Goal: Task Accomplishment & Management: Use online tool/utility

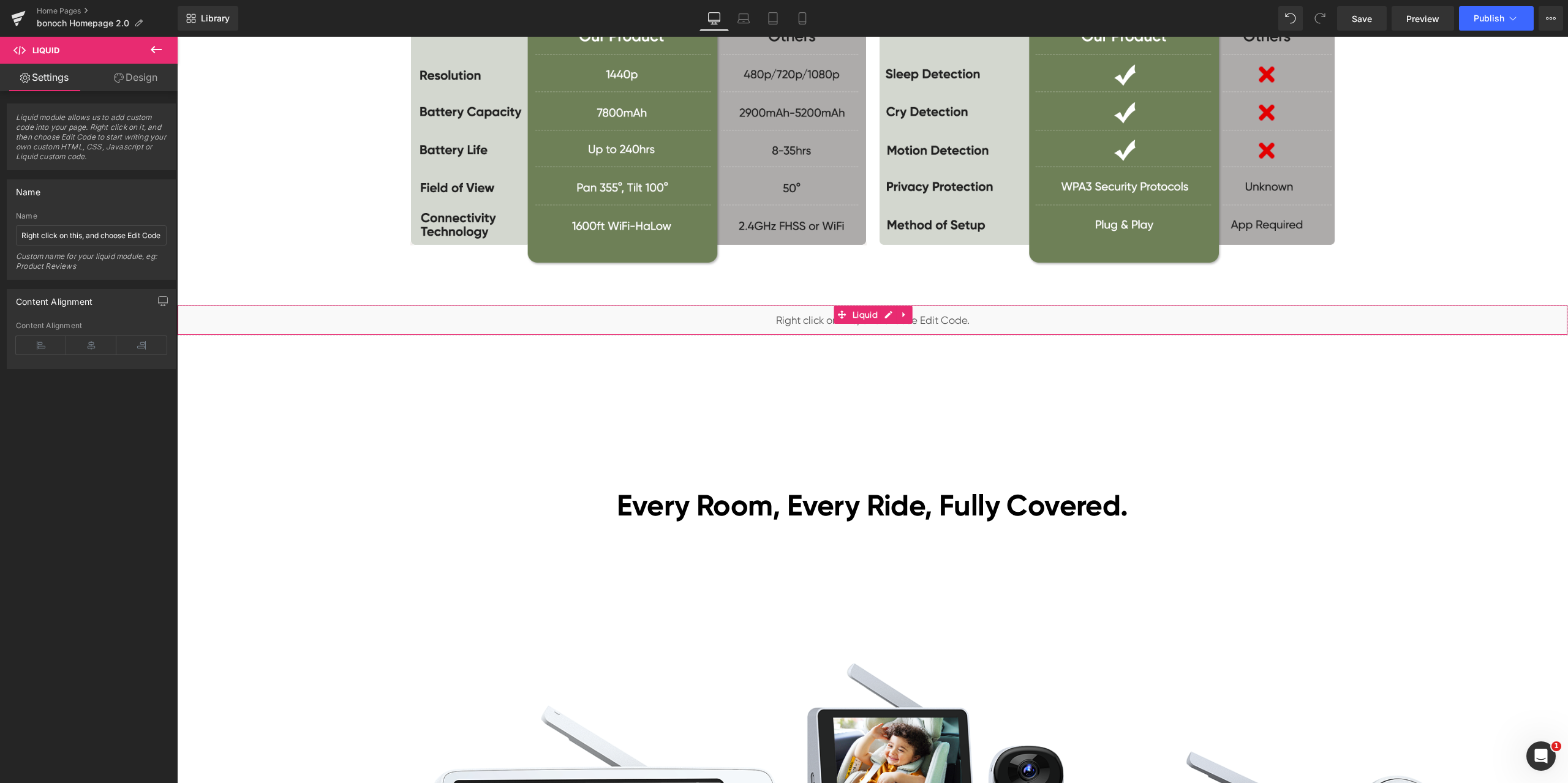
scroll to position [3000, 0]
click at [941, 15] on div "Library Desktop Desktop Laptop Tablet Mobile Save Preview Publish Scheduled Vie…" at bounding box center [873, 18] width 1390 height 25
click at [428, 16] on div "Library Desktop Desktop Laptop Tablet Mobile Save Preview Publish Scheduled Vie…" at bounding box center [873, 18] width 1390 height 25
click at [855, 313] on span "Liquid" at bounding box center [865, 314] width 31 height 19
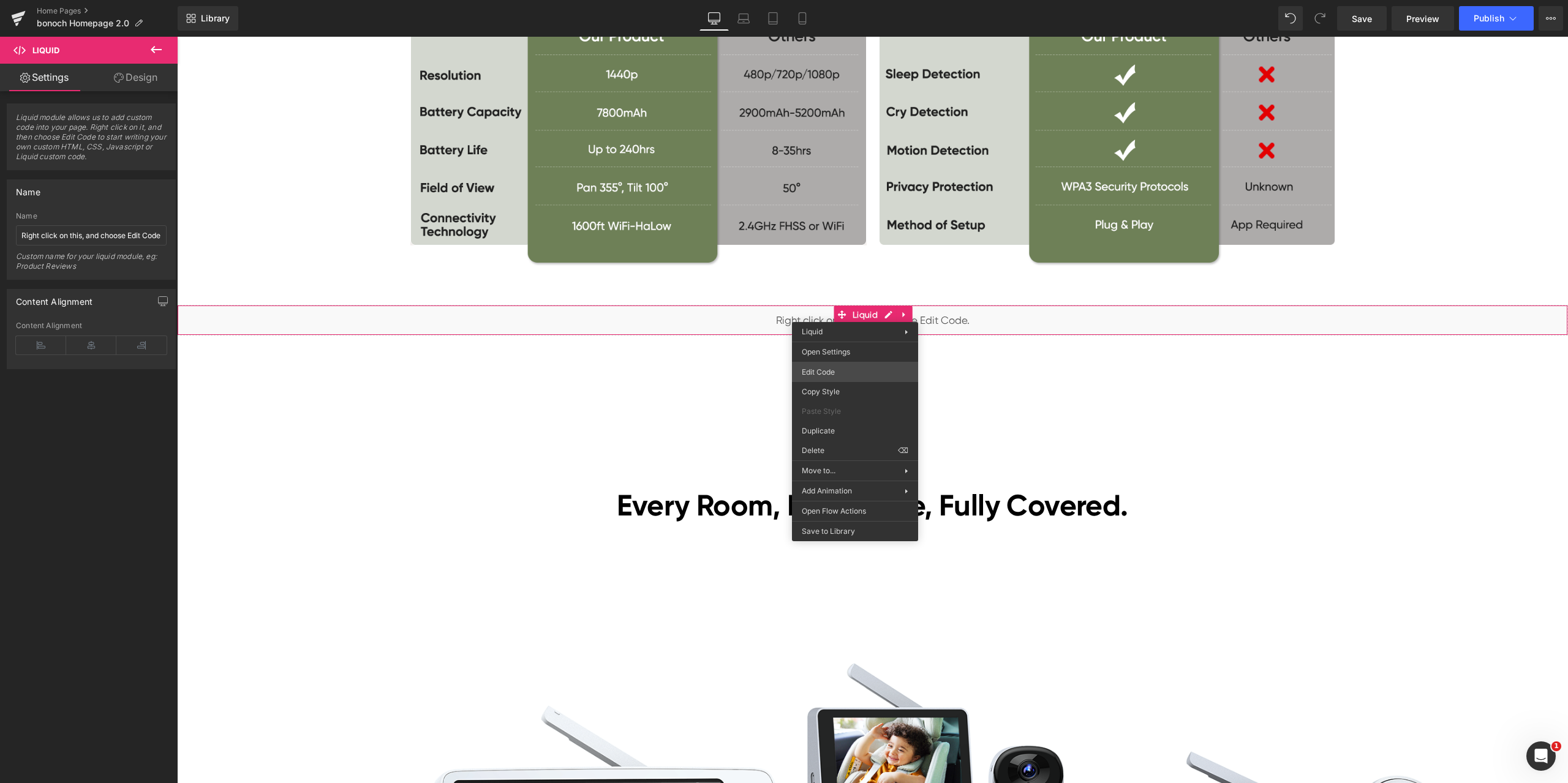
click at [847, 0] on div "Liquid You are previewing how the will restyle your page. You can not edit Elem…" at bounding box center [784, 0] width 1568 height 0
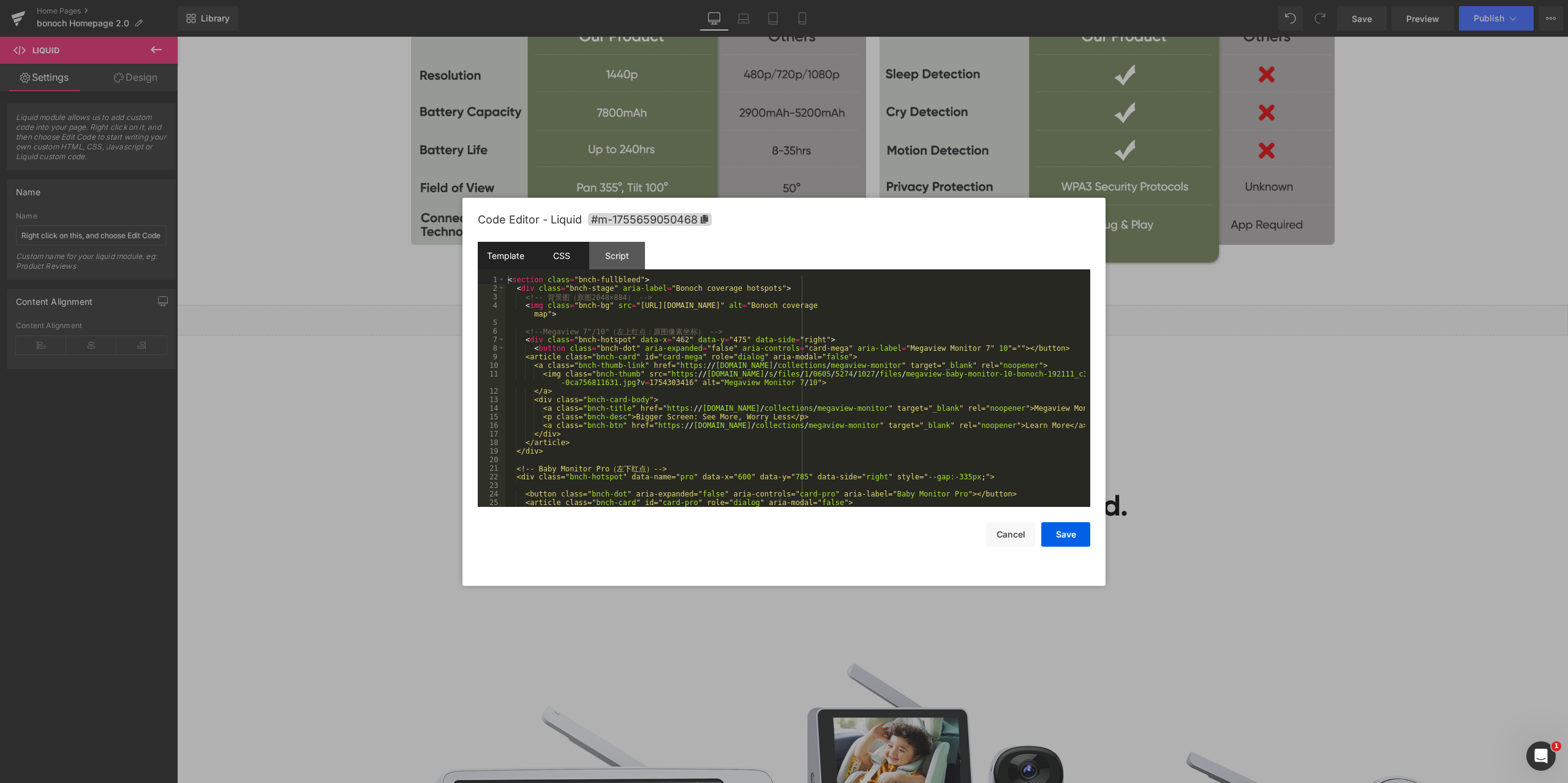
click at [567, 251] on div "CSS" at bounding box center [561, 255] width 56 height 28
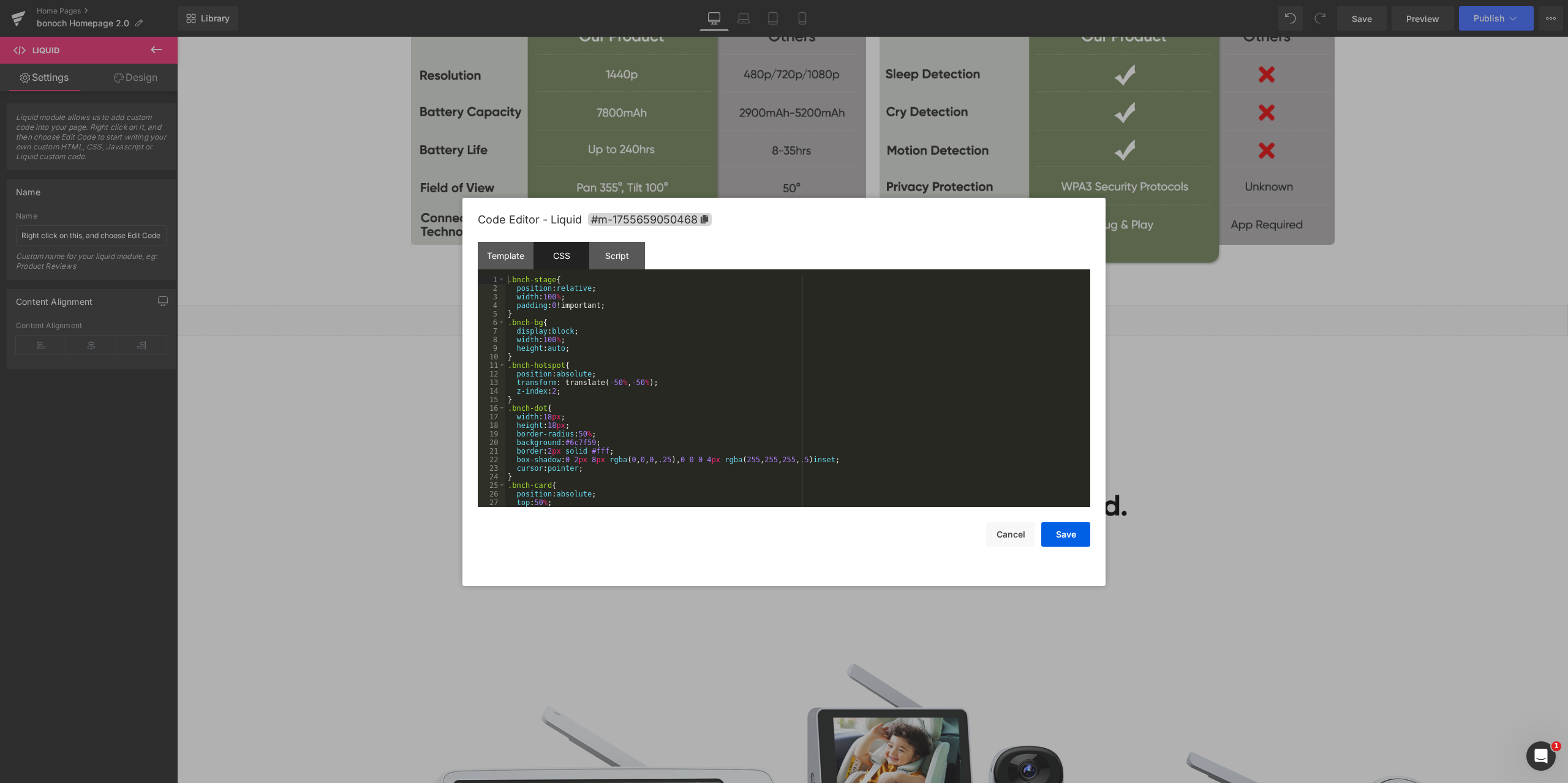
click at [692, 324] on div ".bnch-stage { position : relative ; width : 100 % ; padding : 0 !important; } .…" at bounding box center [795, 399] width 580 height 249
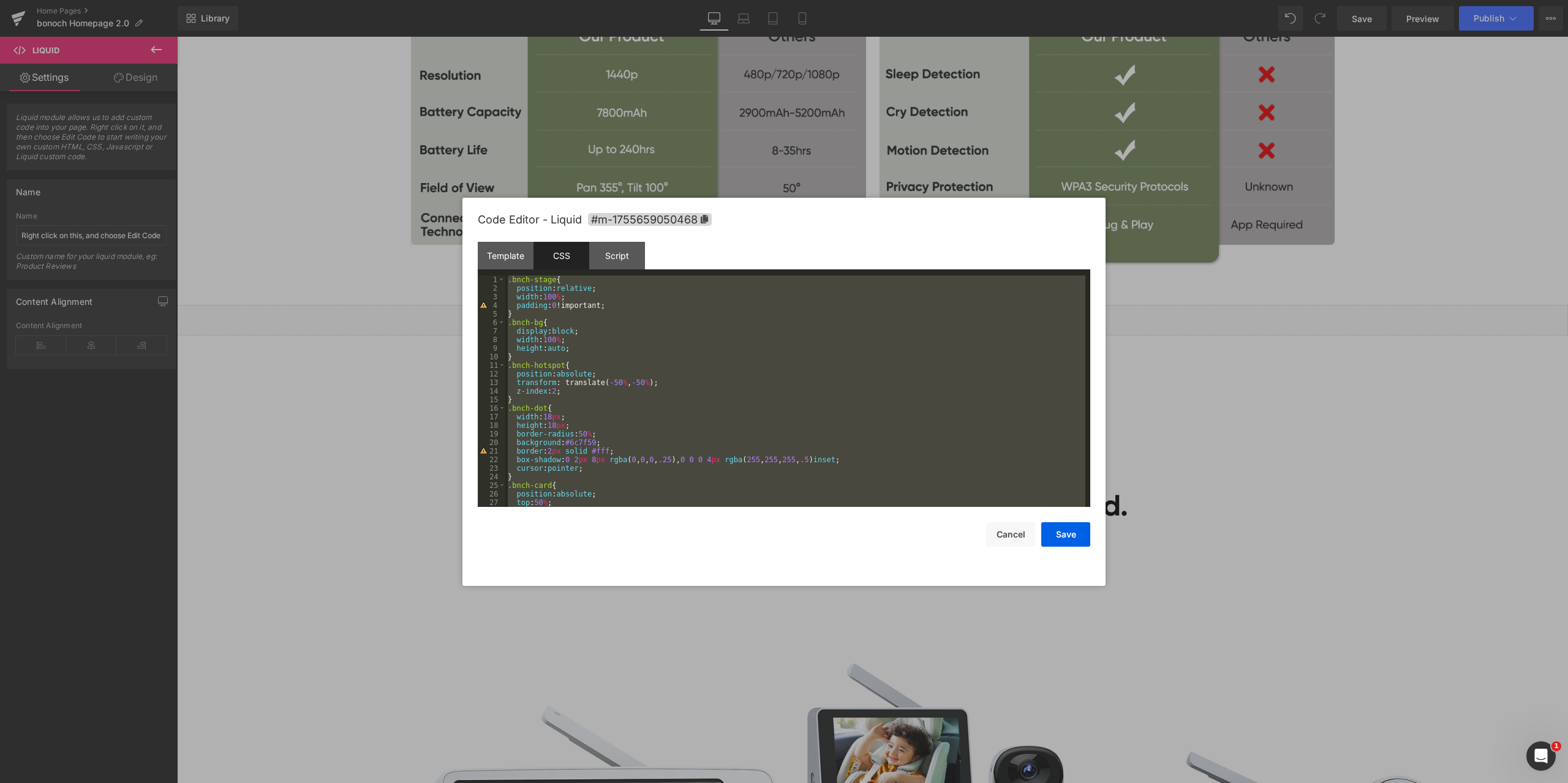
scroll to position [343, 0]
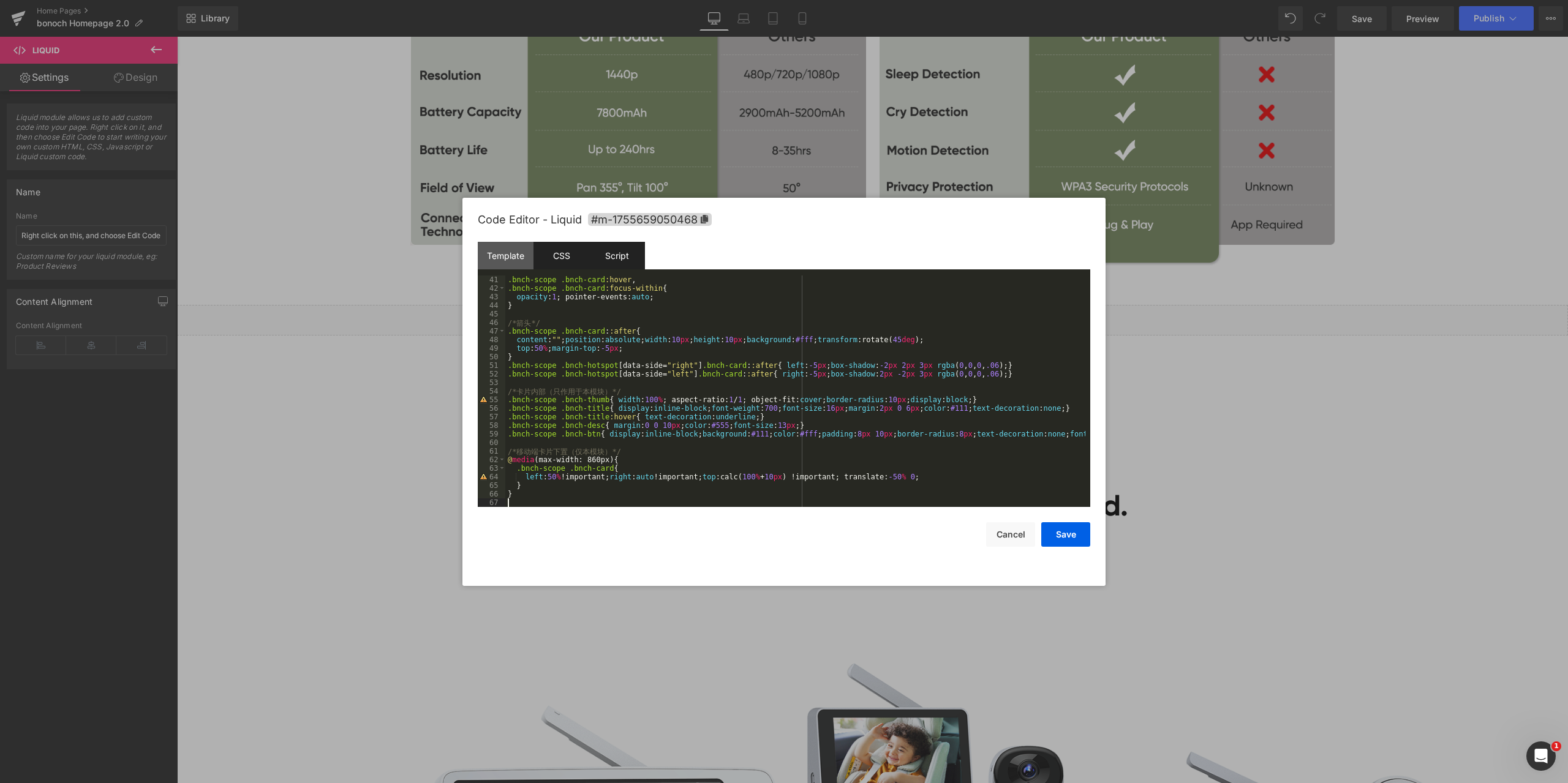
click at [626, 260] on div "Script" at bounding box center [617, 255] width 56 height 28
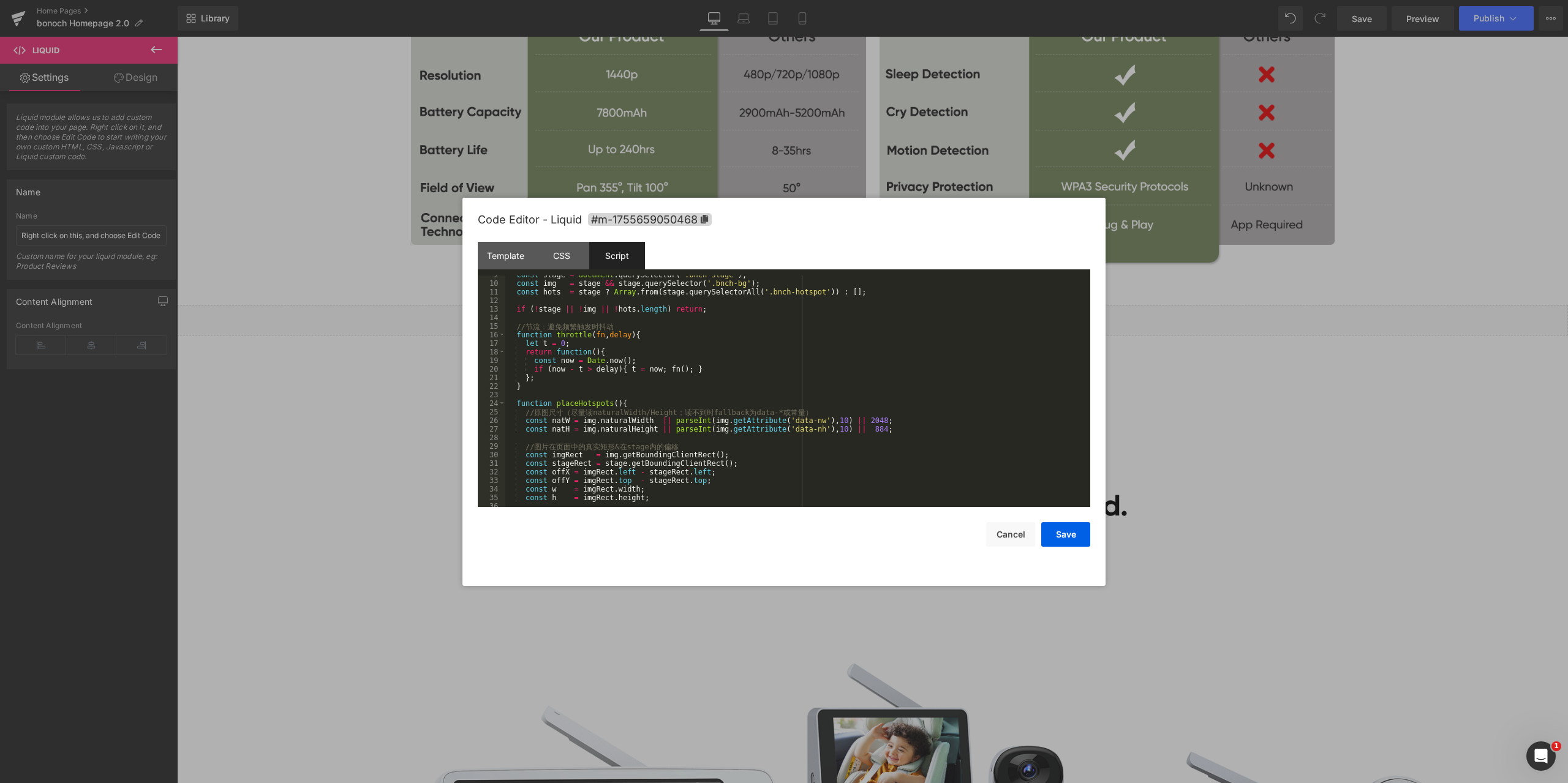
scroll to position [73, 0]
drag, startPoint x: 521, startPoint y: 423, endPoint x: 834, endPoint y: 431, distance: 313.1
click at [834, 431] on div "const stage = document . querySelector ( '.bnch-stage' ) ; const img = stage &&…" at bounding box center [795, 395] width 580 height 249
click at [743, 434] on div "const stage = document . querySelector ( '.bnch-stage' ) ; const img = stage &&…" at bounding box center [795, 395] width 580 height 249
drag, startPoint x: 523, startPoint y: 419, endPoint x: 847, endPoint y: 427, distance: 324.1
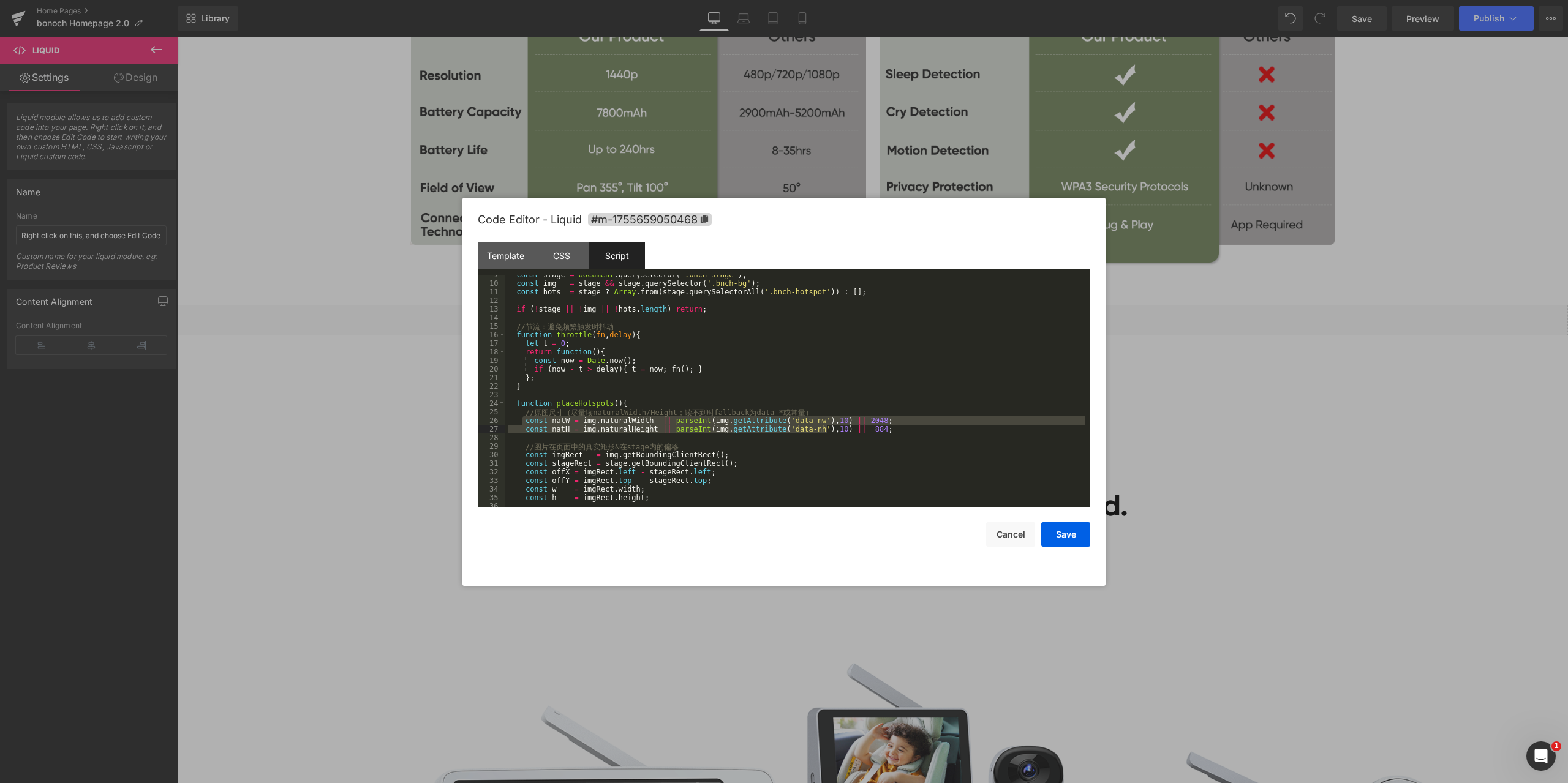
click at [847, 427] on div "const stage = document . querySelector ( '.bnch-stage' ) ; const img = stage &&…" at bounding box center [795, 395] width 580 height 249
paste textarea
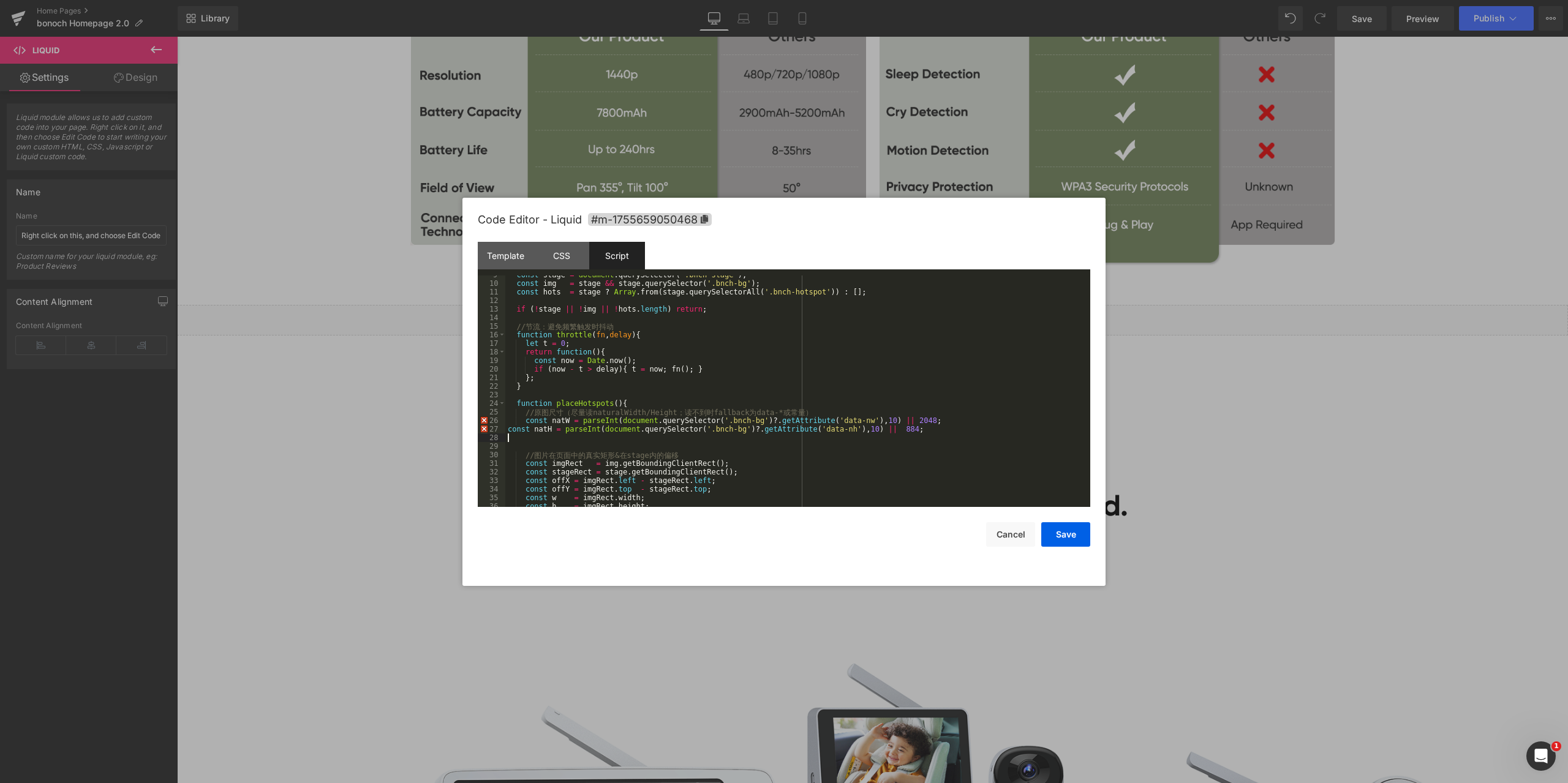
click at [505, 430] on div "const stage = document . querySelector ( '.bnch-stage' ) ; const img = stage &&…" at bounding box center [795, 395] width 580 height 249
click at [924, 426] on div "const stage = document . querySelector ( '.bnch-stage' ) ; const img = stage &&…" at bounding box center [795, 395] width 580 height 249
click at [838, 403] on div "const stage = document . querySelector ( '.bnch-stage' ) ; const img = stage &&…" at bounding box center [795, 395] width 580 height 249
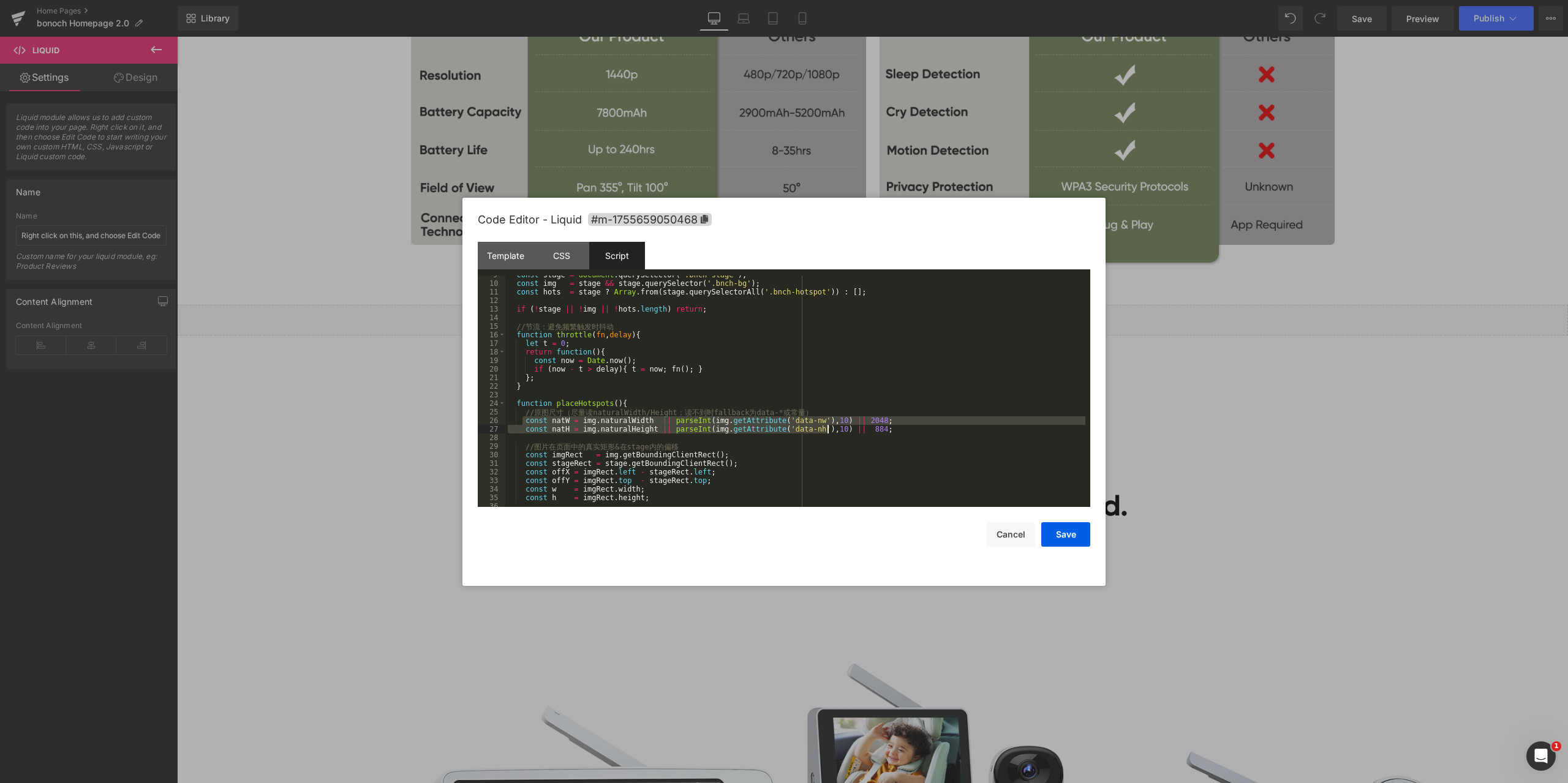
click at [890, 359] on div "const stage = document . querySelector ( '.bnch-stage' ) ; const img = stage &&…" at bounding box center [795, 395] width 580 height 249
drag, startPoint x: 524, startPoint y: 420, endPoint x: 606, endPoint y: 420, distance: 82.0
click at [606, 420] on div "const stage = document . querySelector ( '.bnch-stage' ) ; const img = stage &&…" at bounding box center [795, 395] width 580 height 249
click at [567, 419] on div "const stage = document . querySelector ( '.bnch-stage' ) ; const img = stage &&…" at bounding box center [795, 391] width 580 height 231
drag, startPoint x: 522, startPoint y: 421, endPoint x: 829, endPoint y: 421, distance: 307.0
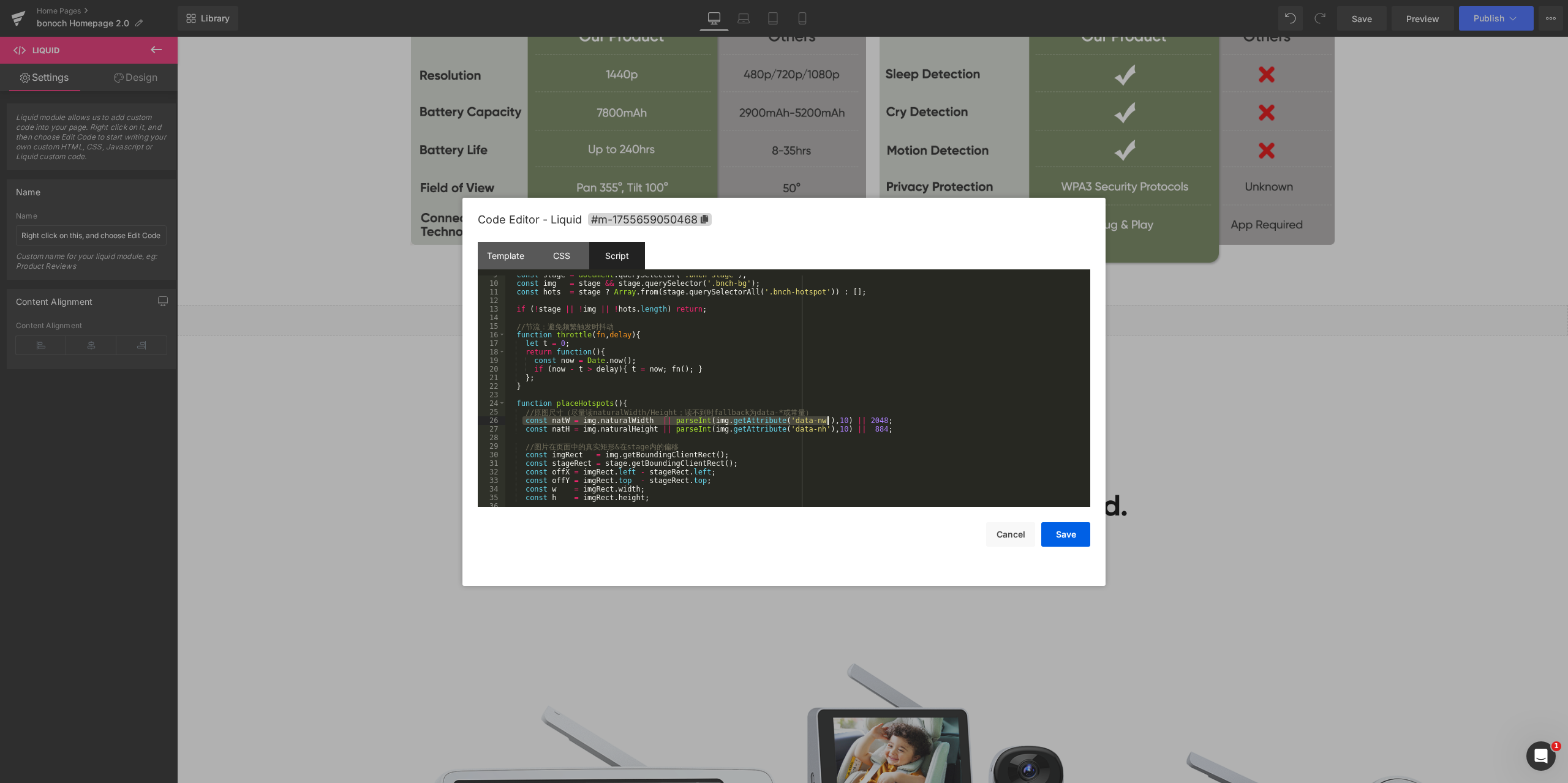
click at [829, 421] on div "const stage = document . querySelector ( '.bnch-stage' ) ; const img = stage &&…" at bounding box center [795, 395] width 580 height 249
drag, startPoint x: 523, startPoint y: 429, endPoint x: 827, endPoint y: 431, distance: 304.0
click at [827, 431] on div "const stage = document . querySelector ( '.bnch-stage' ) ; const img = stage &&…" at bounding box center [795, 395] width 580 height 249
click at [1071, 536] on button "Save" at bounding box center [1065, 534] width 49 height 25
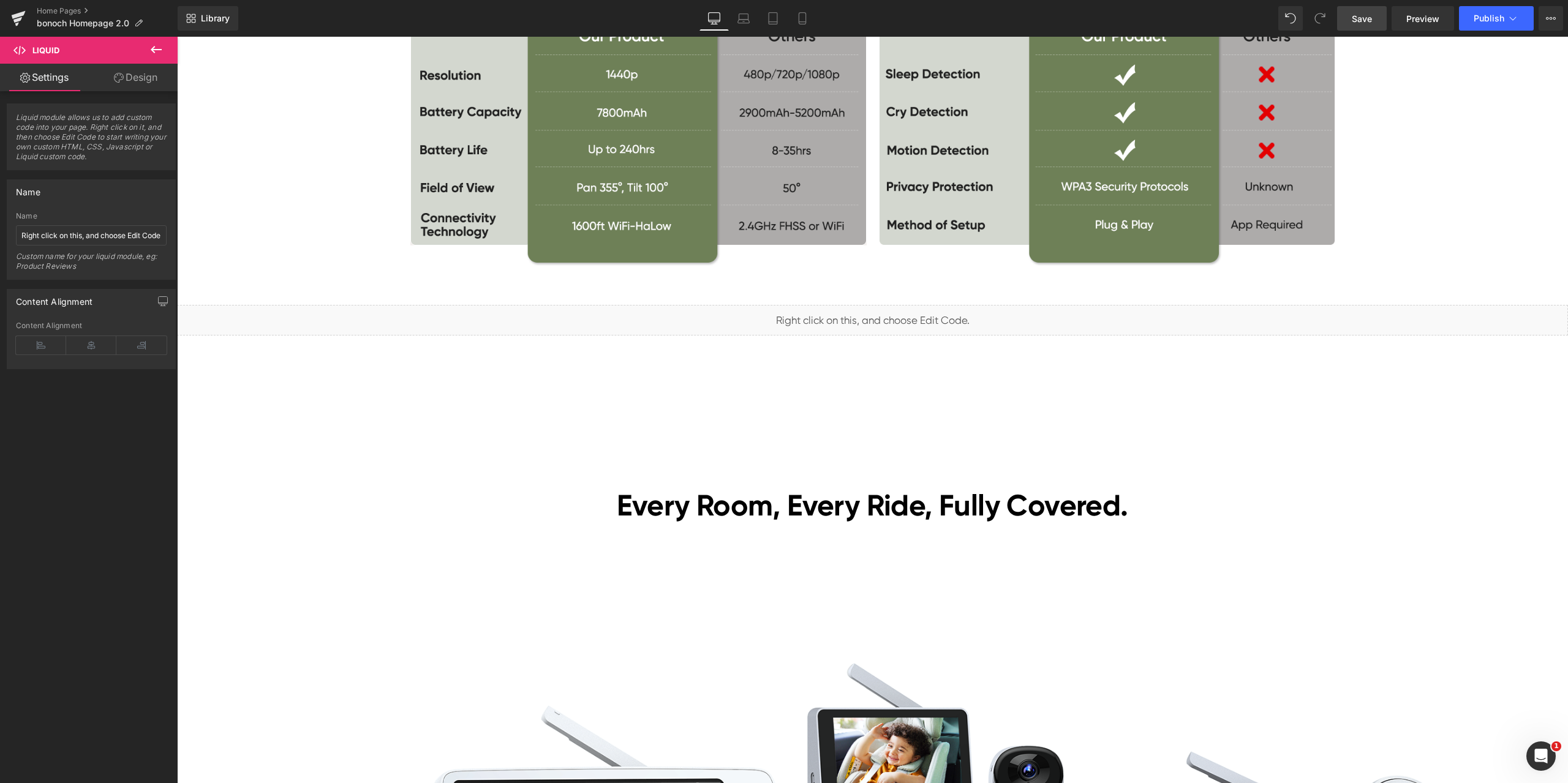
click at [1374, 21] on link "Save" at bounding box center [1361, 18] width 49 height 25
click at [931, 410] on div "[DATE][DATE] Sales Heading Lowest Prices of the Year! Heading [DATE]–[DATE] Tex…" at bounding box center [872, 440] width 1391 height 6699
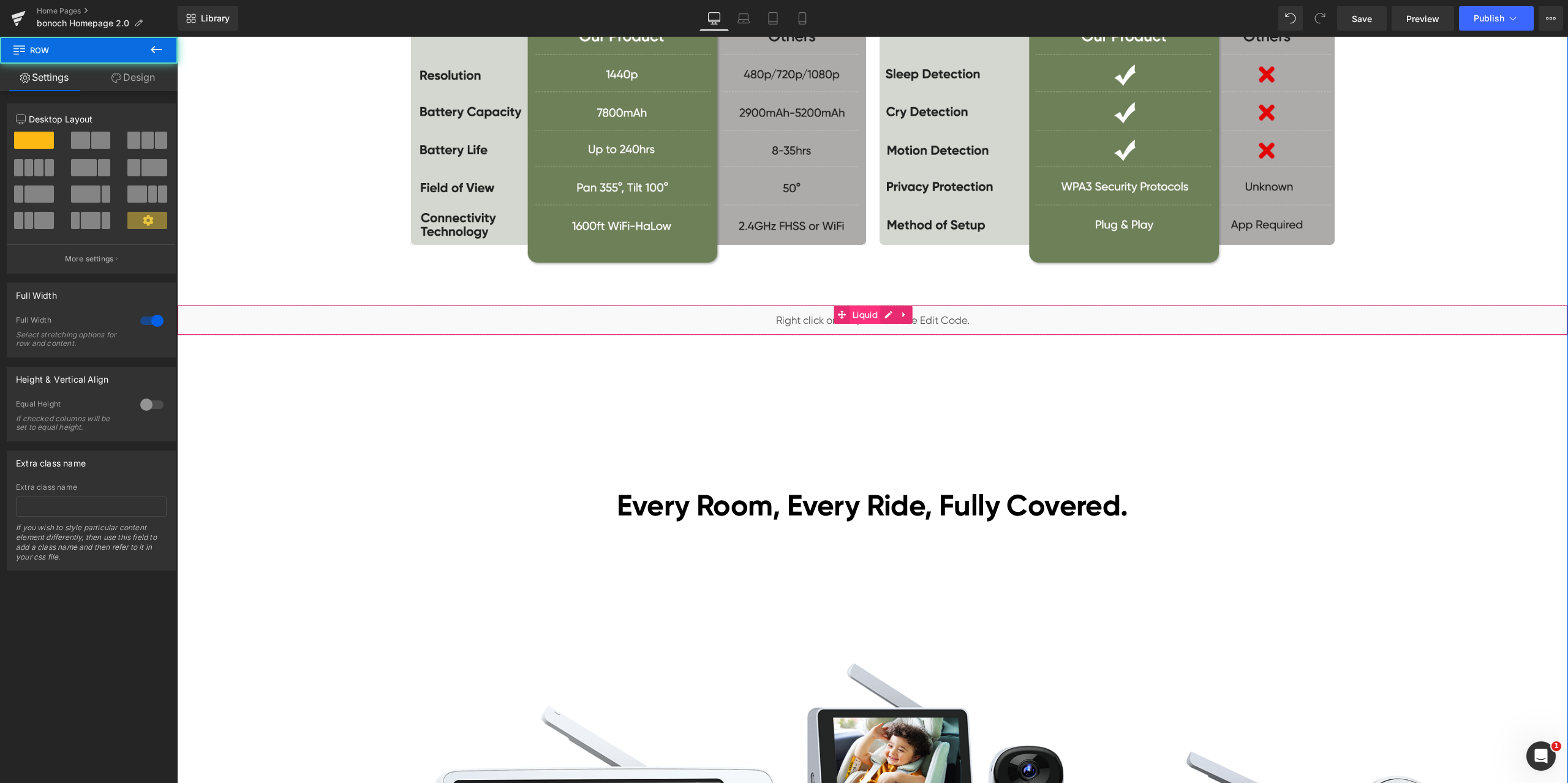
click at [867, 312] on span "Liquid" at bounding box center [865, 314] width 31 height 19
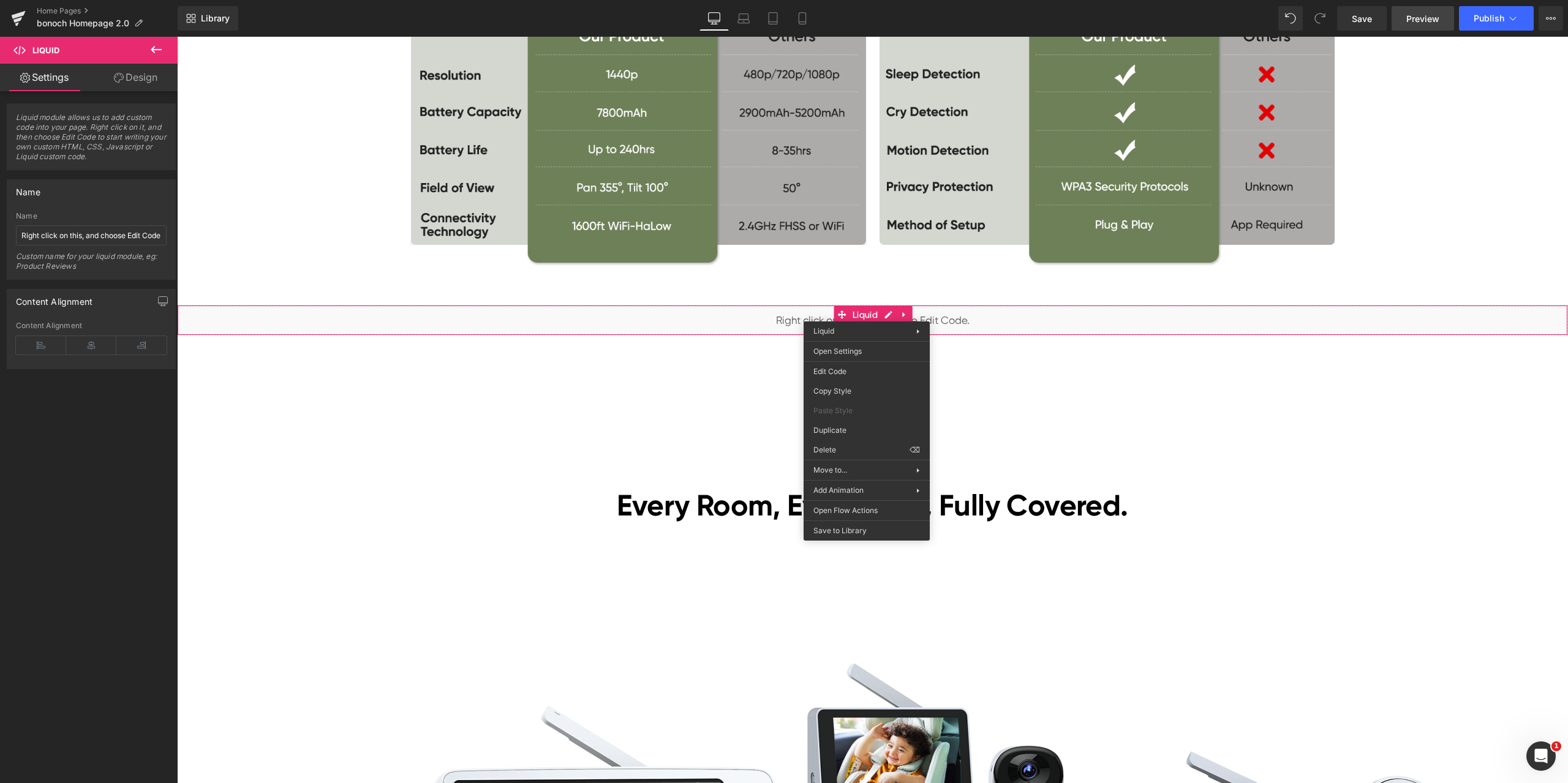
click at [1431, 20] on span "Preview" at bounding box center [1422, 18] width 33 height 13
click at [738, 378] on div "[DATE][DATE] Sales Heading Lowest Prices of the Year! Heading [DATE]–[DATE] Tex…" at bounding box center [872, 440] width 1391 height 6699
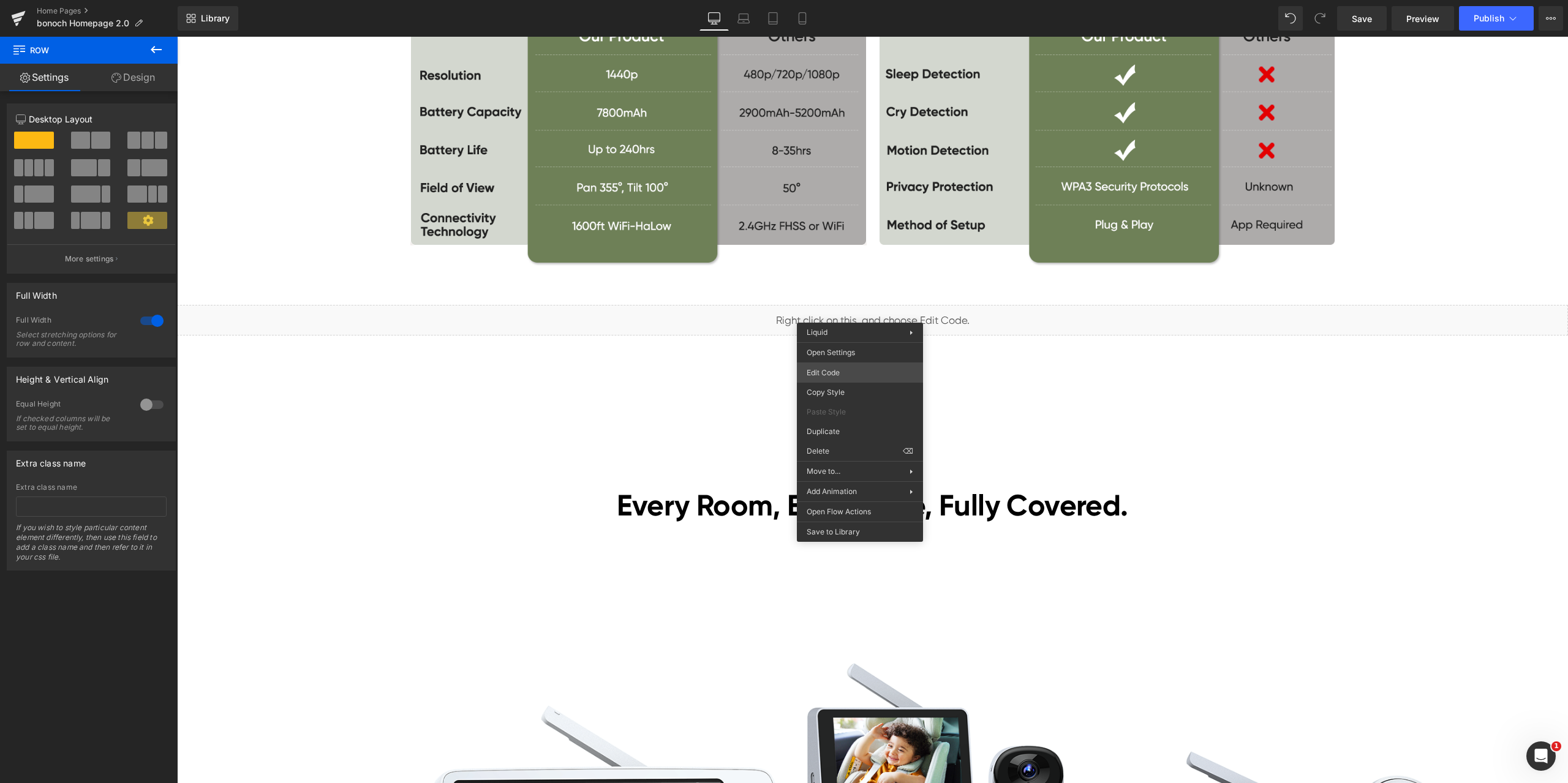
click at [846, 0] on div "Liquid You are previewing how the will restyle your page. You can not edit Elem…" at bounding box center [784, 0] width 1568 height 0
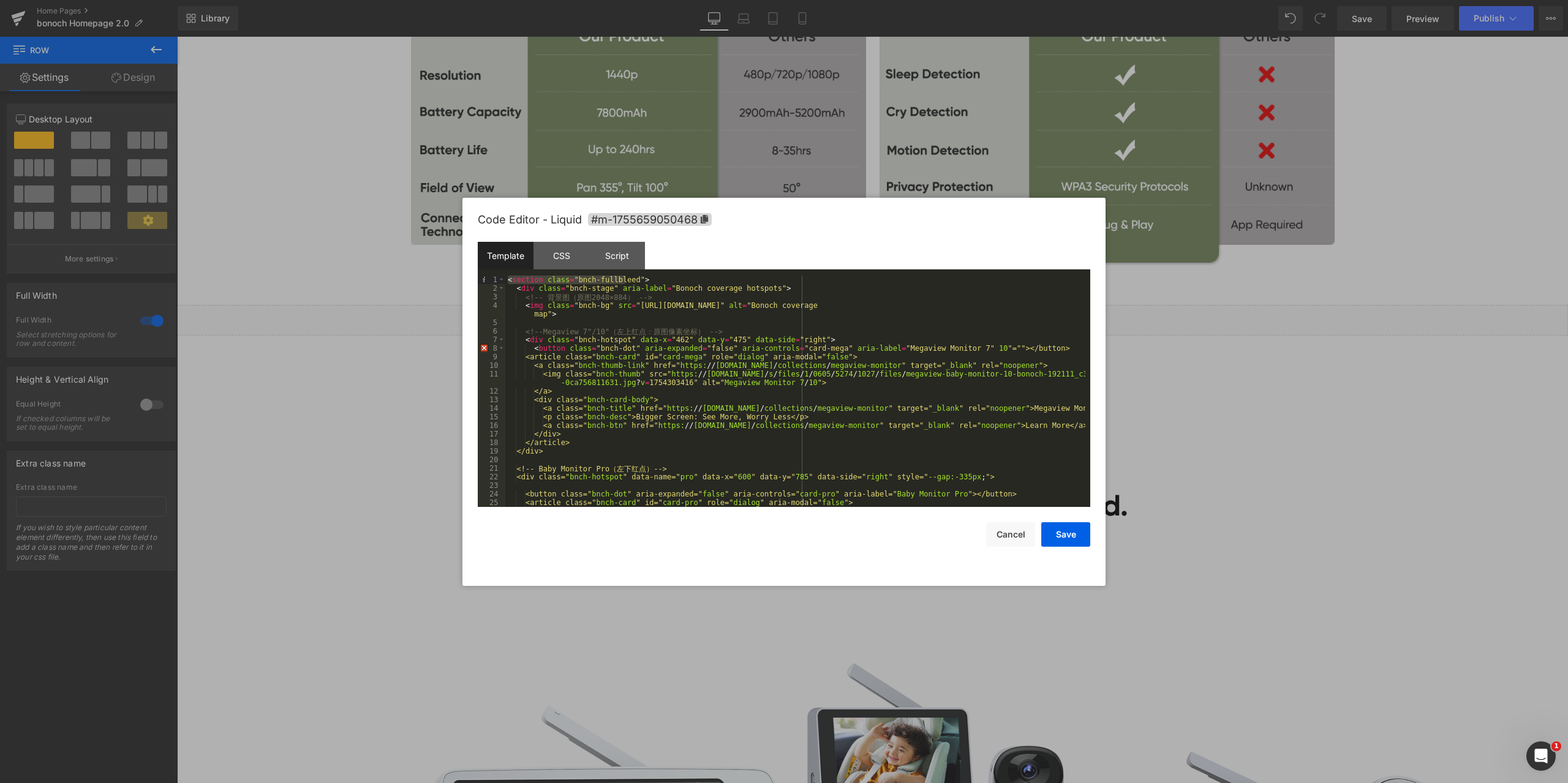
drag, startPoint x: 628, startPoint y: 278, endPoint x: 511, endPoint y: 274, distance: 117.1
click at [511, 274] on div "Template CSS Script Data 1 2 3 4 5 6 7 8 9 10 11 12 13 14 15 16 17 18 19 20 21 …" at bounding box center [784, 374] width 612 height 265
drag, startPoint x: 522, startPoint y: 308, endPoint x: 576, endPoint y: 313, distance: 54.2
click at [576, 313] on div "< section class = "bnch-scope bnch-fullbleed" > < div class = "bnch-stage" aria…" at bounding box center [795, 399] width 580 height 249
click at [576, 313] on div "< section class = "bnch-scope bnch-fullbleed" > < div class = "bnch-stage" aria…" at bounding box center [795, 391] width 580 height 231
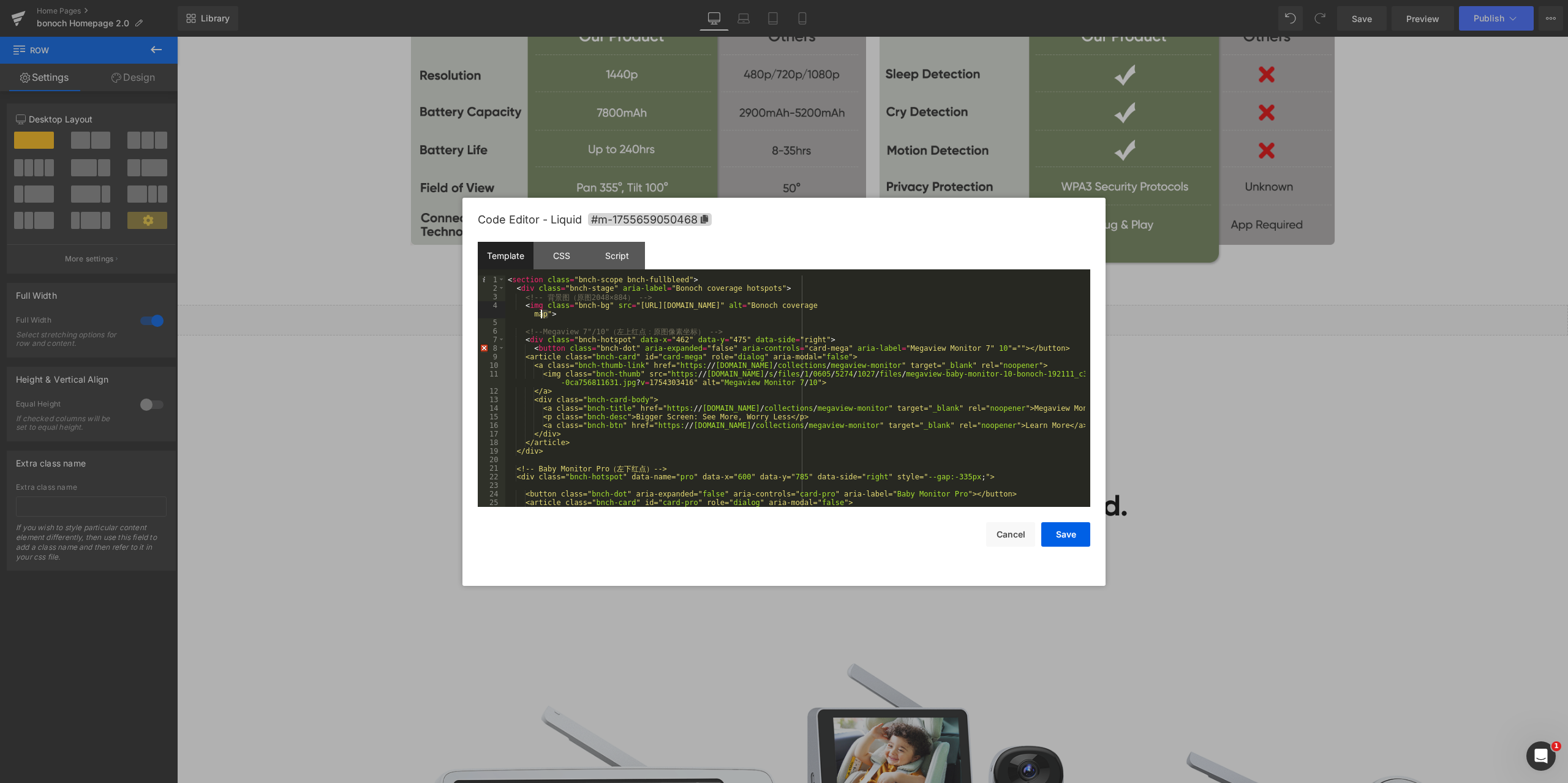
drag, startPoint x: 584, startPoint y: 315, endPoint x: 538, endPoint y: 312, distance: 46.1
click at [540, 312] on div "< section class = "bnch-scope bnch-fullbleed" > < div class = "bnch-stage" aria…" at bounding box center [795, 399] width 580 height 249
drag, startPoint x: 523, startPoint y: 307, endPoint x: 598, endPoint y: 315, distance: 75.4
click at [598, 315] on div "< section class = "bnch-scope bnch-fullbleed" > < div class = "bnch-stage" aria…" at bounding box center [795, 399] width 580 height 249
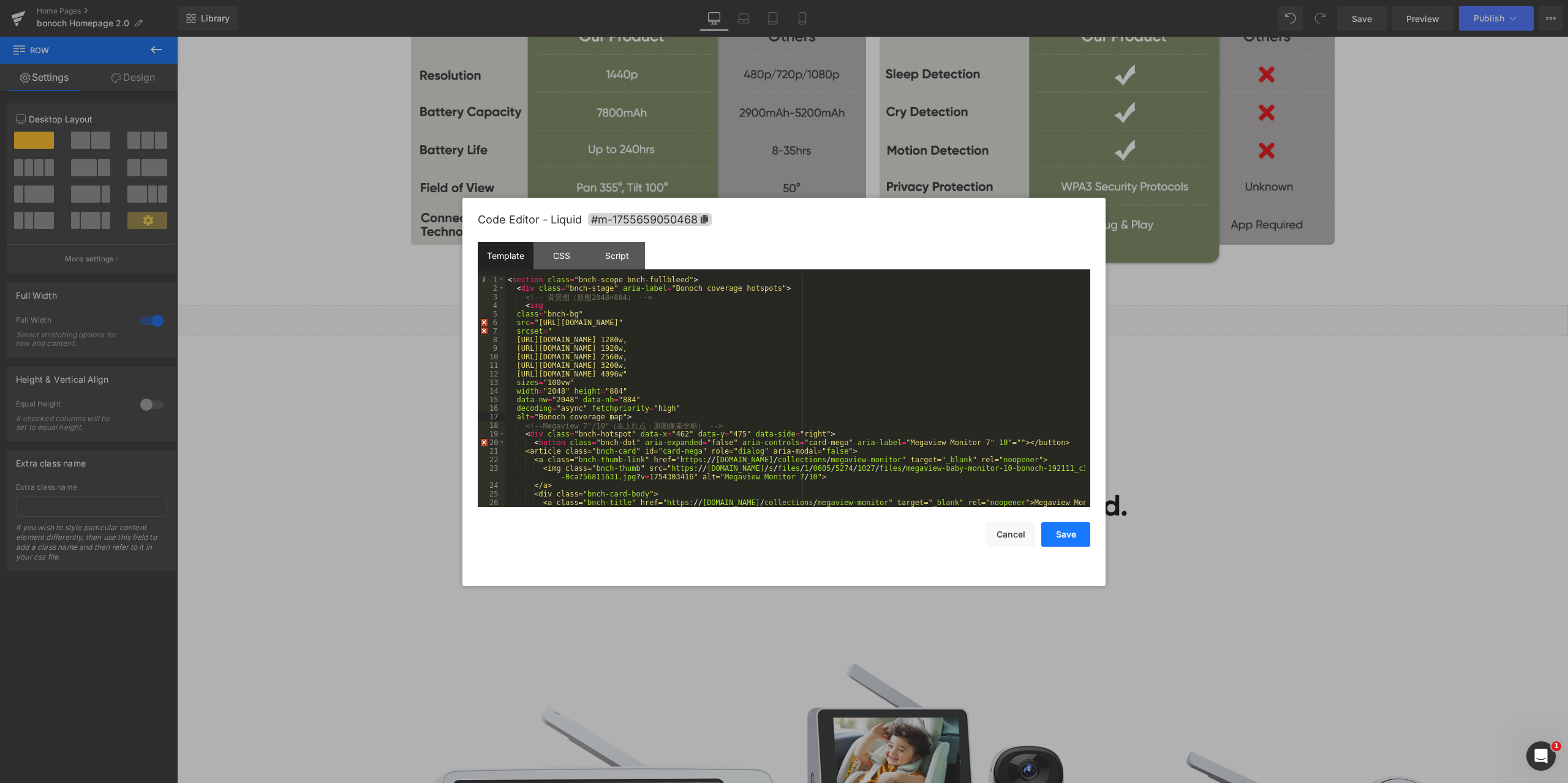
click at [1064, 532] on button "Save" at bounding box center [1065, 534] width 49 height 25
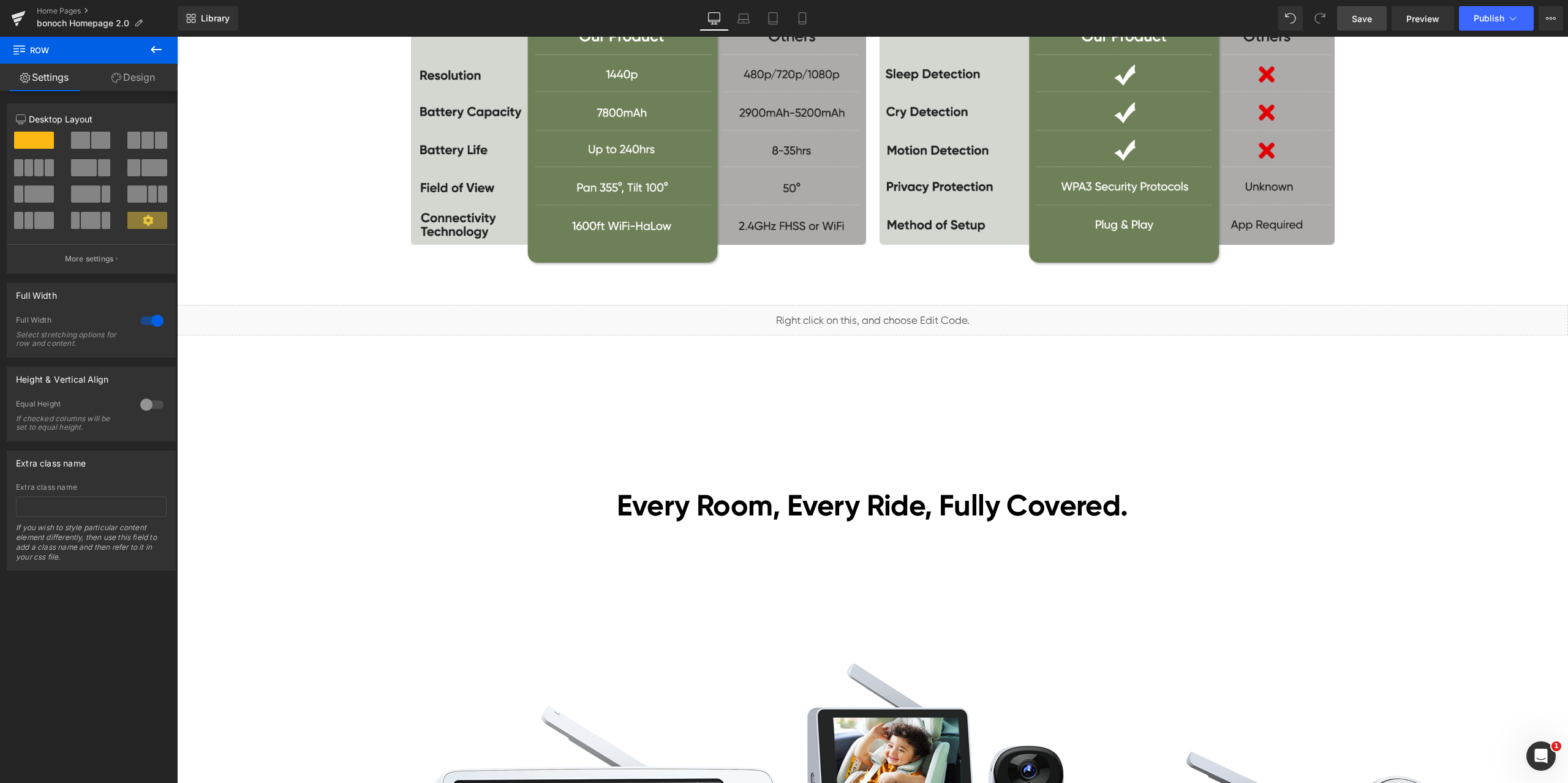
click at [1355, 14] on span "Save" at bounding box center [1361, 18] width 20 height 13
click at [1424, 25] on span "Preview" at bounding box center [1422, 18] width 33 height 13
drag, startPoint x: 1360, startPoint y: 13, endPoint x: 229, endPoint y: 746, distance: 1347.8
click at [1360, 13] on span "Save" at bounding box center [1361, 18] width 20 height 13
click at [863, 316] on span "Liquid" at bounding box center [865, 314] width 31 height 19
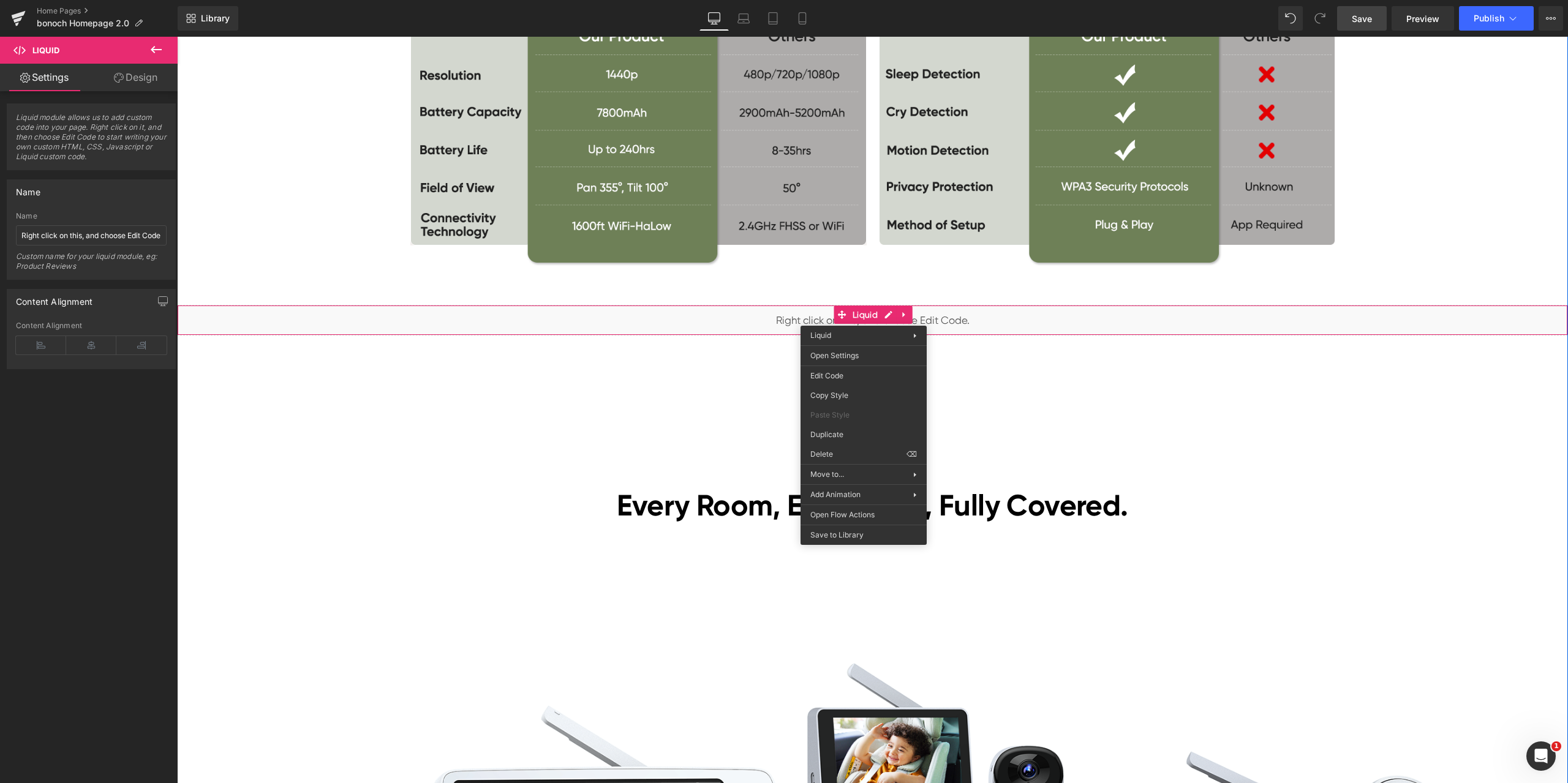
click at [1169, 373] on div "[DATE][DATE] Sales Heading Lowest Prices of the Year! Heading [DATE]–[DATE] Tex…" at bounding box center [872, 440] width 1391 height 6699
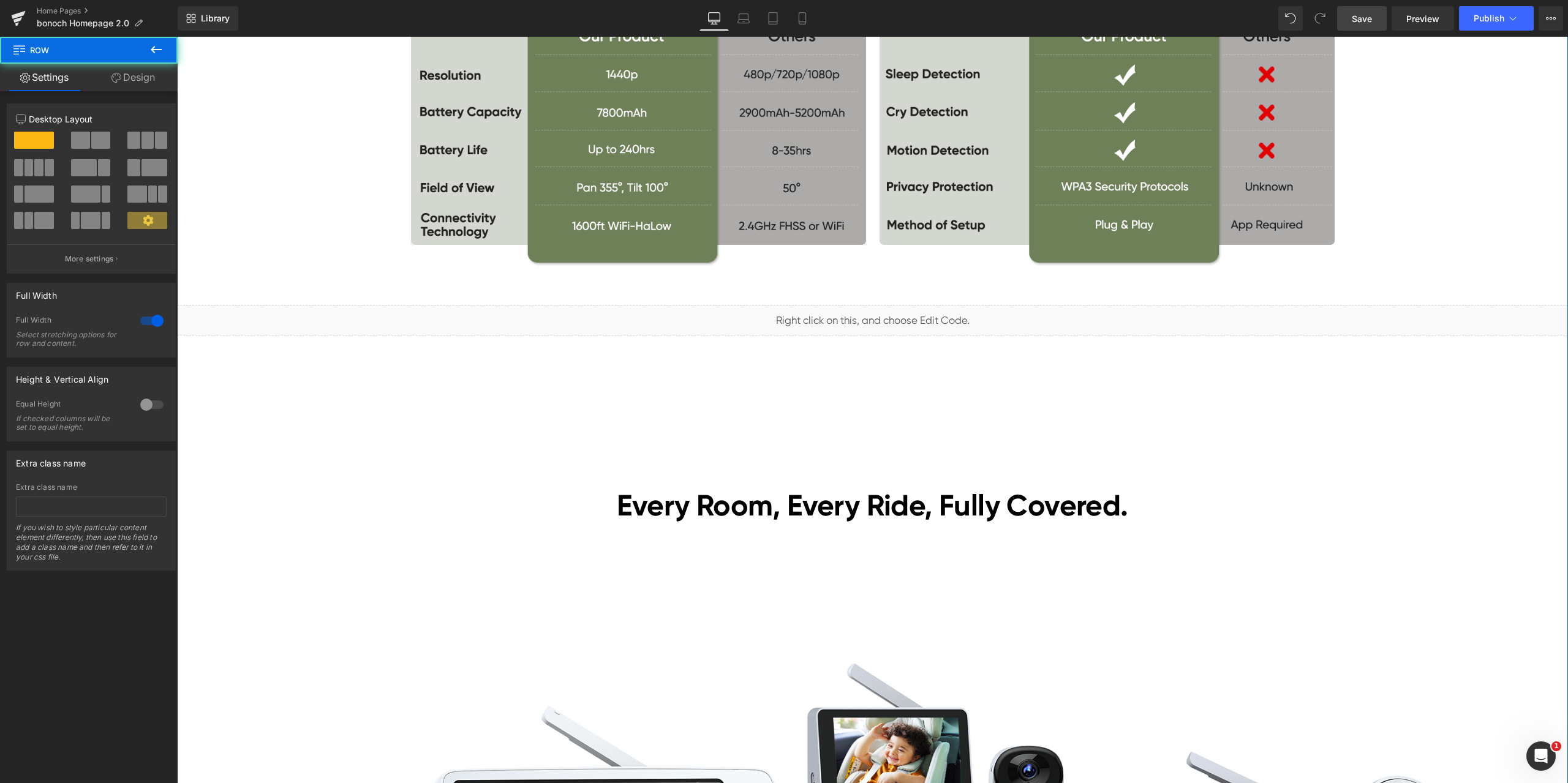
click at [1415, 13] on span "Preview" at bounding box center [1422, 18] width 33 height 13
click at [858, 317] on span "Liquid" at bounding box center [865, 314] width 31 height 19
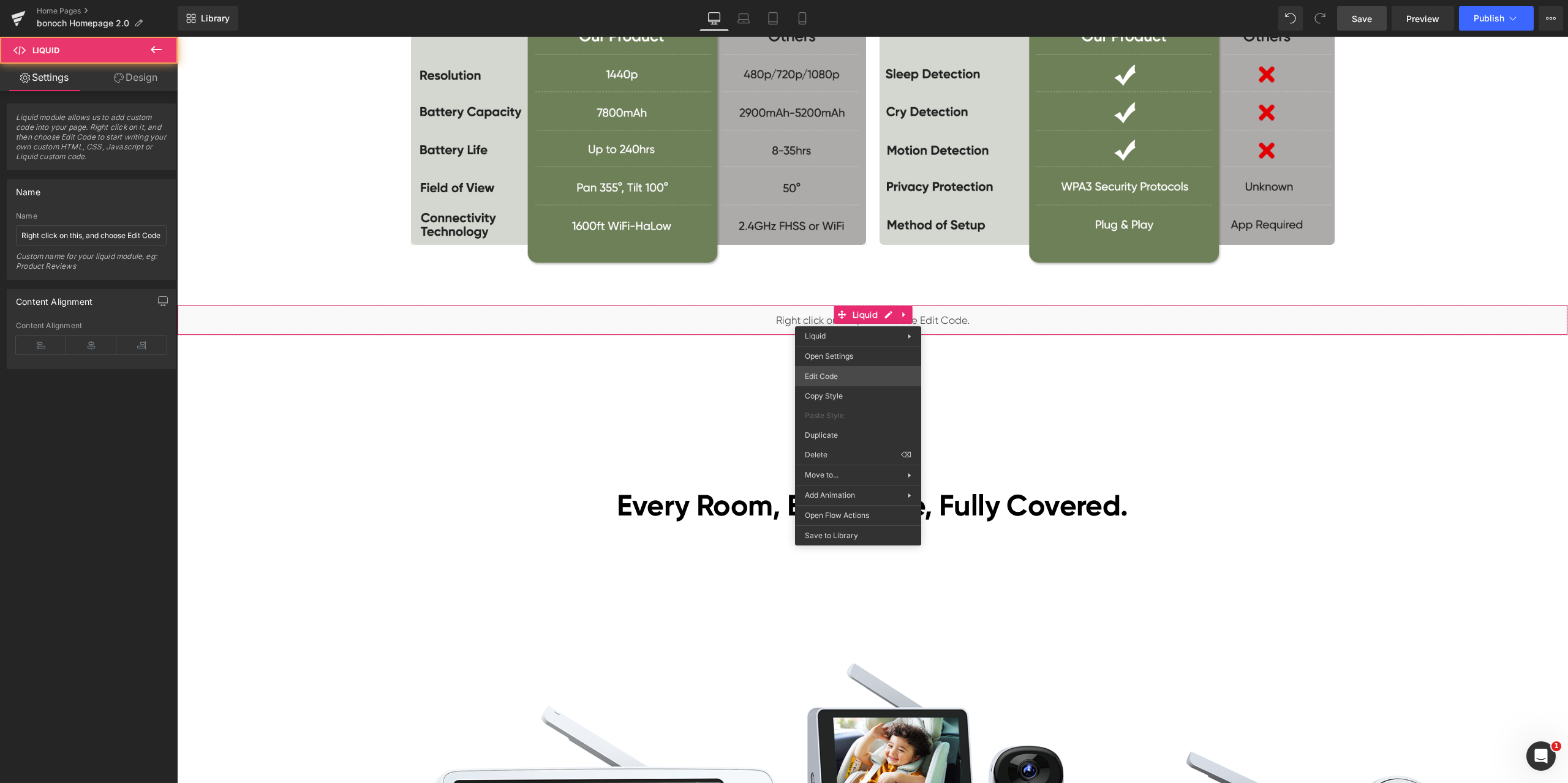
click at [841, 0] on div "Liquid You are previewing how the will restyle your page. You can not edit Elem…" at bounding box center [784, 0] width 1568 height 0
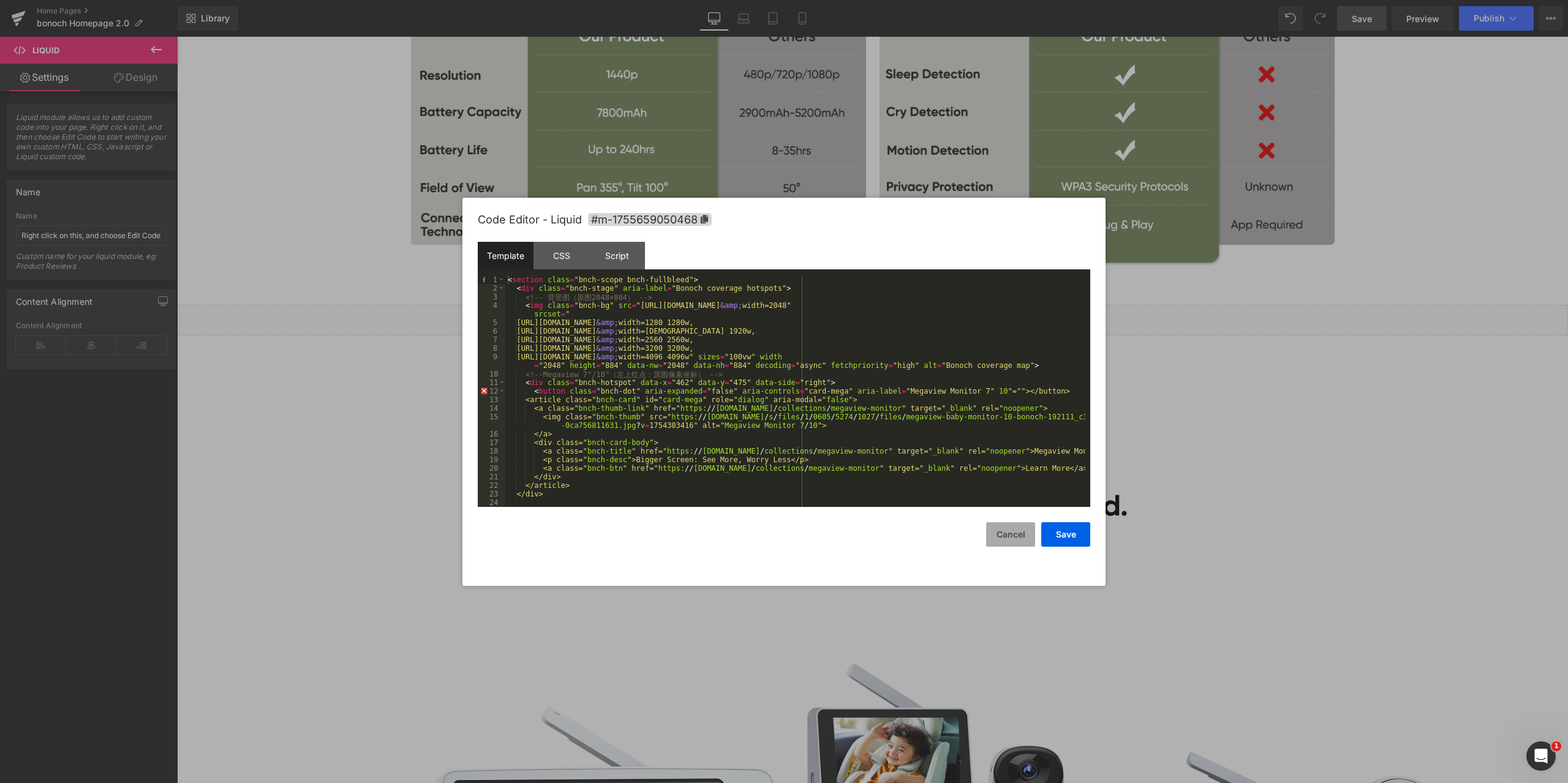
click at [1008, 534] on button "Cancel" at bounding box center [1010, 534] width 49 height 25
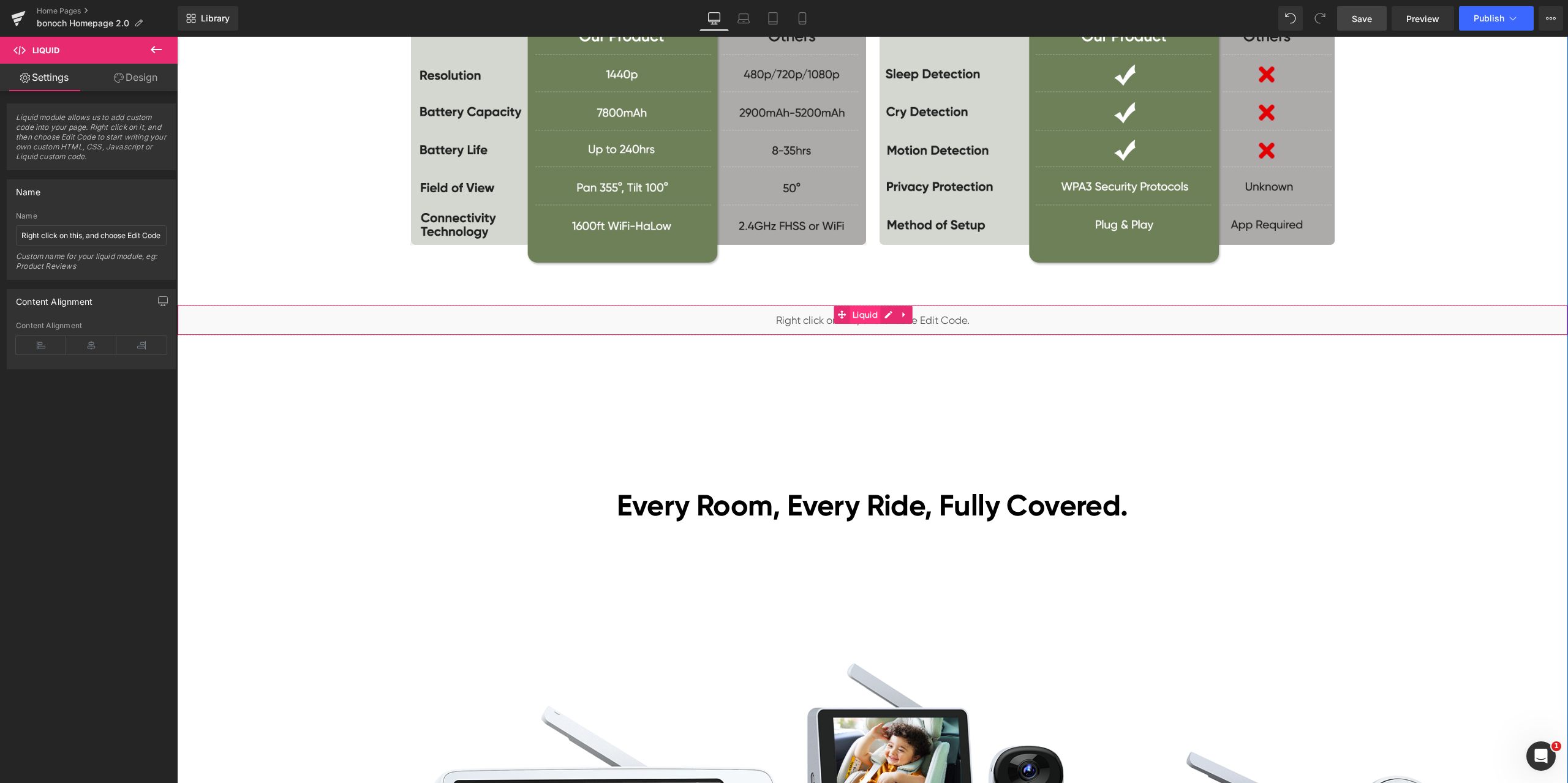
click at [850, 313] on span "Liquid" at bounding box center [865, 314] width 31 height 19
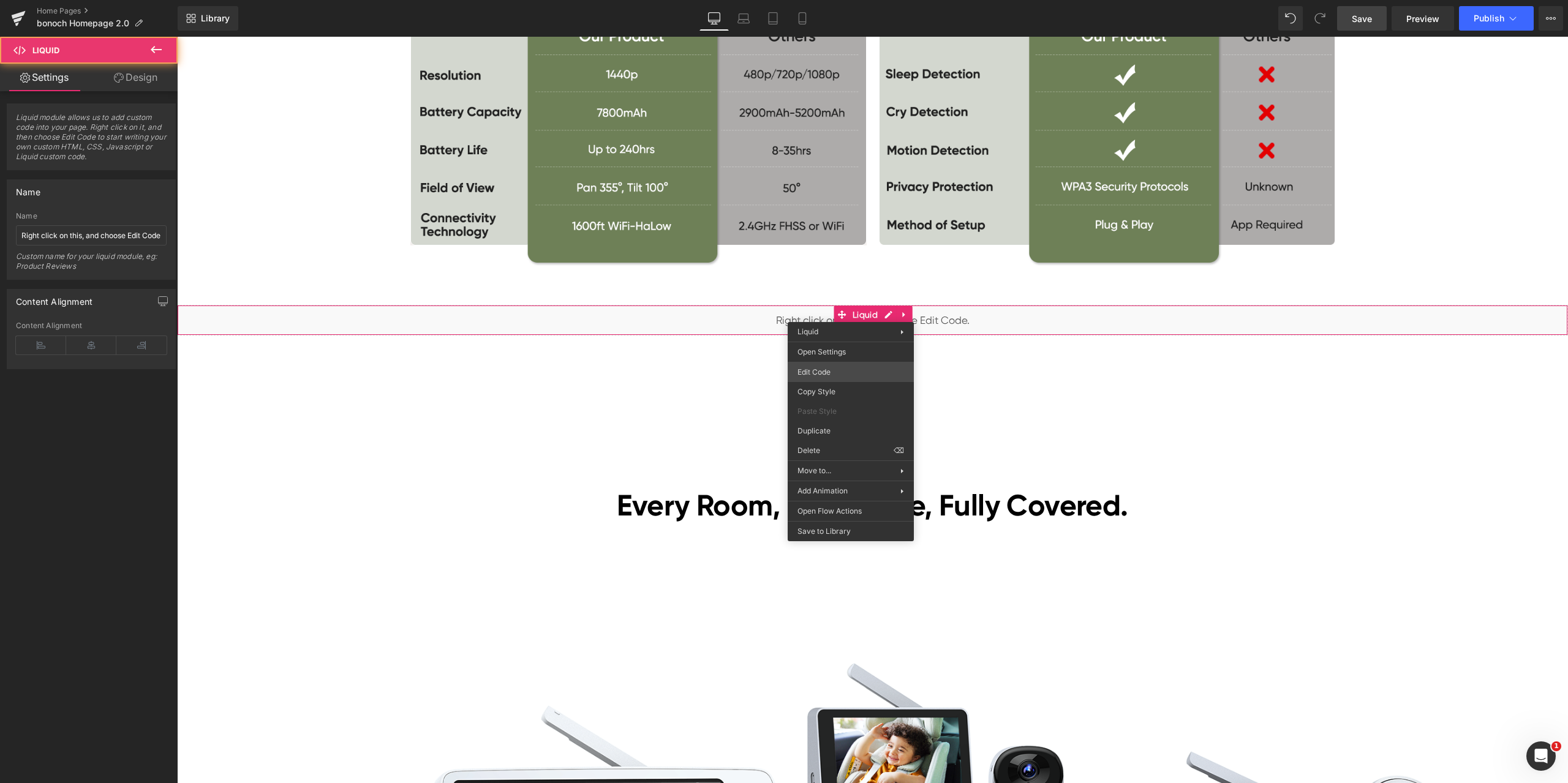
click at [835, 0] on div "Liquid You are previewing how the will restyle your page. You can not edit Elem…" at bounding box center [784, 0] width 1568 height 0
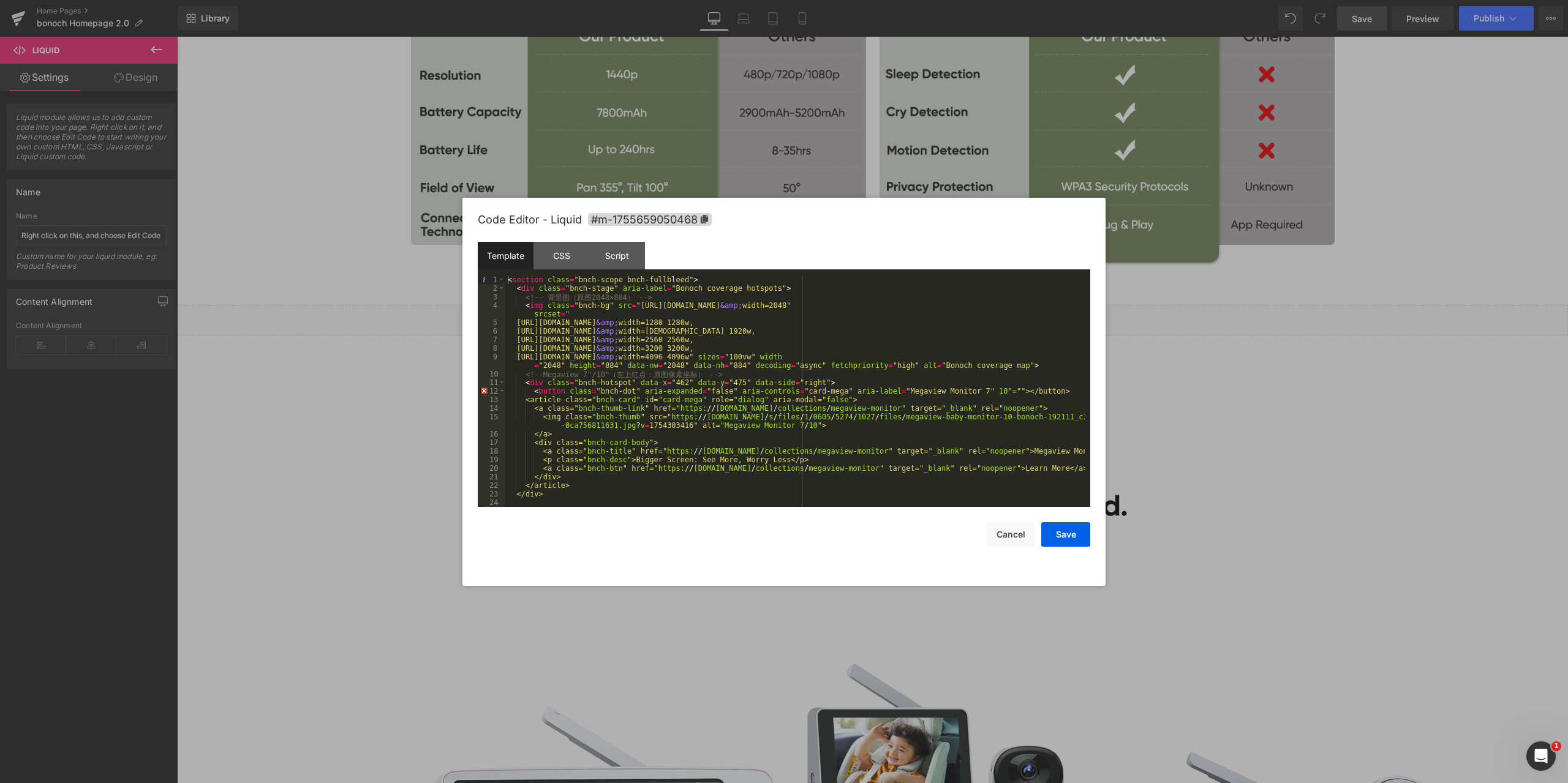
click at [1231, 385] on div at bounding box center [784, 391] width 1568 height 783
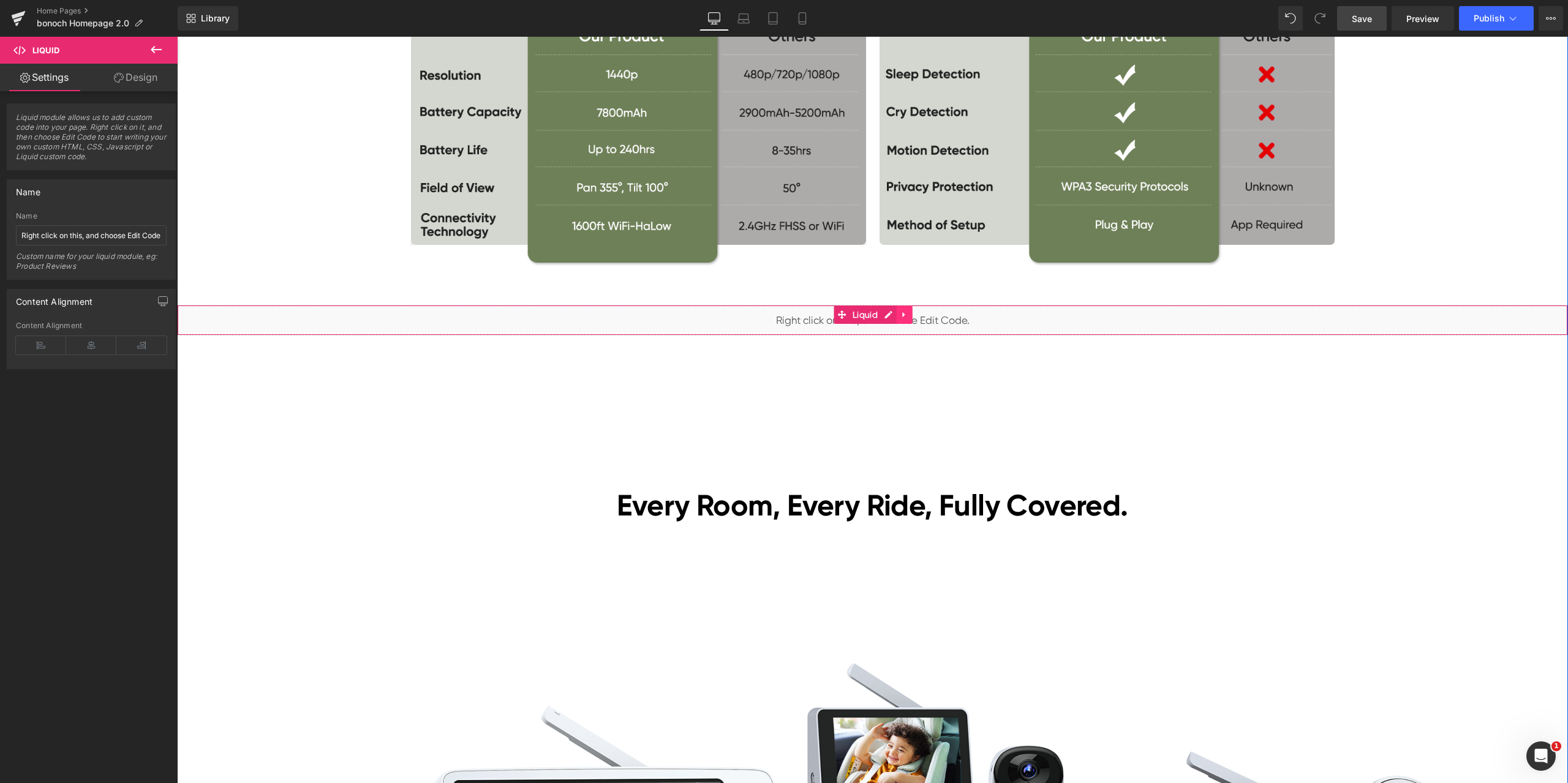
click at [903, 319] on link at bounding box center [904, 314] width 16 height 19
click at [908, 316] on icon at bounding box center [912, 314] width 8 height 8
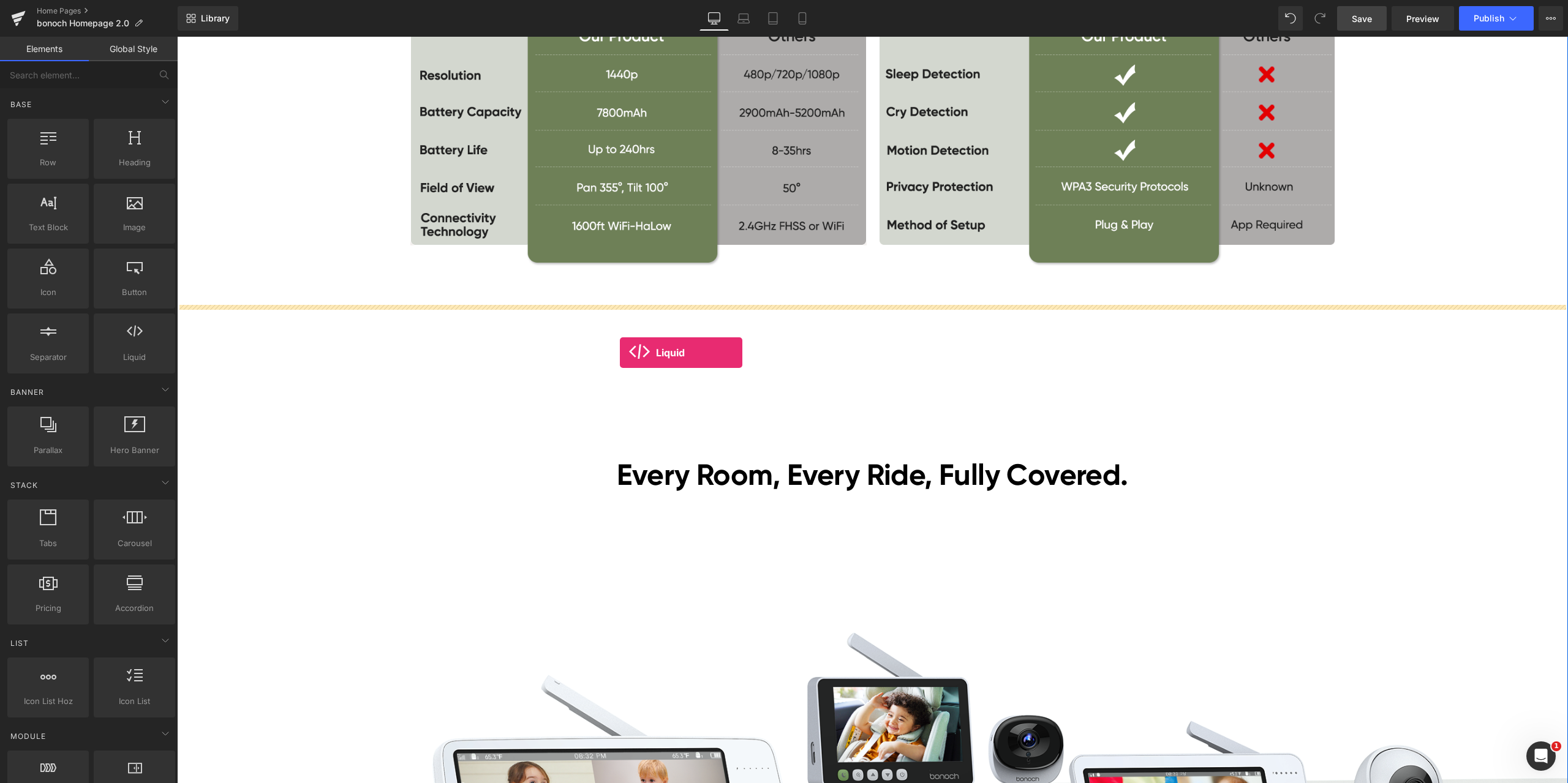
drag, startPoint x: 314, startPoint y: 372, endPoint x: 620, endPoint y: 352, distance: 306.7
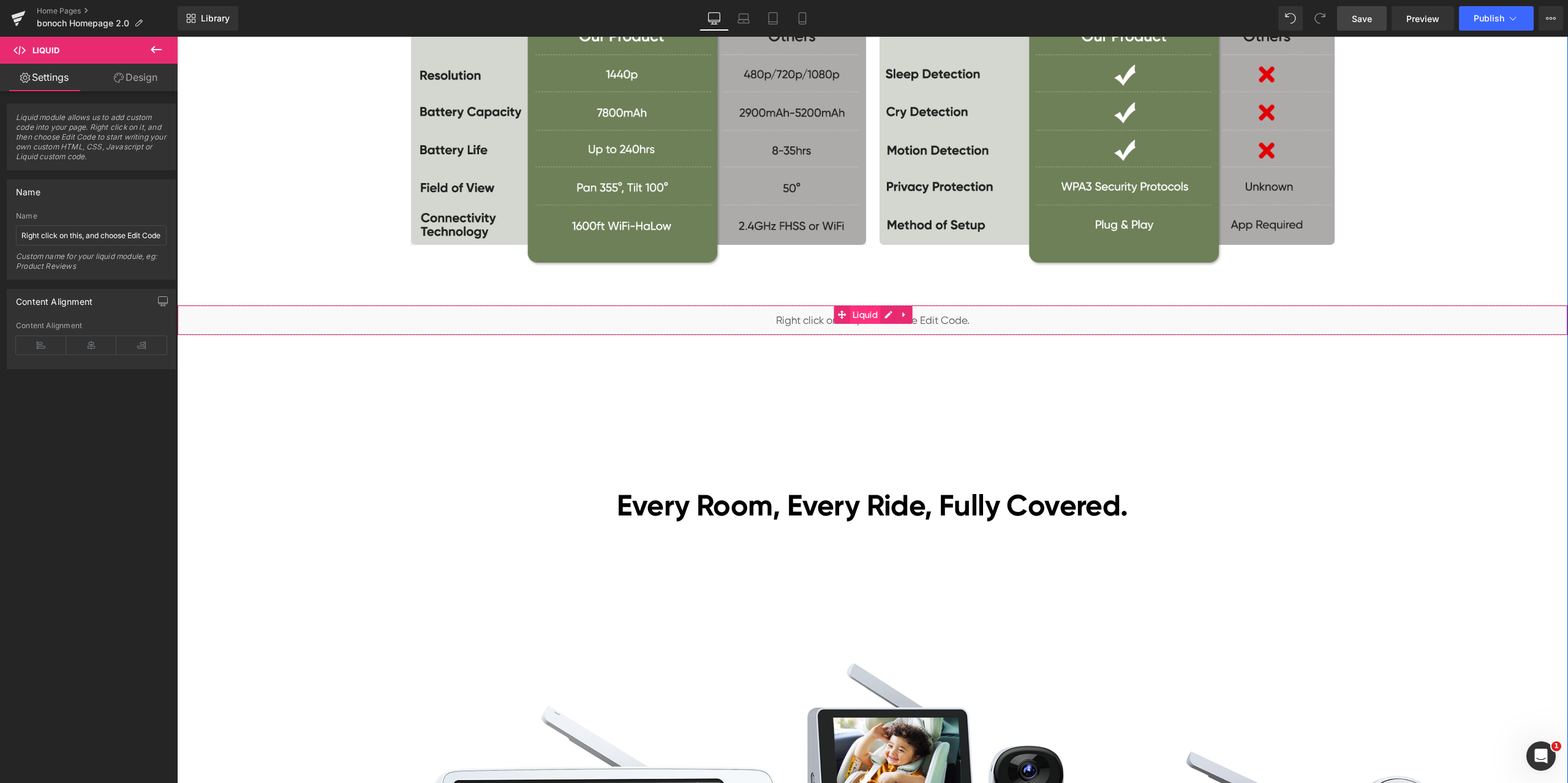
click at [856, 313] on span "Liquid" at bounding box center [865, 314] width 31 height 19
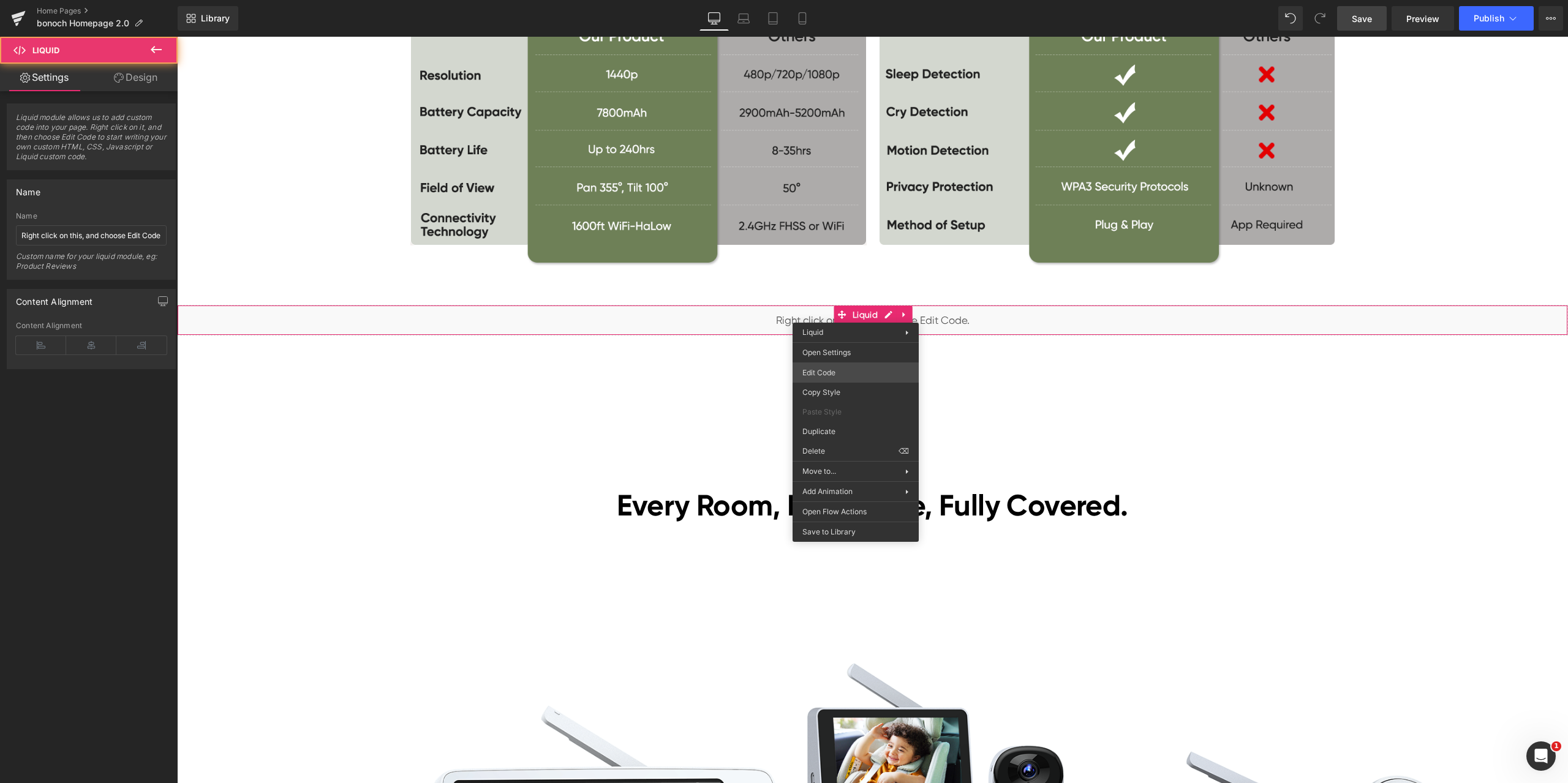
click at [853, 0] on div "Liquid You are previewing how the will restyle your page. You can not edit Elem…" at bounding box center [784, 0] width 1568 height 0
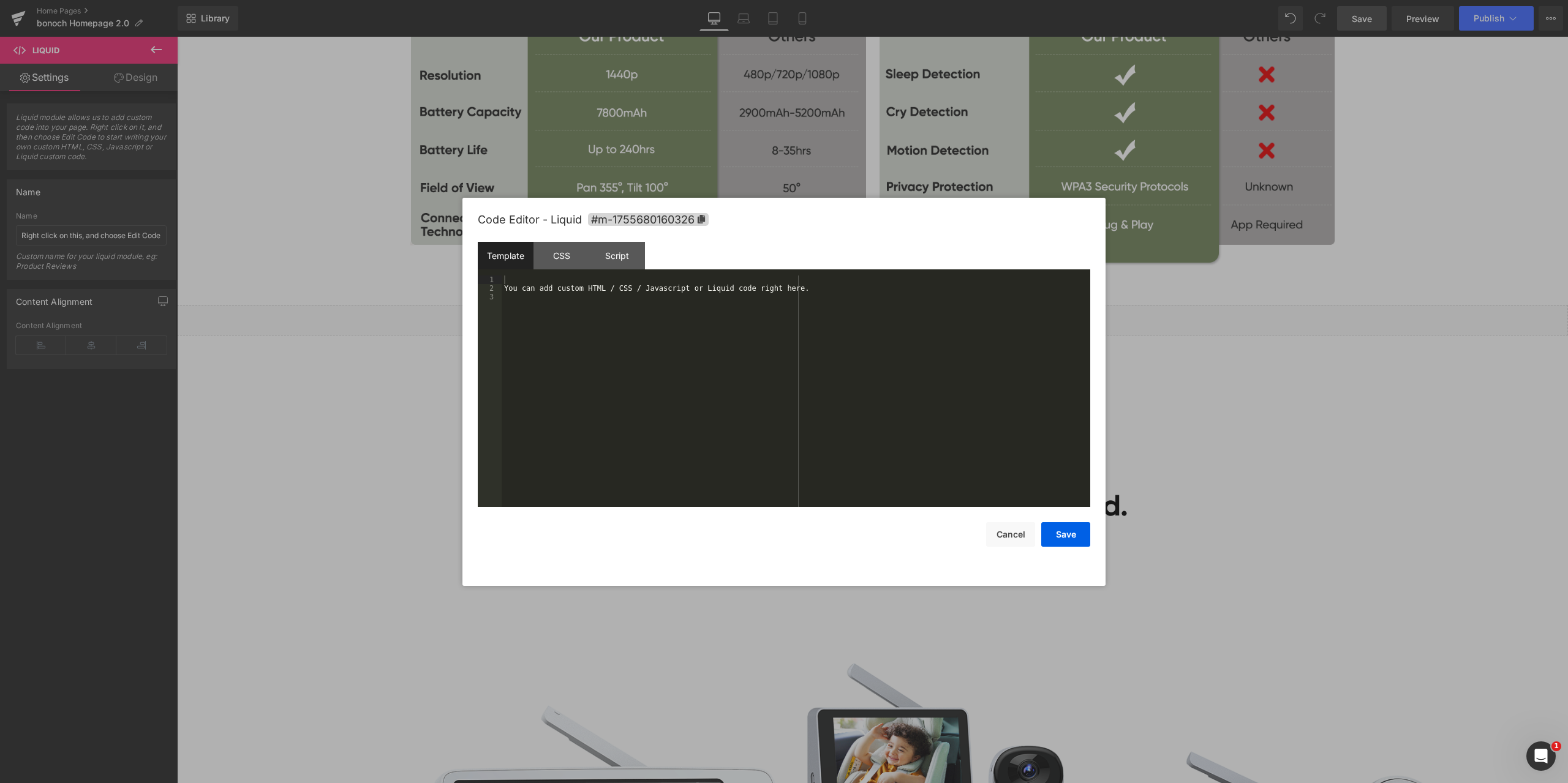
click at [682, 347] on div "You can add custom HTML / CSS / Javascript or Liquid code right here." at bounding box center [796, 399] width 588 height 249
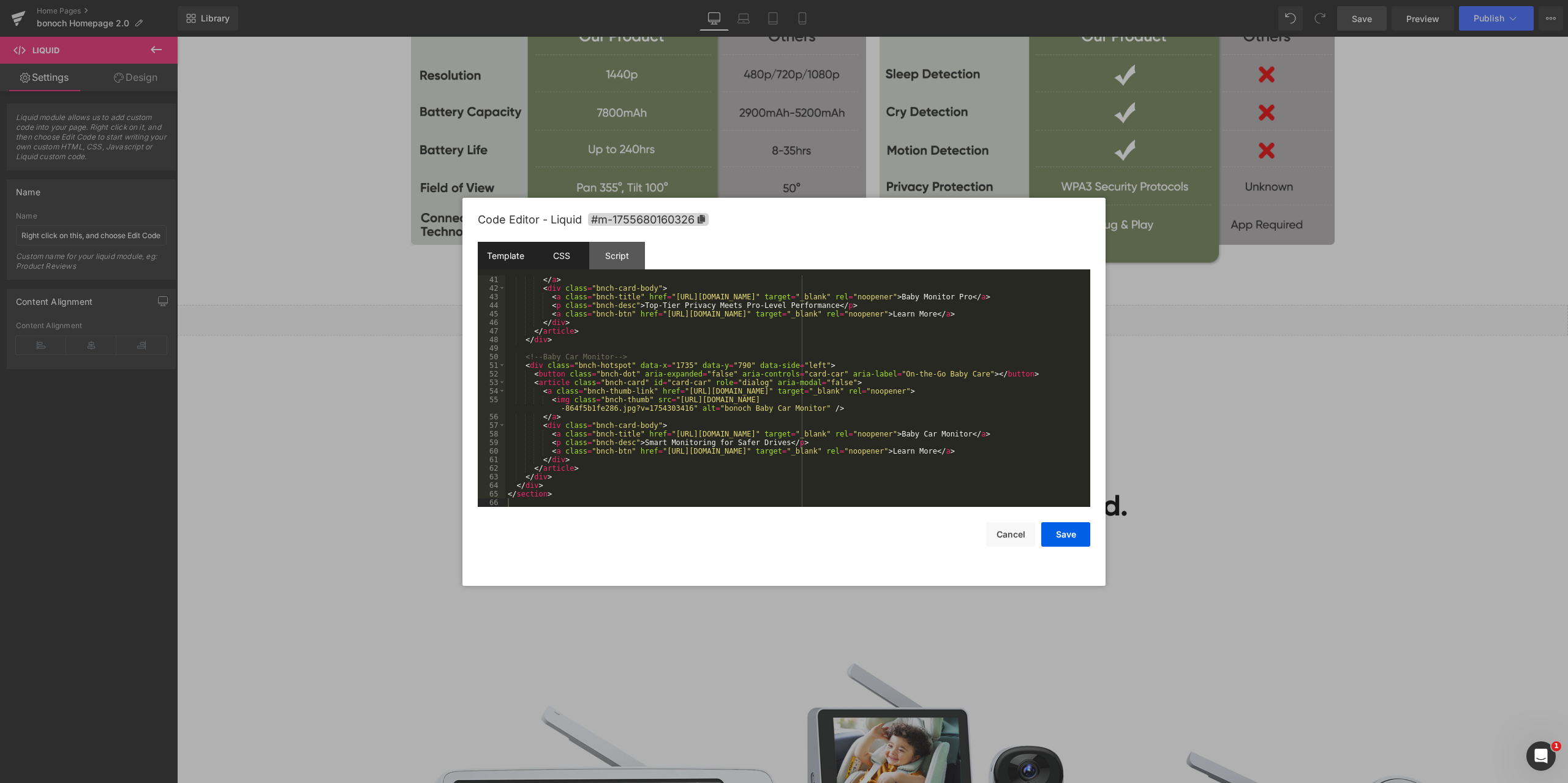
click at [567, 254] on div "CSS" at bounding box center [561, 255] width 56 height 28
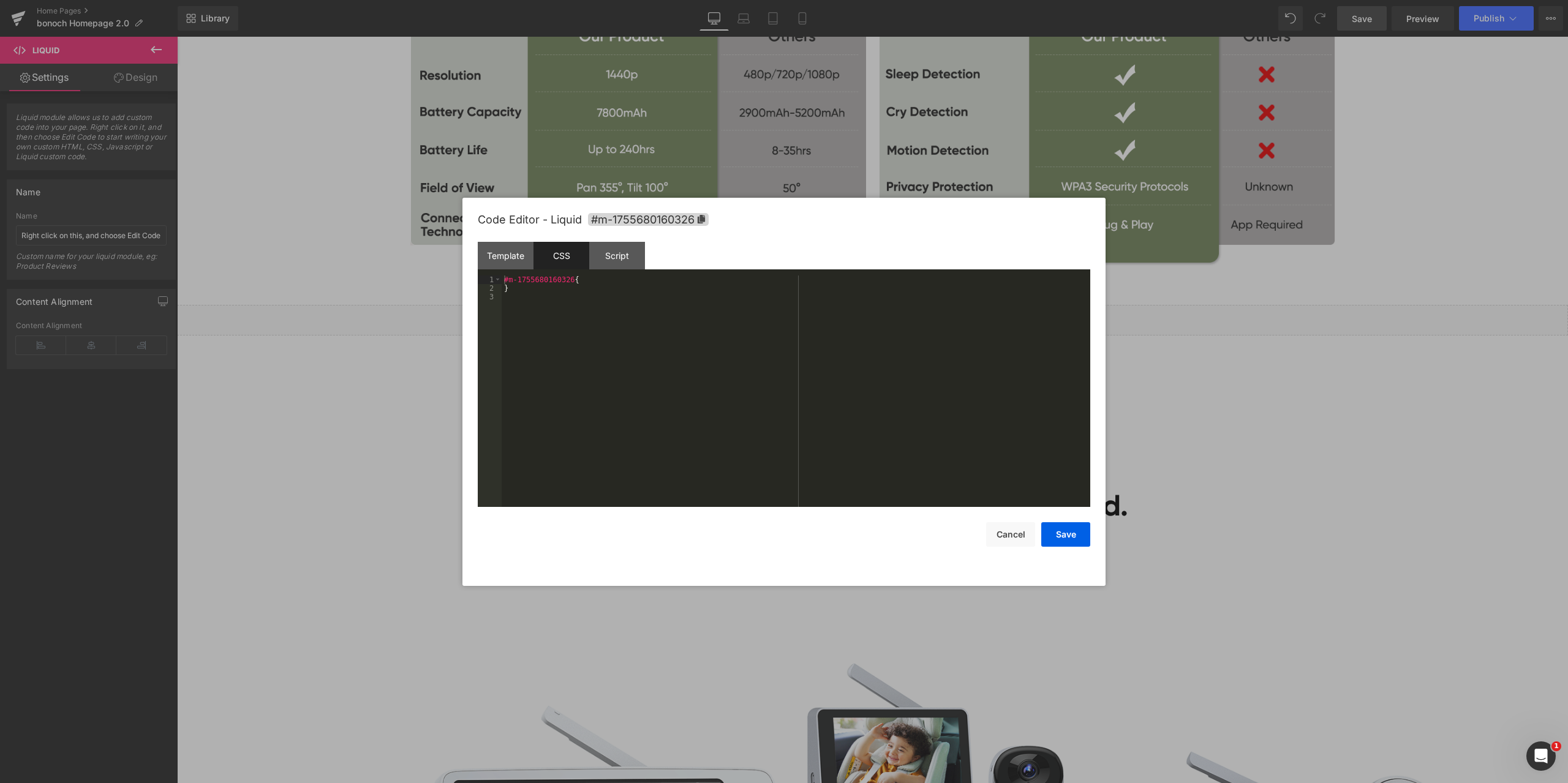
click at [678, 362] on div "#m-1755680160326 { }" at bounding box center [796, 399] width 588 height 249
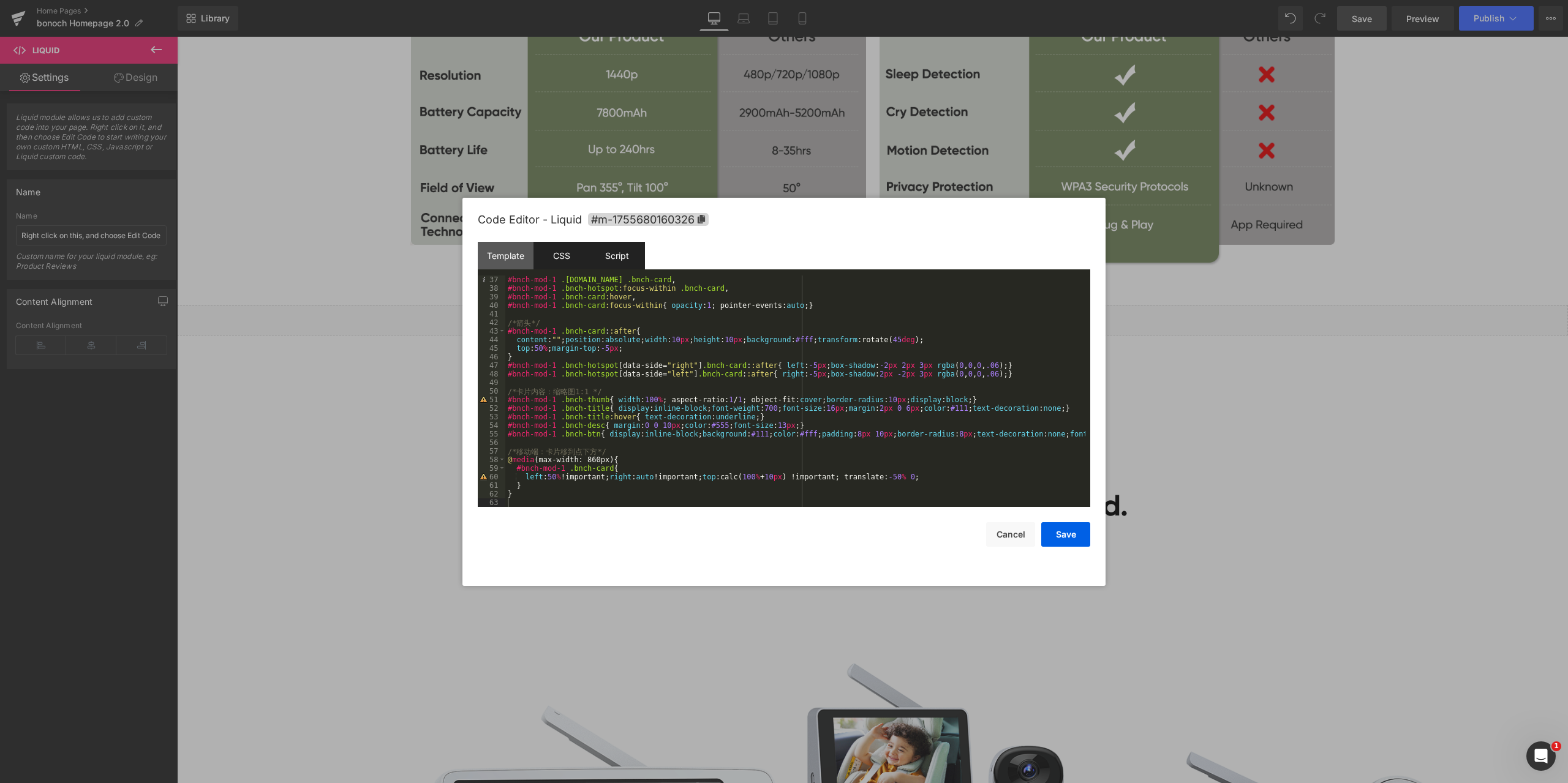
click at [623, 248] on div "Script" at bounding box center [617, 255] width 56 height 28
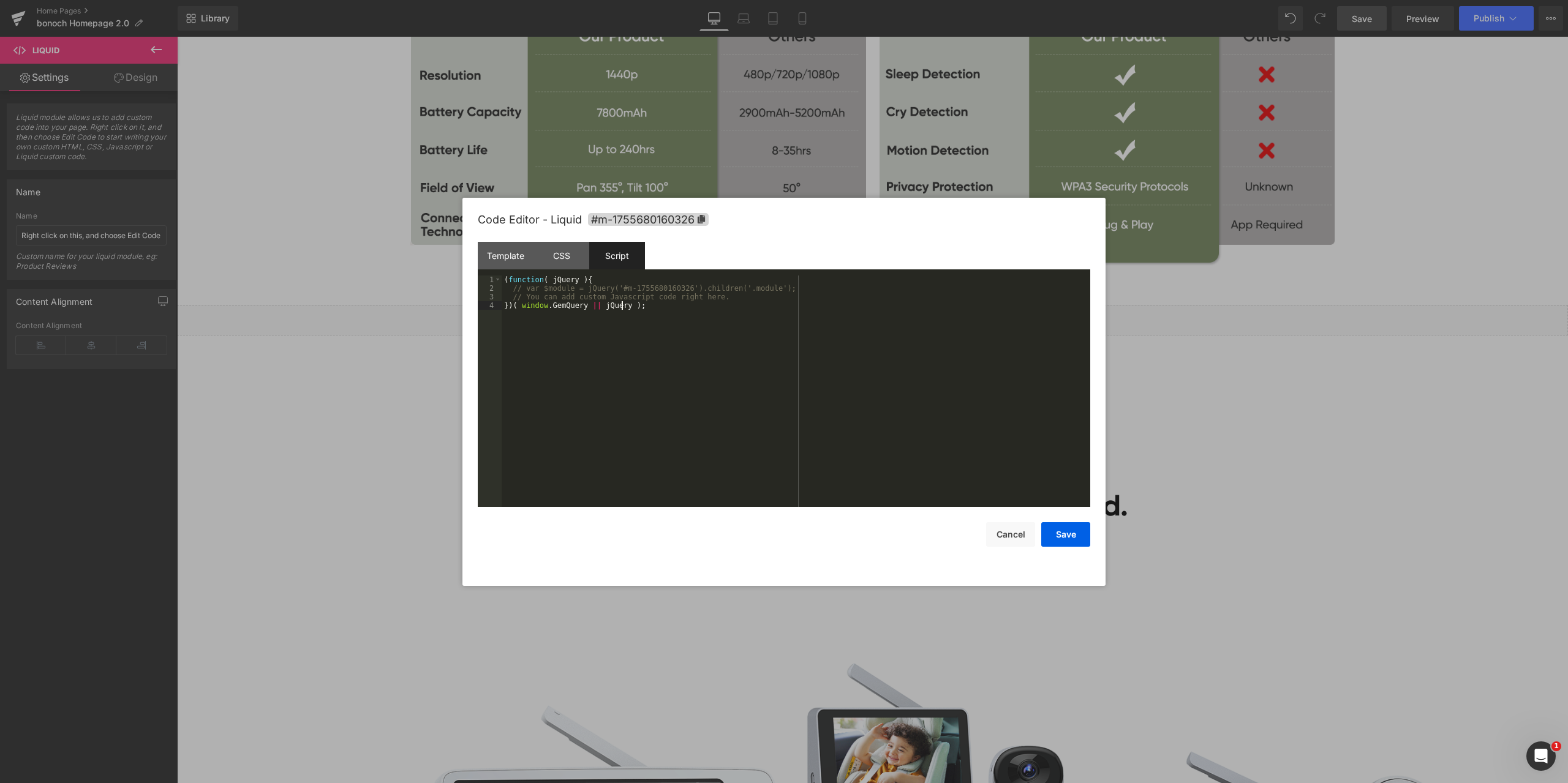
click at [727, 308] on div "( function ( jQuery ) { // var $module = jQuery('#m-1755680160326').children('.…" at bounding box center [796, 399] width 588 height 249
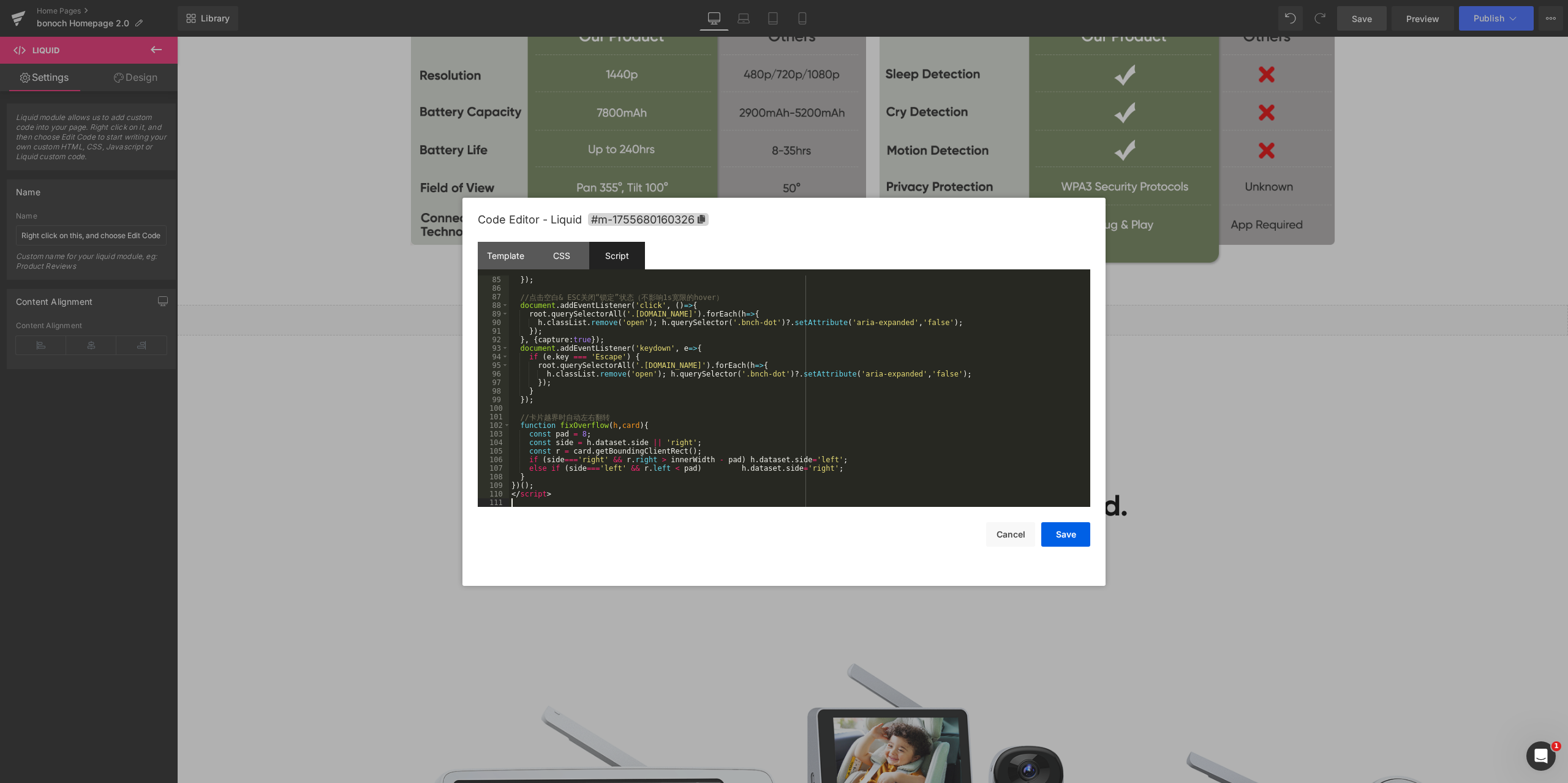
scroll to position [720, 0]
click at [1069, 534] on button "Save" at bounding box center [1065, 534] width 49 height 25
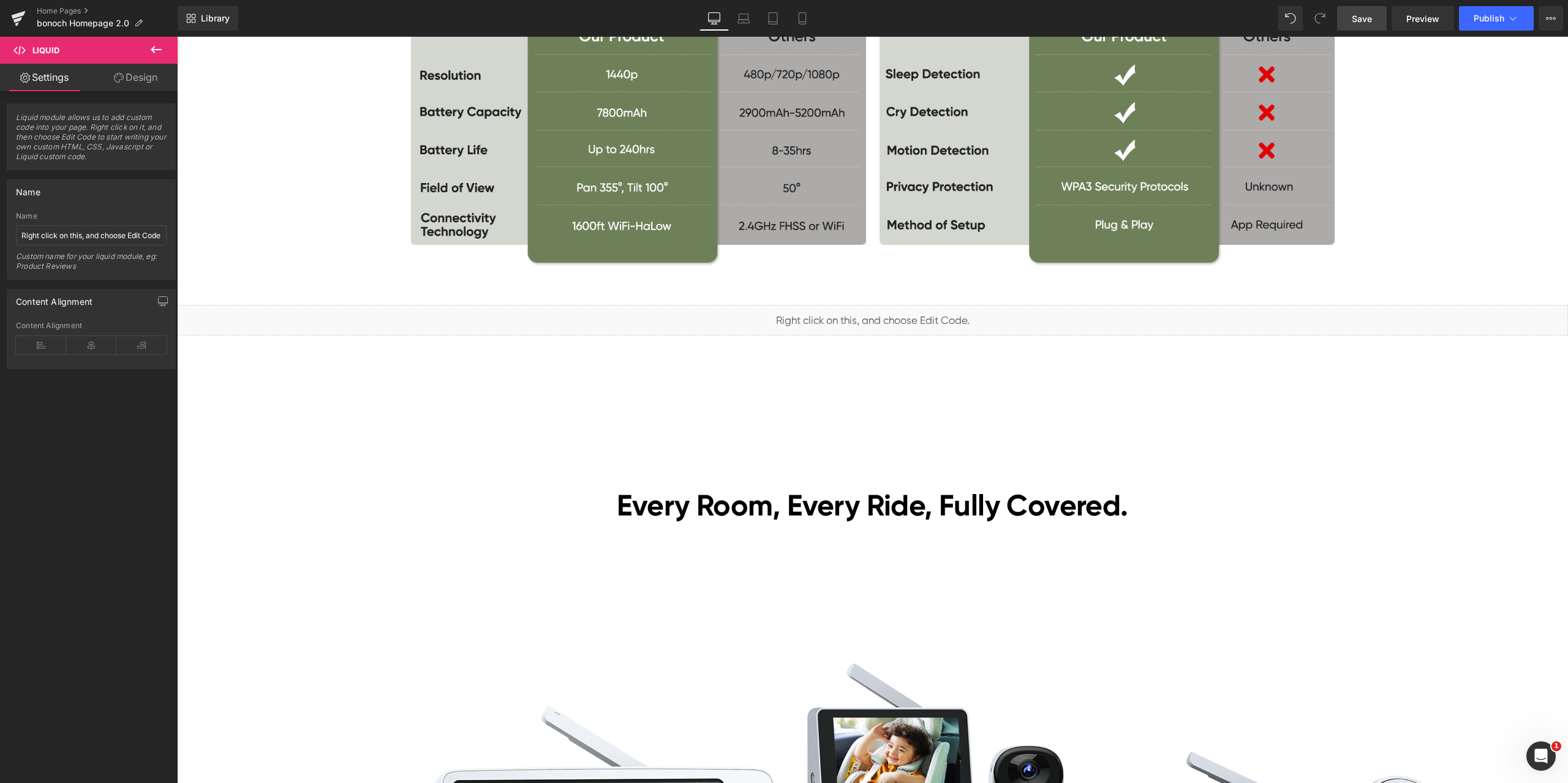
click at [1360, 17] on span "Save" at bounding box center [1361, 18] width 20 height 13
click at [1419, 14] on span "Preview" at bounding box center [1422, 18] width 33 height 13
click at [1429, 17] on span "Preview" at bounding box center [1422, 18] width 33 height 13
click at [857, 317] on span "Liquid" at bounding box center [865, 314] width 31 height 19
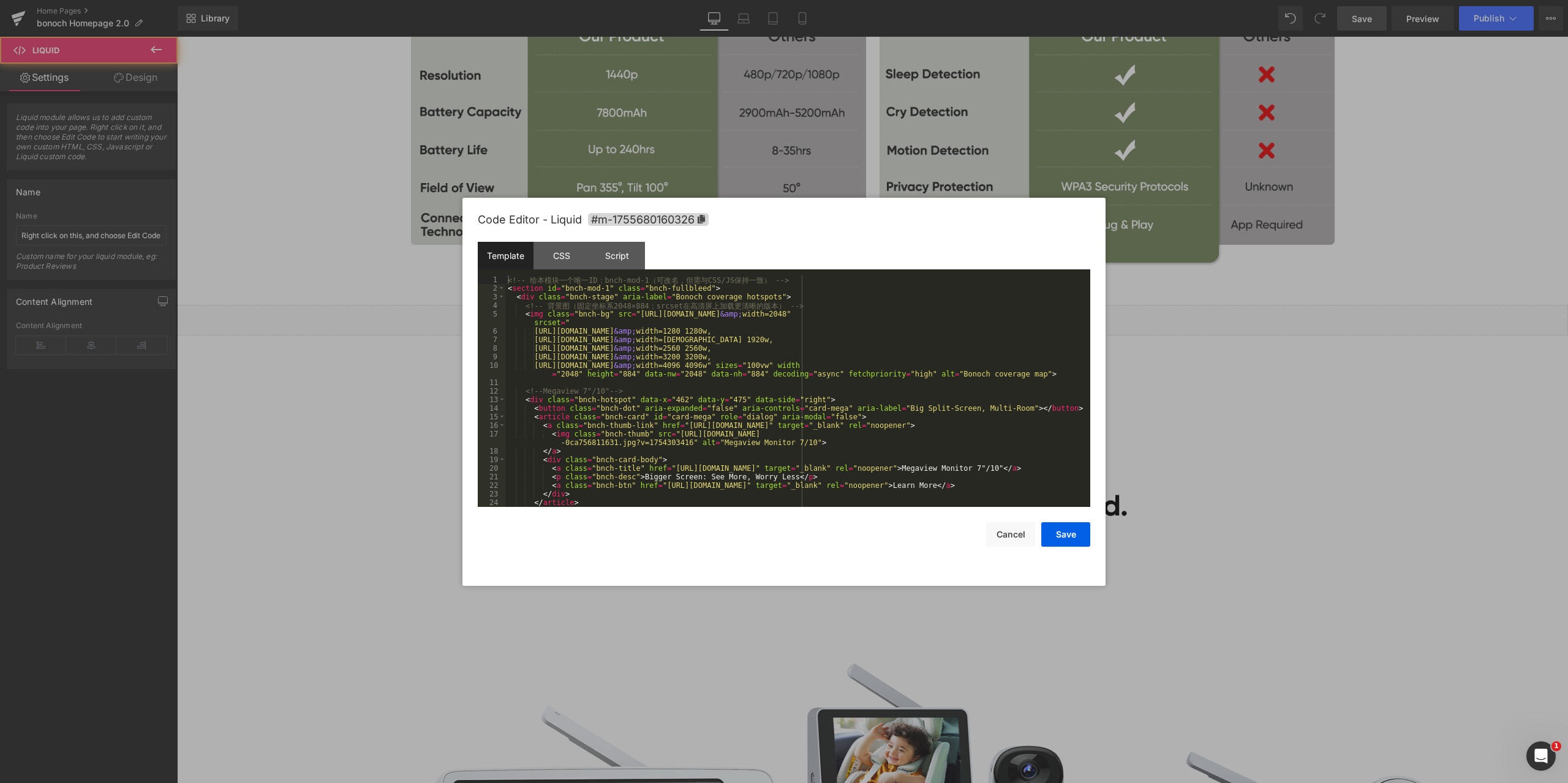
click at [842, 0] on div "Liquid You are previewing how the will restyle your page. You can not edit Elem…" at bounding box center [784, 0] width 1568 height 0
click at [774, 332] on div "<!-- 给 本 模 块 一 个 唯 一 ID ： bnch-mod-1 （ 可 改 名 ， 但 需 与 CSS/JS 保 持 一 致 ） --> < sec…" at bounding box center [795, 399] width 580 height 249
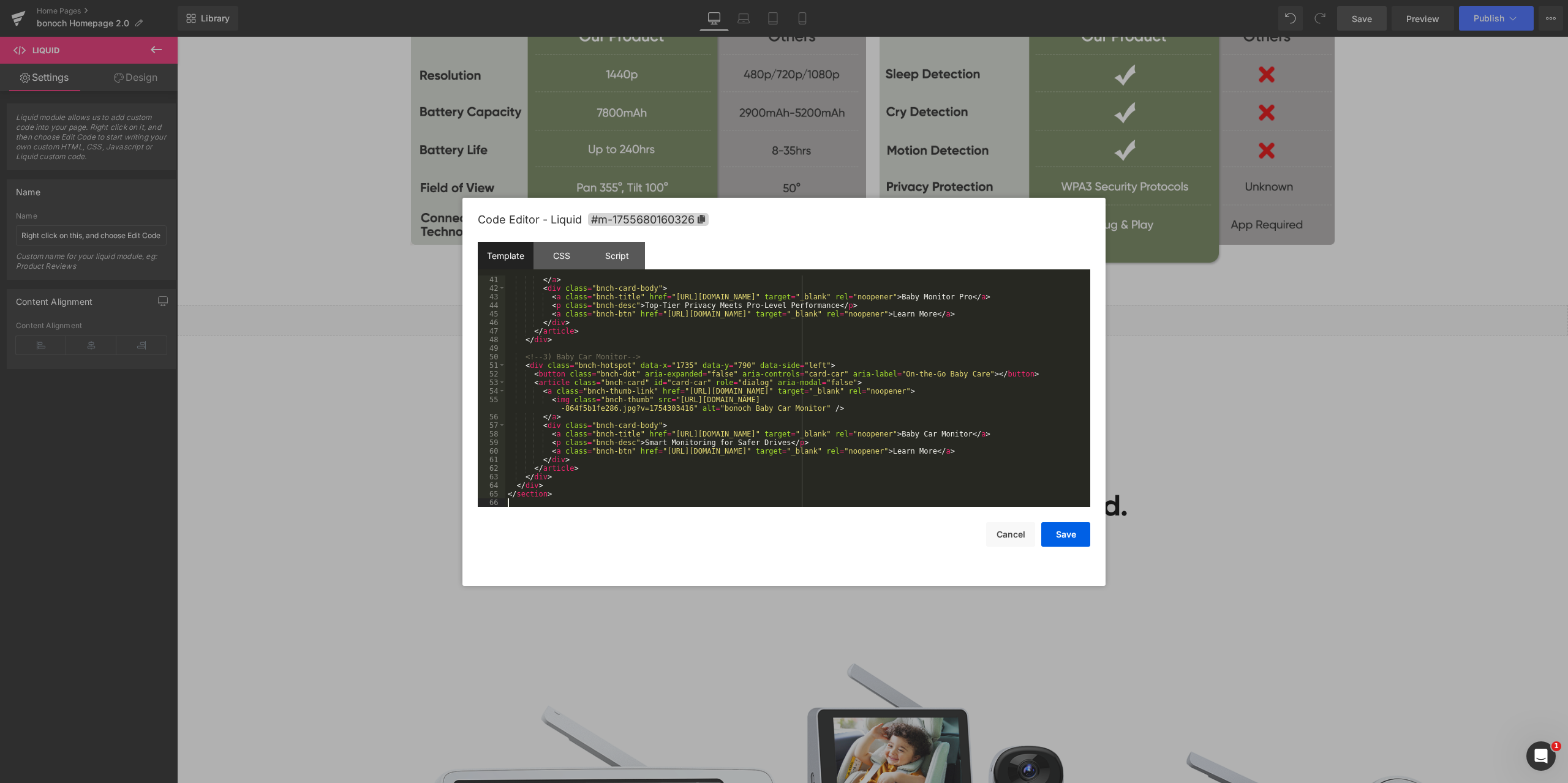
scroll to position [360, 0]
click at [558, 253] on div "CSS" at bounding box center [561, 255] width 56 height 28
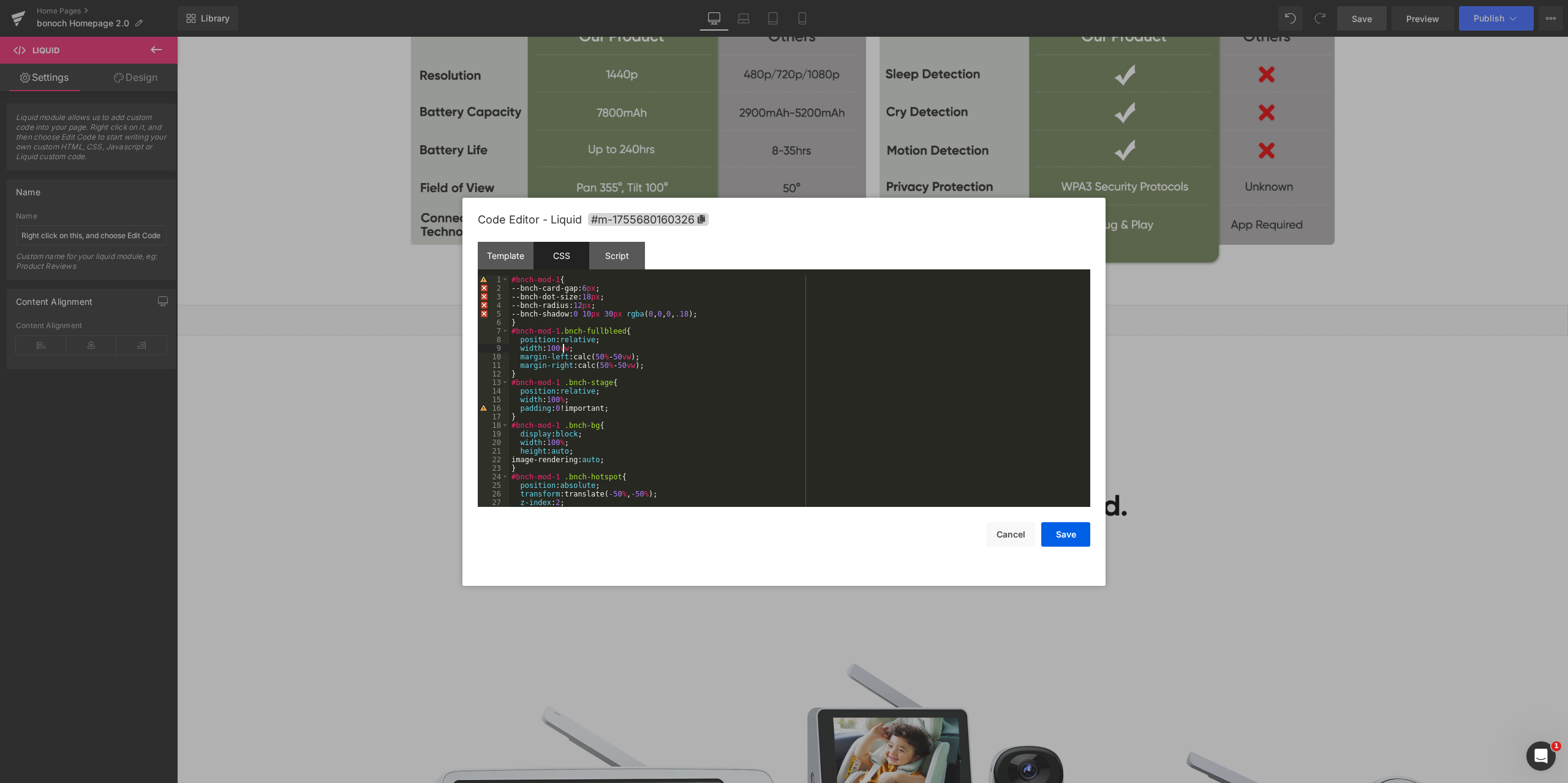
click at [750, 346] on div "#bnch-mod-1 { --bnch-card-gap: 6 px ; --bnch-dot-size: 18 px ; --bnch-radius: 1…" at bounding box center [797, 399] width 576 height 249
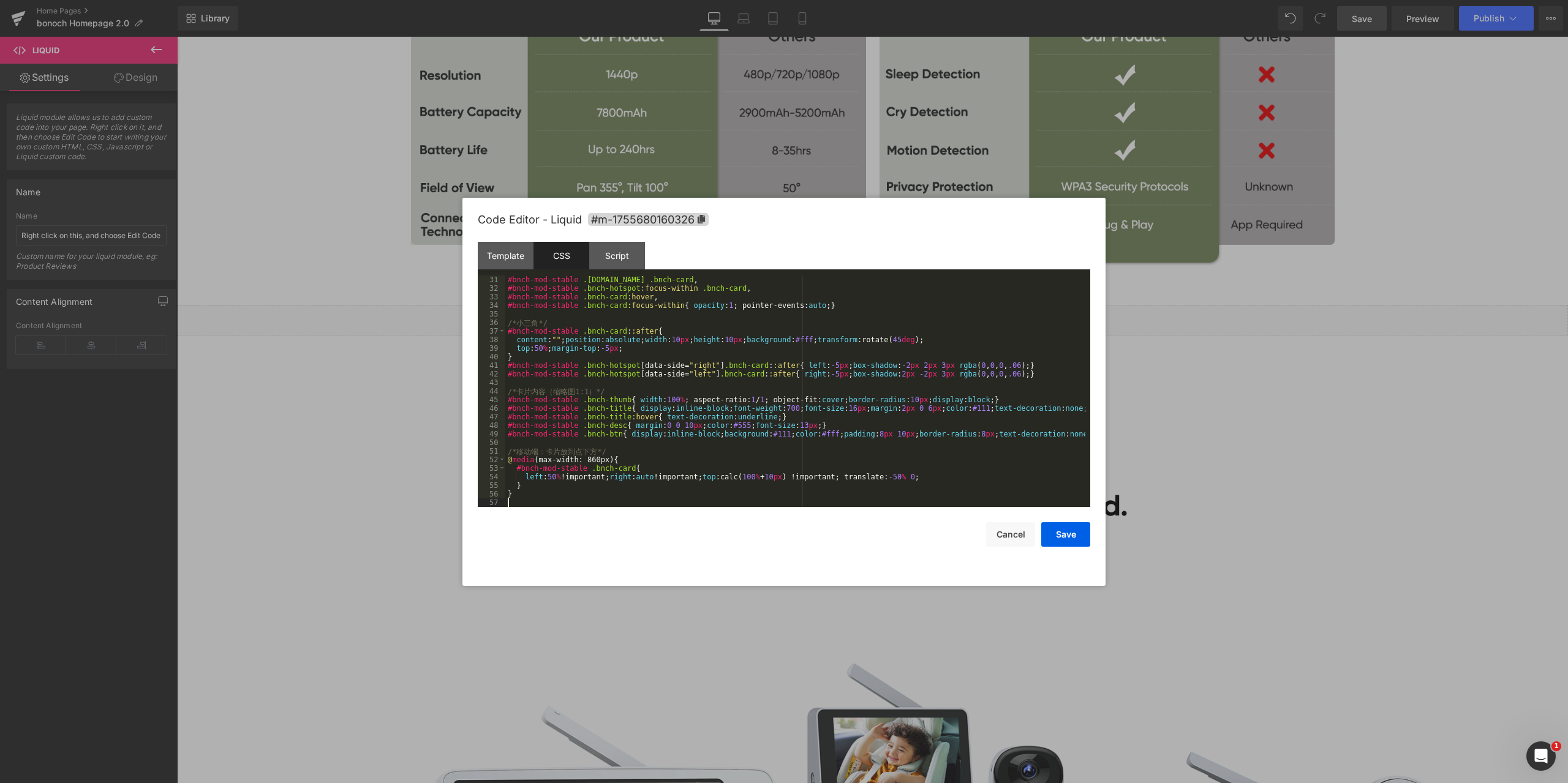
scroll to position [257, 0]
click at [626, 265] on div "Script" at bounding box center [617, 255] width 56 height 28
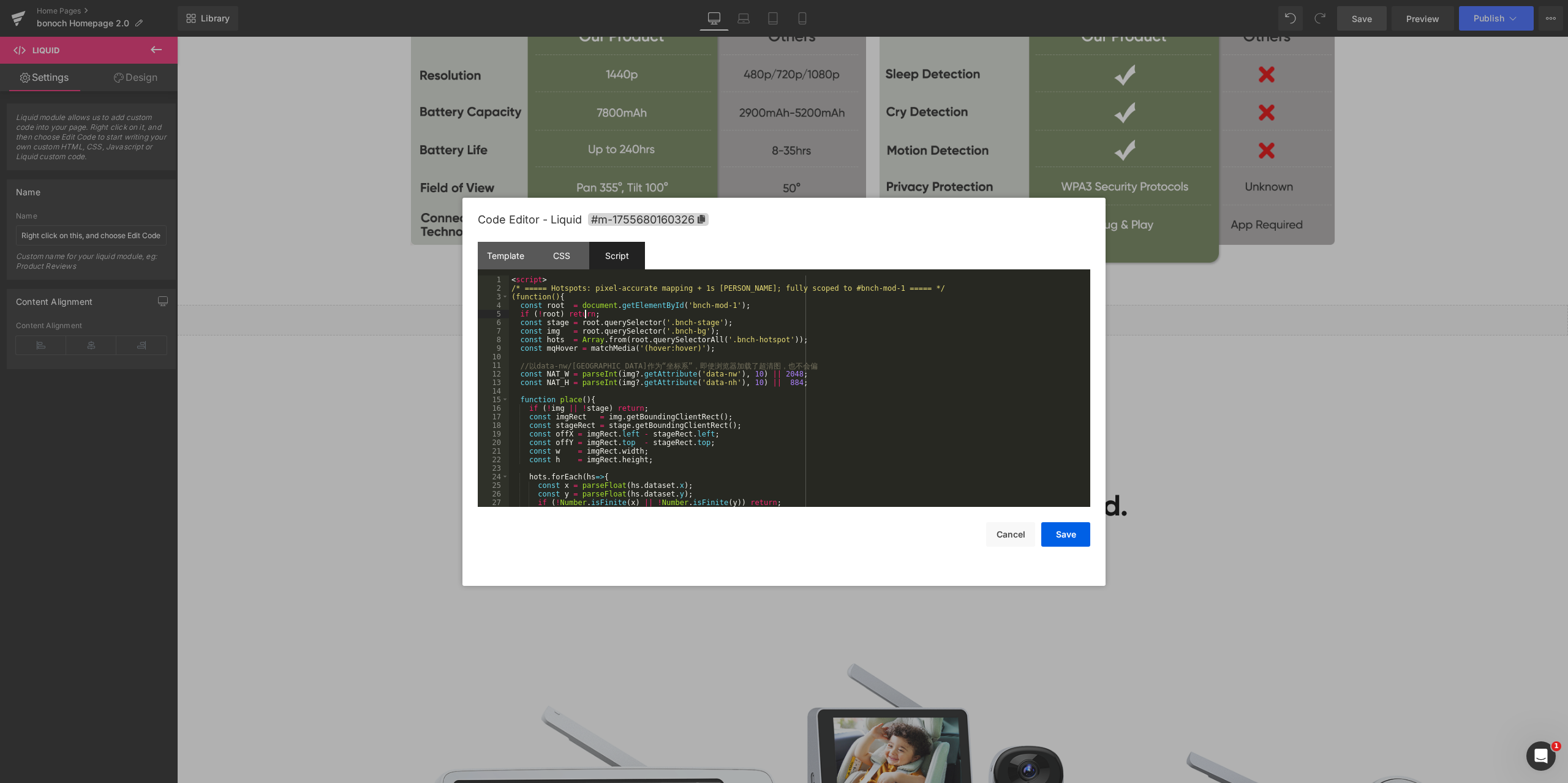
click at [648, 315] on div "< script > /* ===== Hotspots: pixel-accurate mapping + 1s [PERSON_NAME]; fully …" at bounding box center [797, 399] width 576 height 249
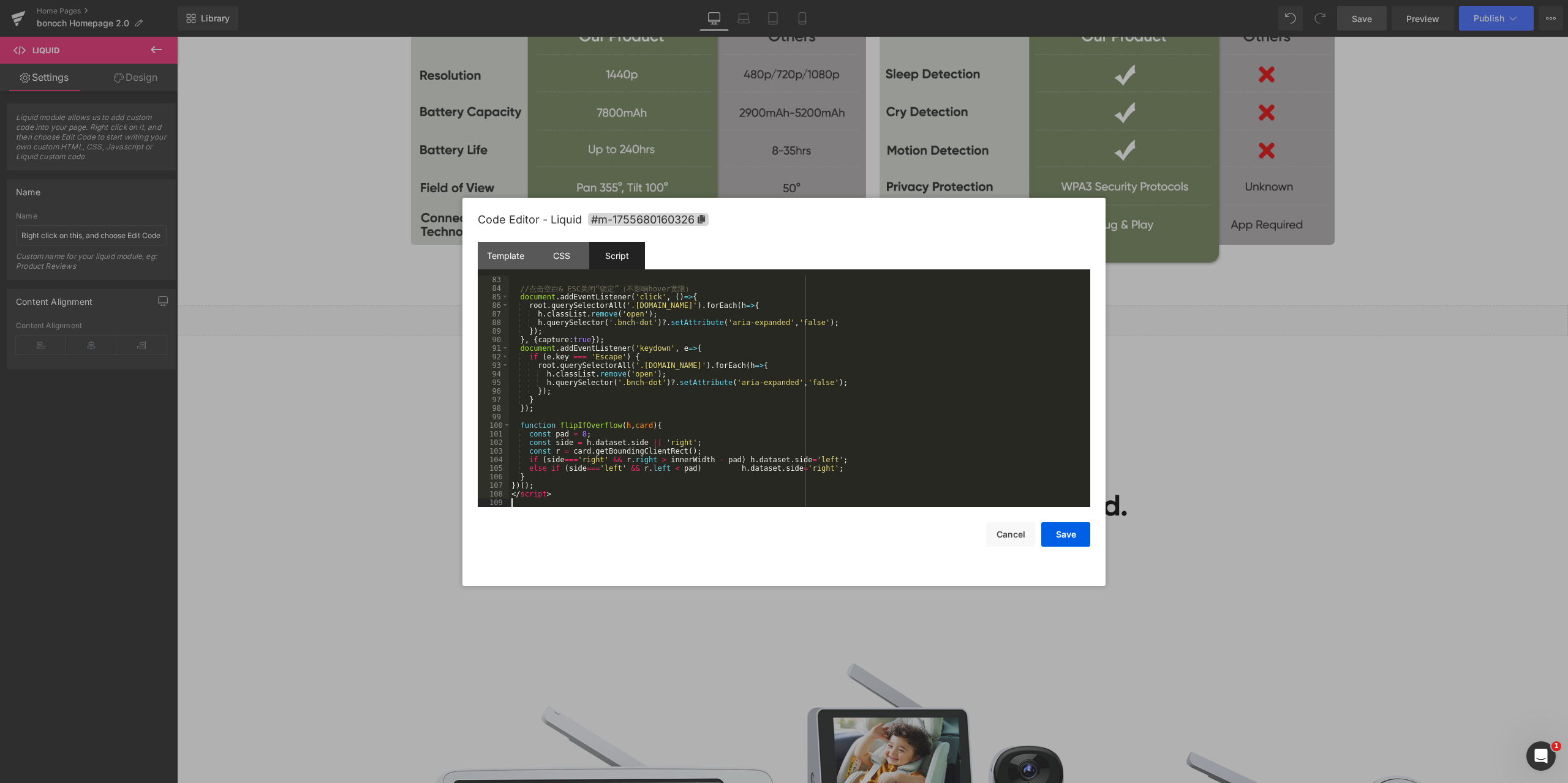
scroll to position [703, 0]
click at [1070, 536] on button "Save" at bounding box center [1065, 534] width 49 height 25
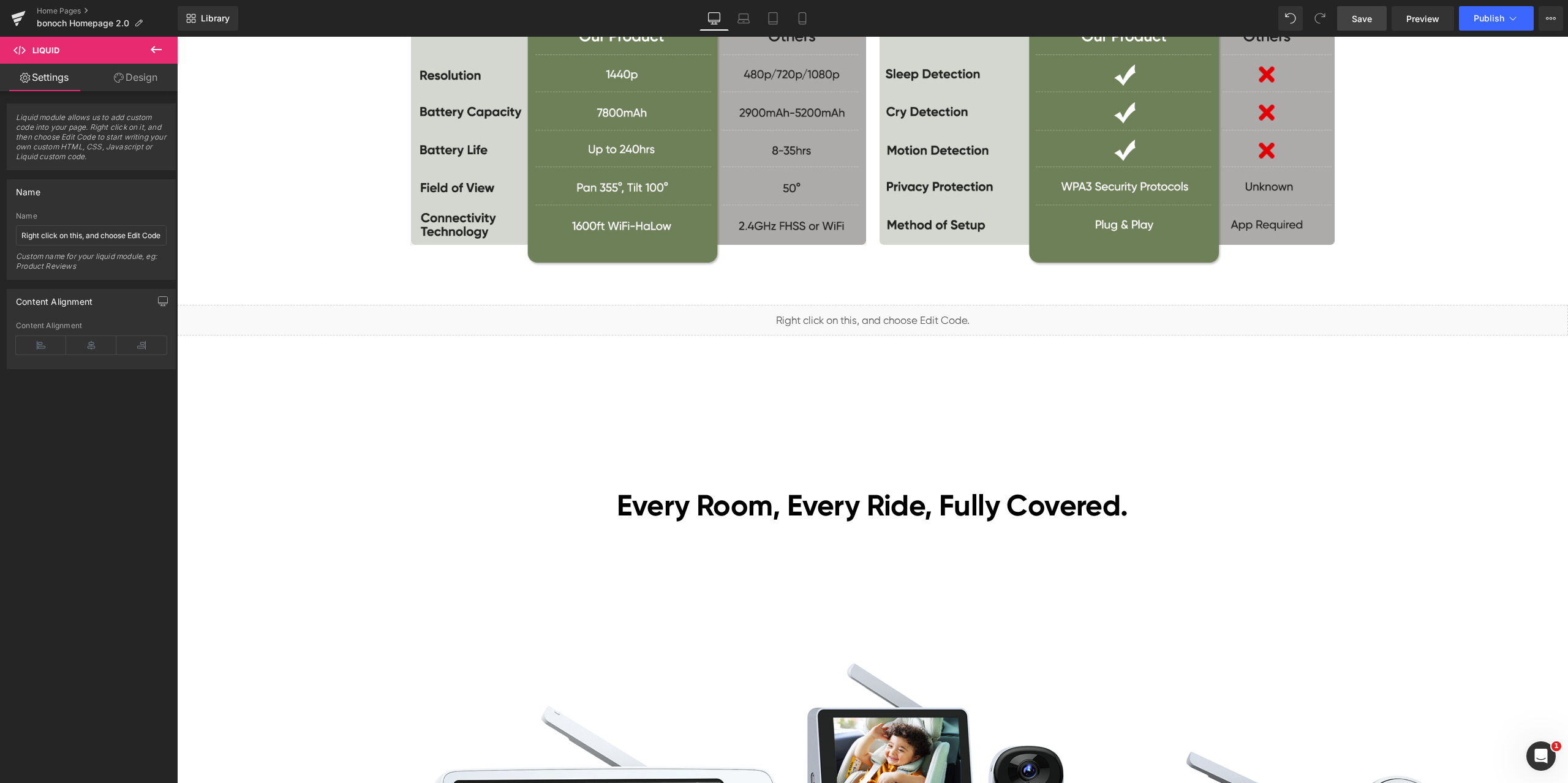
click at [1359, 22] on span "Save" at bounding box center [1361, 18] width 20 height 13
click at [1437, 22] on span "Preview" at bounding box center [1422, 18] width 33 height 13
click at [853, 316] on span "Liquid" at bounding box center [865, 315] width 31 height 19
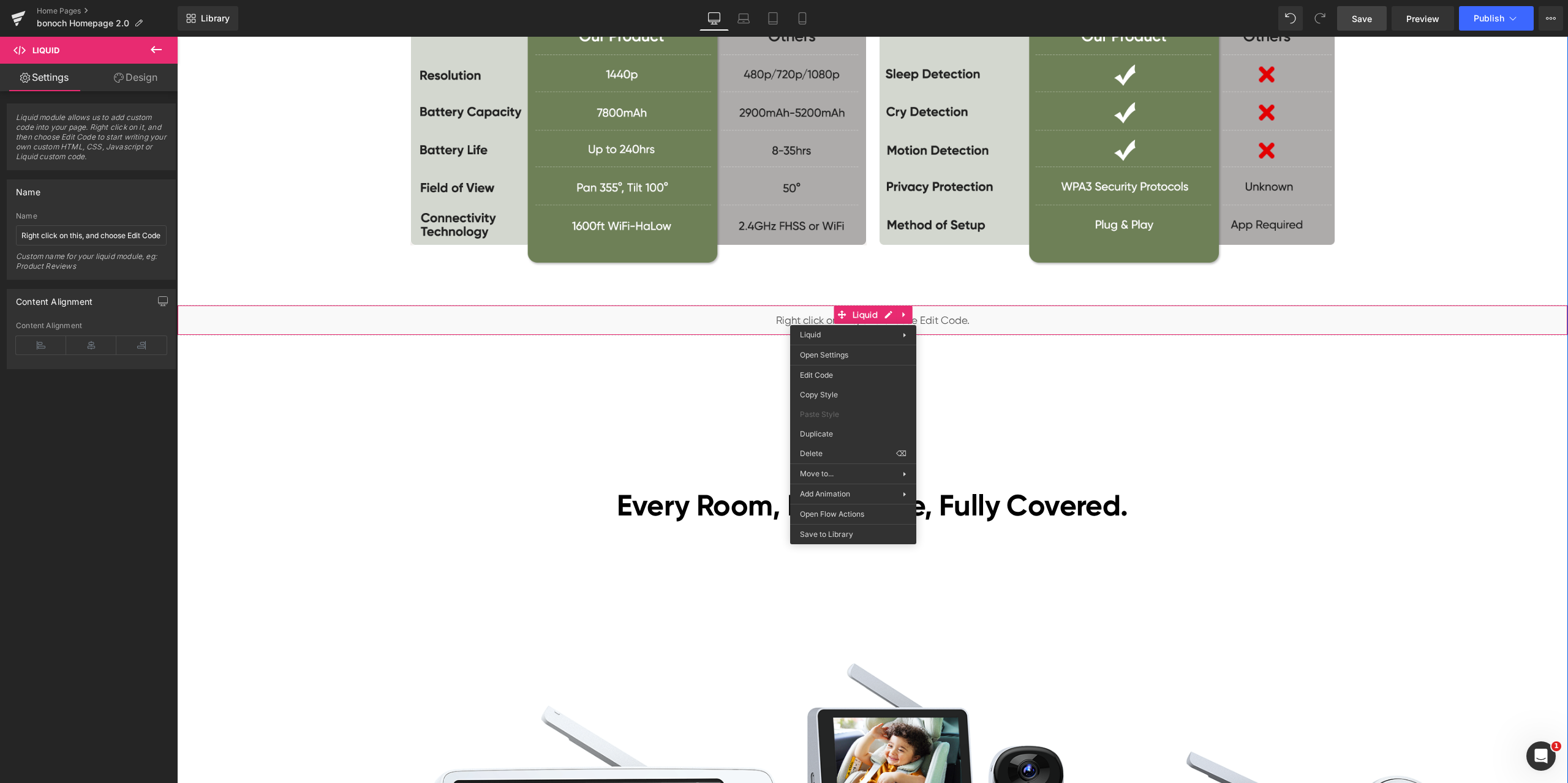
click at [1065, 372] on div "[DATE][DATE] Sales Heading Lowest Prices of the Year! Heading [DATE]–[DATE] Tex…" at bounding box center [872, 440] width 1391 height 6699
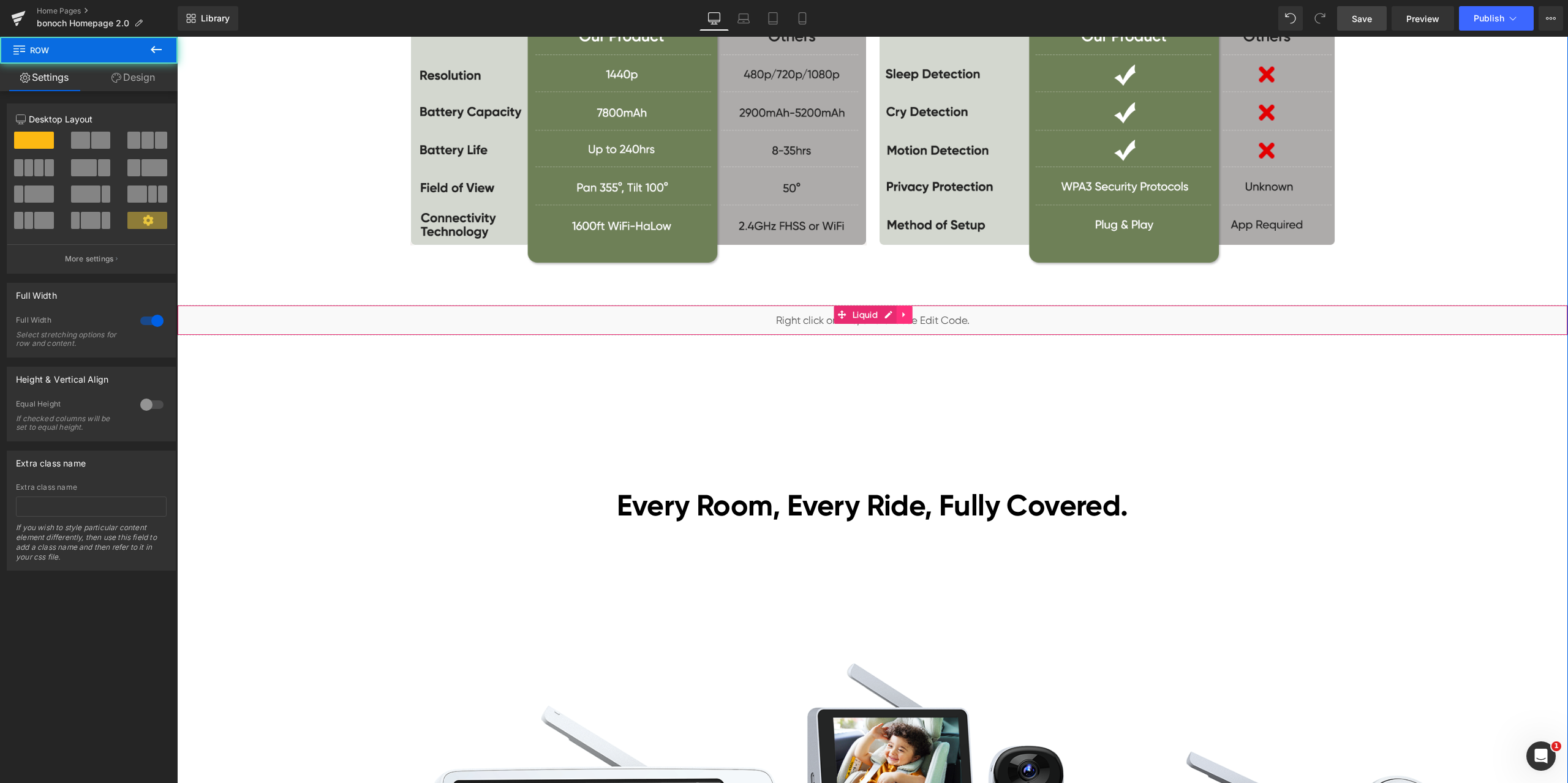
click at [904, 316] on link at bounding box center [904, 314] width 16 height 19
click at [907, 322] on link at bounding box center [912, 314] width 16 height 19
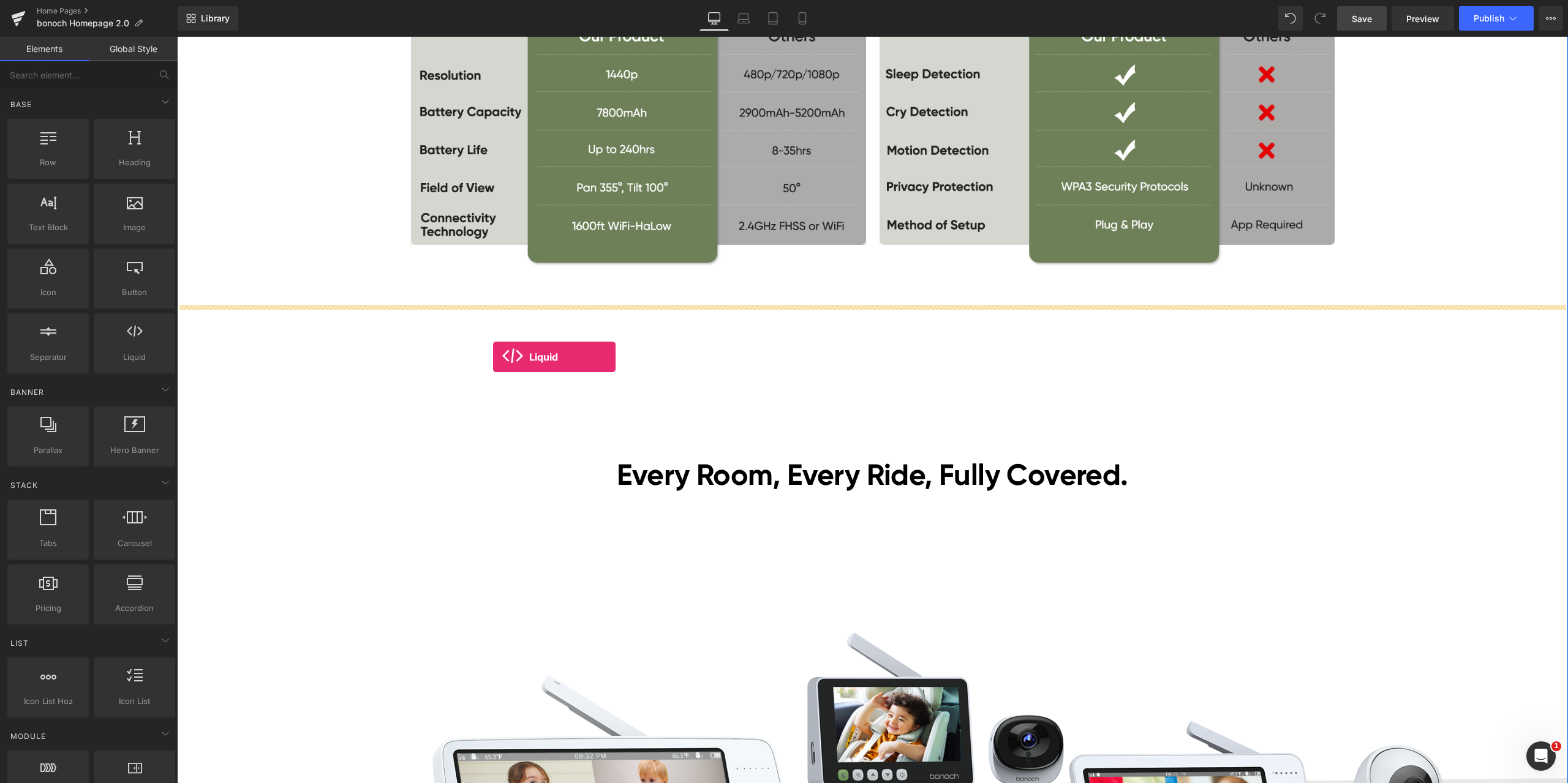
drag, startPoint x: 309, startPoint y: 388, endPoint x: 501, endPoint y: 352, distance: 195.3
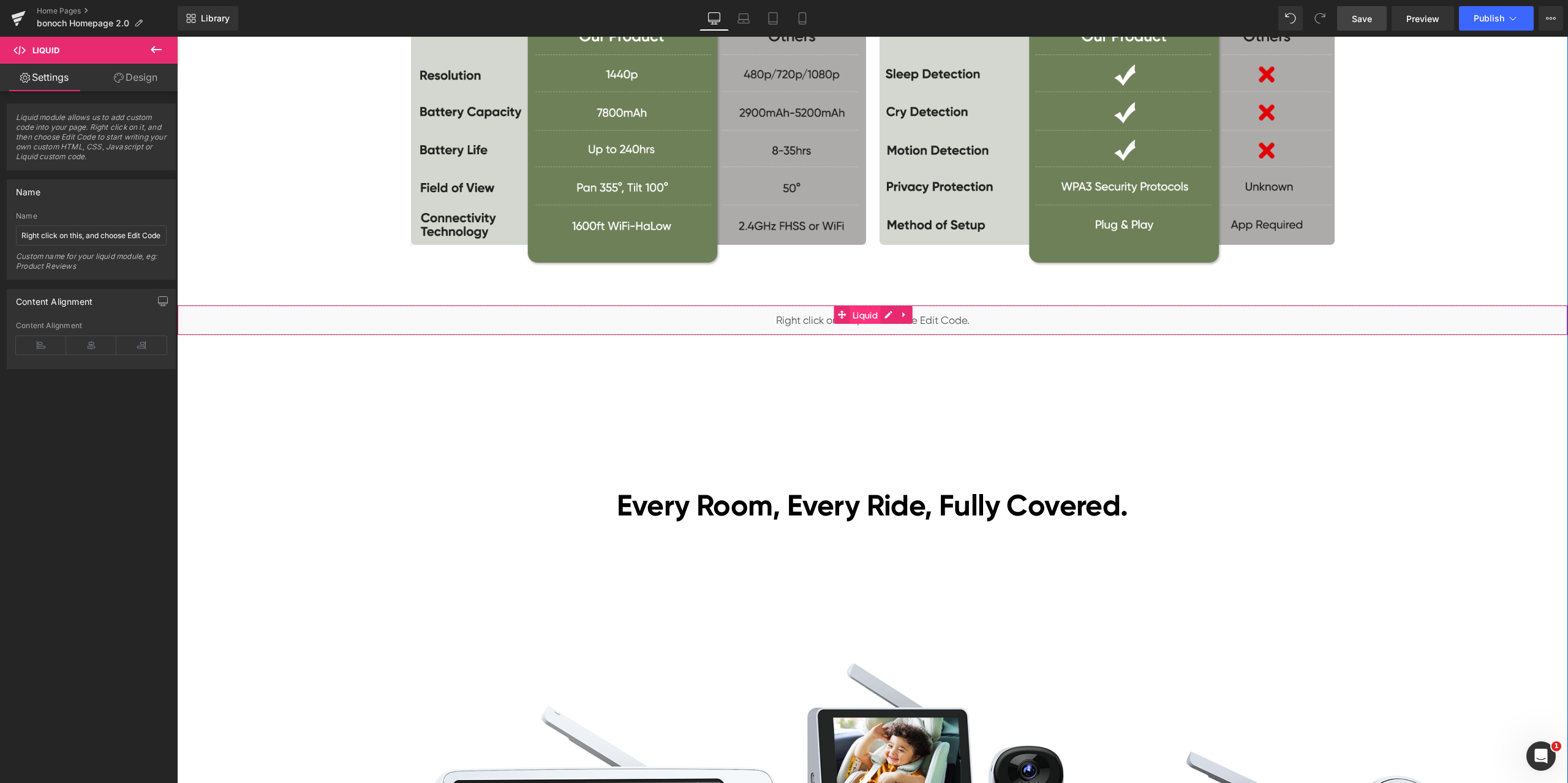
click at [863, 315] on span "Liquid" at bounding box center [865, 315] width 31 height 19
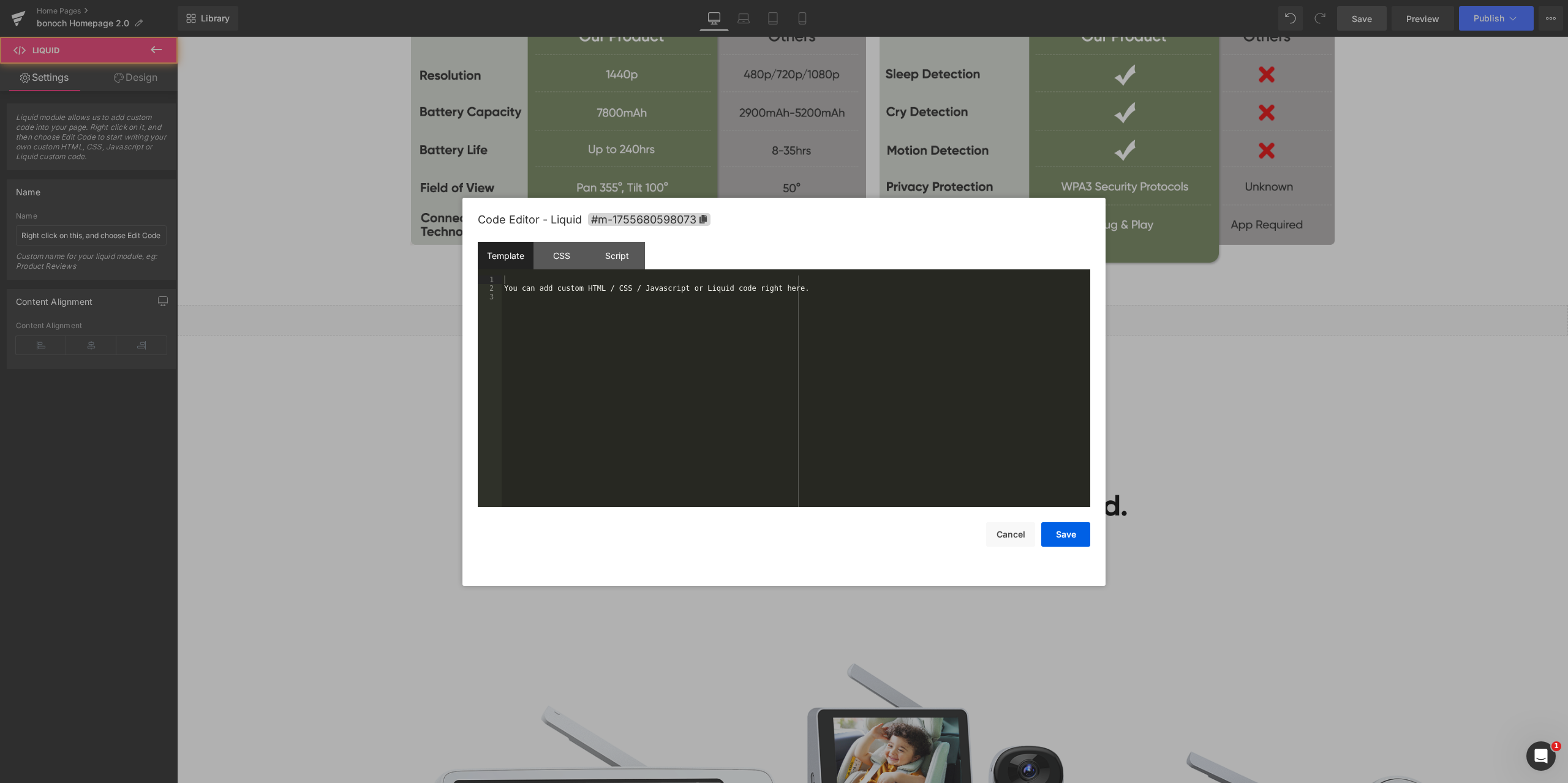
click at [842, 0] on div "Liquid You are previewing how the will restyle your page. You can not edit Elem…" at bounding box center [784, 0] width 1568 height 0
click at [733, 320] on div "You can add custom HTML / CSS / Javascript or Liquid code right here." at bounding box center [796, 399] width 588 height 249
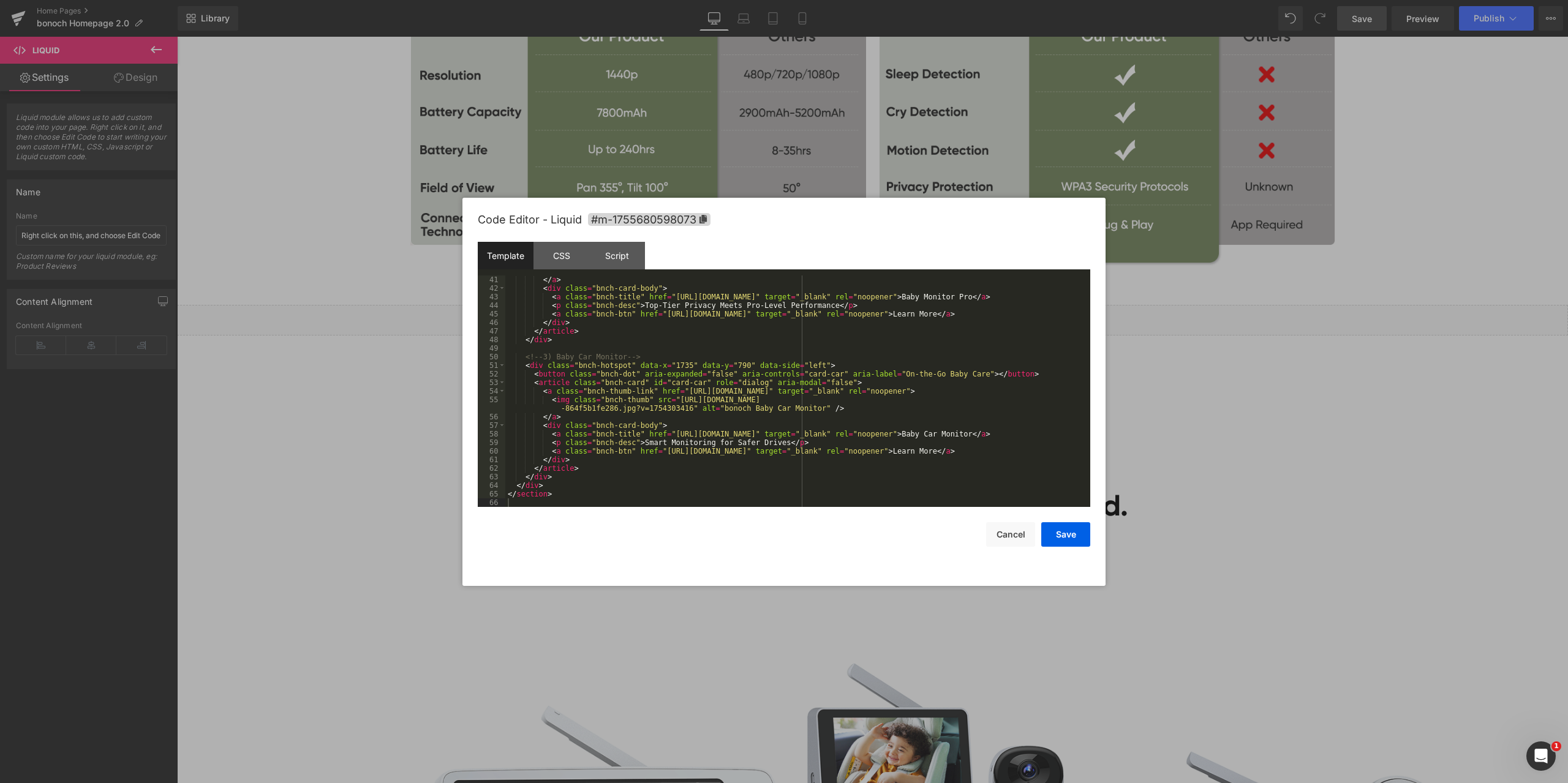
drag, startPoint x: 575, startPoint y: 261, endPoint x: 569, endPoint y: 269, distance: 10.0
click at [575, 261] on div "CSS" at bounding box center [561, 255] width 56 height 28
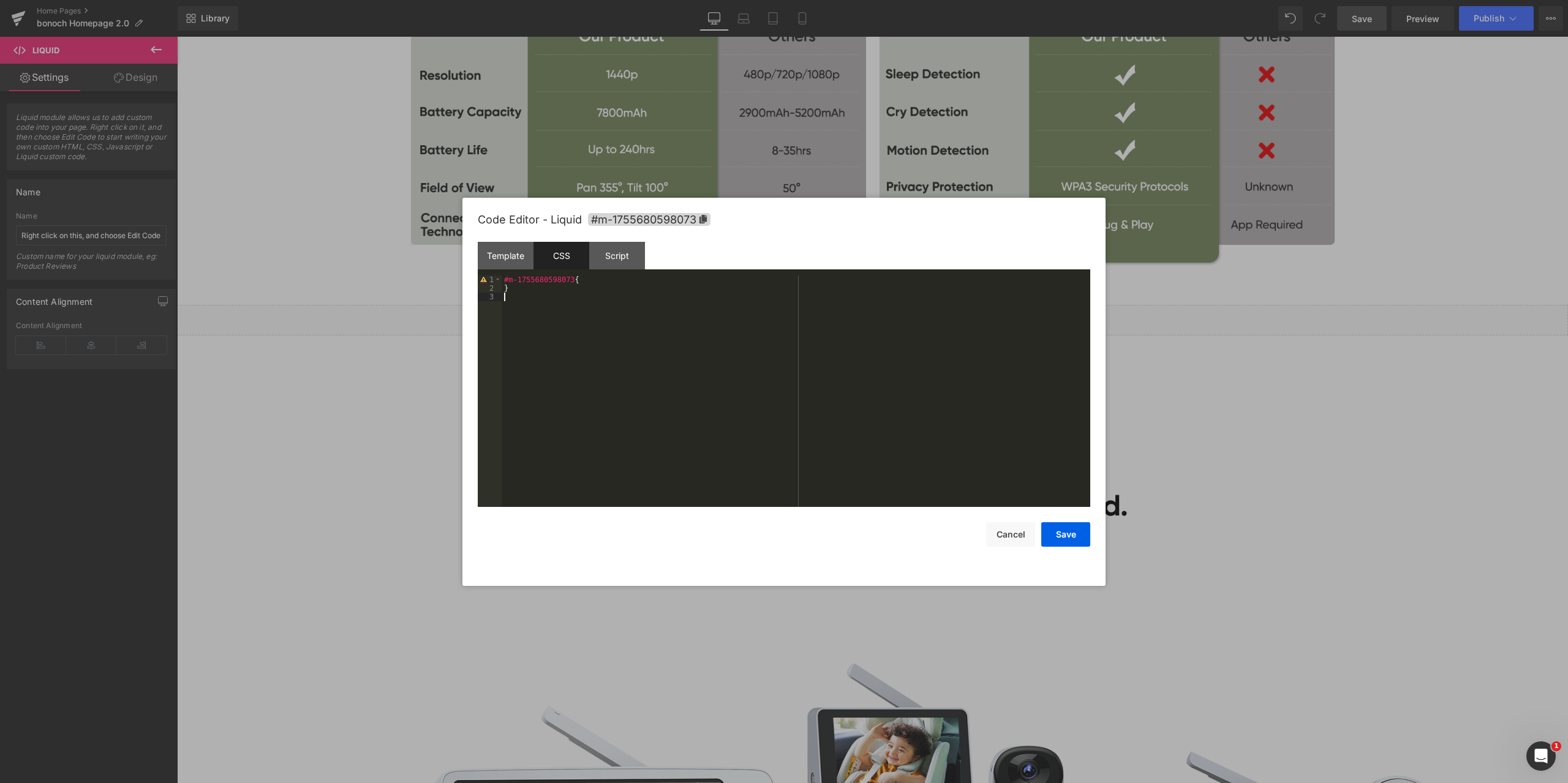
click at [627, 315] on div "#m-1755680598073 { }" at bounding box center [796, 399] width 588 height 249
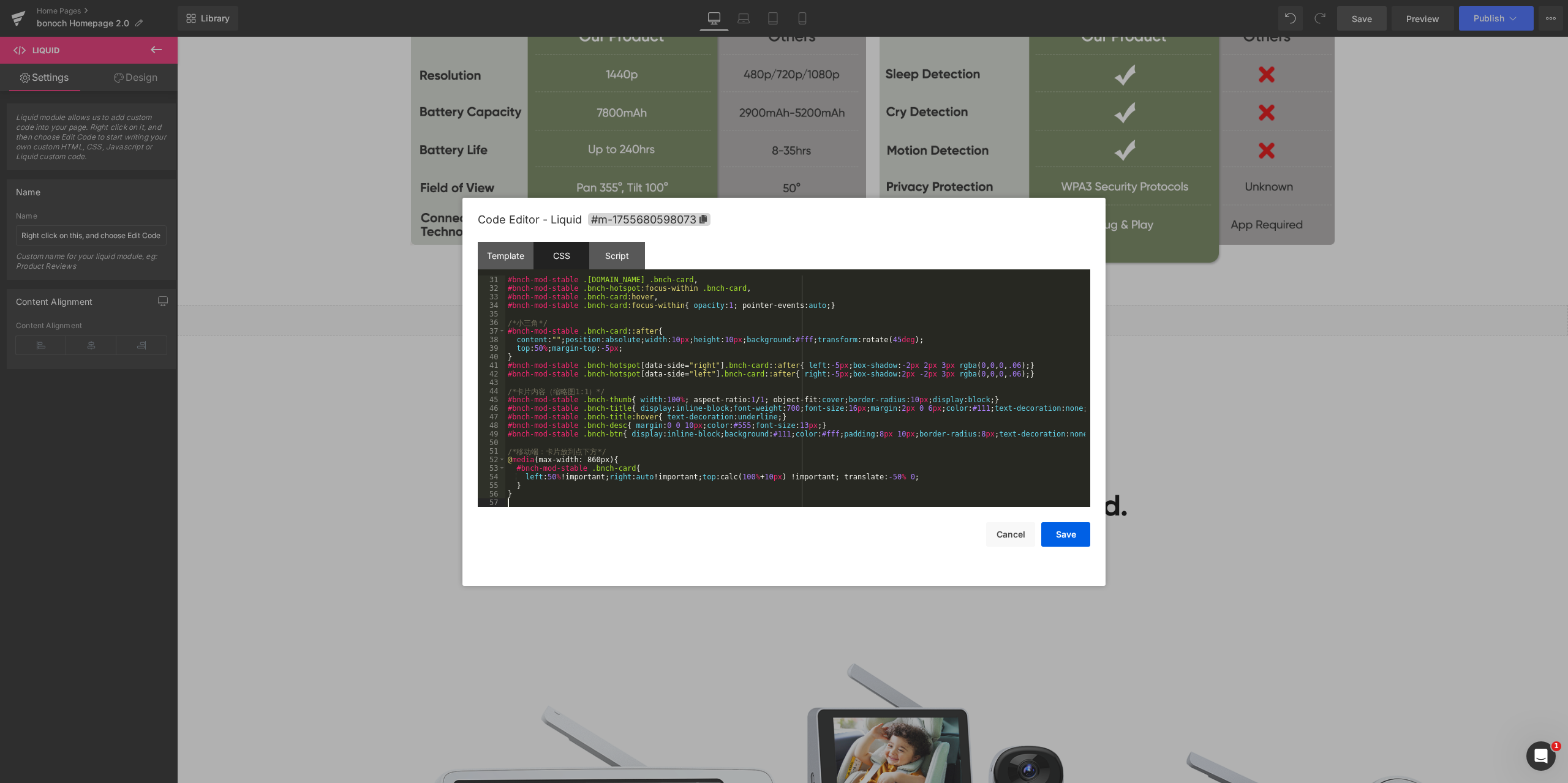
scroll to position [257, 0]
click at [625, 252] on div "Script" at bounding box center [617, 255] width 56 height 28
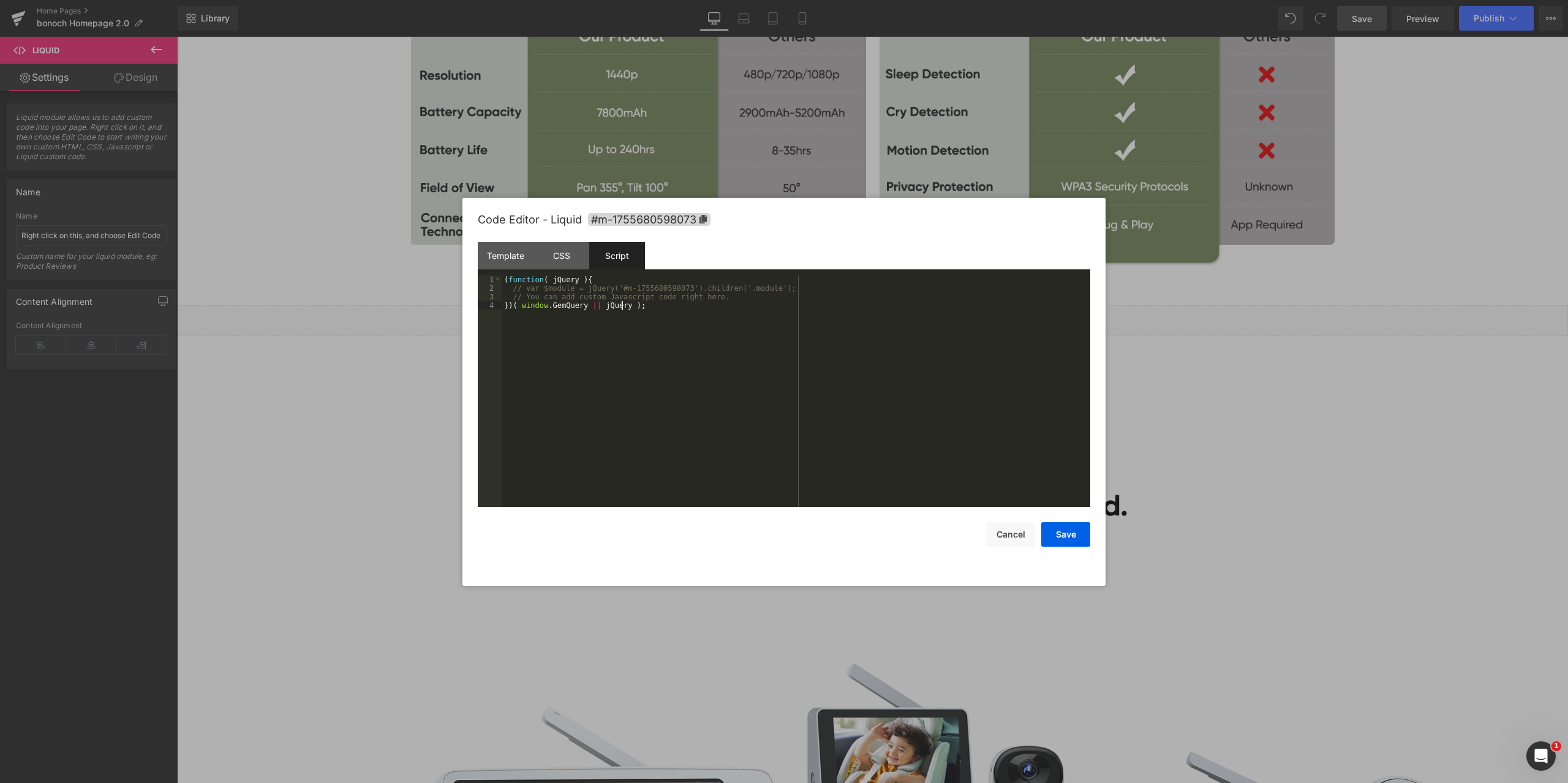
click at [676, 305] on div "( function ( jQuery ) { // var $module = jQuery('#m-1755680598073').children('.…" at bounding box center [796, 399] width 588 height 249
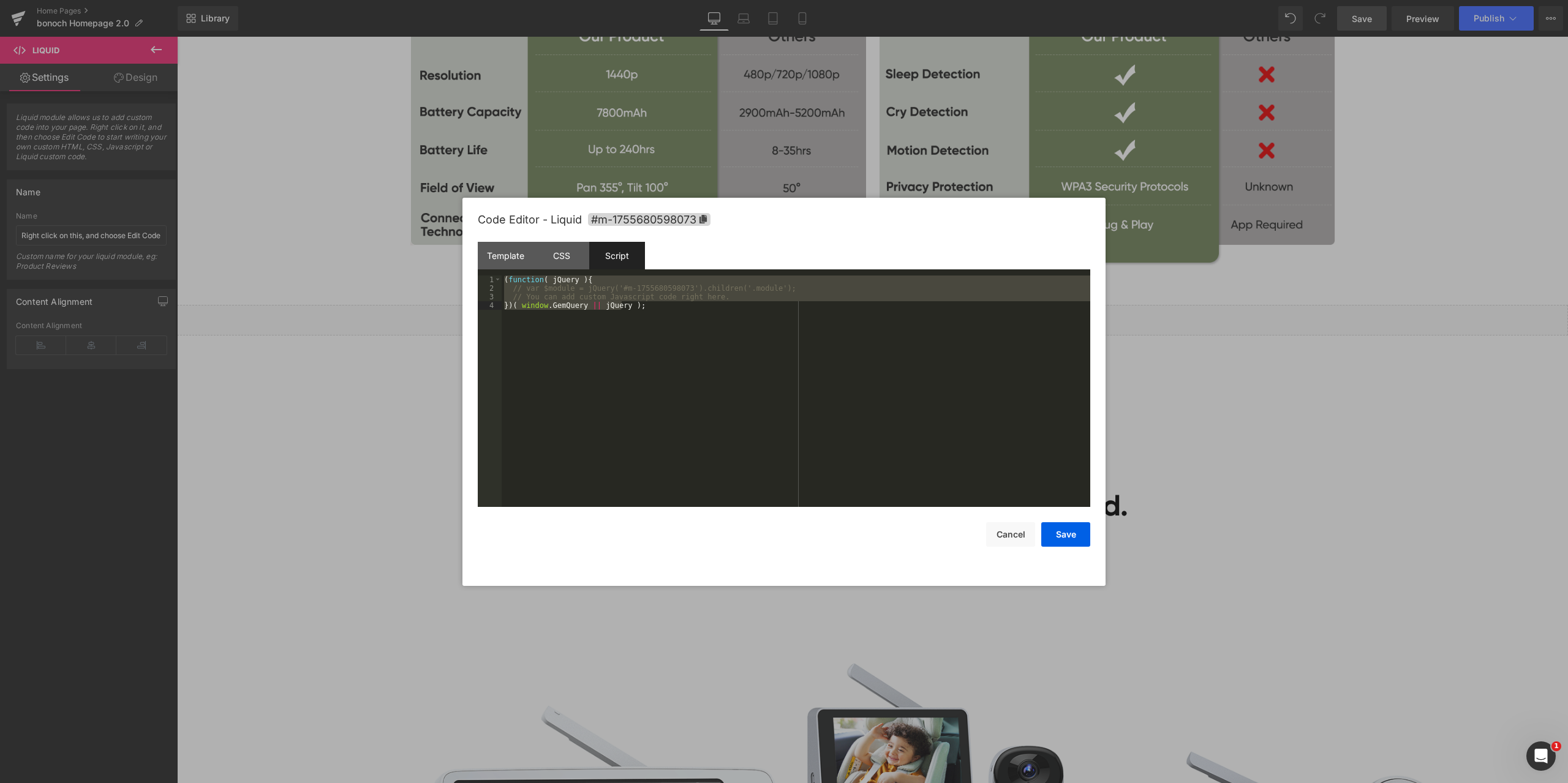
scroll to position [703, 0]
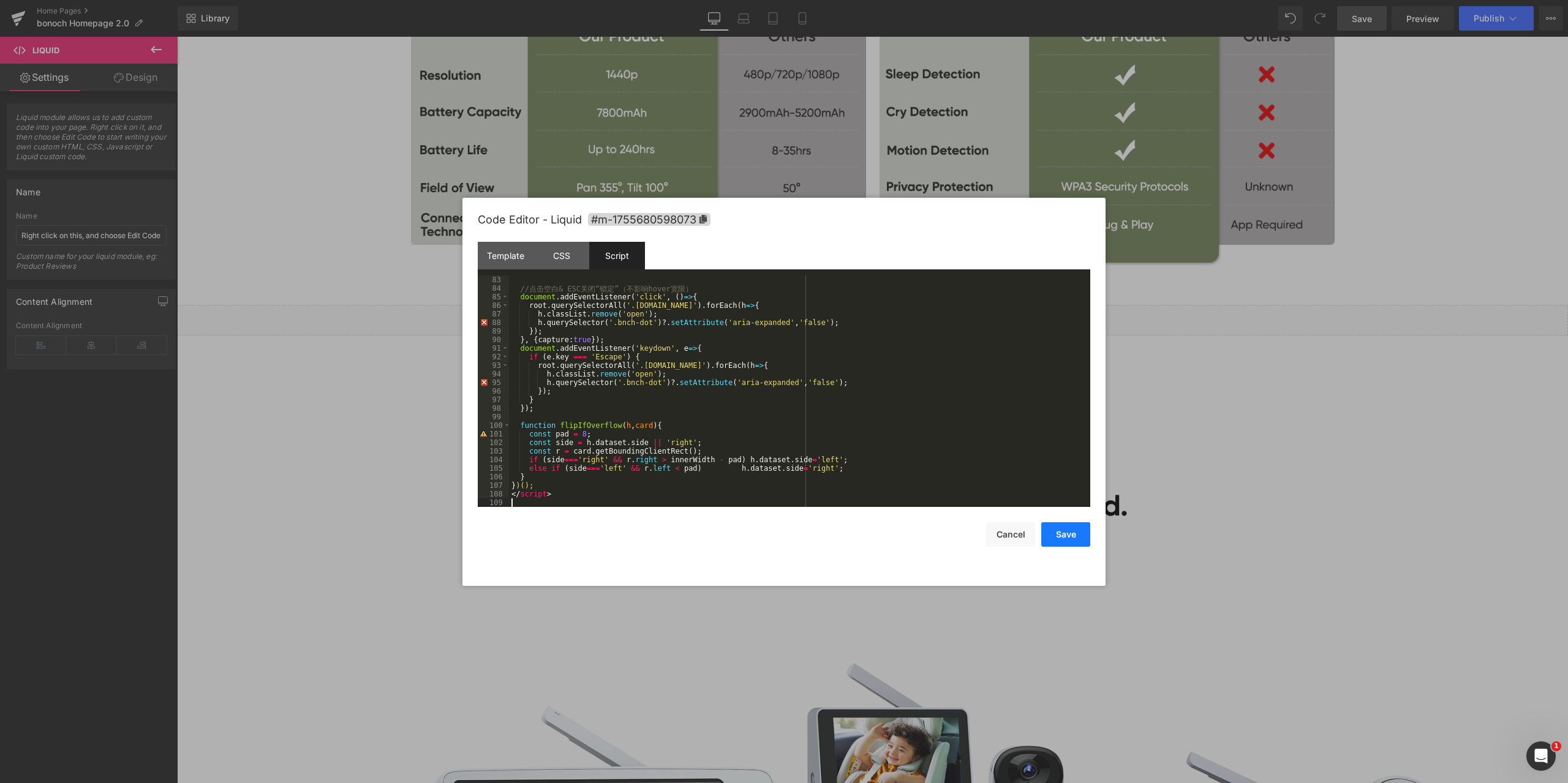
click at [1069, 534] on button "Save" at bounding box center [1065, 534] width 49 height 25
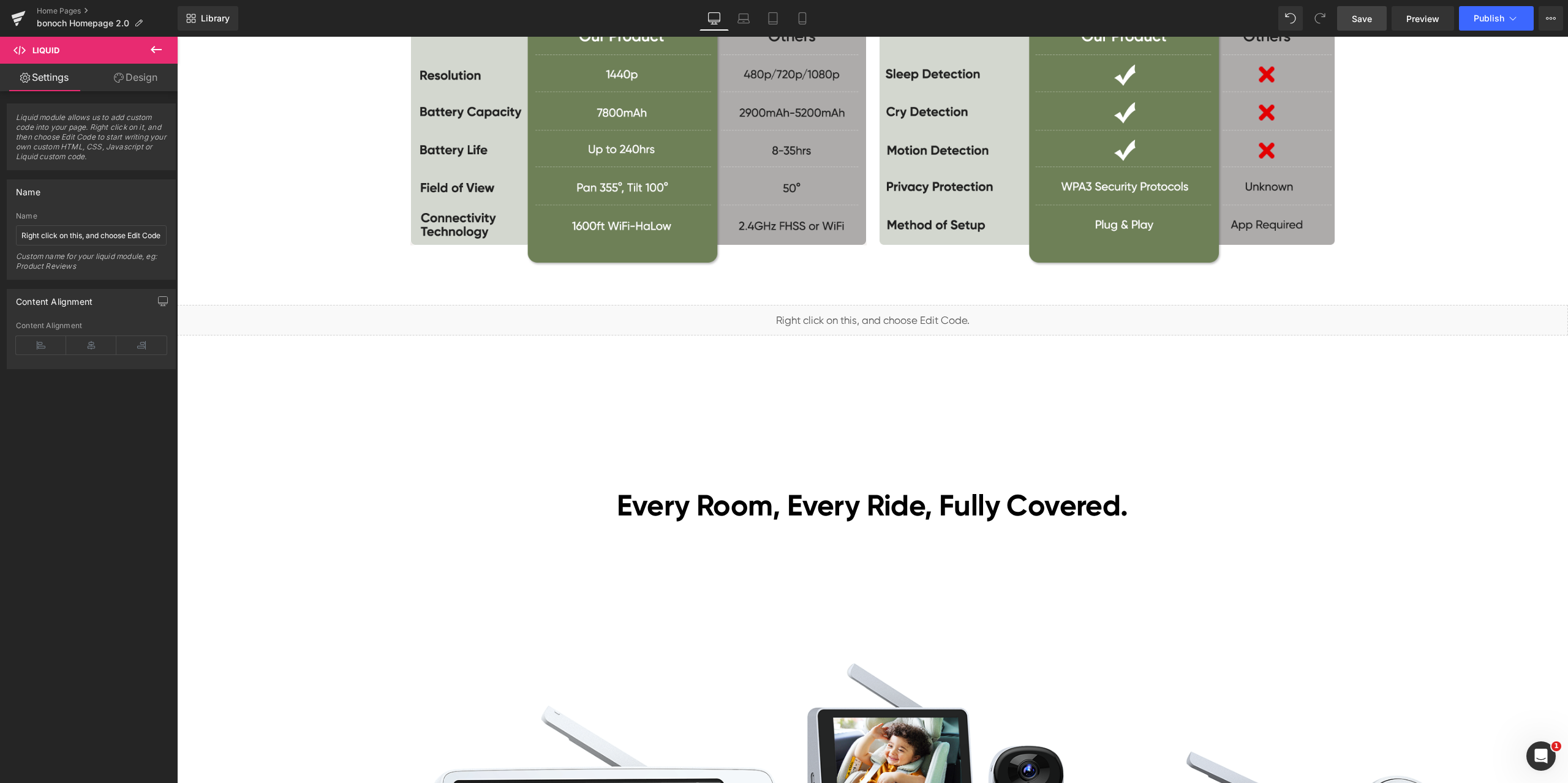
click at [1369, 17] on span "Save" at bounding box center [1361, 18] width 20 height 13
click at [1437, 16] on span "Preview" at bounding box center [1422, 18] width 33 height 13
click at [859, 316] on span "Liquid" at bounding box center [865, 314] width 31 height 19
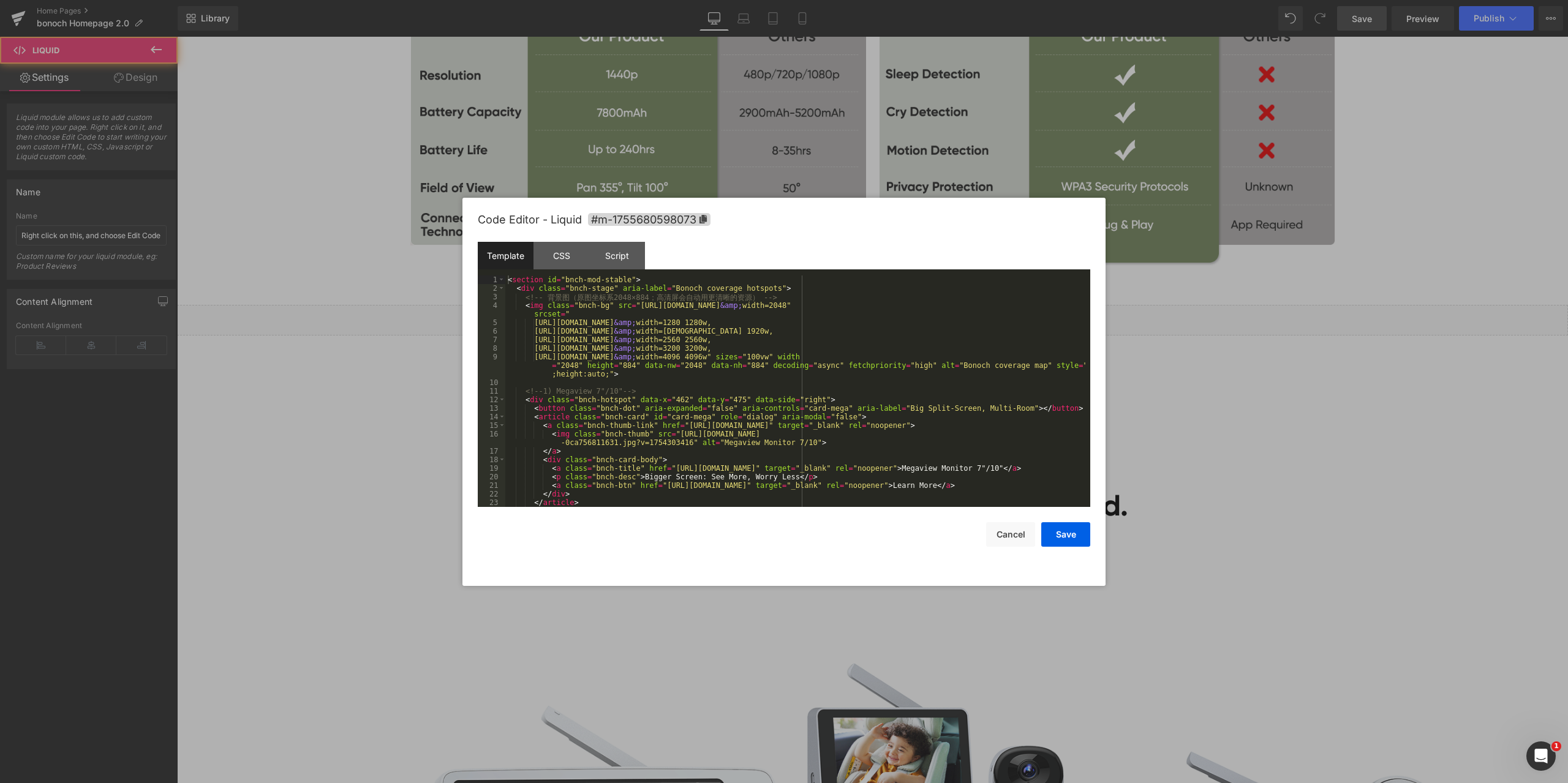
click at [833, 0] on div "Liquid You are previewing how the will restyle your page. You can not edit Elem…" at bounding box center [784, 0] width 1568 height 0
click at [632, 262] on div "Script" at bounding box center [617, 255] width 56 height 28
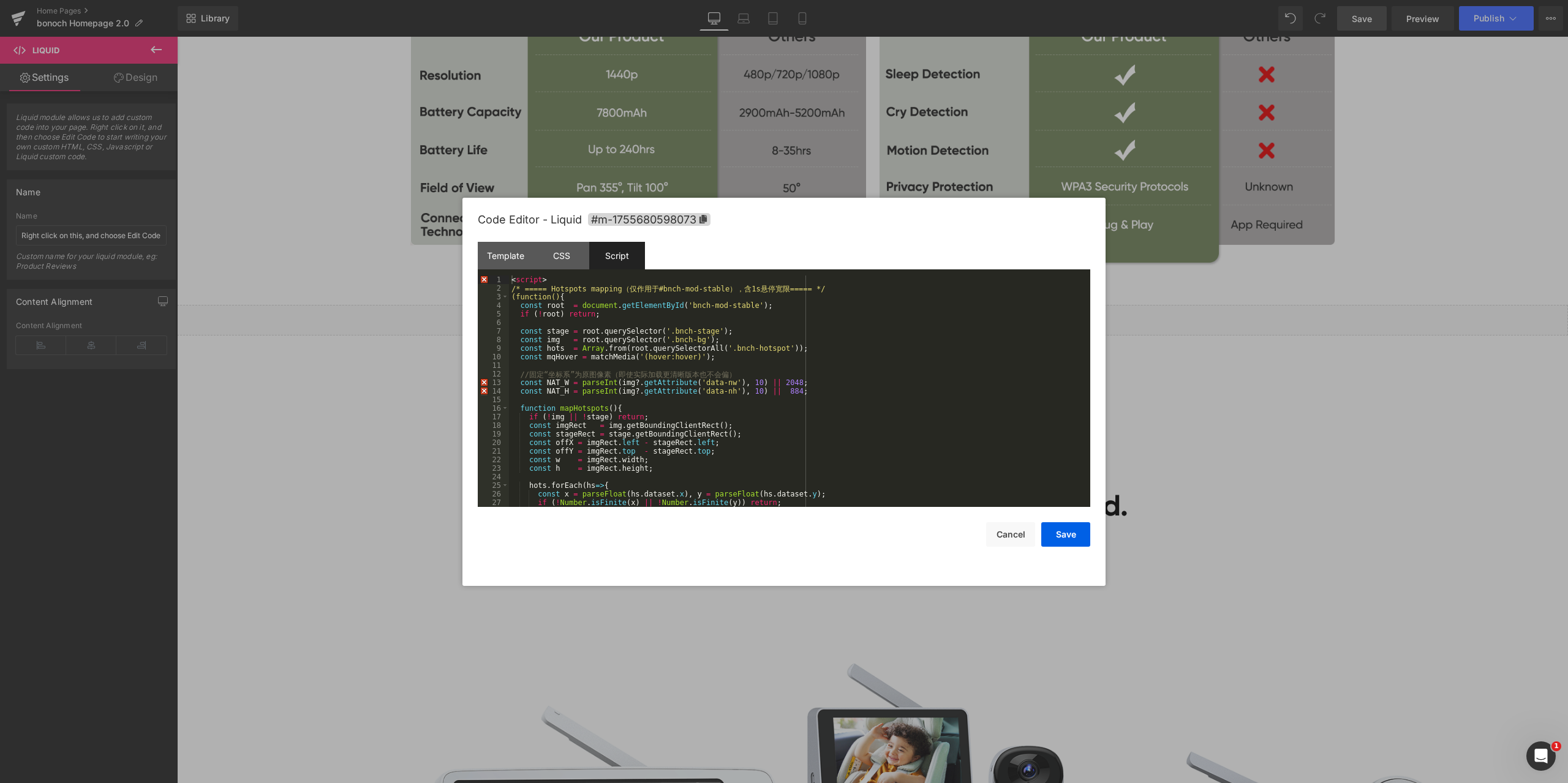
drag, startPoint x: 1347, startPoint y: 446, endPoint x: 1169, endPoint y: 410, distance: 181.6
click at [1347, 446] on div at bounding box center [784, 391] width 1568 height 783
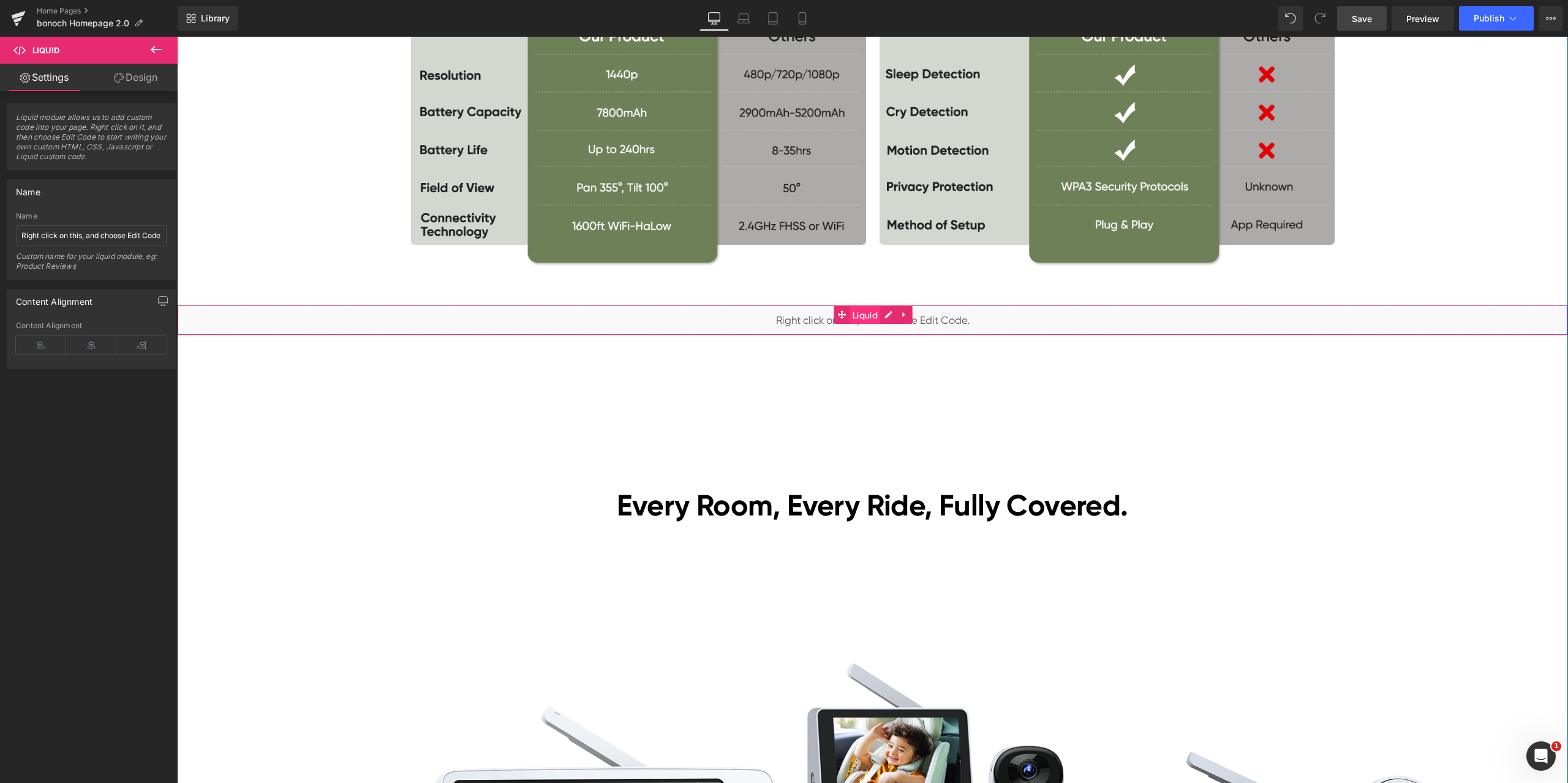
click at [865, 318] on span "Liquid" at bounding box center [865, 315] width 31 height 19
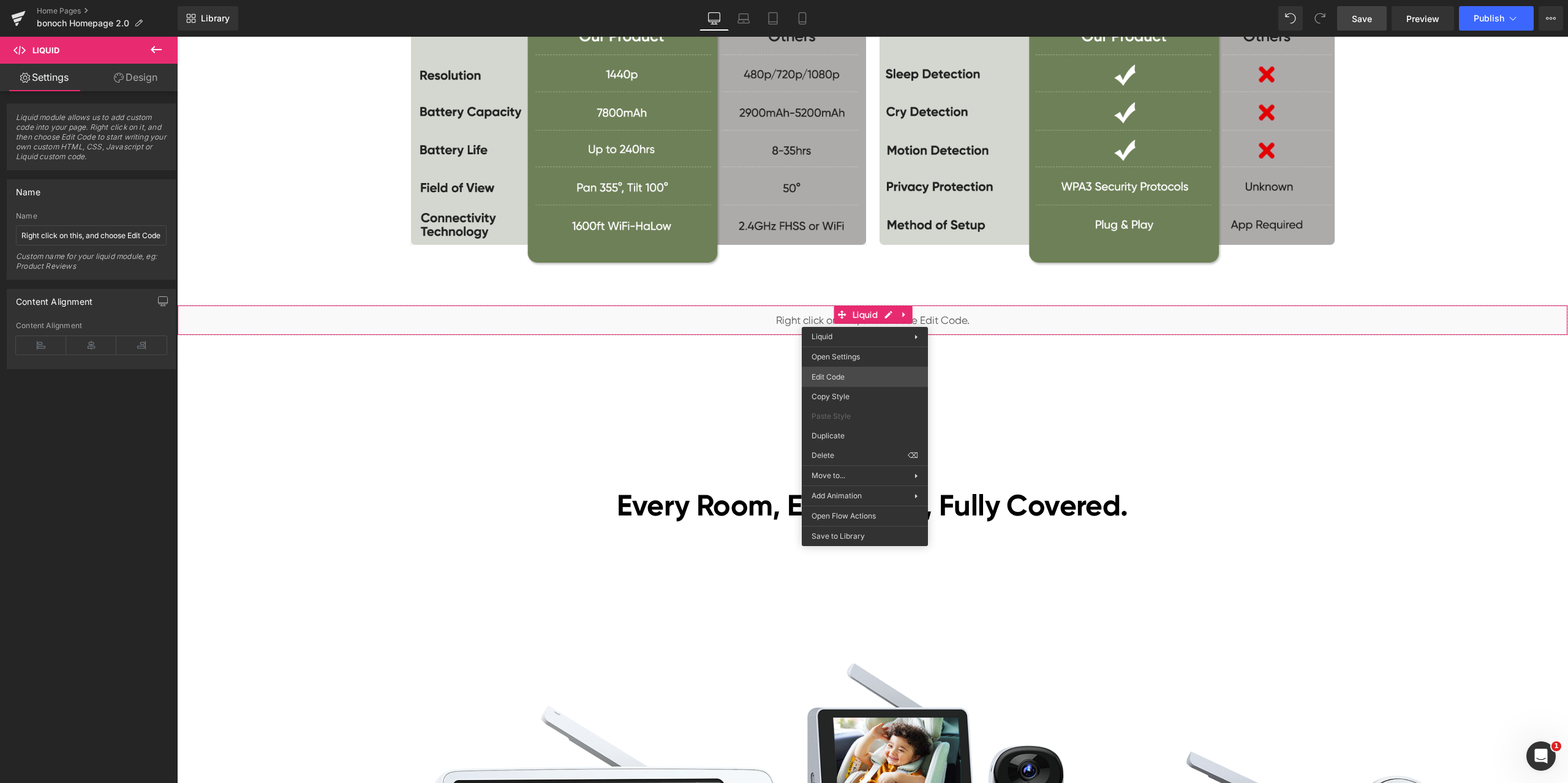
click at [862, 0] on div "Liquid You are previewing how the will restyle your page. You can not edit Elem…" at bounding box center [784, 0] width 1568 height 0
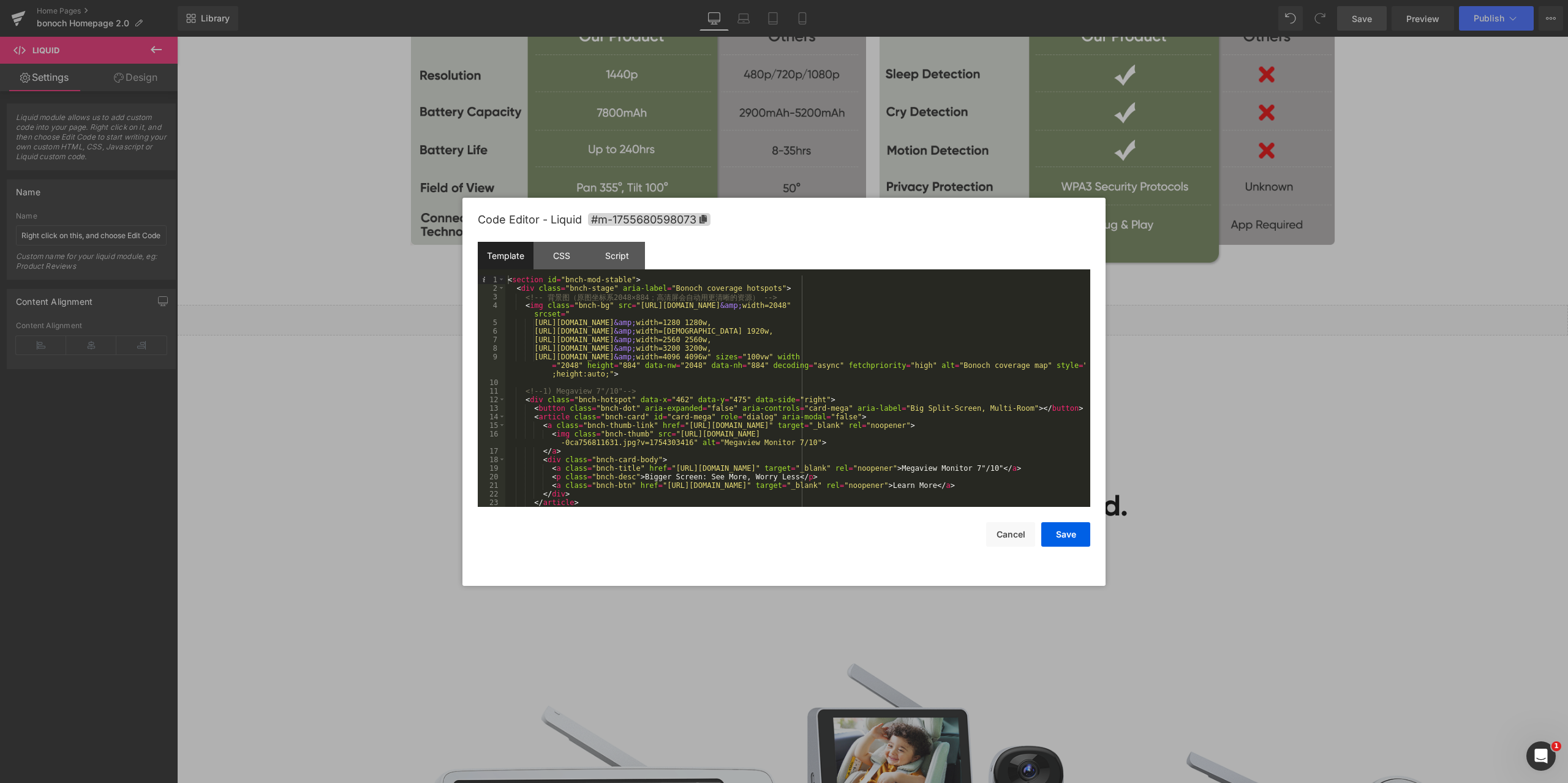
click at [877, 347] on div "< section id = "bnch-mod-stable" > < div class = "bnch-stage" aria-label = "Bon…" at bounding box center [795, 399] width 580 height 249
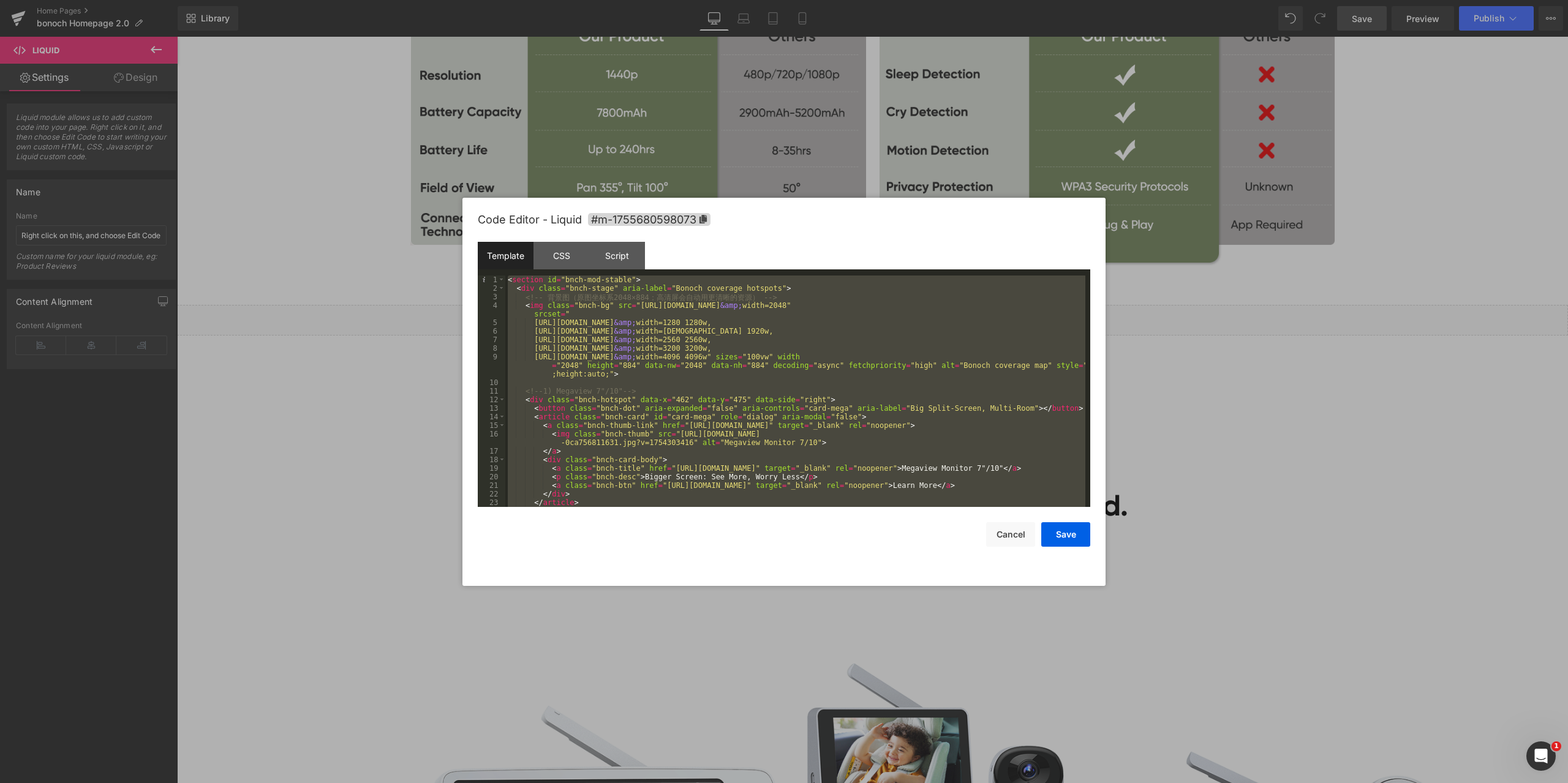
scroll to position [266, 0]
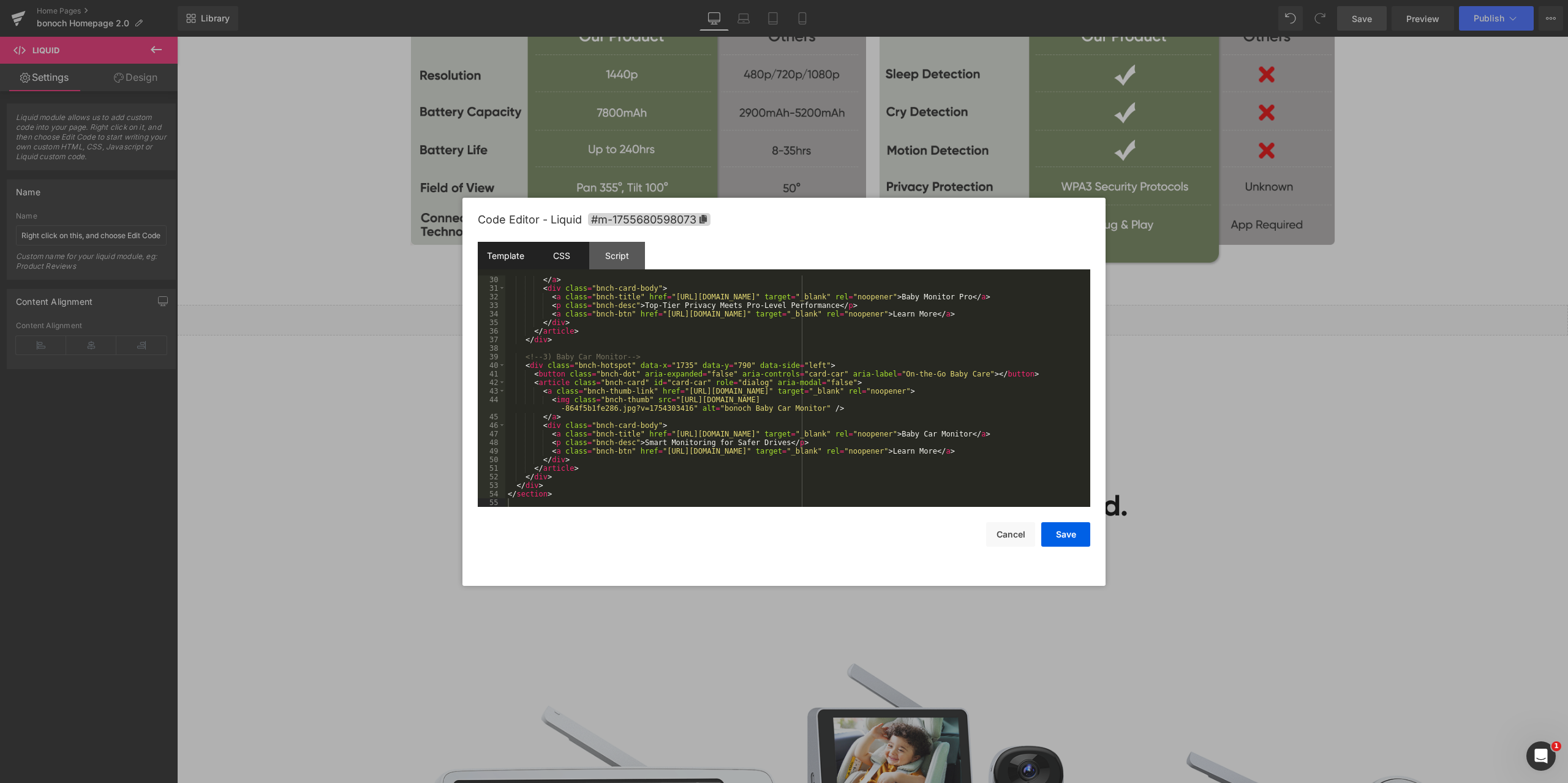
click at [571, 263] on div "CSS" at bounding box center [561, 255] width 56 height 28
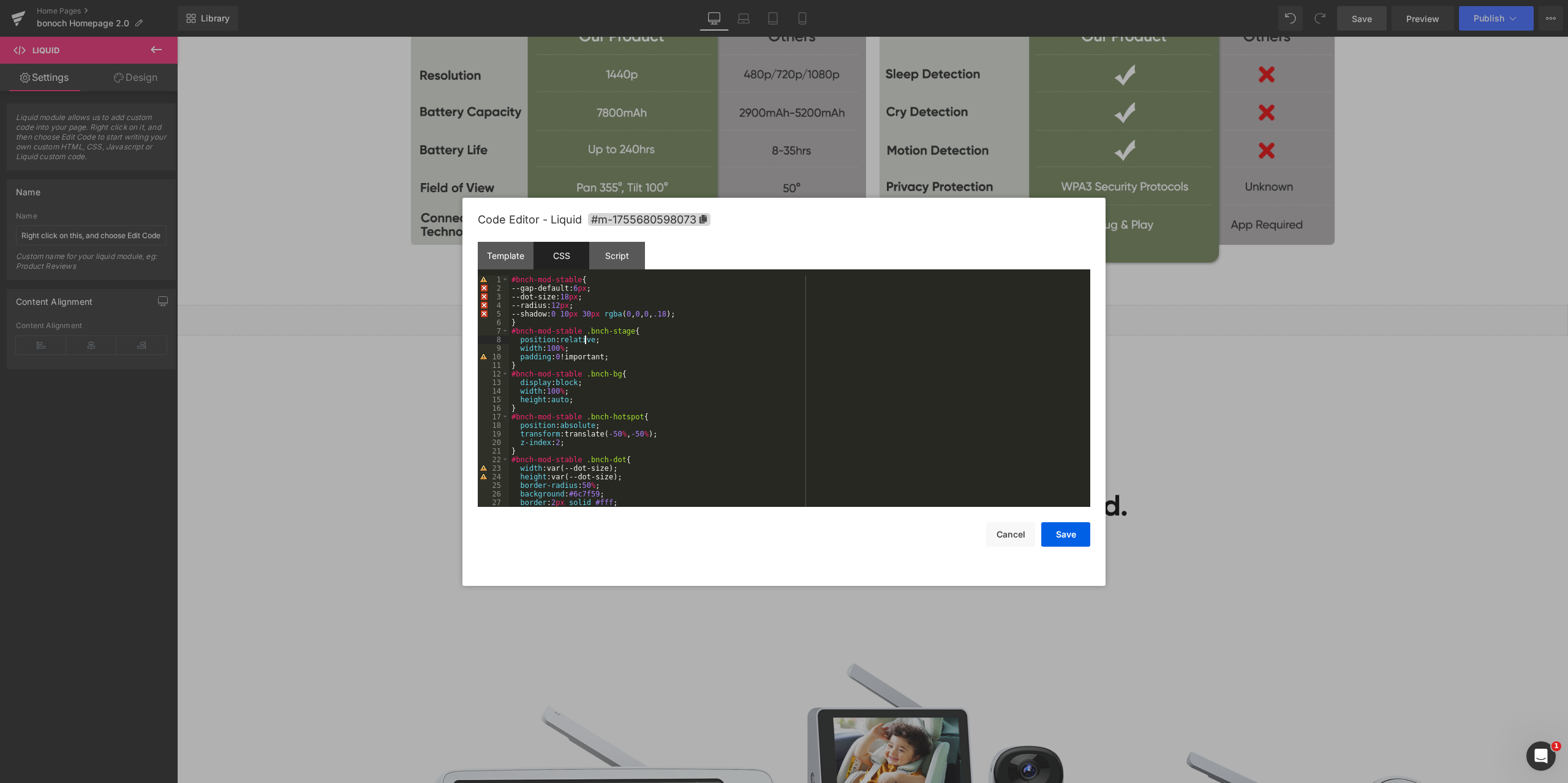
click at [679, 341] on div "#bnch-mod-stable { --gap-default: 6 px ; --dot-size: 18 px ; --radius: 12 px ; …" at bounding box center [797, 399] width 576 height 249
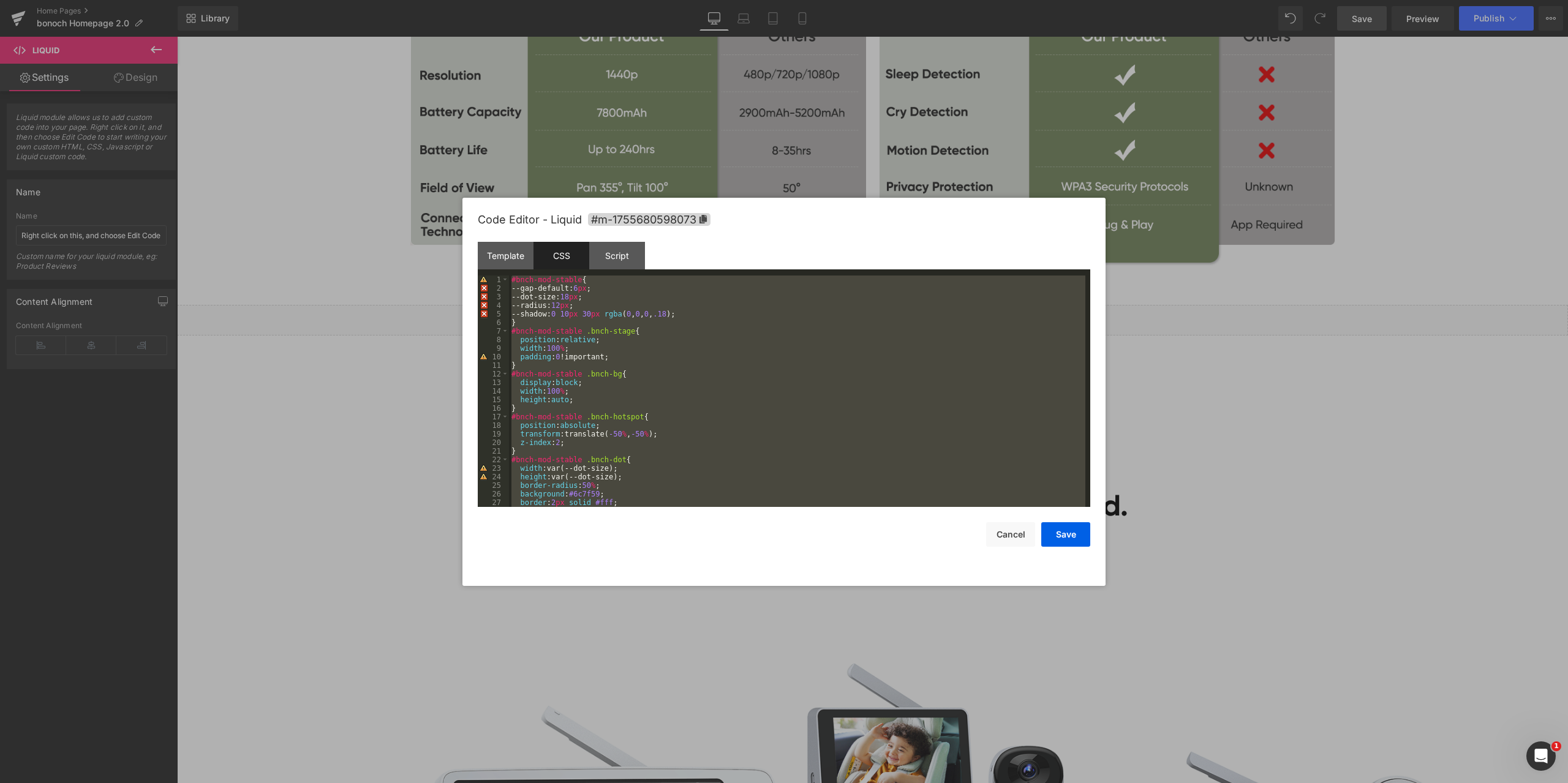
scroll to position [617, 0]
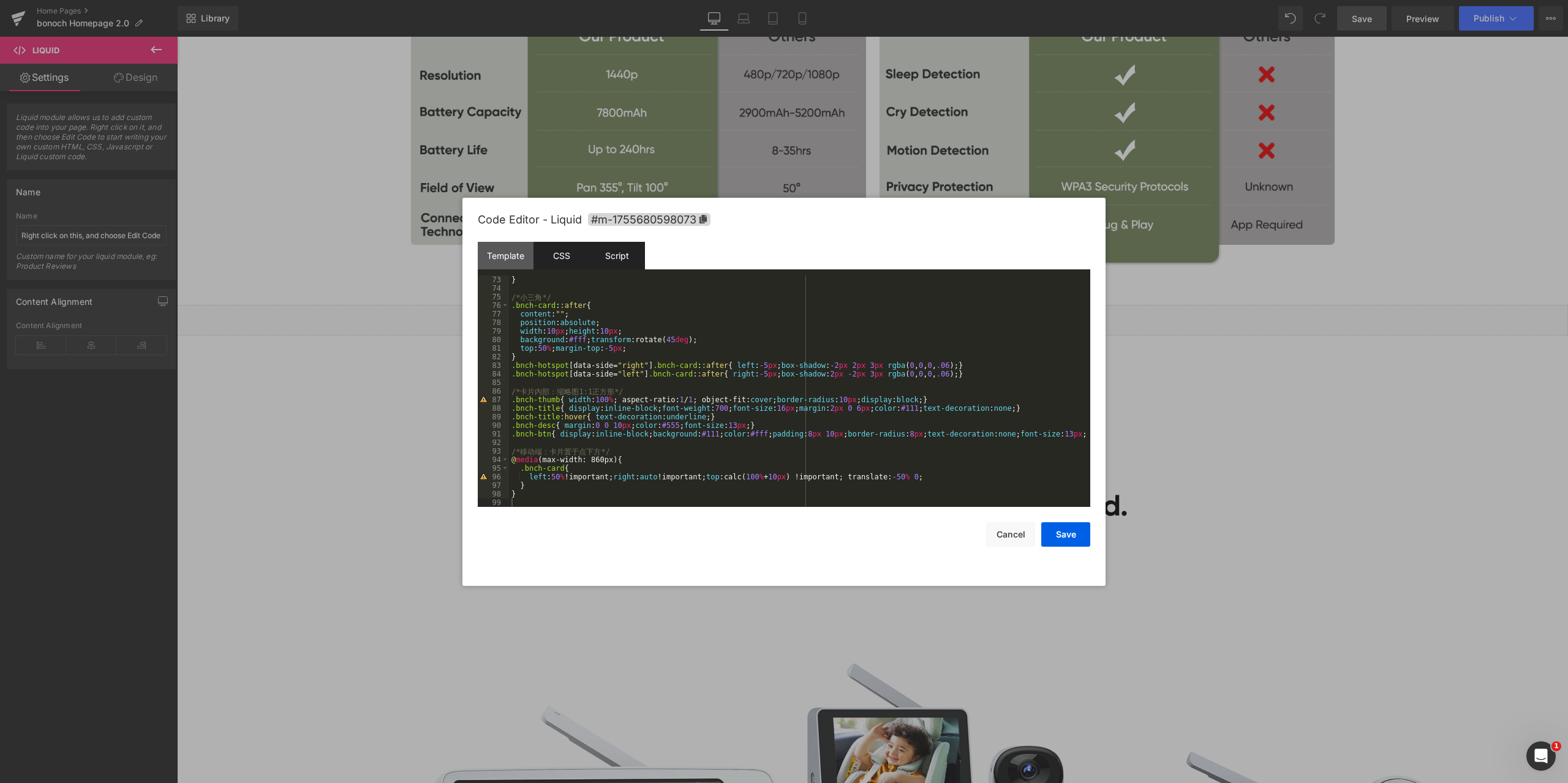
click at [637, 259] on div "Script" at bounding box center [617, 255] width 56 height 28
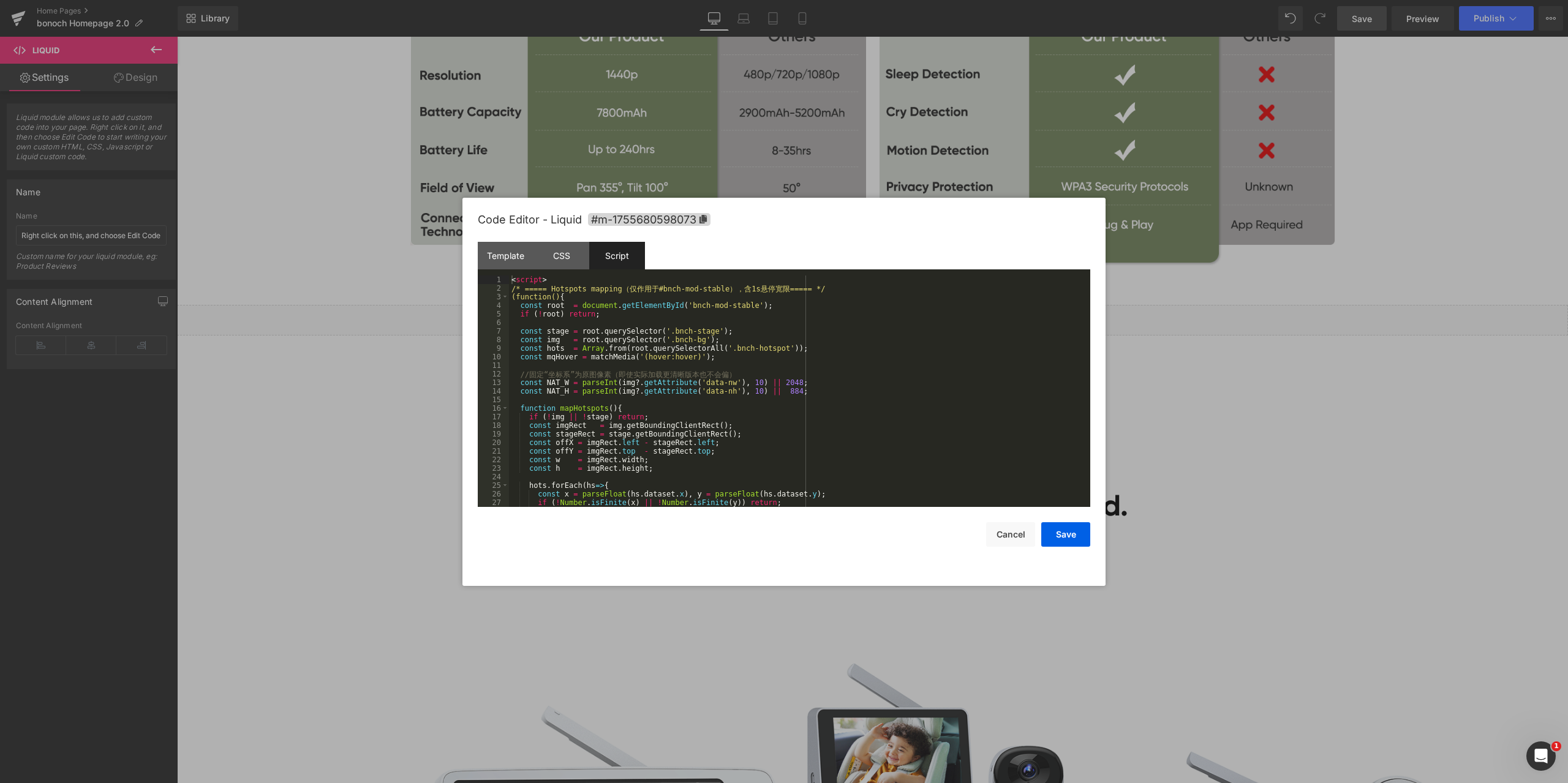
click at [691, 367] on div "< script > /* ===== Hotspots mapping （ 仅 作 用 于 #bnch-mod-stable ） ， 含 1s 悬 停 宽 …" at bounding box center [797, 399] width 576 height 249
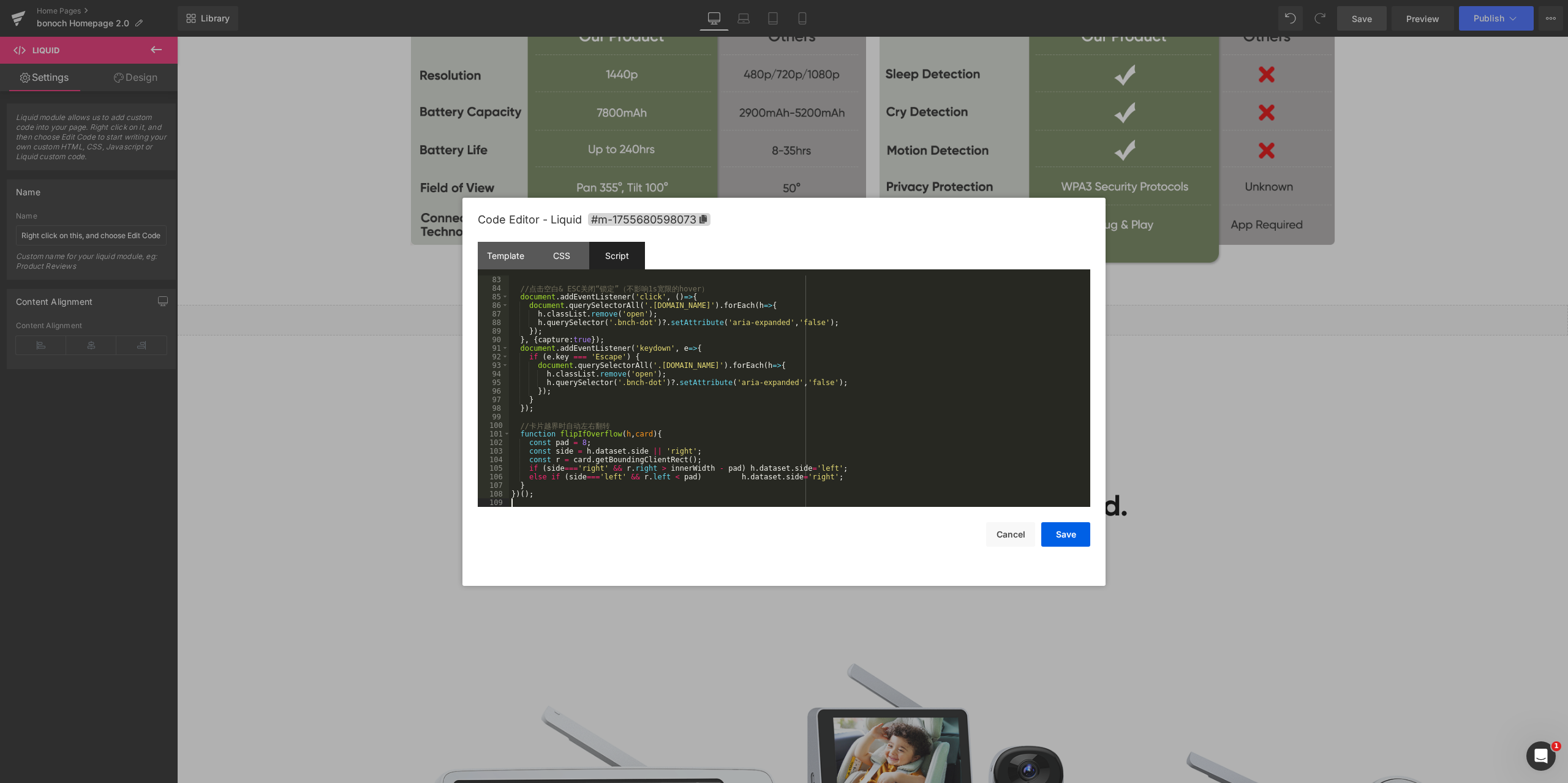
scroll to position [703, 0]
click at [1061, 537] on button "Save" at bounding box center [1065, 534] width 49 height 25
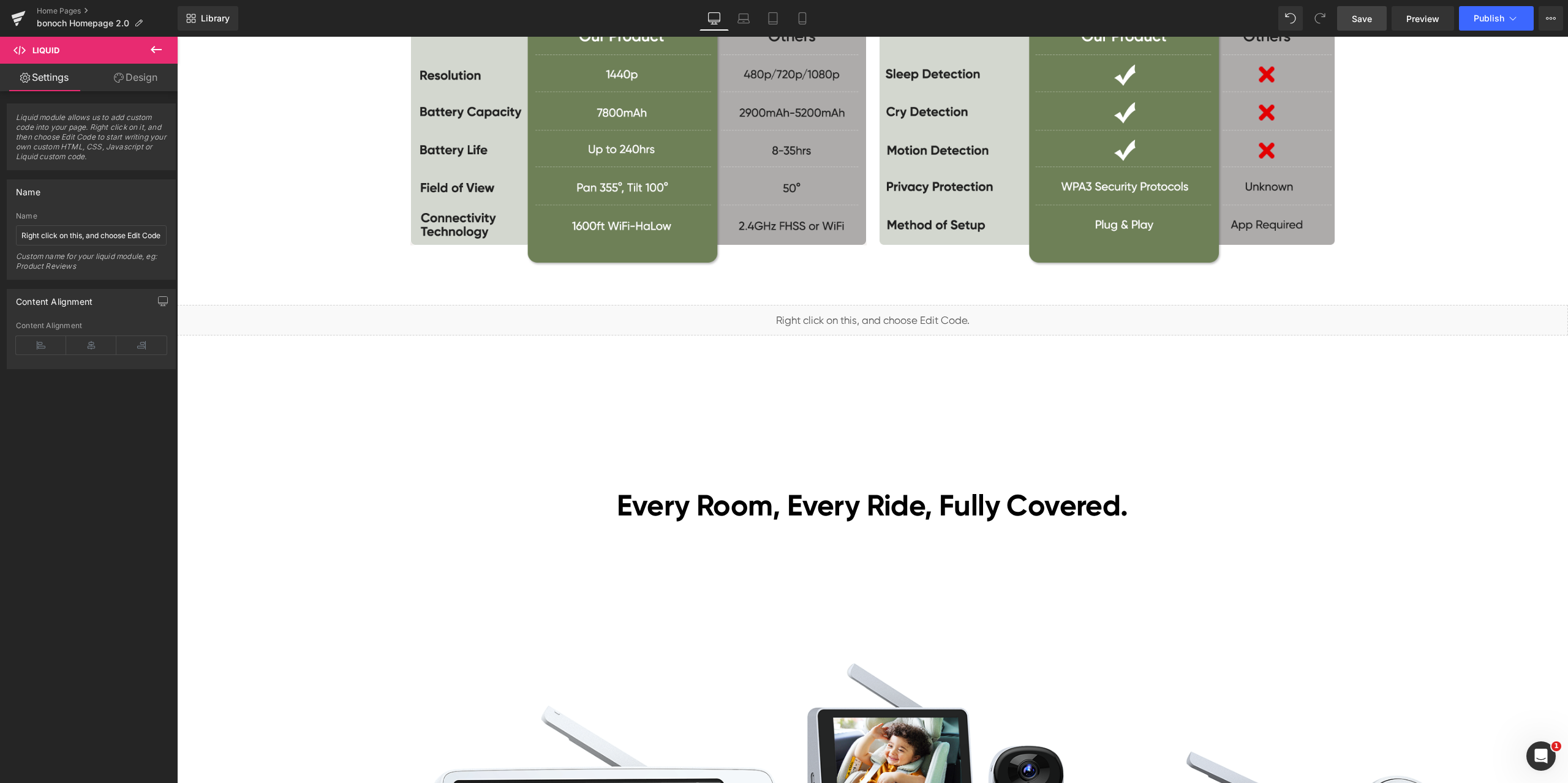
click at [1369, 22] on span "Save" at bounding box center [1361, 18] width 20 height 13
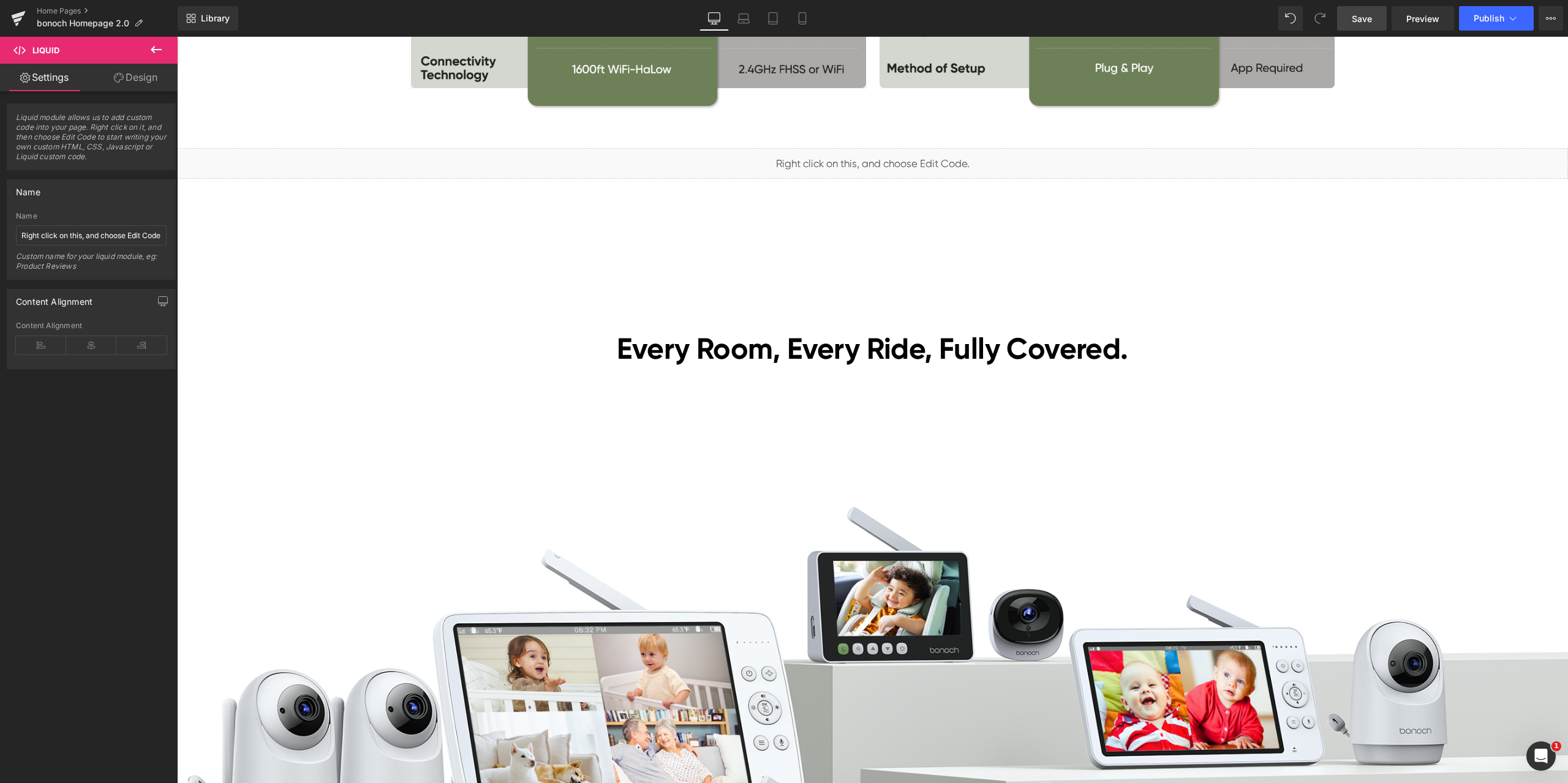
scroll to position [3122, 0]
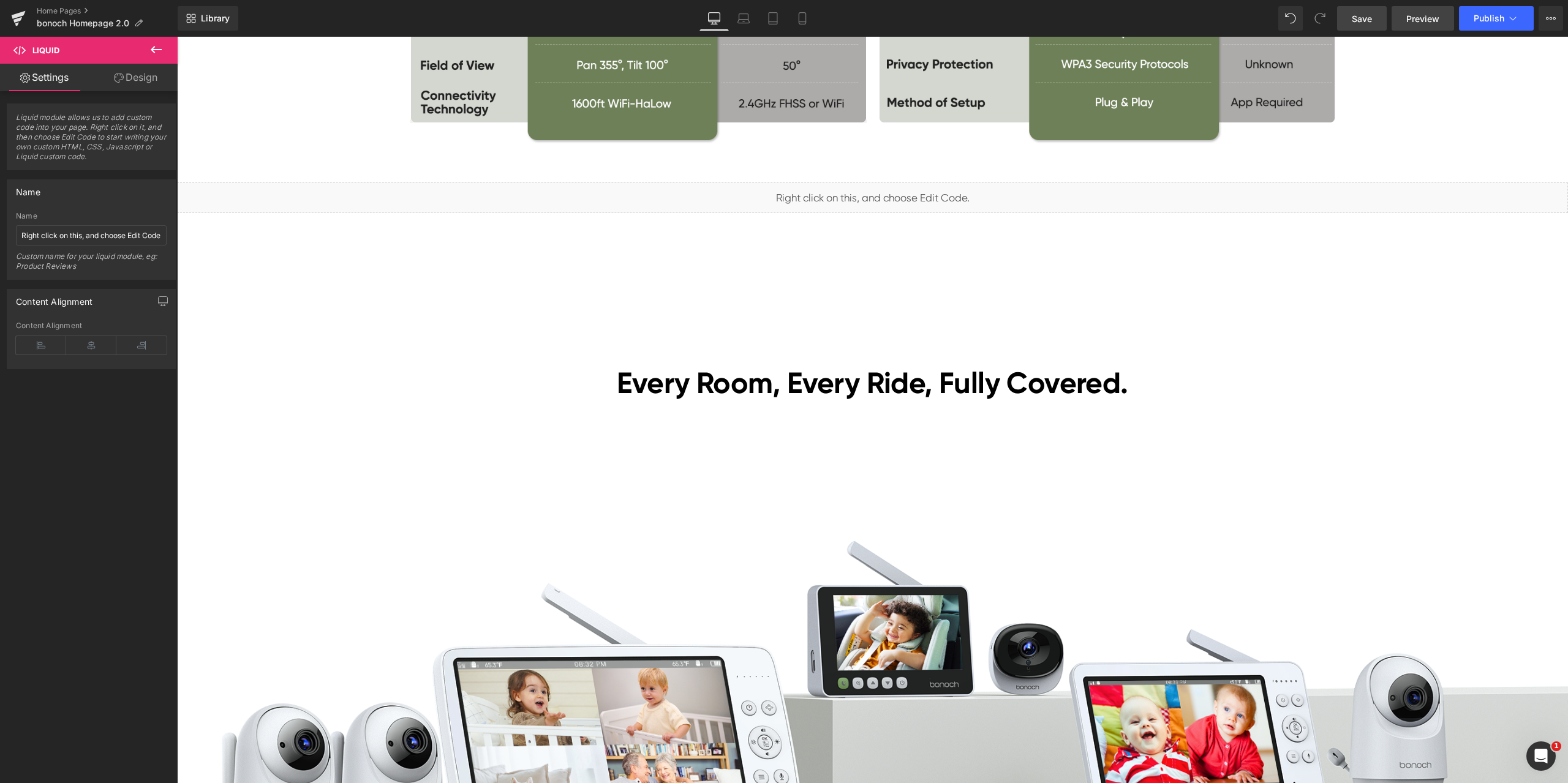
click at [1433, 24] on span "Preview" at bounding box center [1422, 18] width 33 height 13
click at [843, 191] on span at bounding box center [841, 192] width 16 height 19
click at [850, 189] on span "Liquid" at bounding box center [865, 192] width 31 height 19
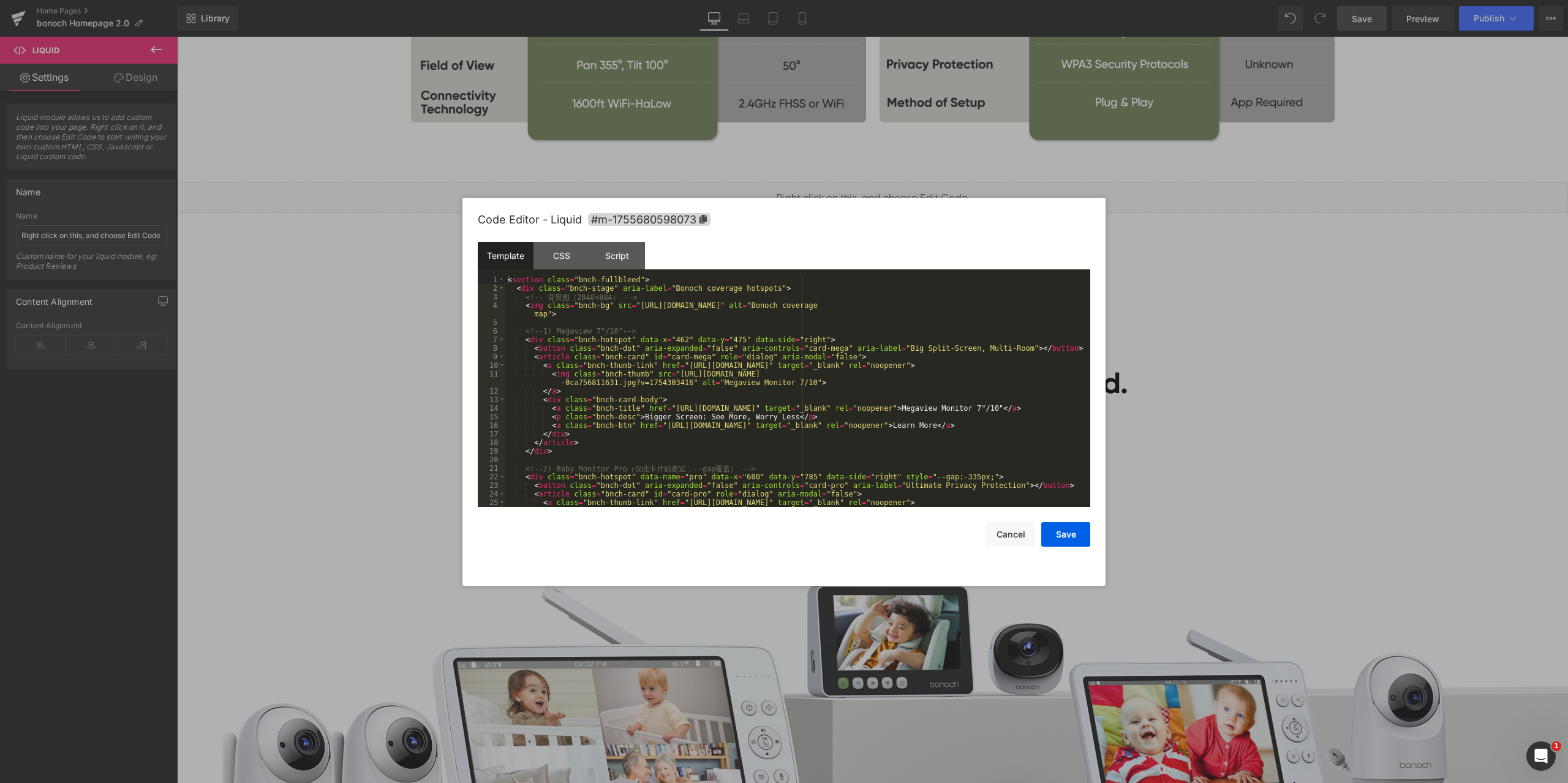
click at [870, 0] on div "Liquid You are previewing how the will restyle your page. You can not edit Elem…" at bounding box center [784, 0] width 1568 height 0
click at [756, 319] on div "< section class = "bnch-fullbleed" > < div class = "bnch-stage" aria-label = "B…" at bounding box center [795, 404] width 580 height 257
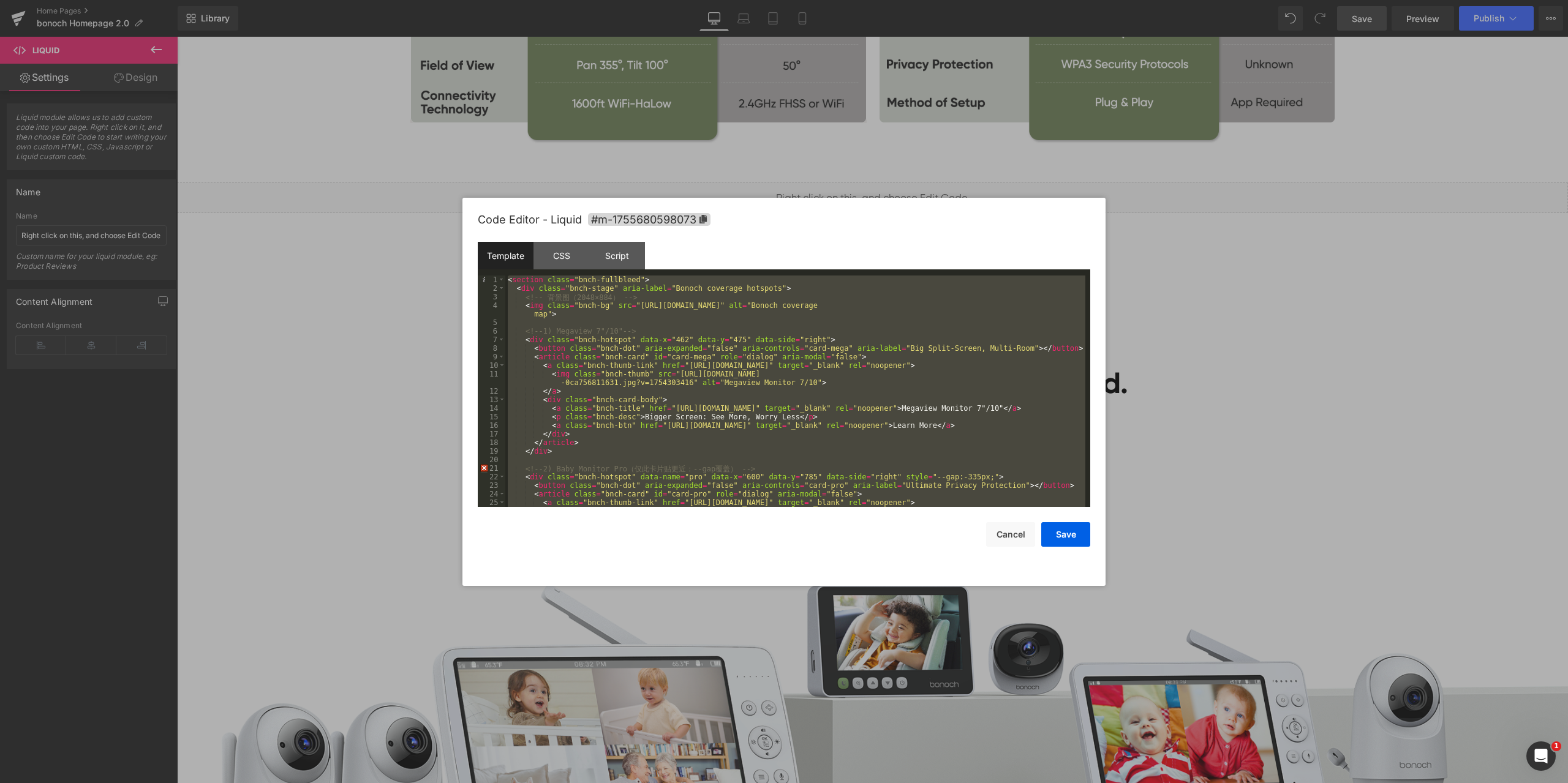
scroll to position [952, 0]
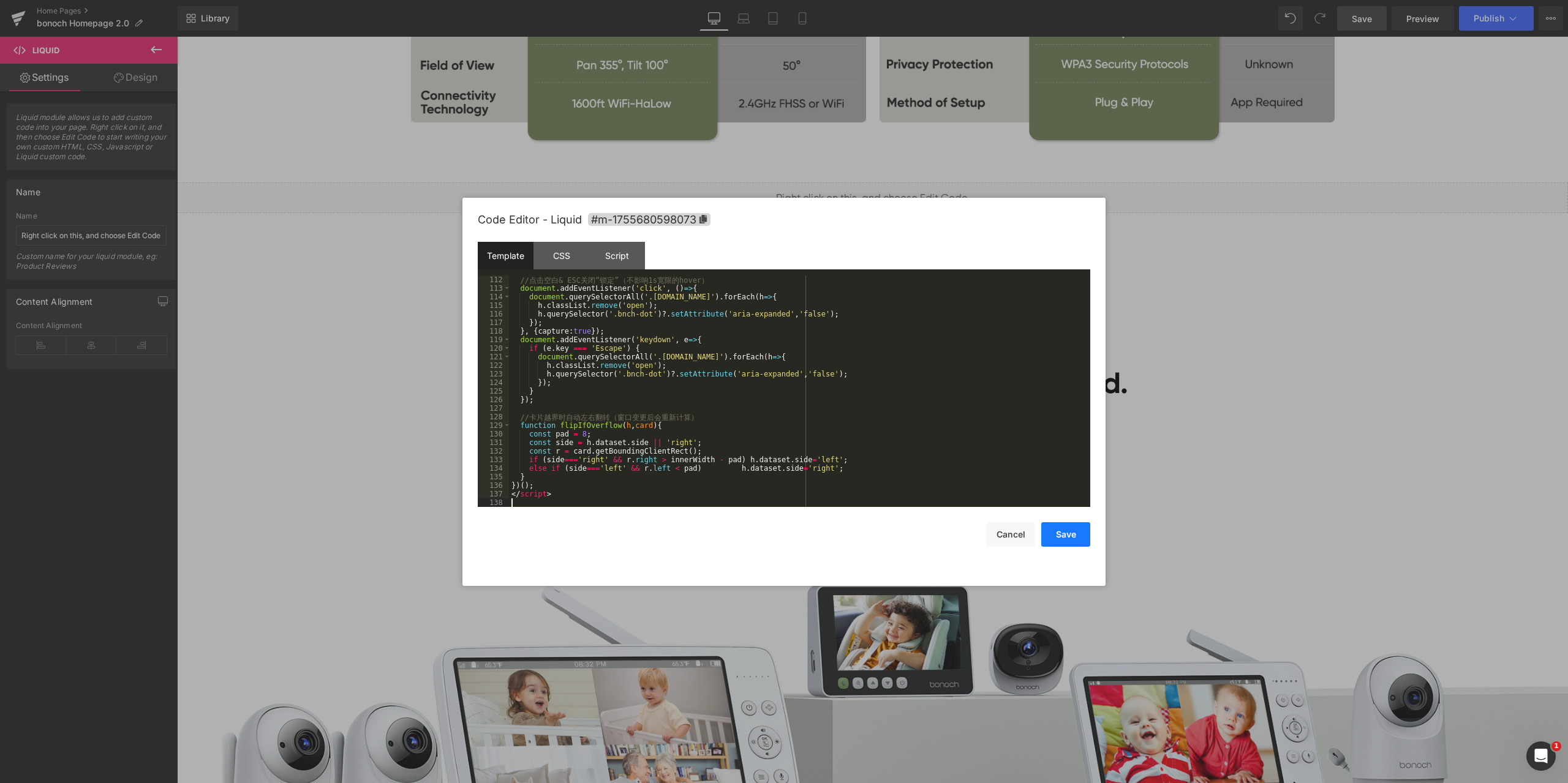
click at [1081, 538] on button "Save" at bounding box center [1065, 534] width 49 height 25
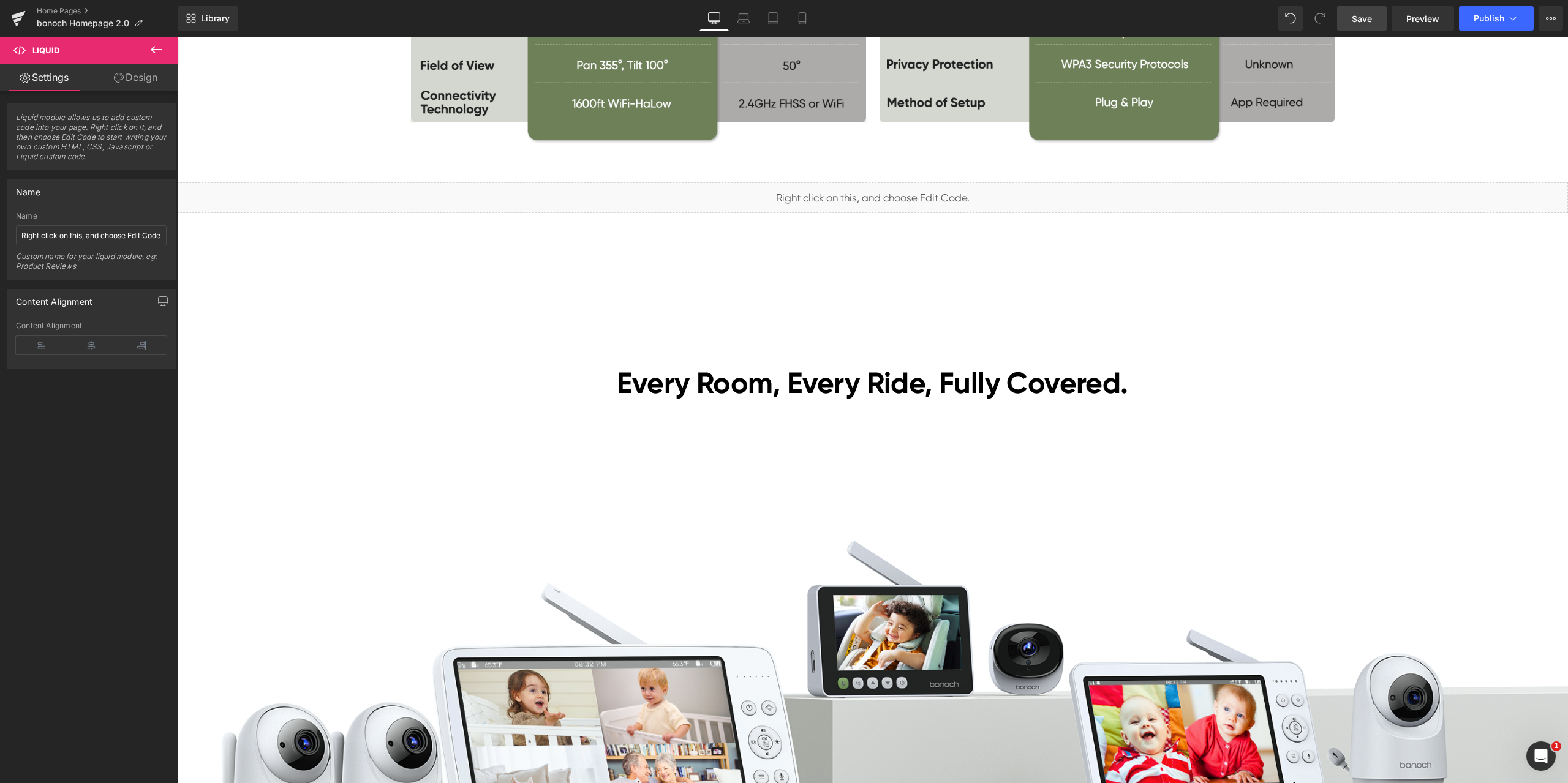
click at [1353, 19] on span "Save" at bounding box center [1361, 18] width 20 height 13
click at [1406, 16] on link "Preview" at bounding box center [1422, 18] width 63 height 25
click at [856, 192] on span "Liquid" at bounding box center [865, 192] width 31 height 19
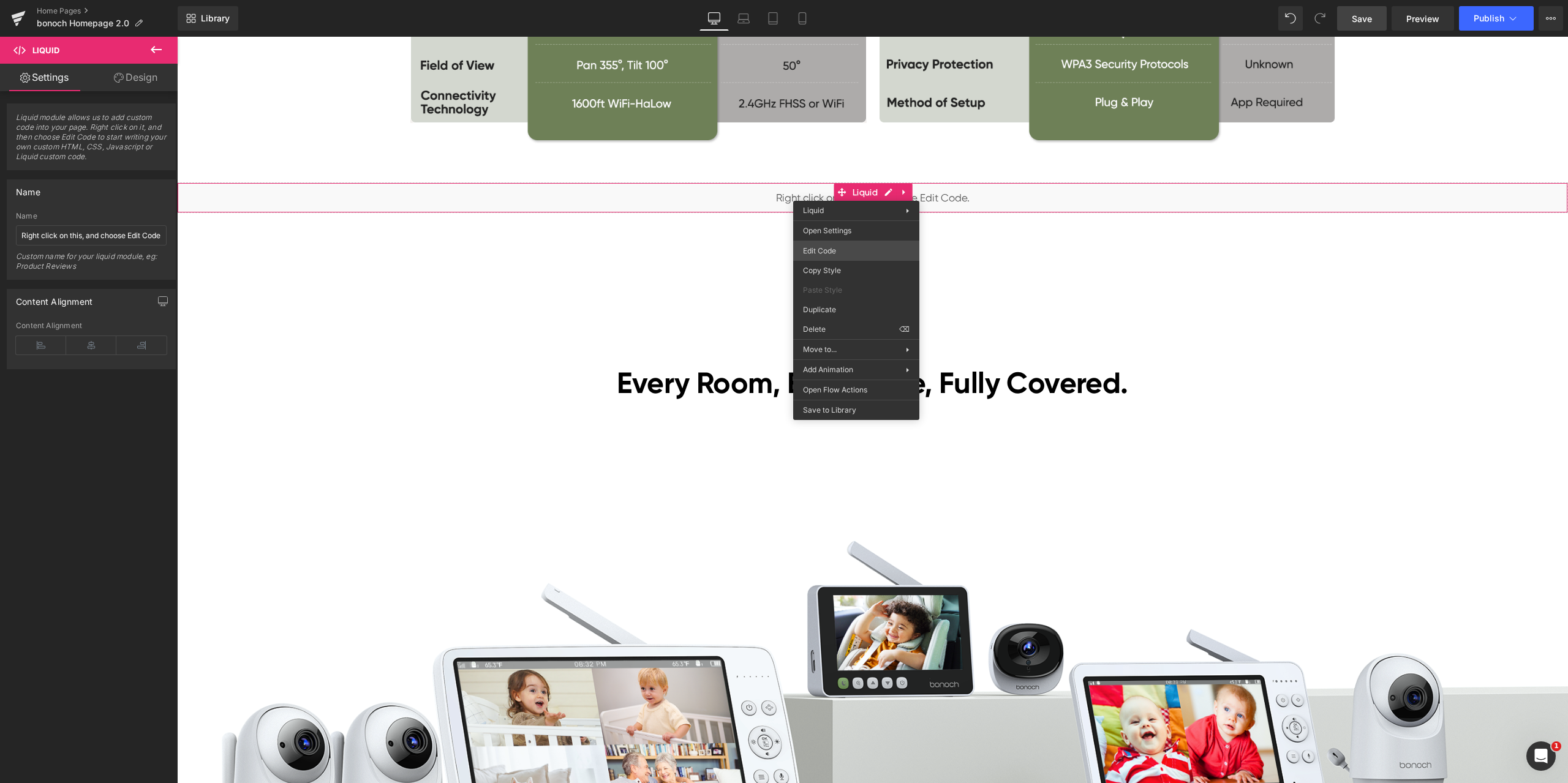
click at [830, 0] on div "Liquid You are previewing how the will restyle your page. You can not edit Elem…" at bounding box center [784, 0] width 1568 height 0
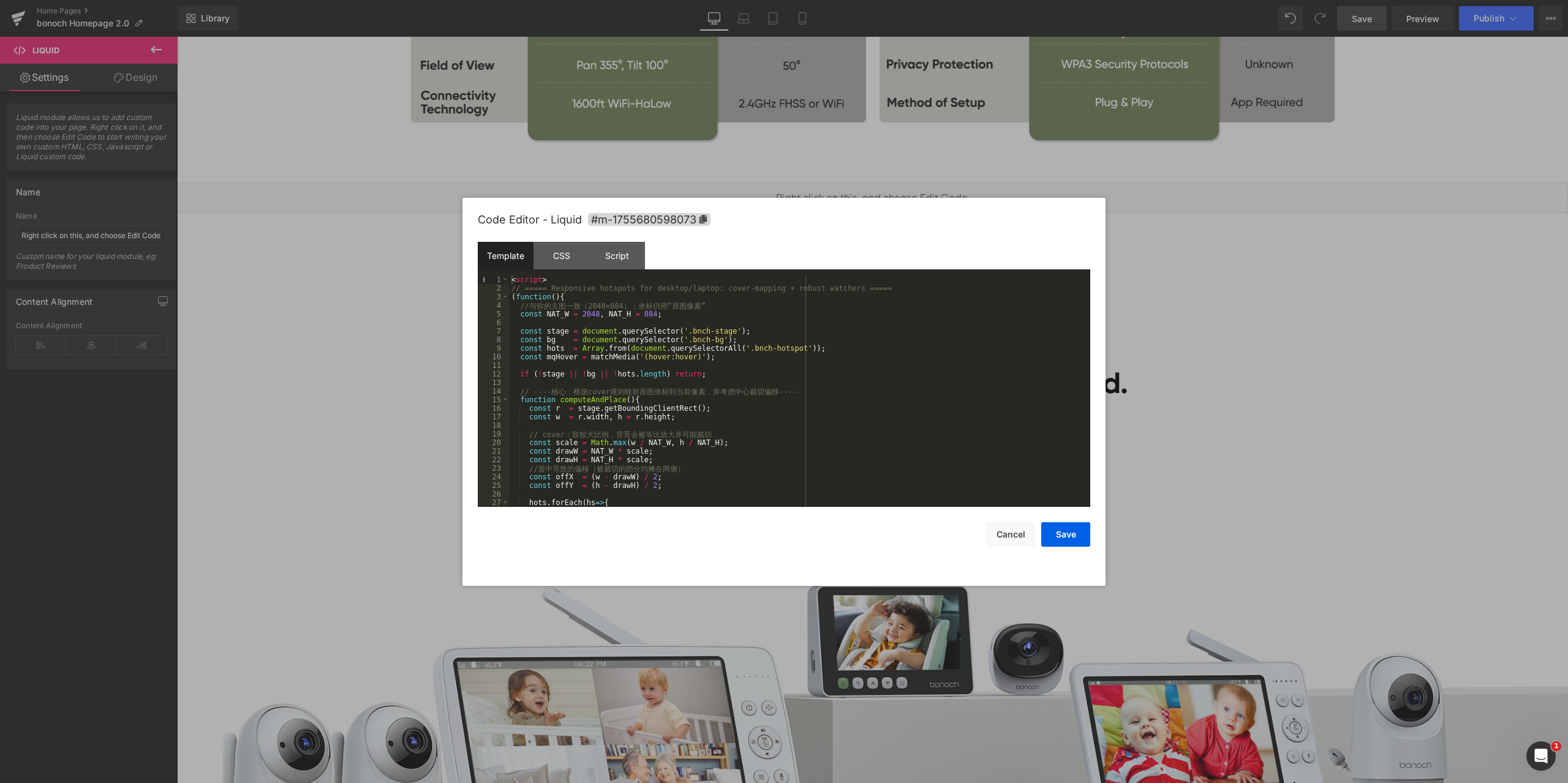
click at [718, 377] on div "< script > // ===== Responsive hotspots for desktop/laptop: cover-mapping + rob…" at bounding box center [797, 399] width 576 height 249
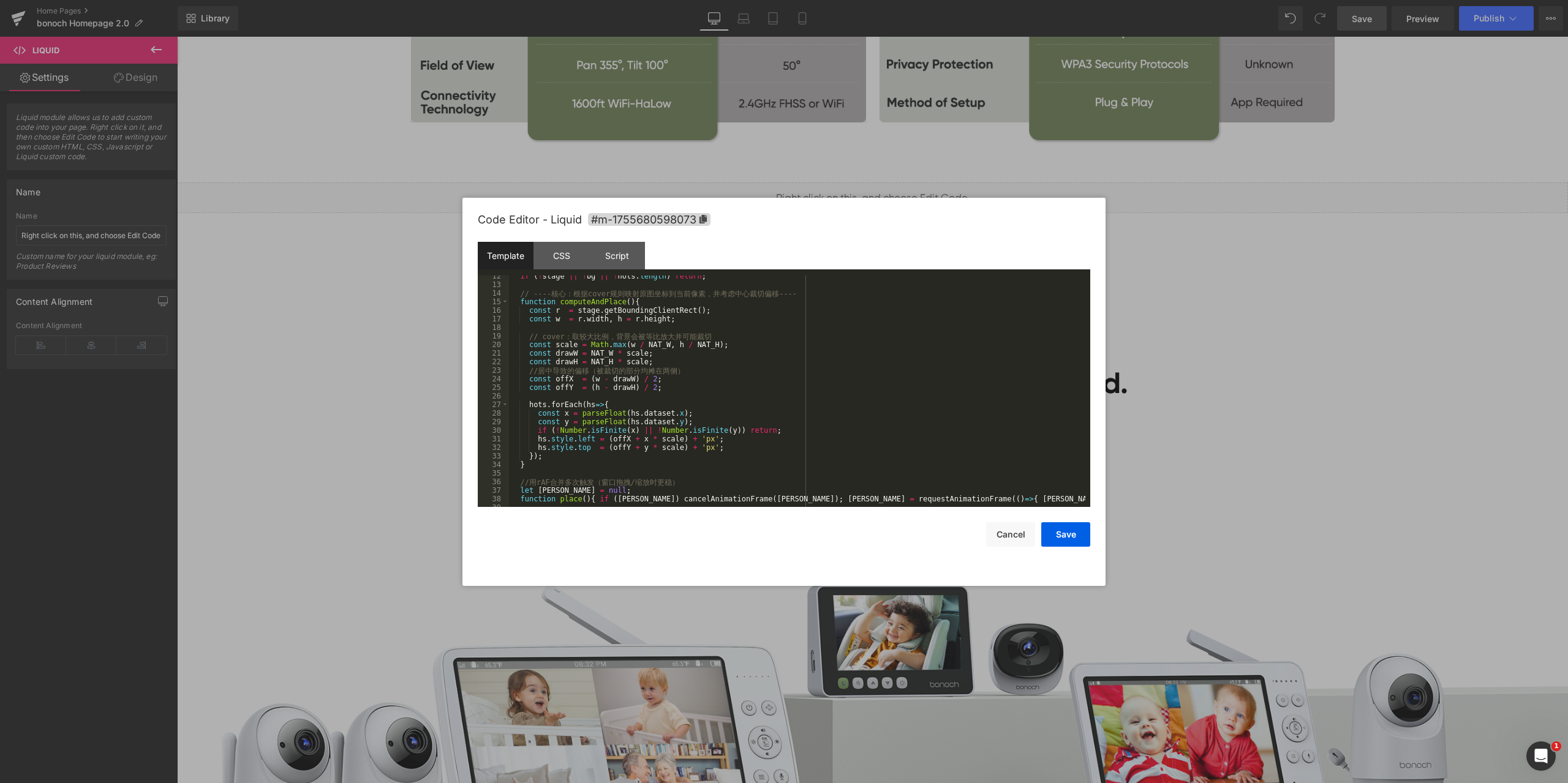
scroll to position [0, 0]
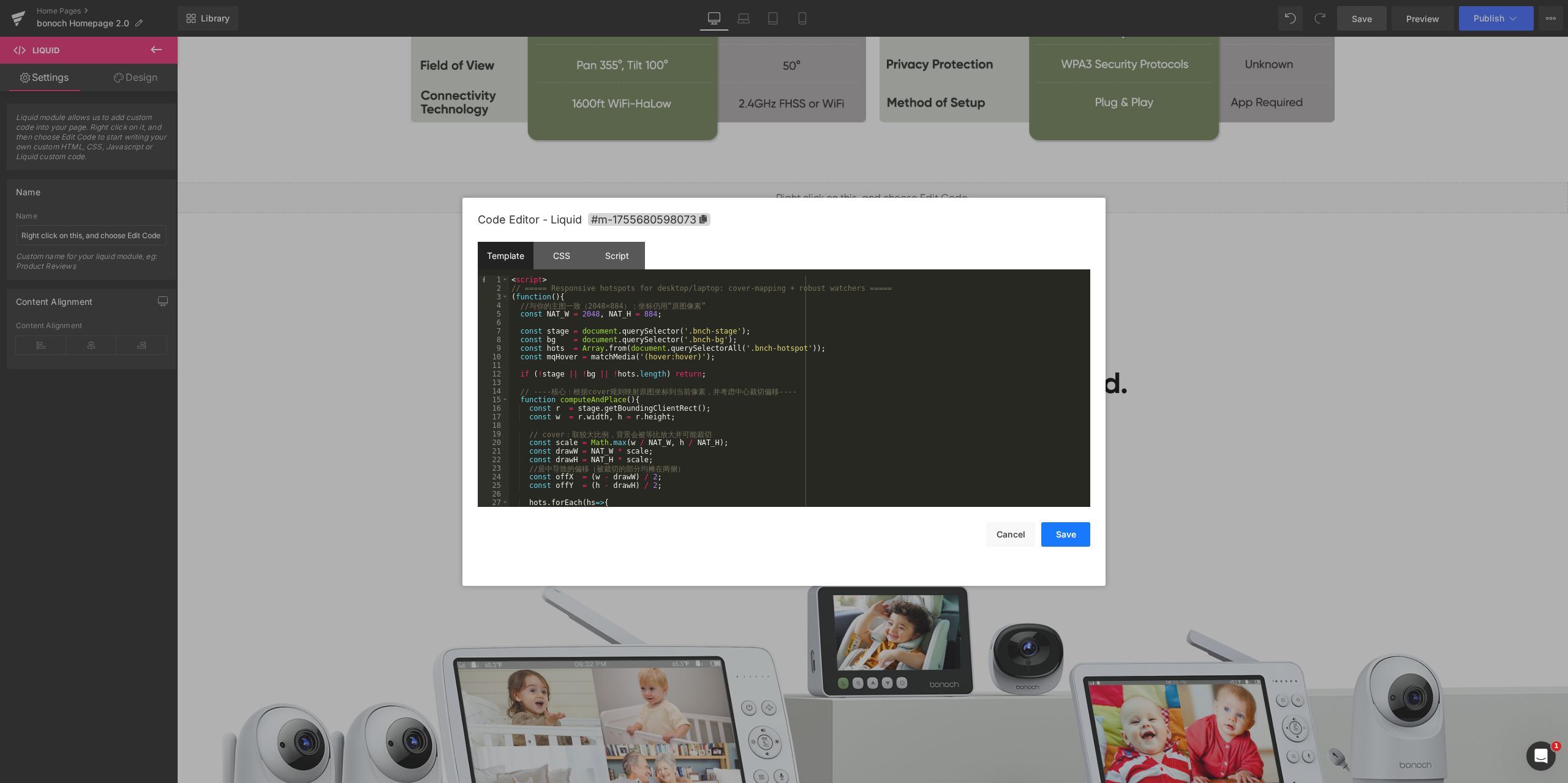
click at [1070, 531] on button "Save" at bounding box center [1065, 534] width 49 height 25
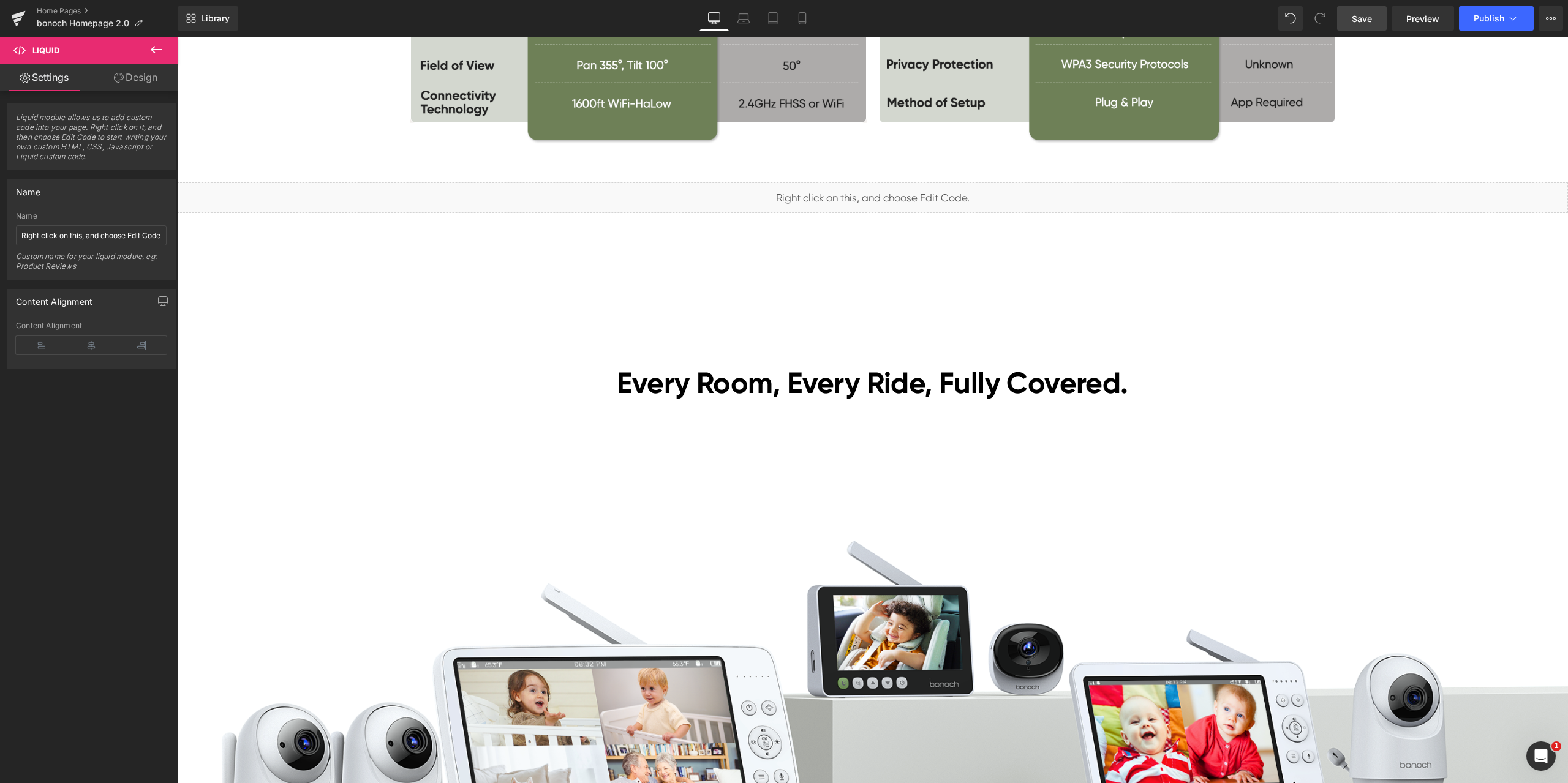
click at [1370, 17] on span "Save" at bounding box center [1361, 18] width 20 height 13
click at [1433, 19] on span "Preview" at bounding box center [1422, 18] width 33 height 13
click at [859, 190] on span "Liquid" at bounding box center [865, 192] width 31 height 19
click at [862, 192] on span "Liquid" at bounding box center [865, 193] width 31 height 19
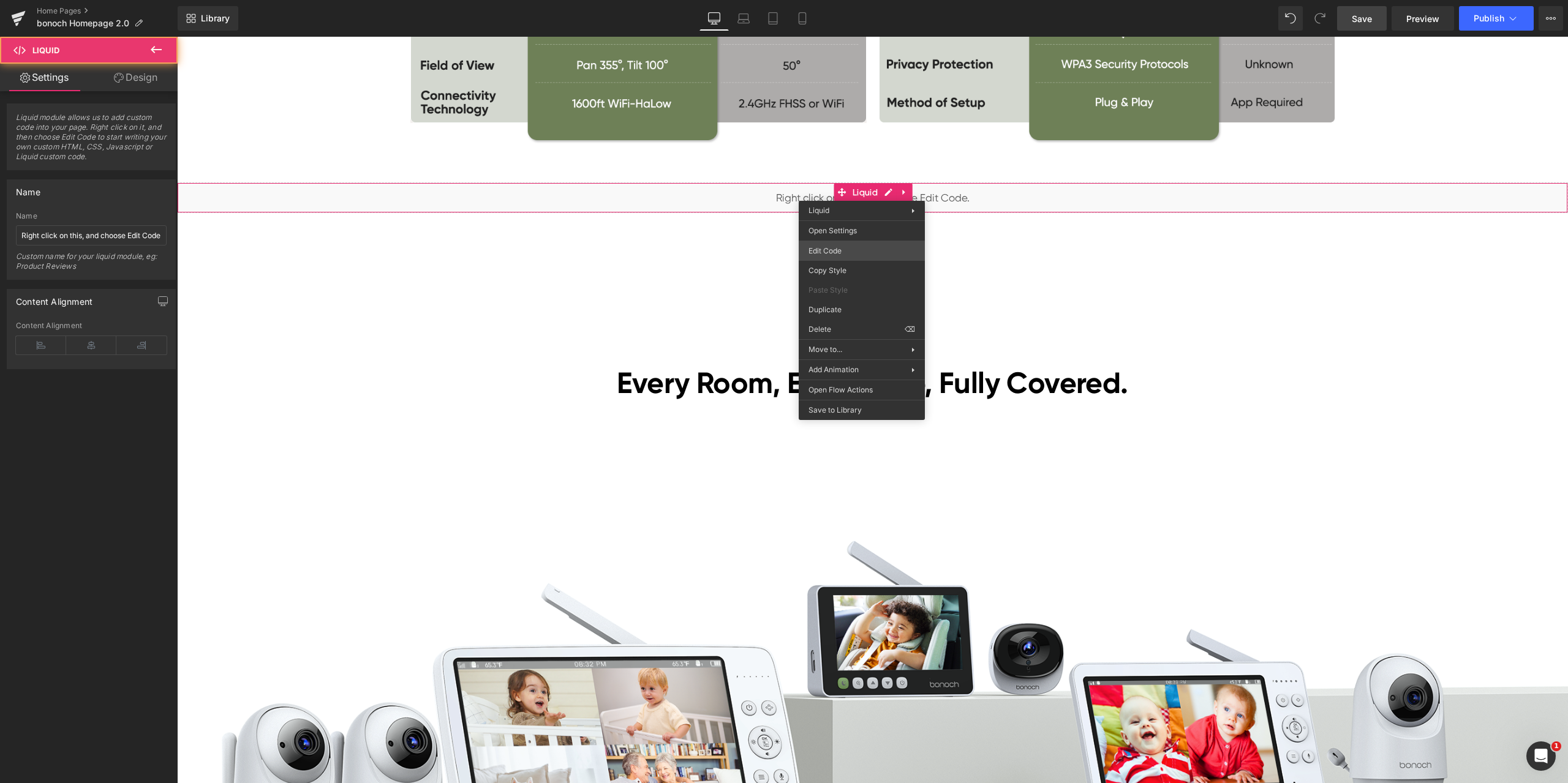
click at [859, 0] on div "Liquid You are previewing how the will restyle your page. You can not edit Elem…" at bounding box center [784, 0] width 1568 height 0
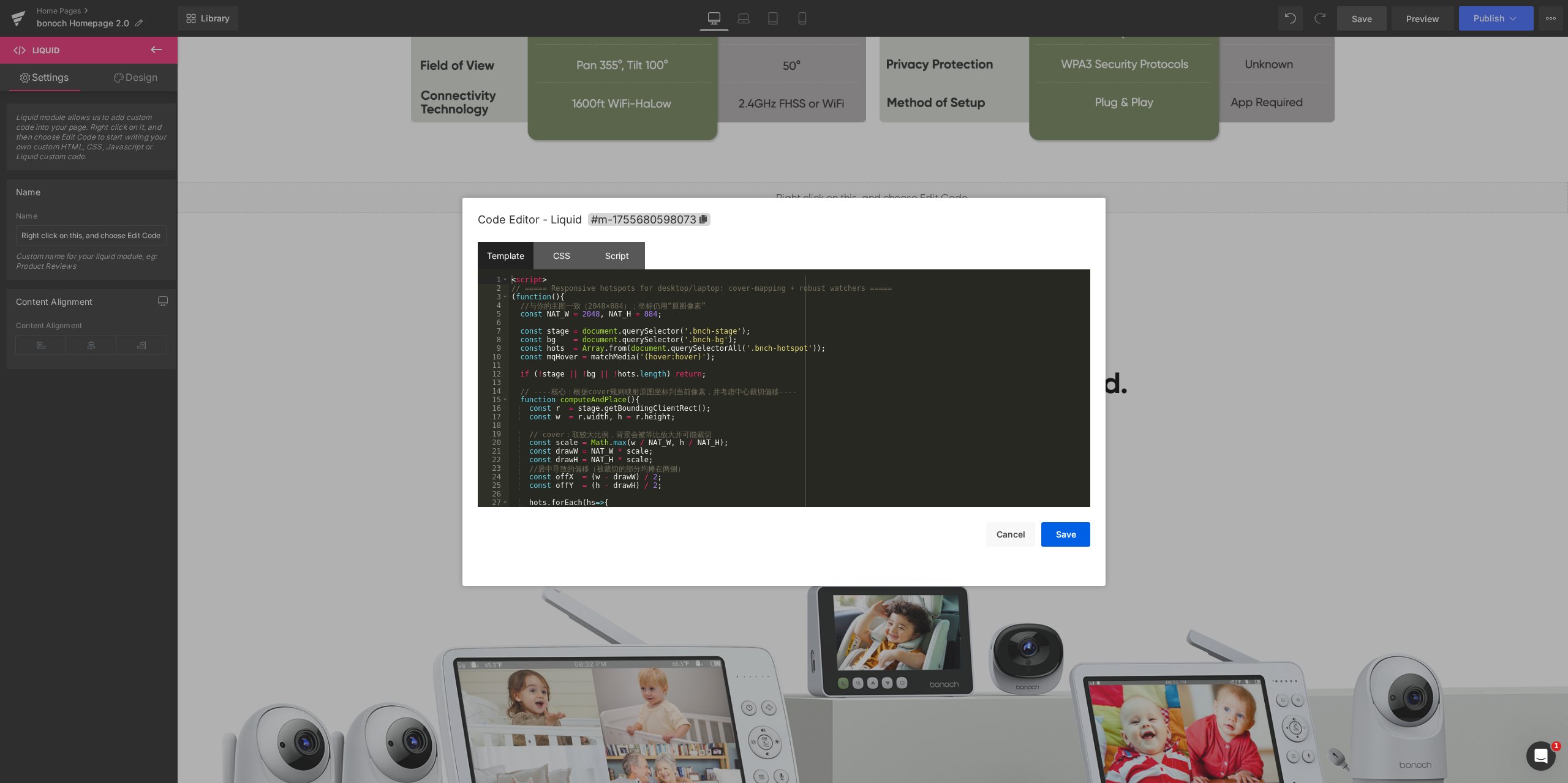
click at [702, 313] on div "< script > // ===== Responsive hotspots for desktop/laptop: cover-mapping + rob…" at bounding box center [797, 399] width 576 height 249
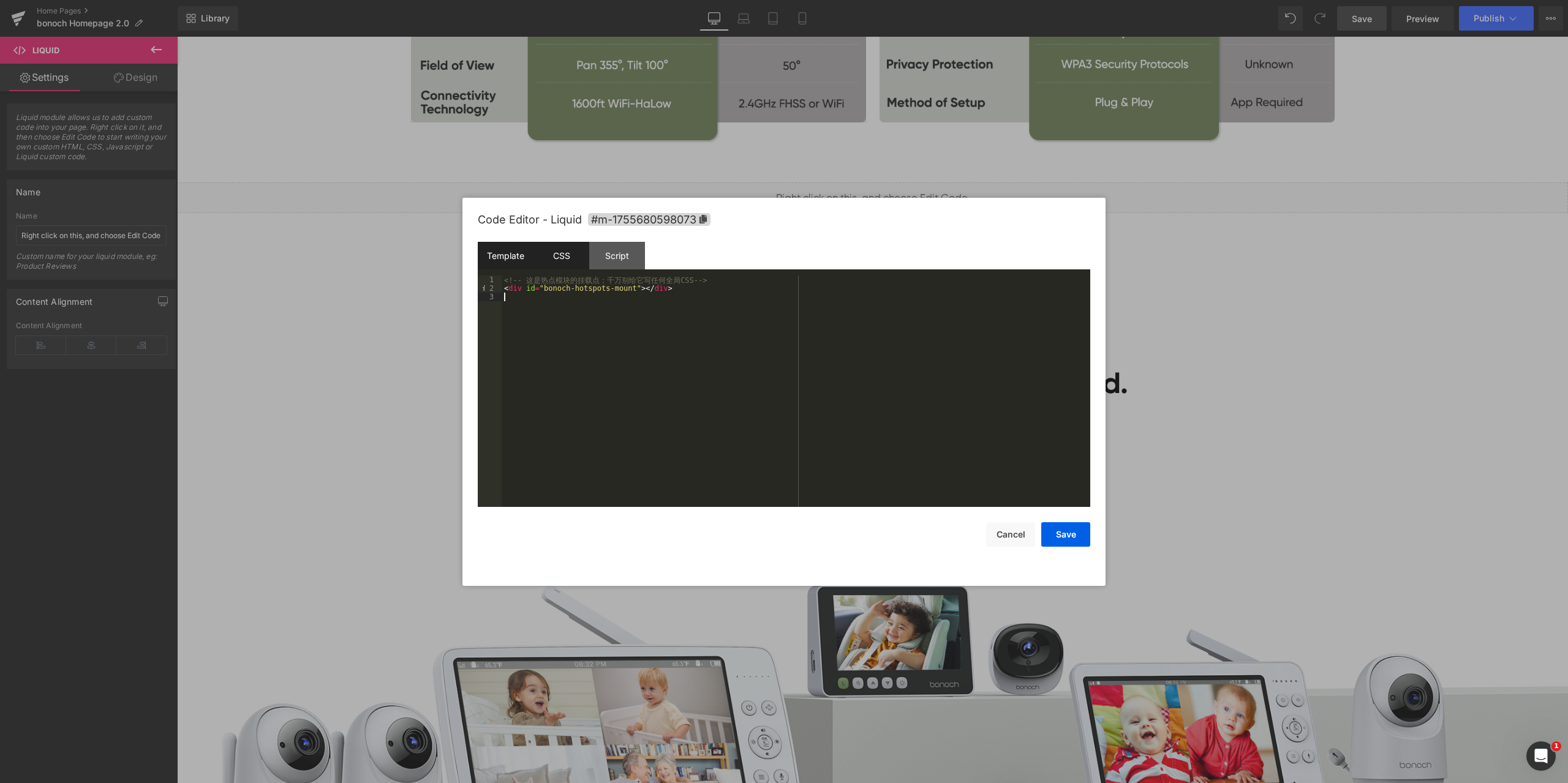
click at [557, 256] on div "CSS" at bounding box center [561, 255] width 56 height 28
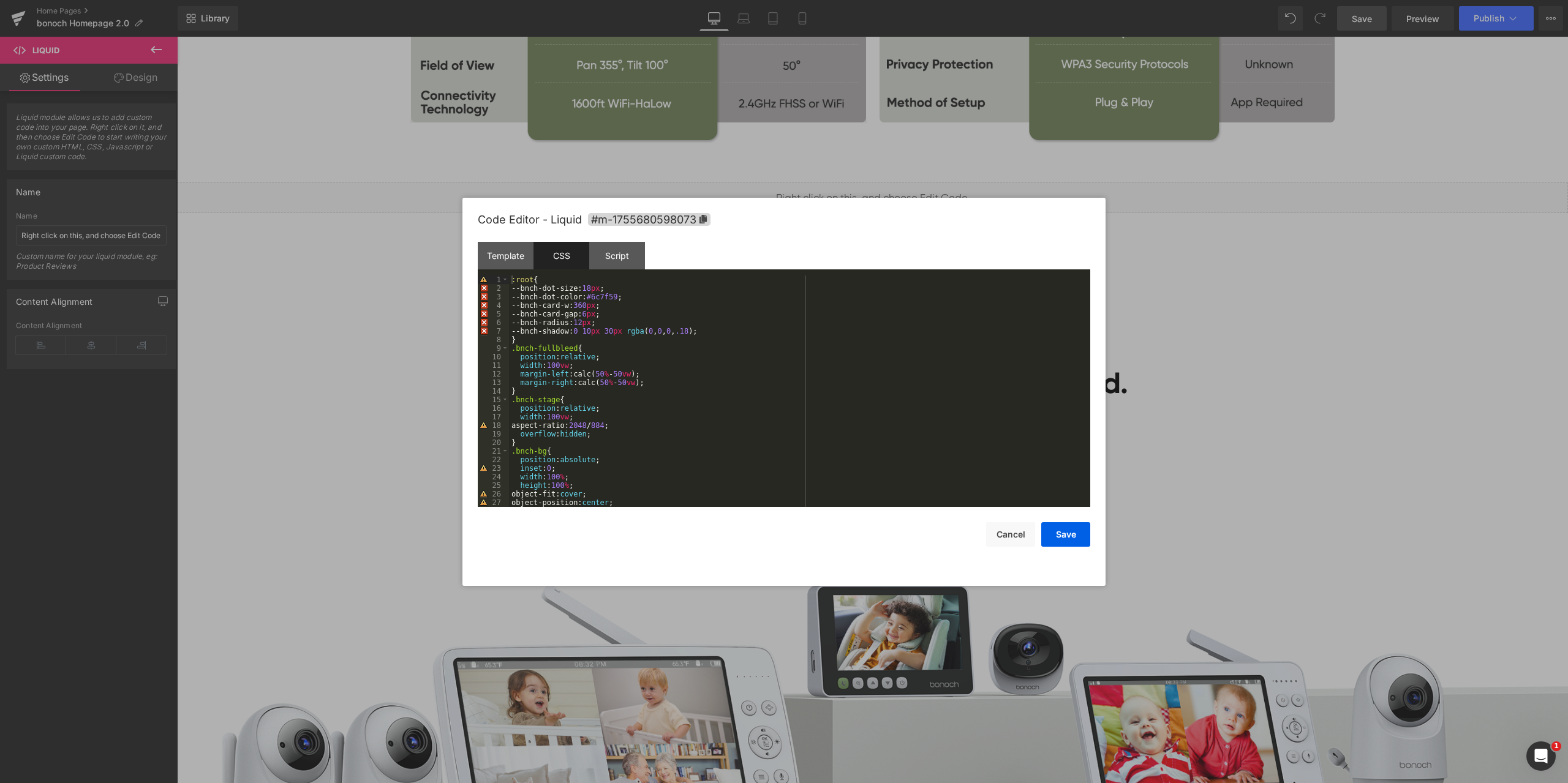
click at [714, 374] on div ":root { --bnch-dot-size: 18 px ; --bnch-dot-color: #6c7f59 ; --bnch-card-w: 360…" at bounding box center [797, 399] width 576 height 249
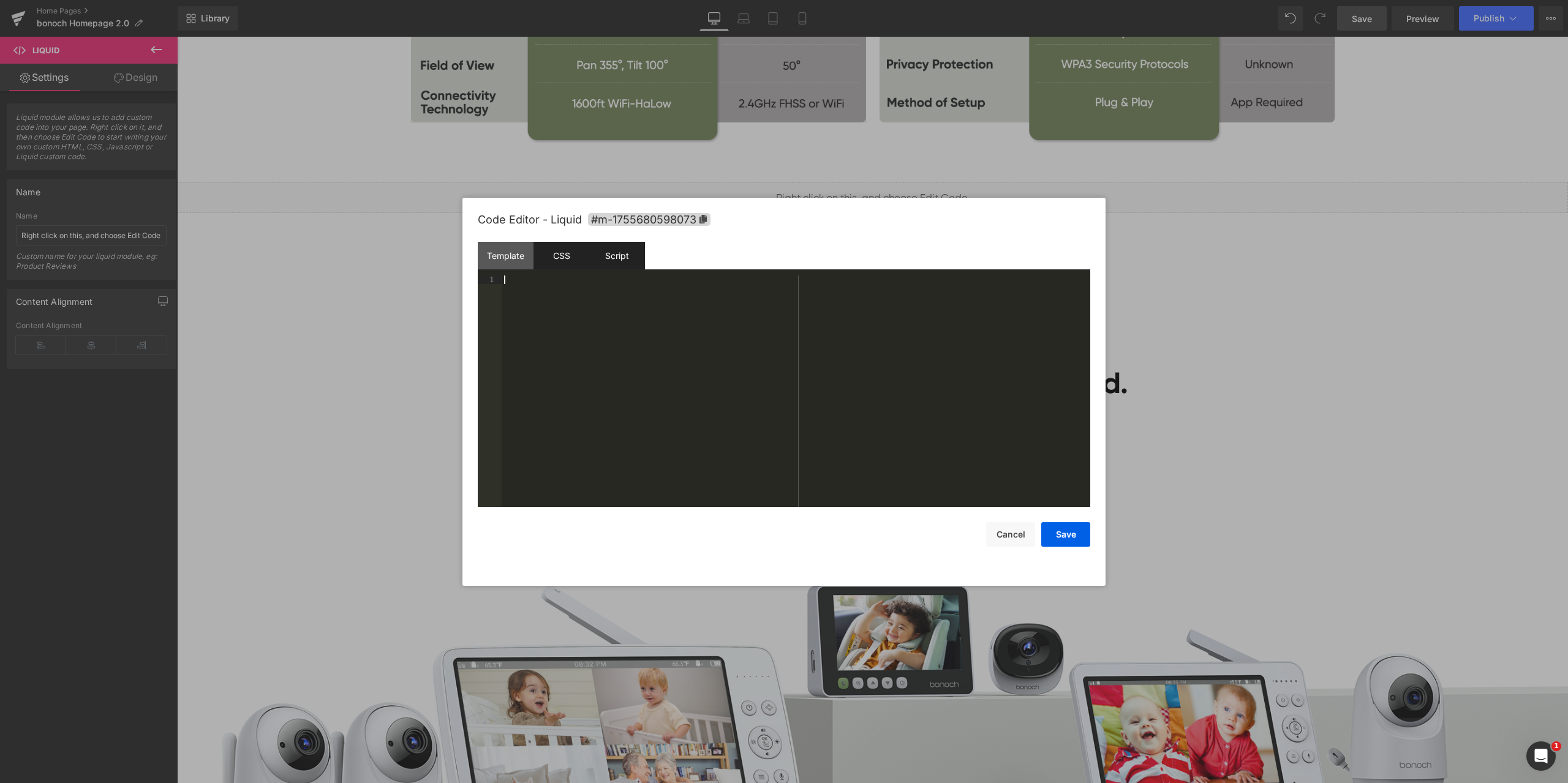
click at [626, 267] on div "Script" at bounding box center [617, 255] width 56 height 28
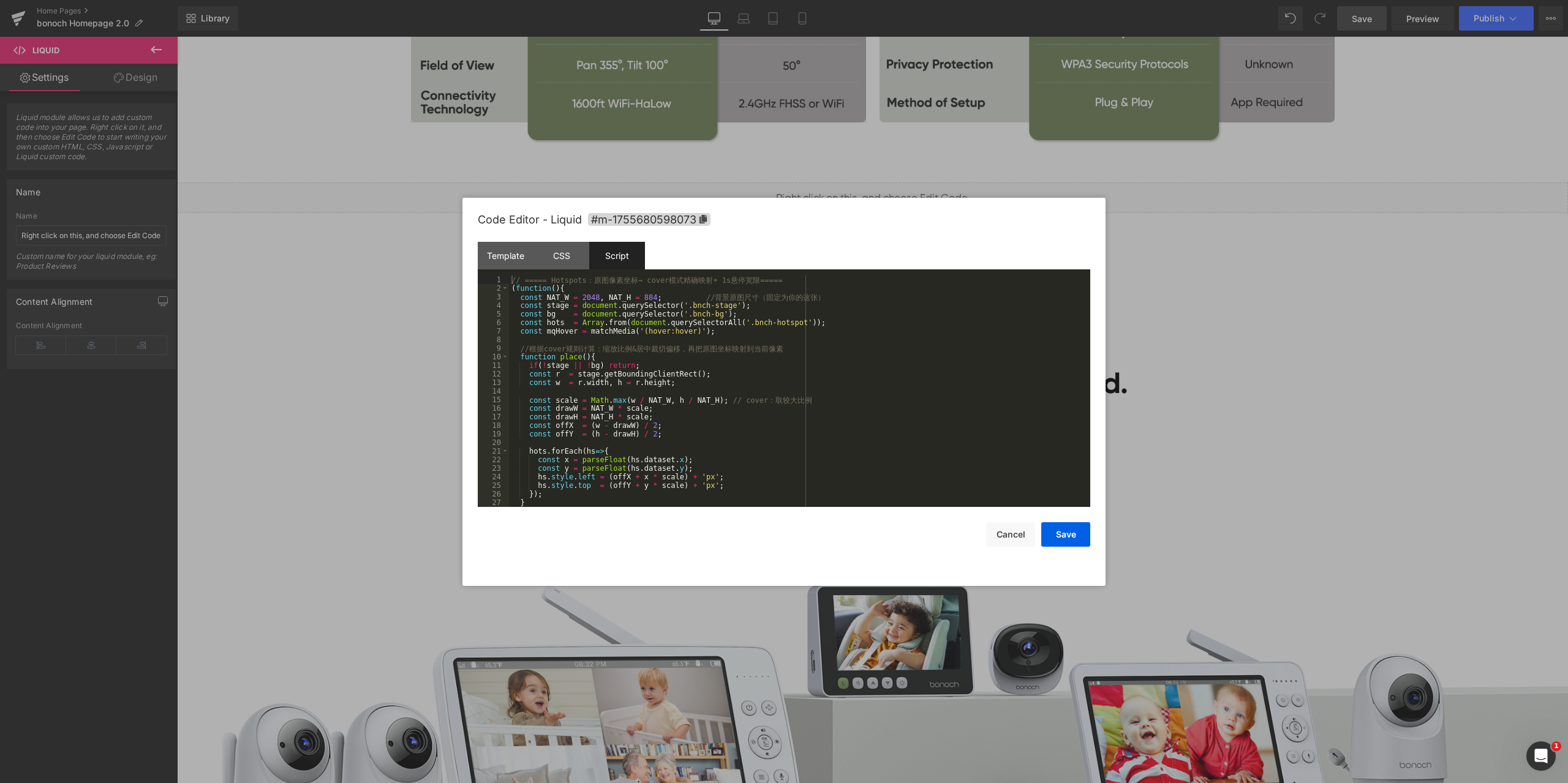
click at [823, 336] on div "// ===== Hotspots ： 原 图 像 素 坐 标 → cover 模 式 精 确 映 射 + 1s 悬 停 宽 限 ===== ( functi…" at bounding box center [797, 399] width 576 height 249
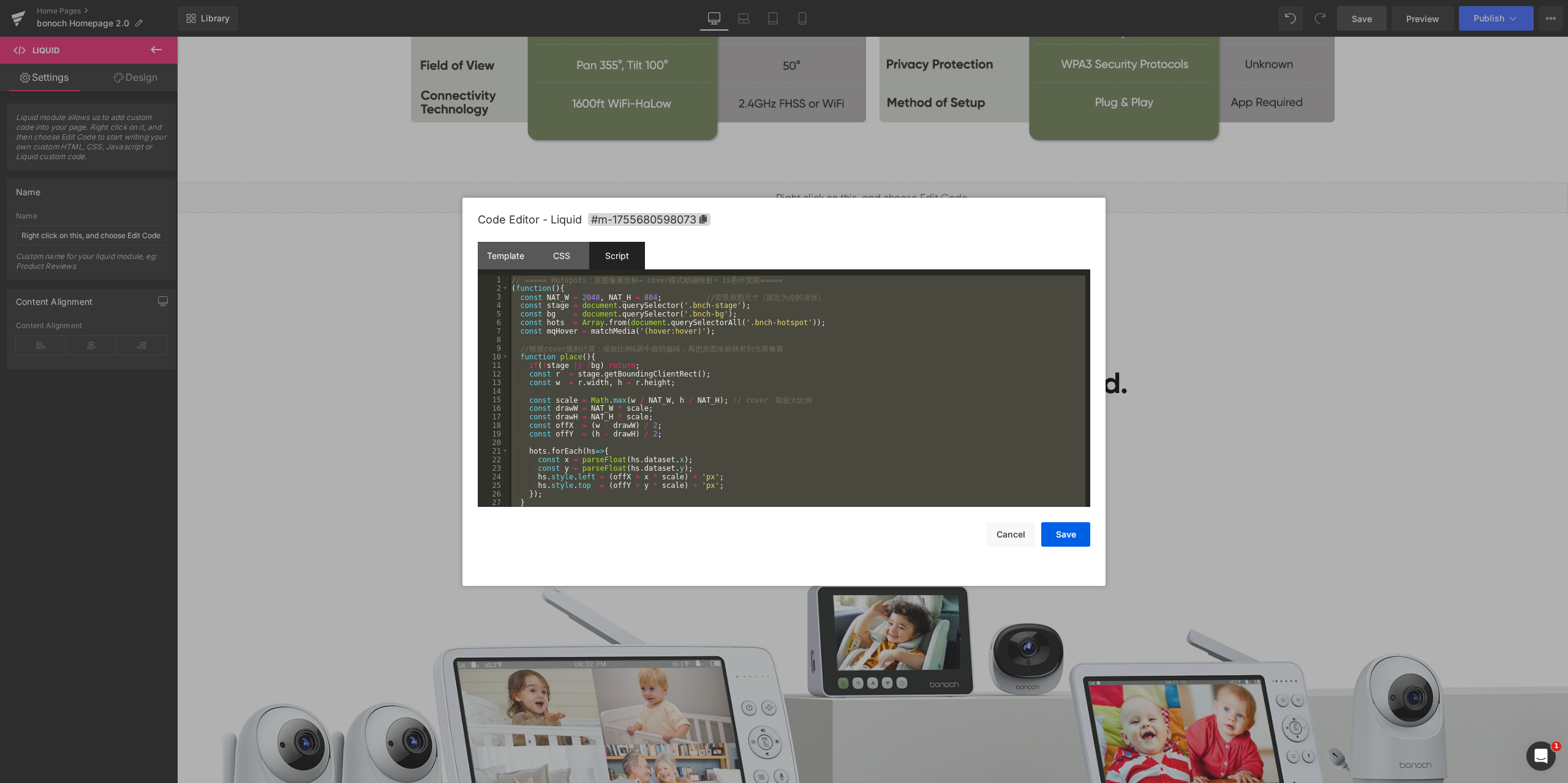
scroll to position [1800, 0]
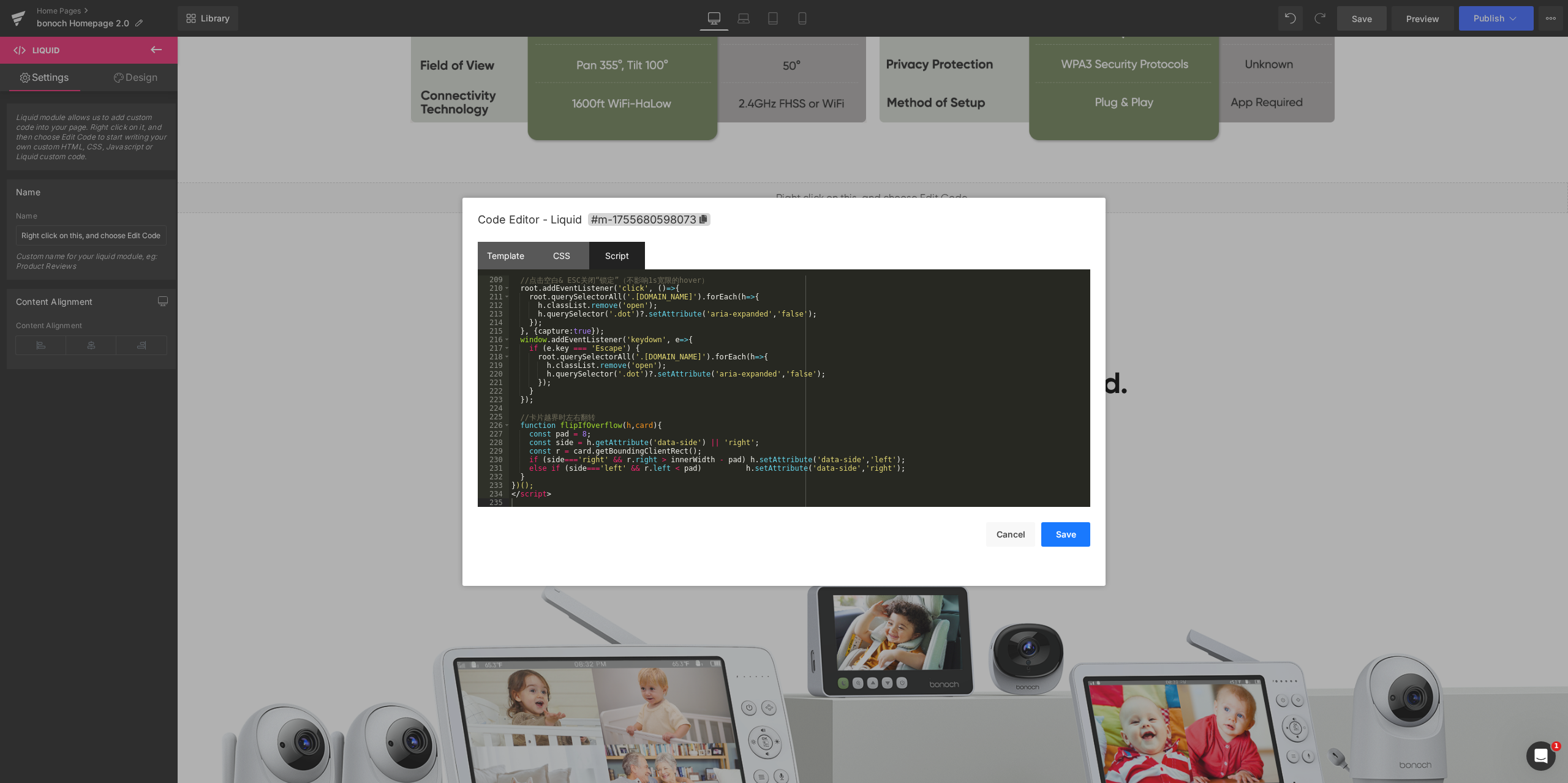
click at [1071, 534] on button "Save" at bounding box center [1065, 534] width 49 height 25
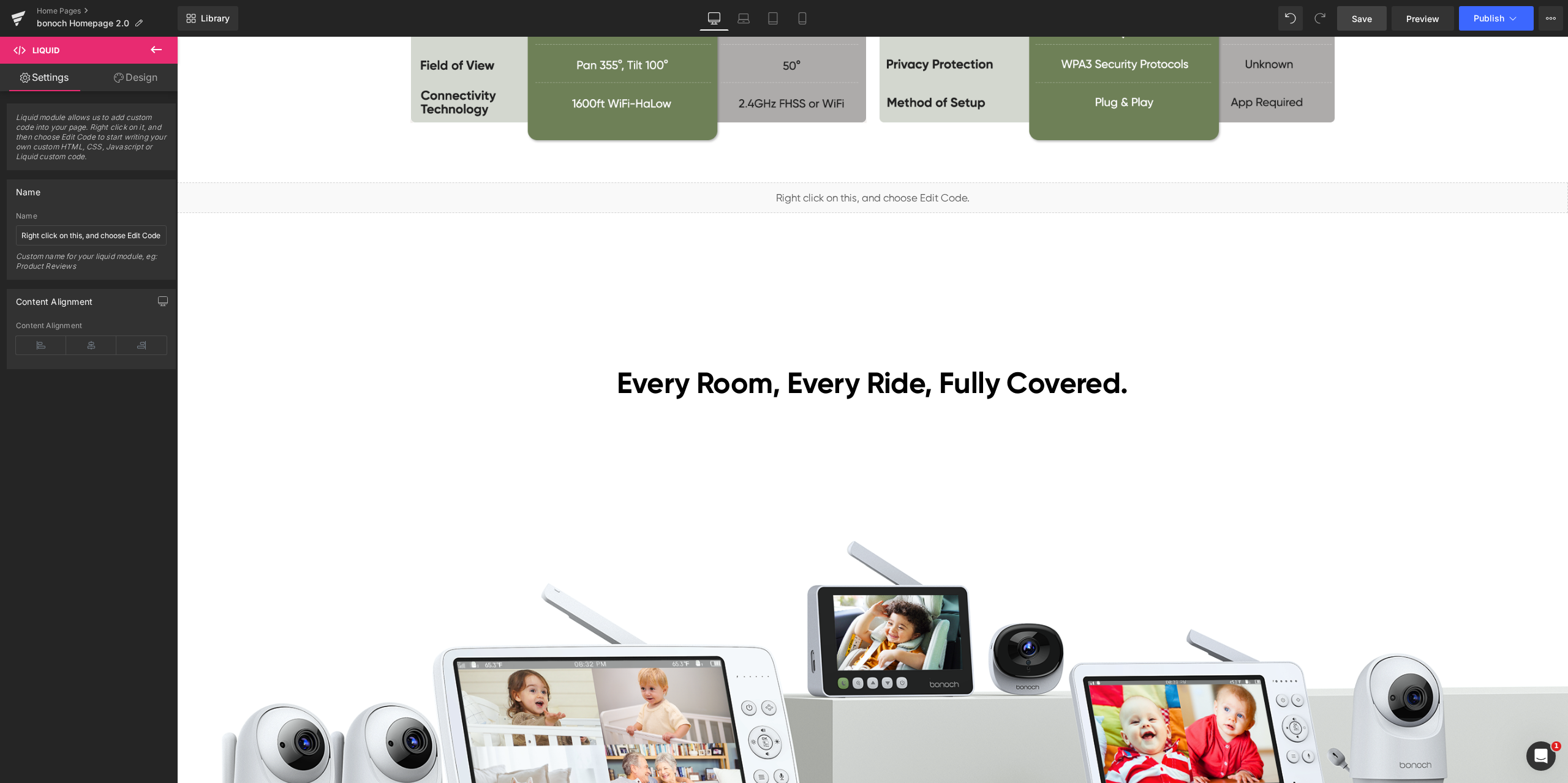
click at [1354, 19] on span "Save" at bounding box center [1361, 18] width 20 height 13
click at [1423, 22] on span "Preview" at bounding box center [1422, 18] width 33 height 13
click at [853, 196] on span "Liquid" at bounding box center [865, 192] width 31 height 19
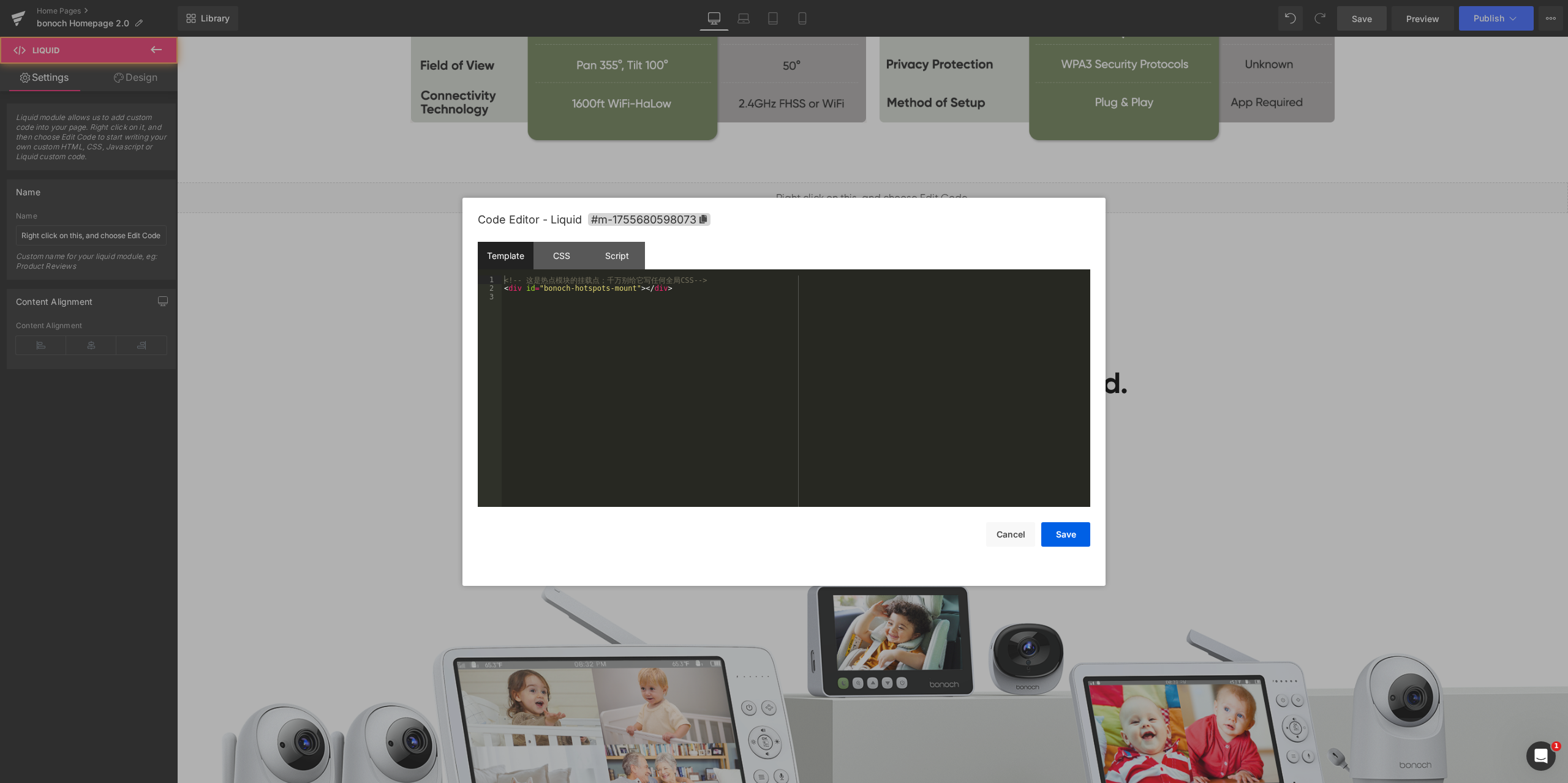
click at [844, 0] on div "Liquid You are previewing how the will restyle your page. You can not edit Elem…" at bounding box center [784, 0] width 1568 height 0
click at [558, 260] on div "CSS" at bounding box center [561, 255] width 56 height 28
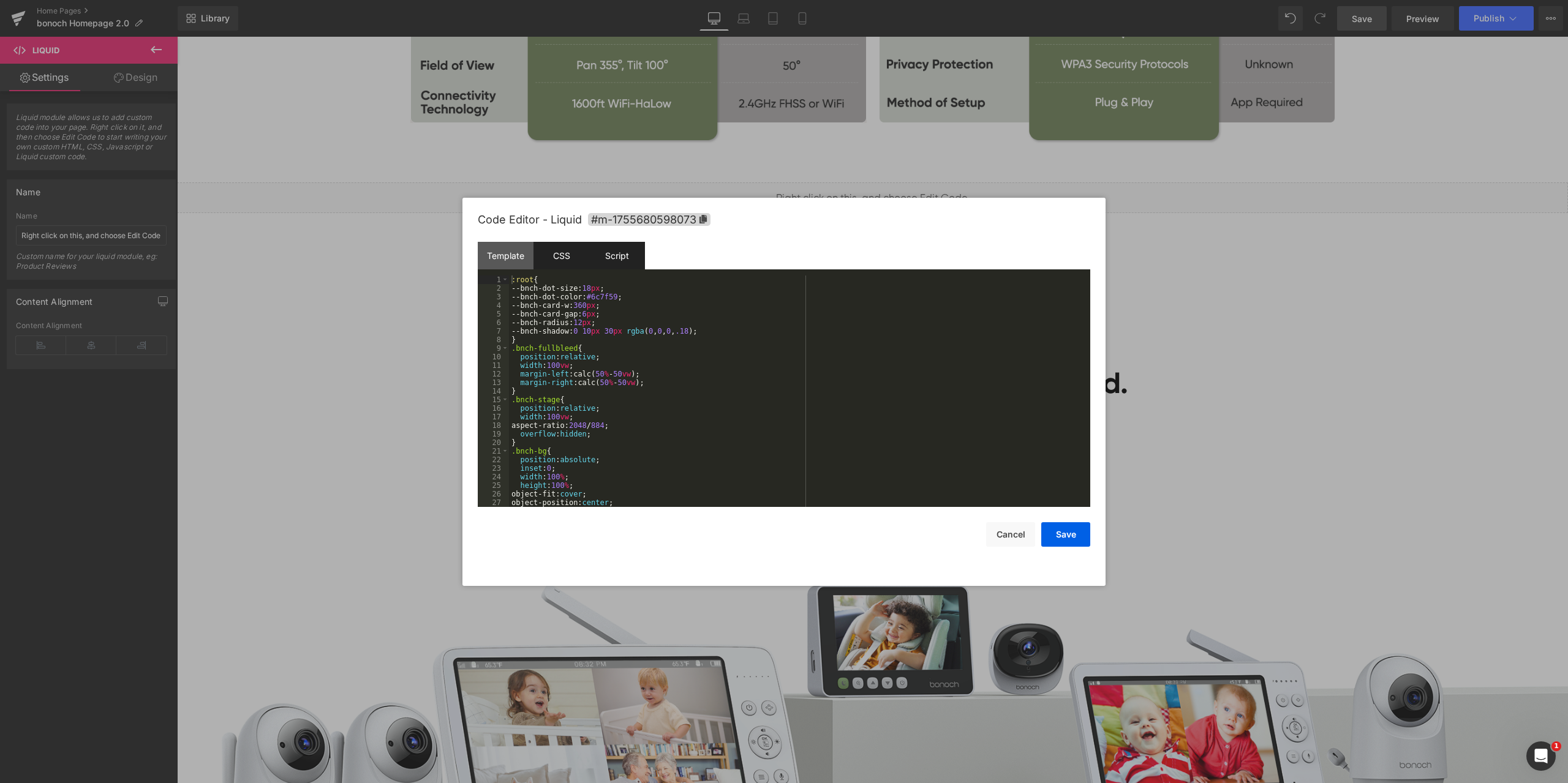
click at [600, 254] on div "Script" at bounding box center [617, 255] width 56 height 28
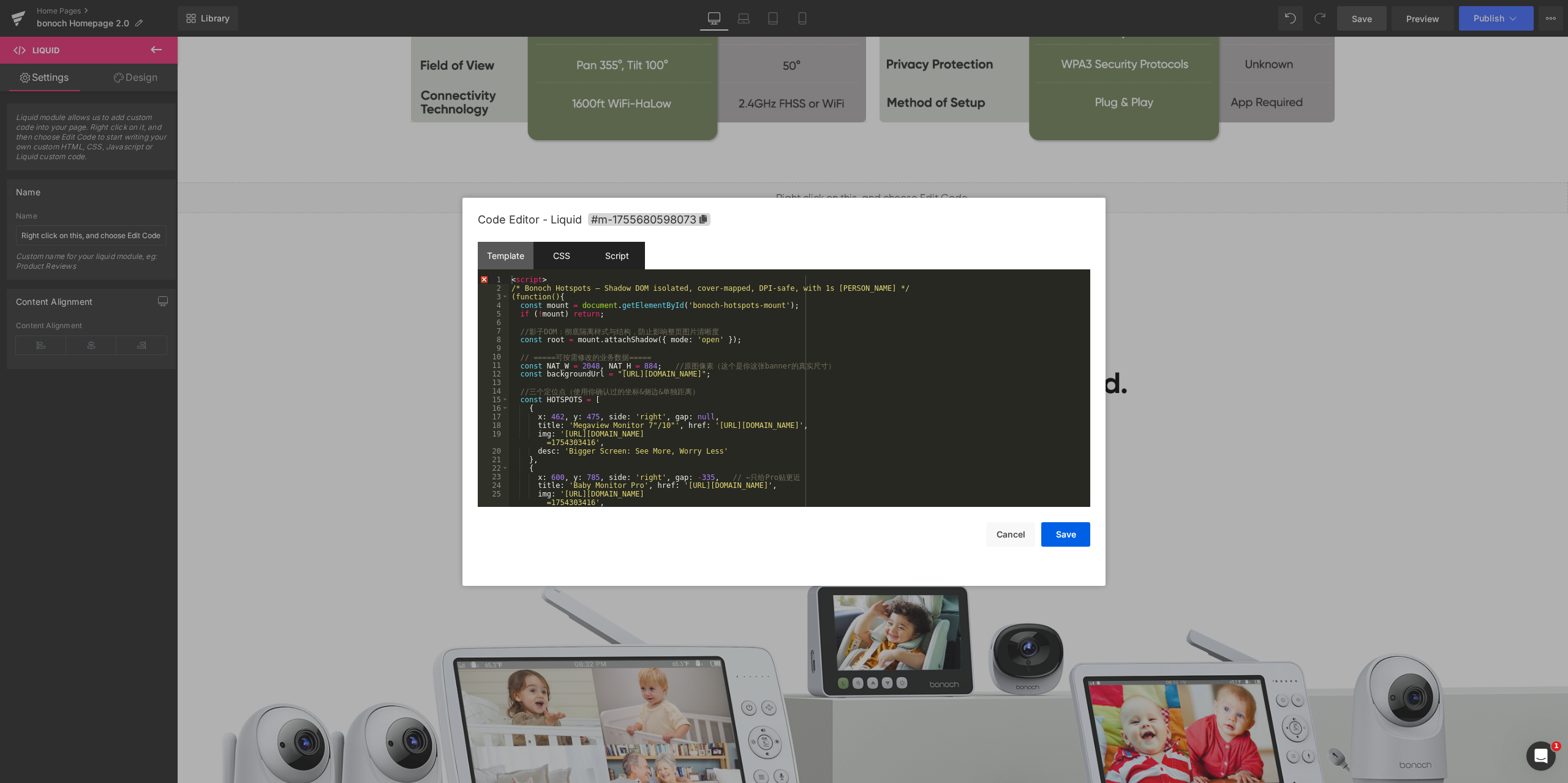
click at [585, 257] on div "CSS" at bounding box center [561, 255] width 56 height 28
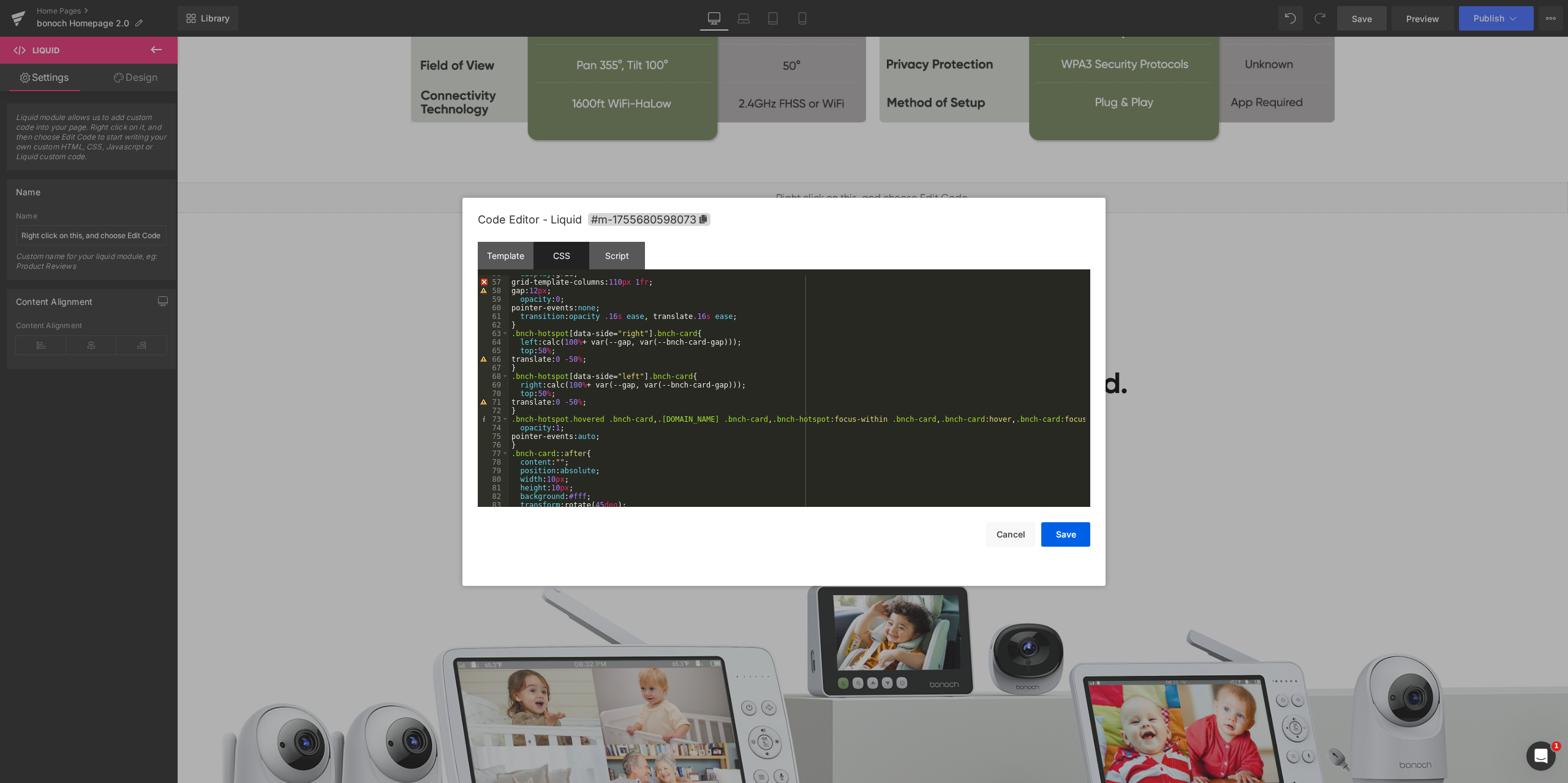
scroll to position [926, 0]
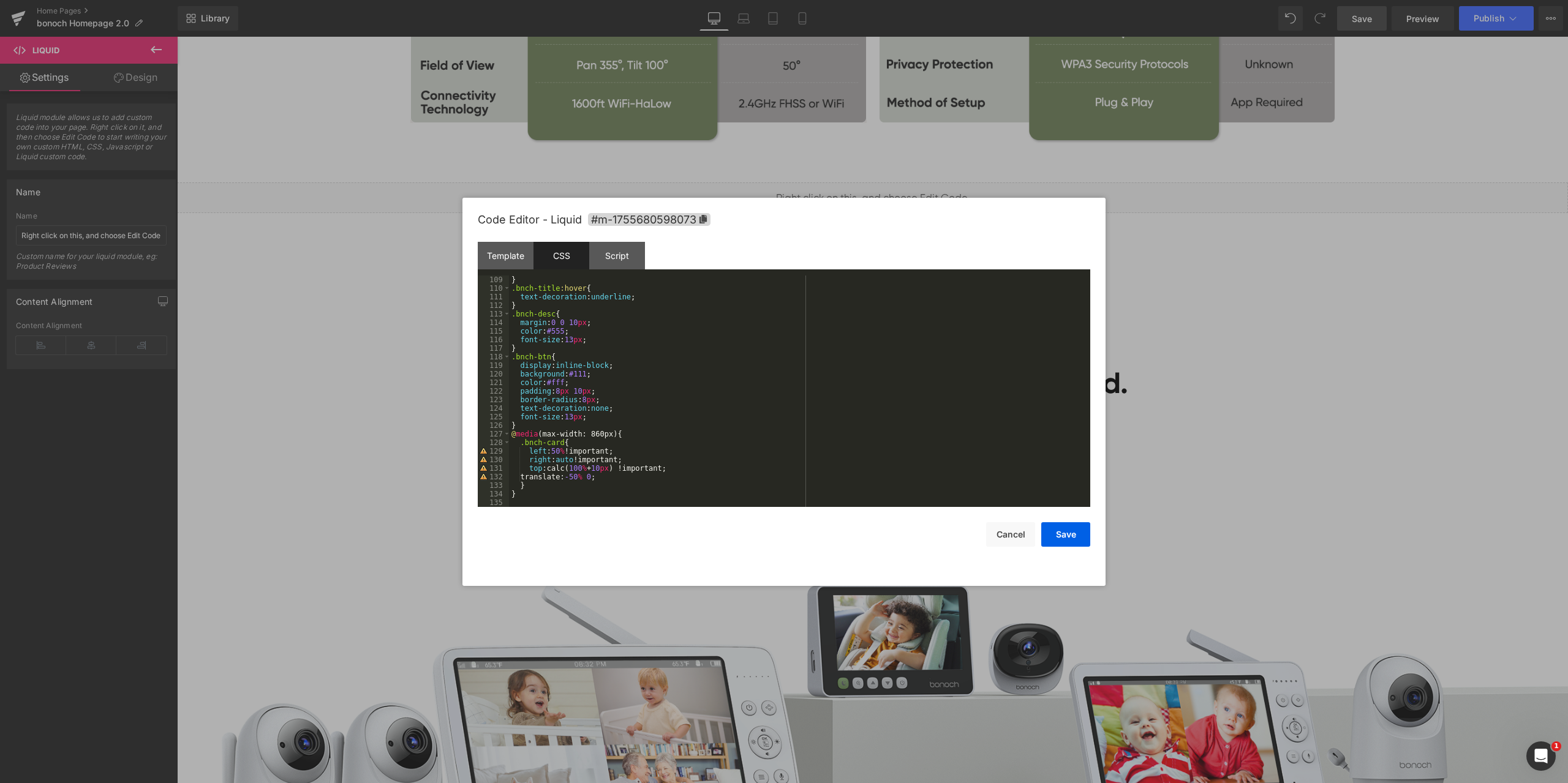
click at [741, 384] on div "} .bnch-title :hover { text-decoration : underline ; } .bnch-desc { margin : 0 …" at bounding box center [797, 399] width 576 height 249
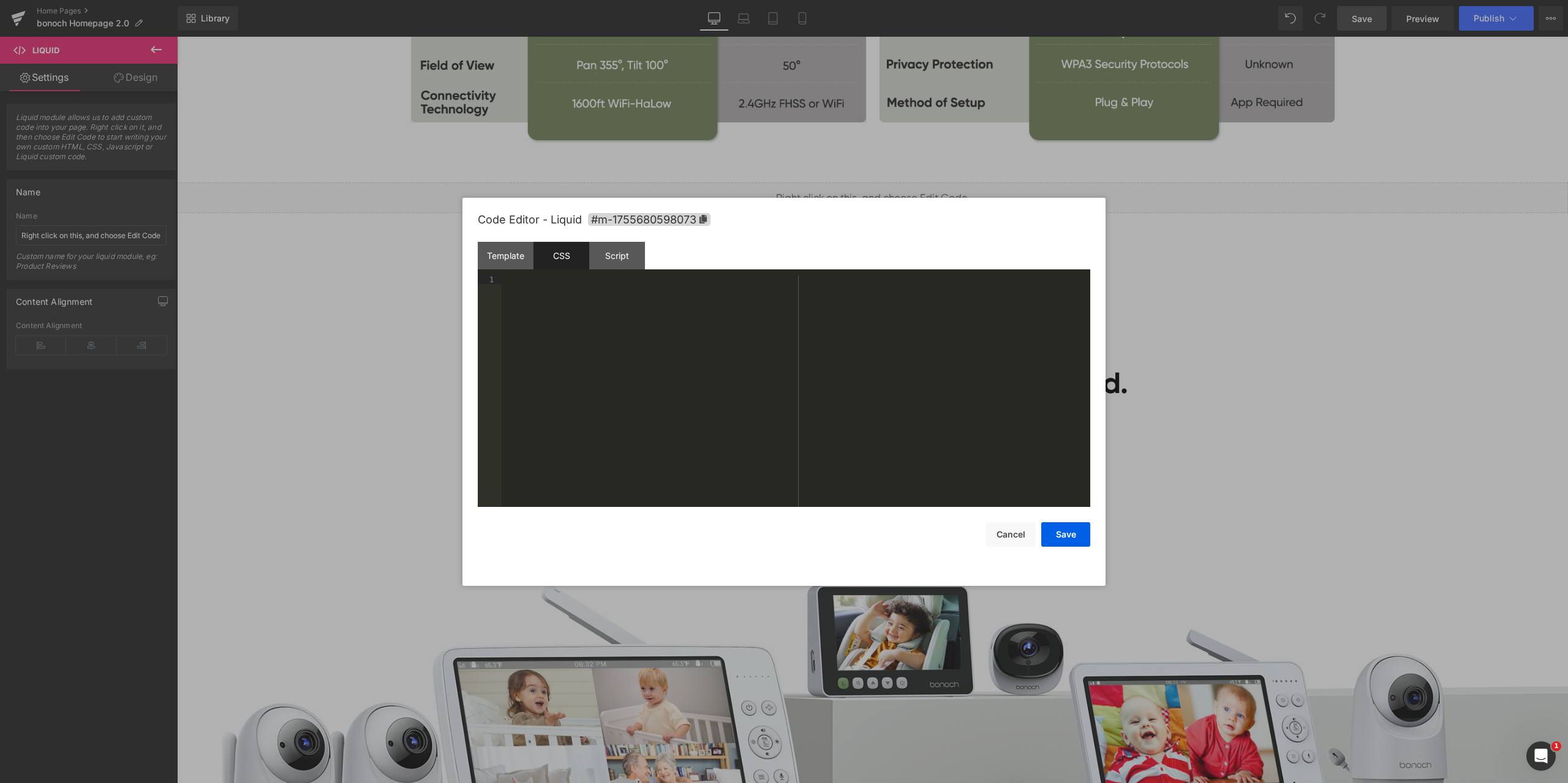
click at [799, 236] on div "Code Editor - Liquid #m-1755680598073" at bounding box center [784, 219] width 612 height 44
click at [692, 361] on div at bounding box center [796, 399] width 588 height 249
click at [628, 267] on div "Script" at bounding box center [617, 255] width 56 height 28
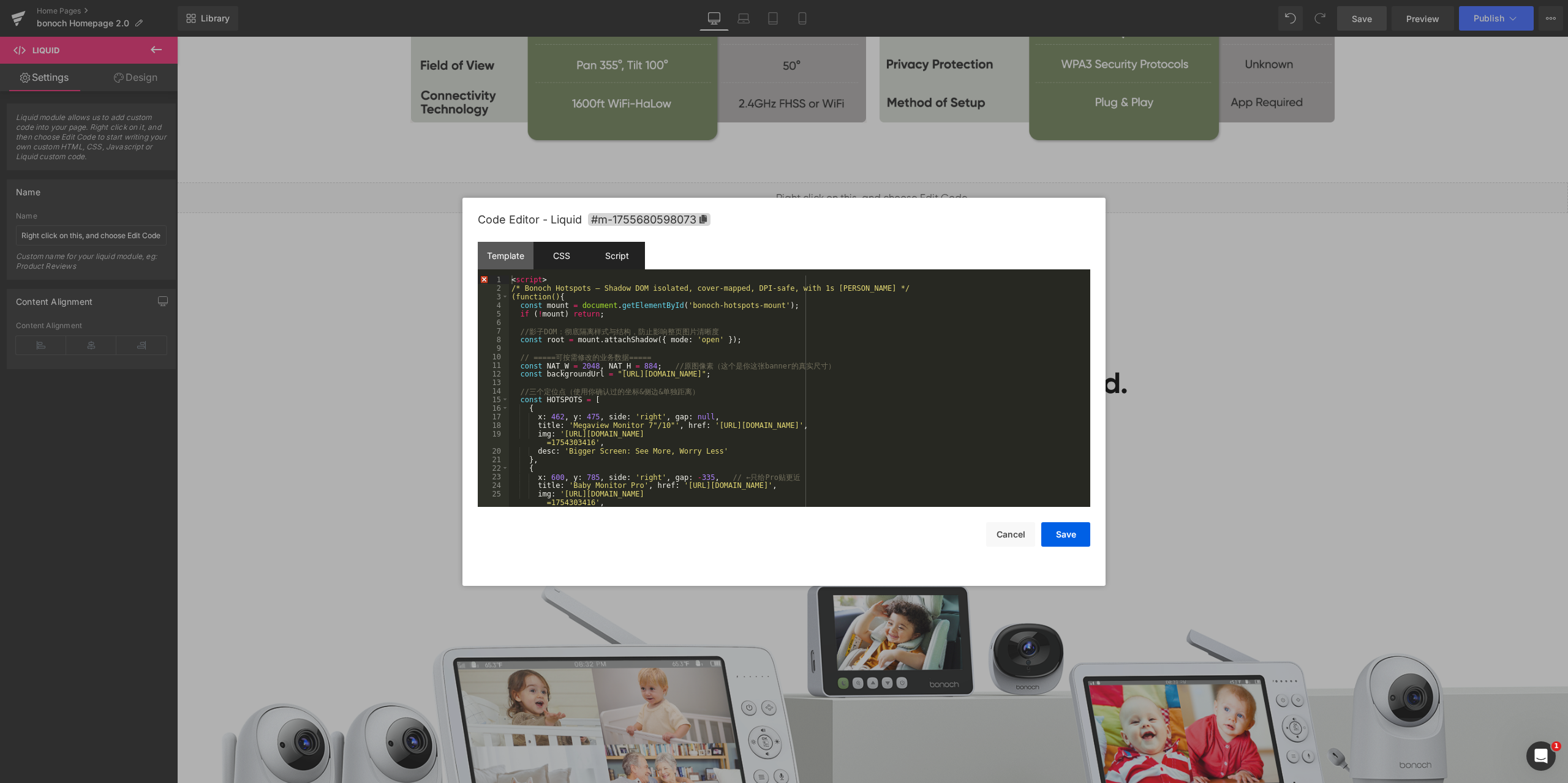
click at [569, 254] on div "CSS" at bounding box center [561, 255] width 56 height 28
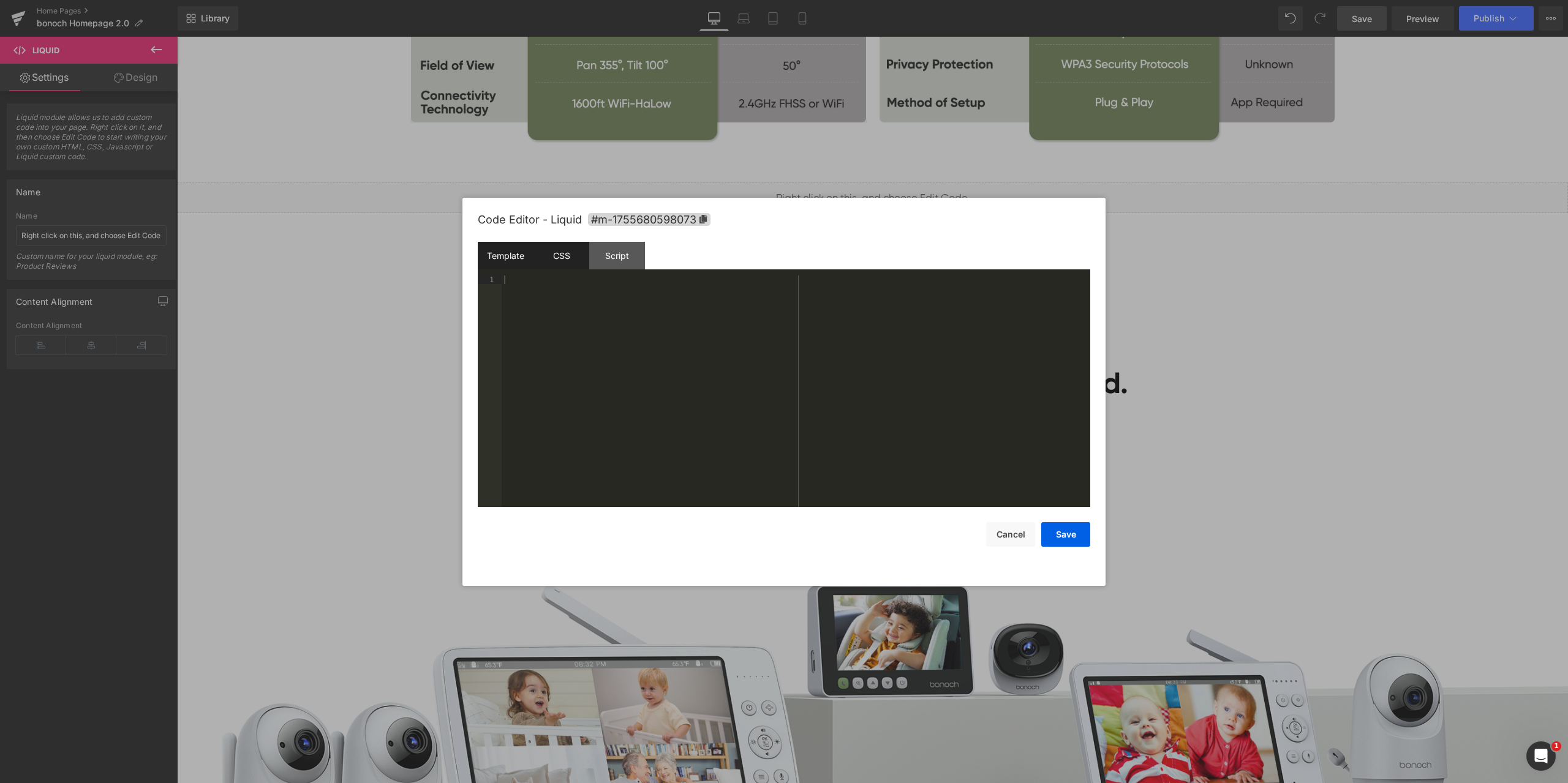
click at [509, 255] on div "Template" at bounding box center [505, 255] width 56 height 28
click at [561, 251] on div "CSS" at bounding box center [561, 255] width 56 height 28
click at [623, 252] on div "Script" at bounding box center [617, 255] width 56 height 28
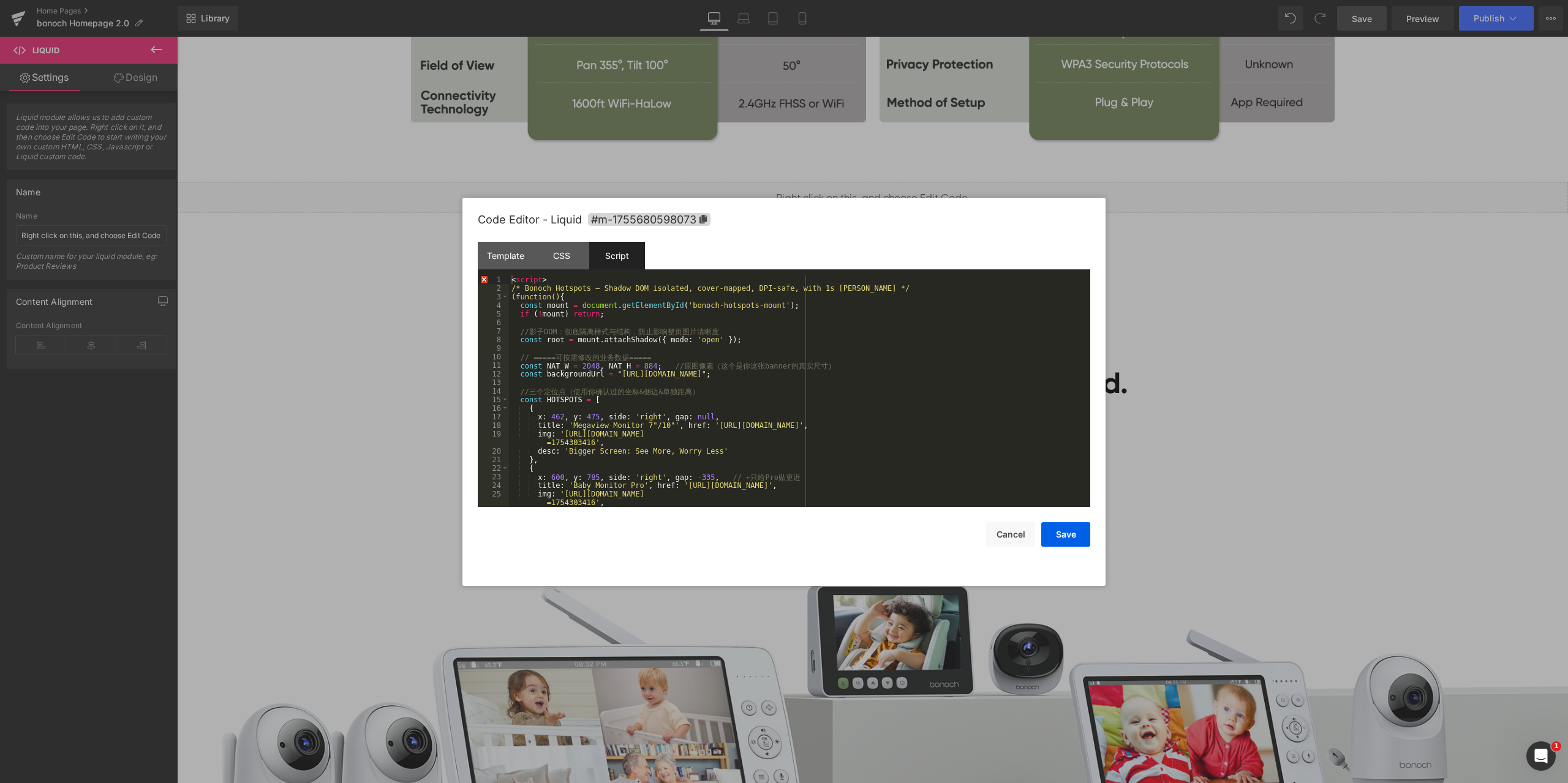
click at [721, 314] on div "< script > /* Bonoch Hotspots — Shadow DOM isolated, cover-mapped, DPI-safe, wi…" at bounding box center [797, 399] width 576 height 249
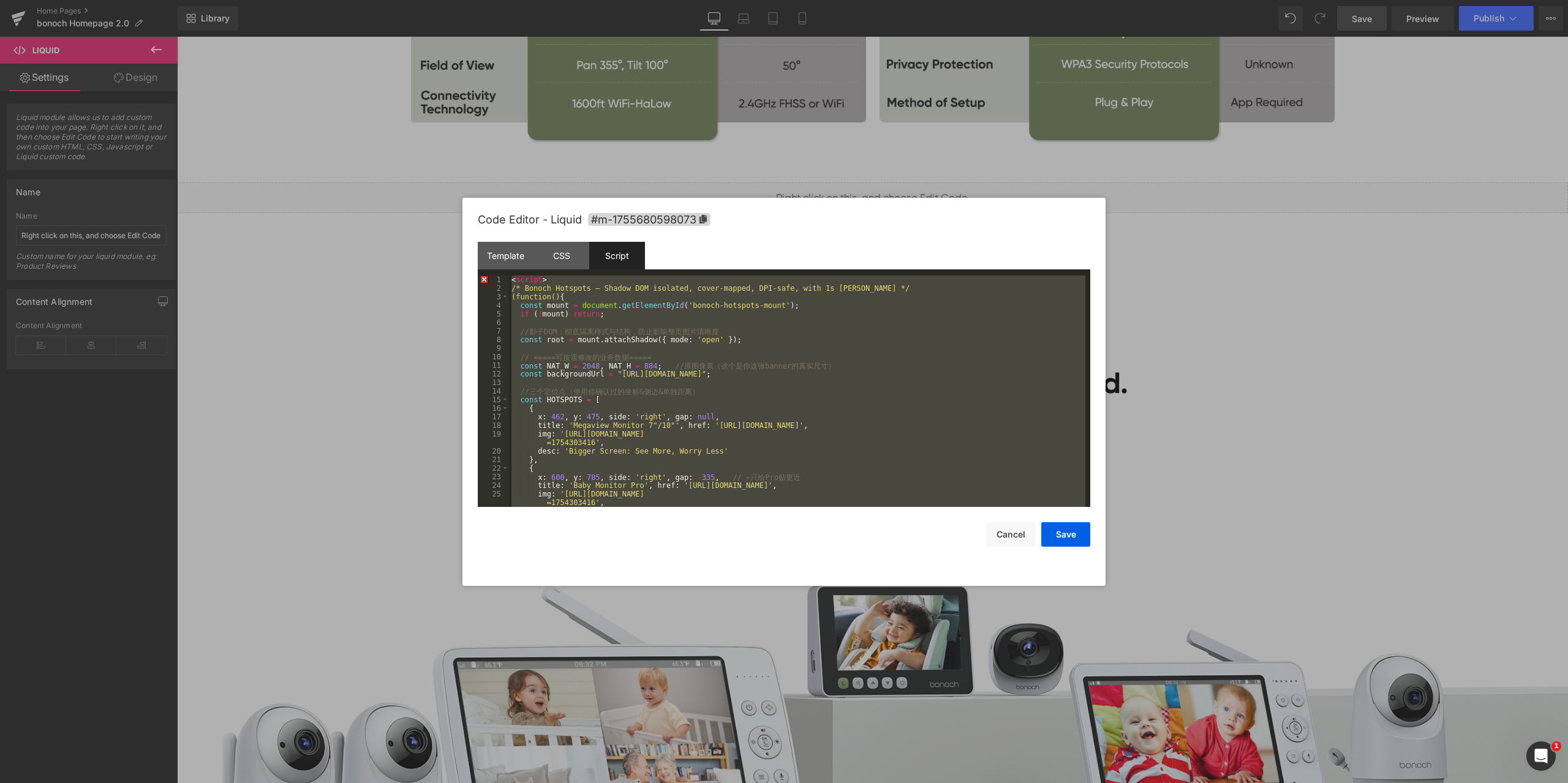
scroll to position [1800, 0]
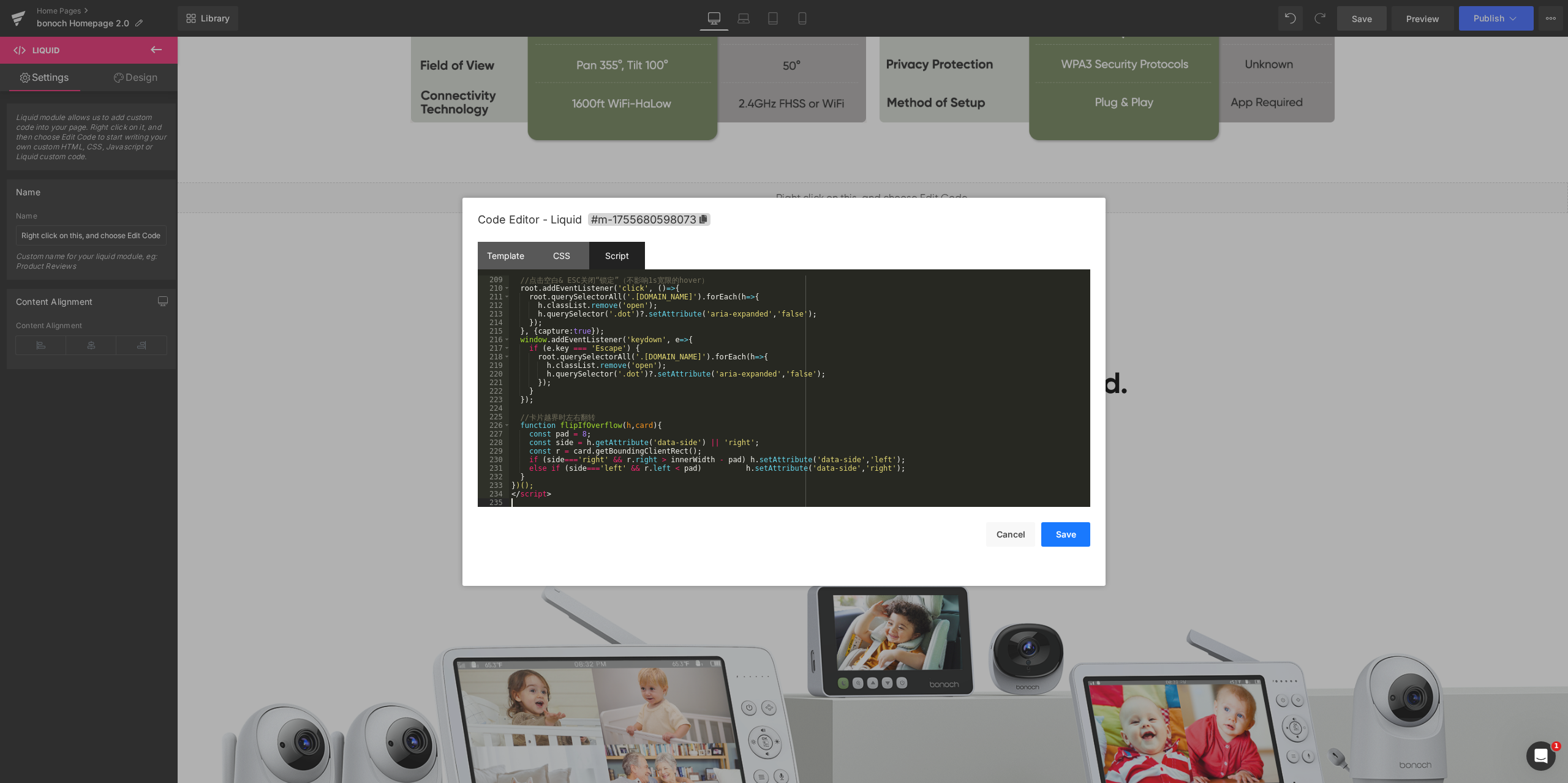
click at [1068, 528] on button "Save" at bounding box center [1065, 534] width 49 height 25
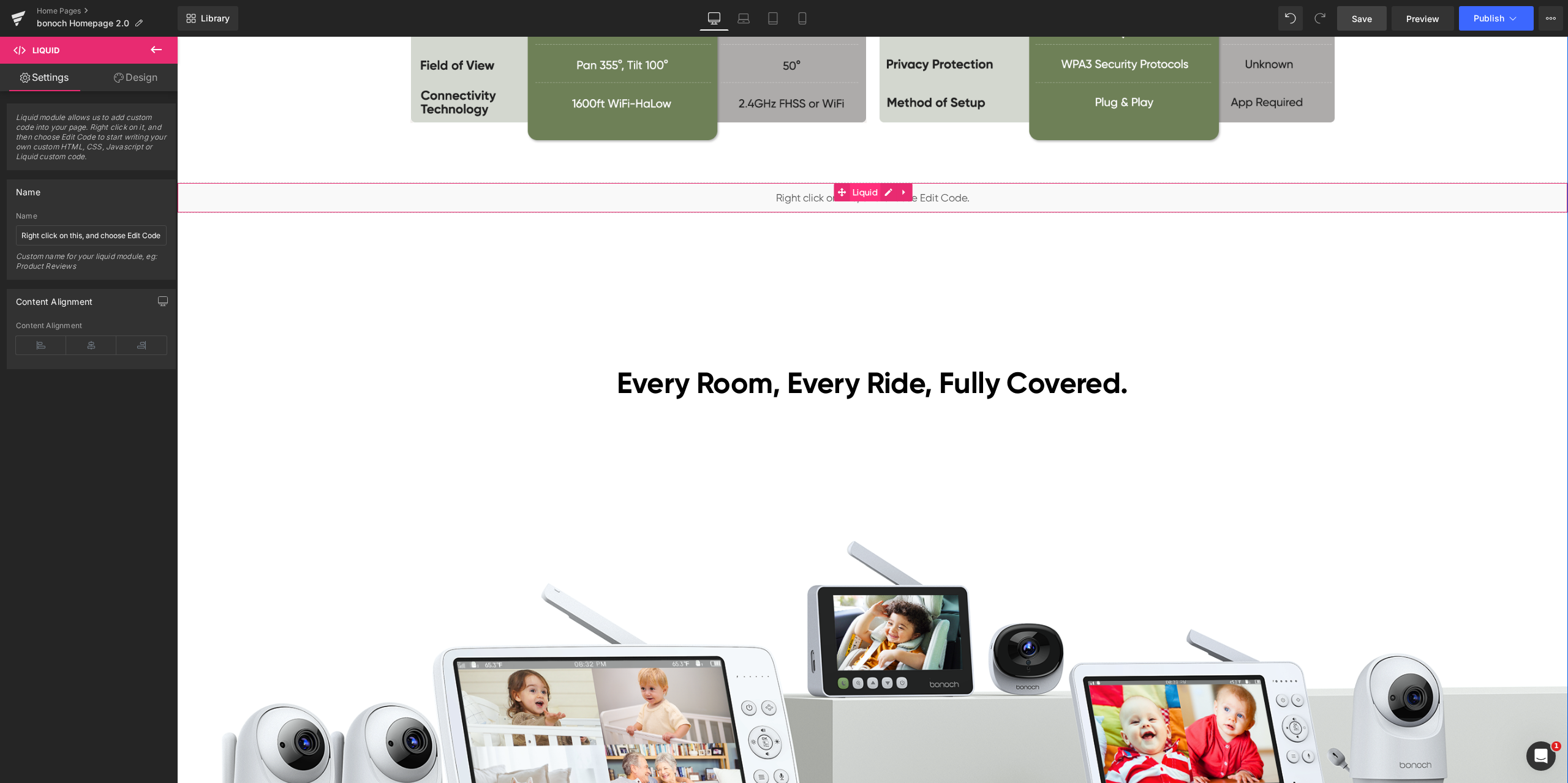
click at [865, 193] on span "Liquid" at bounding box center [865, 192] width 31 height 19
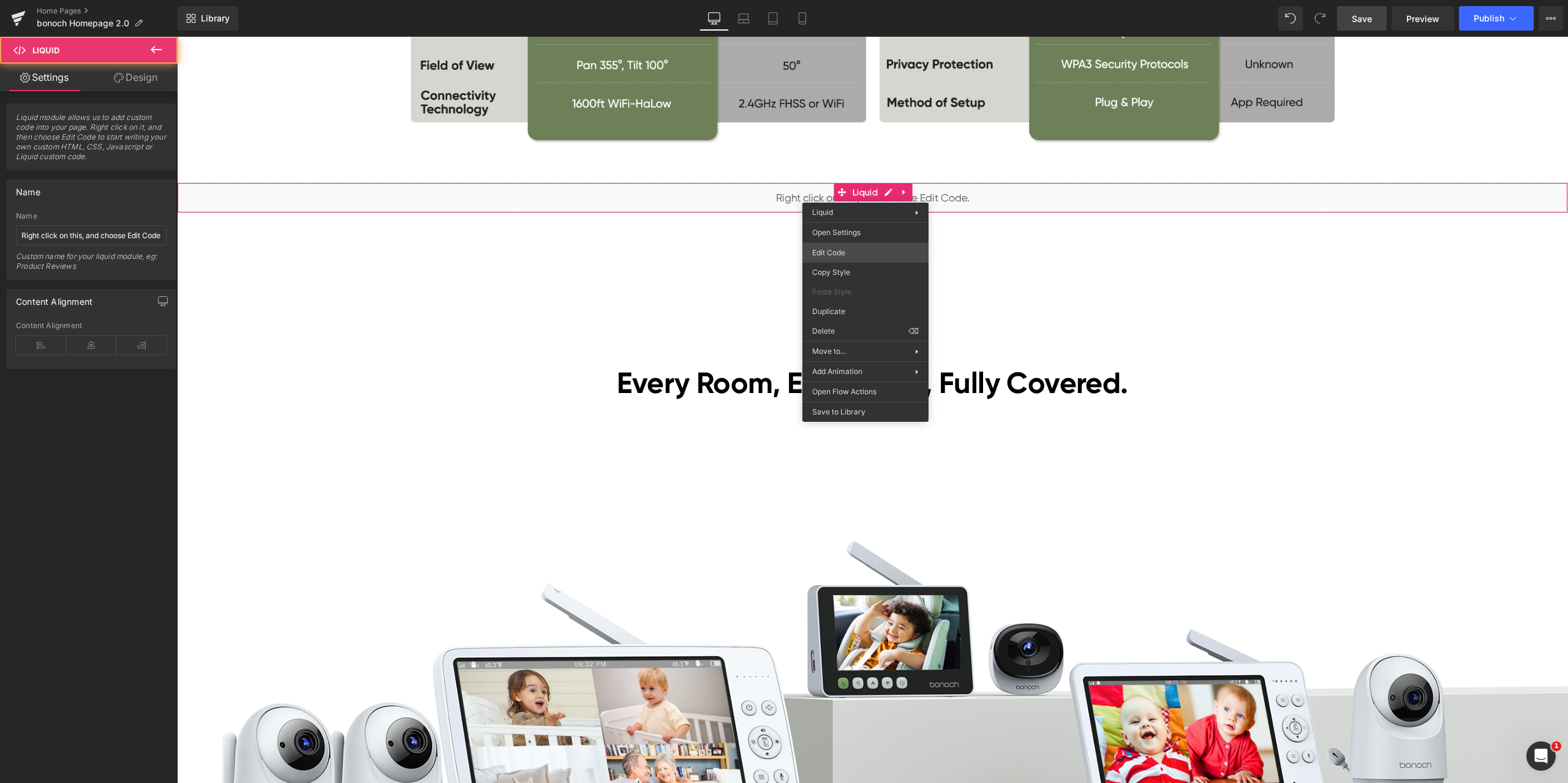
click at [862, 0] on div "Liquid You are previewing how the will restyle your page. You can not edit Elem…" at bounding box center [784, 0] width 1568 height 0
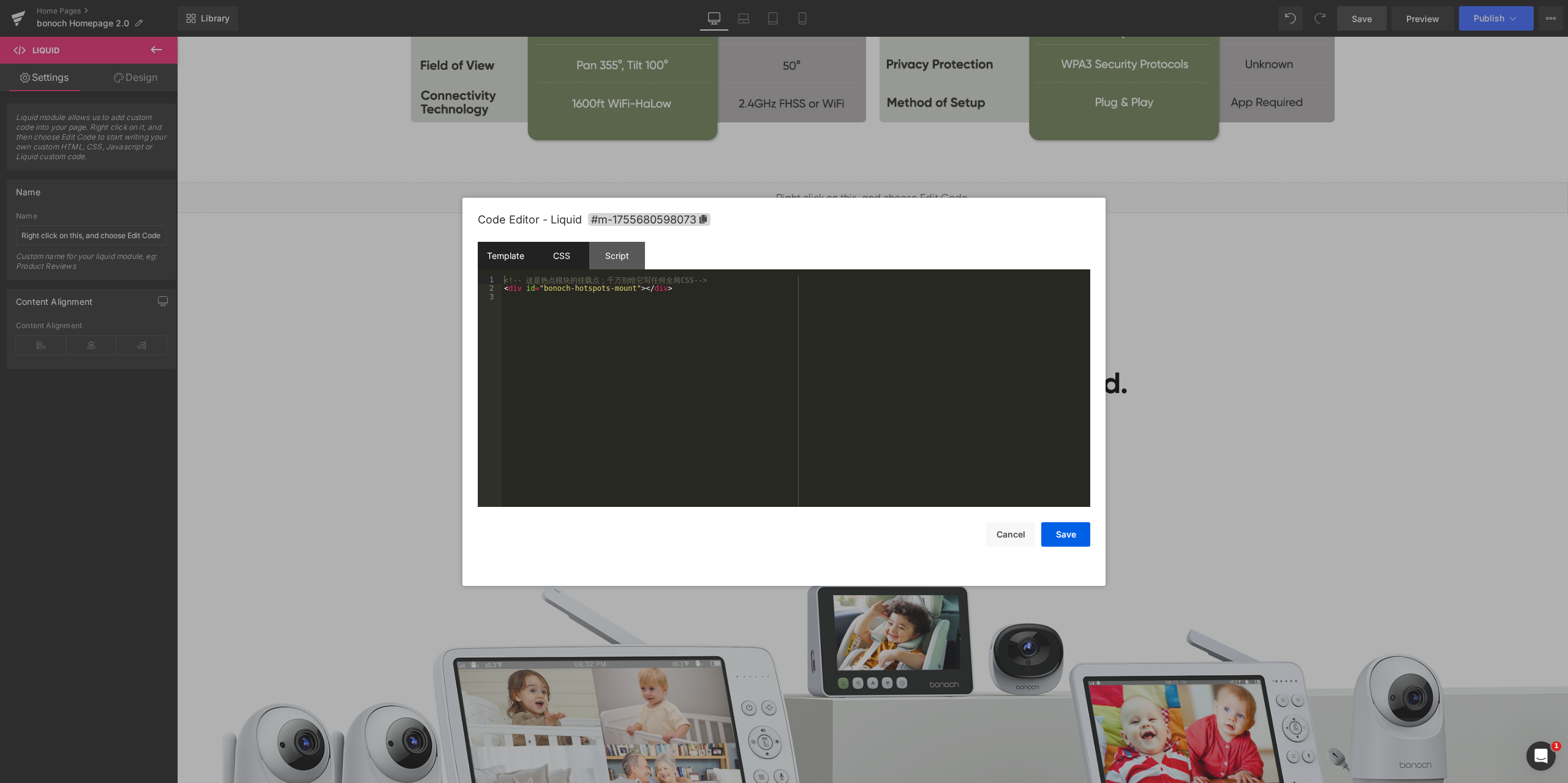
click at [580, 262] on div "CSS" at bounding box center [561, 255] width 56 height 28
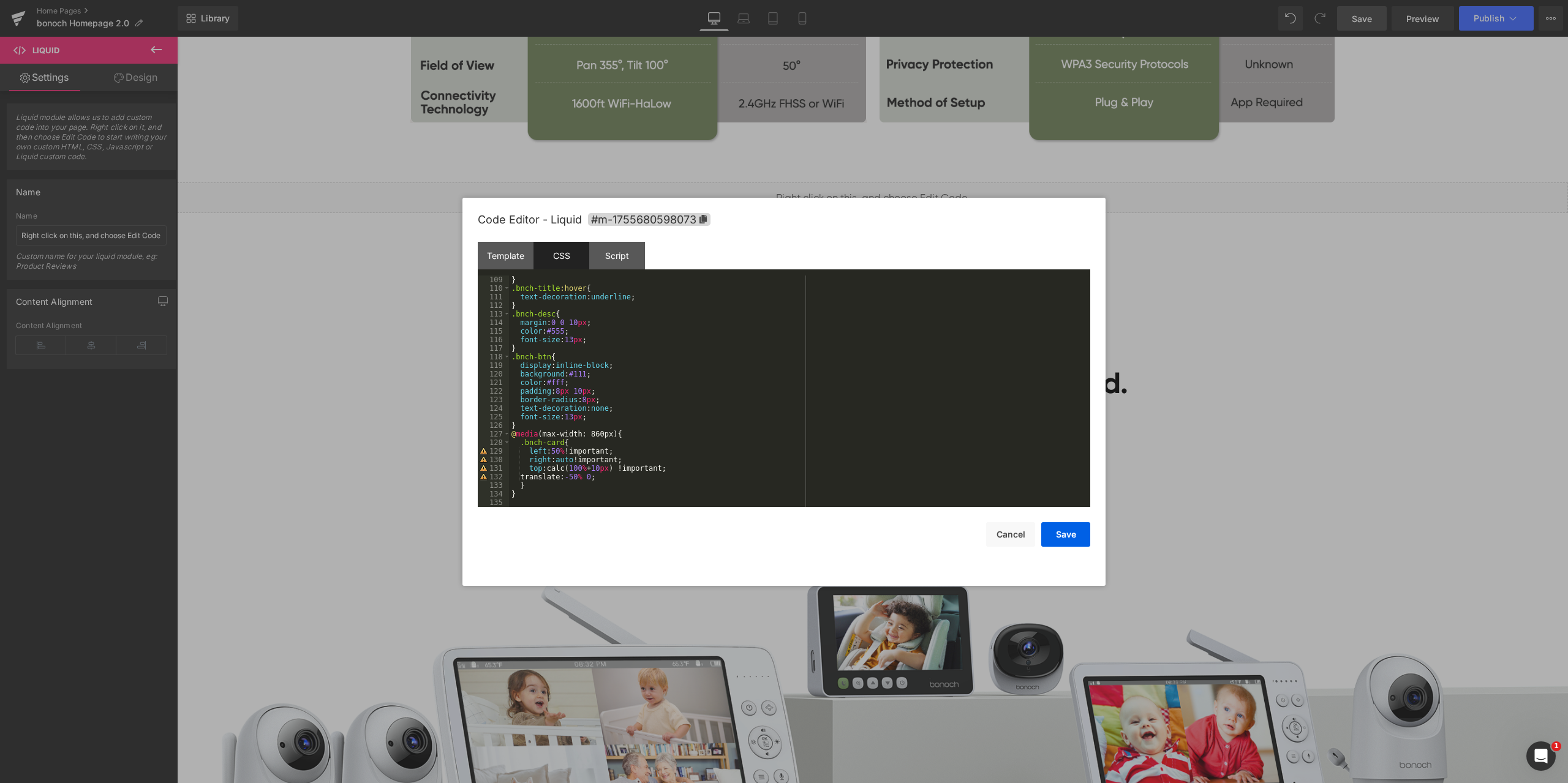
scroll to position [926, 0]
click at [628, 252] on div "Script" at bounding box center [617, 255] width 56 height 28
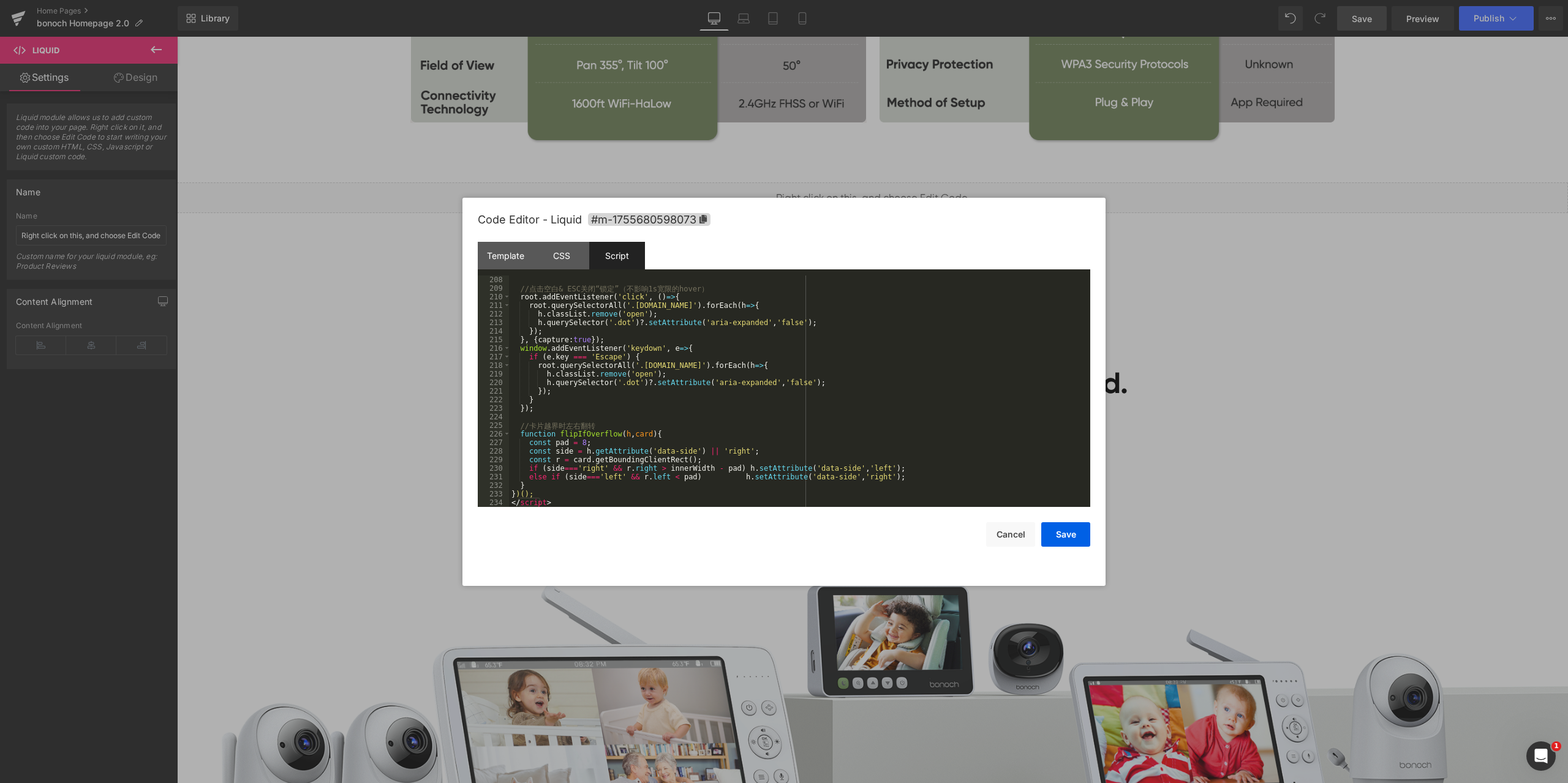
scroll to position [1791, 0]
click at [1006, 543] on button "Cancel" at bounding box center [1010, 534] width 49 height 25
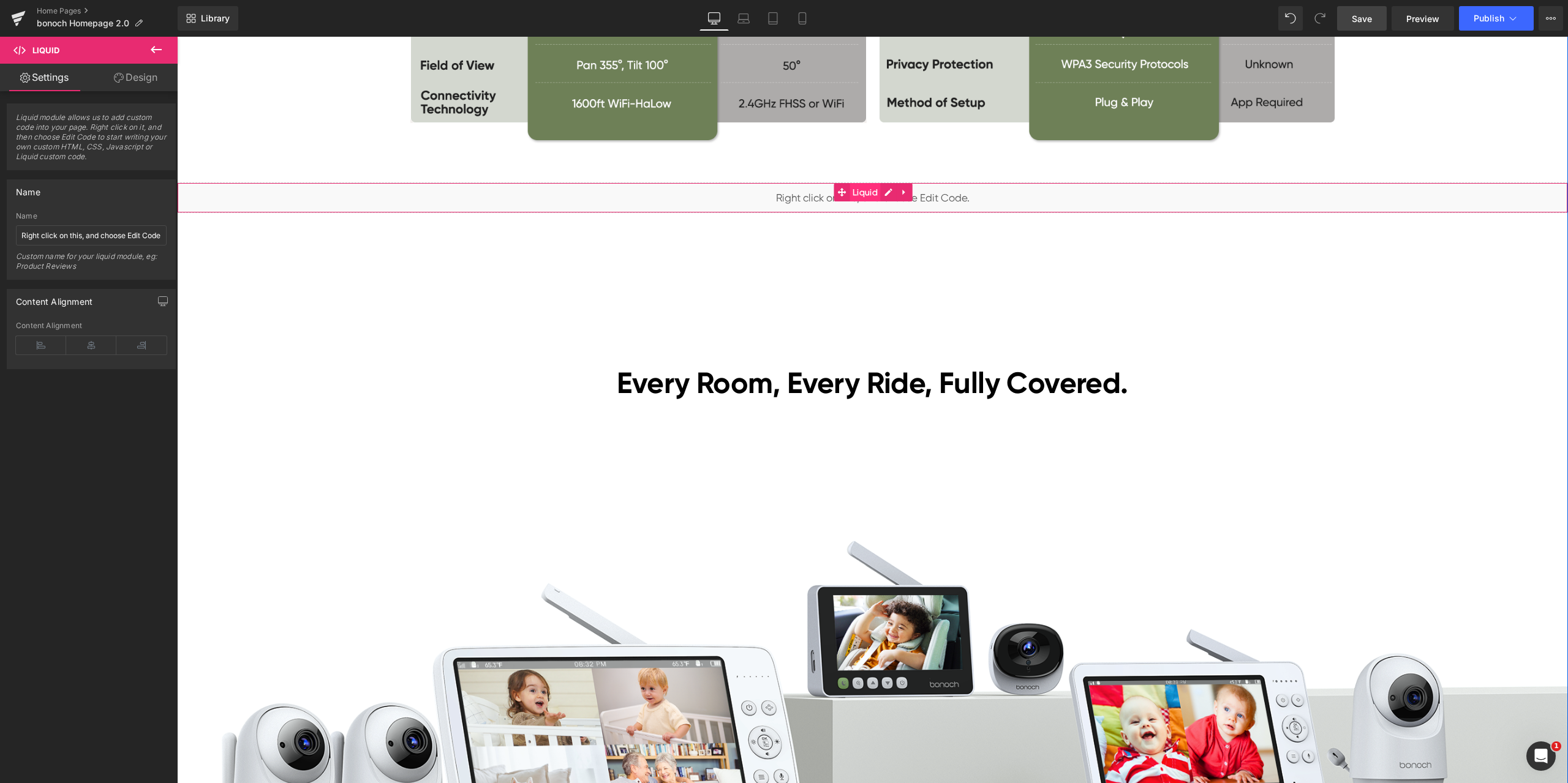
click at [859, 193] on span "Liquid" at bounding box center [865, 192] width 31 height 19
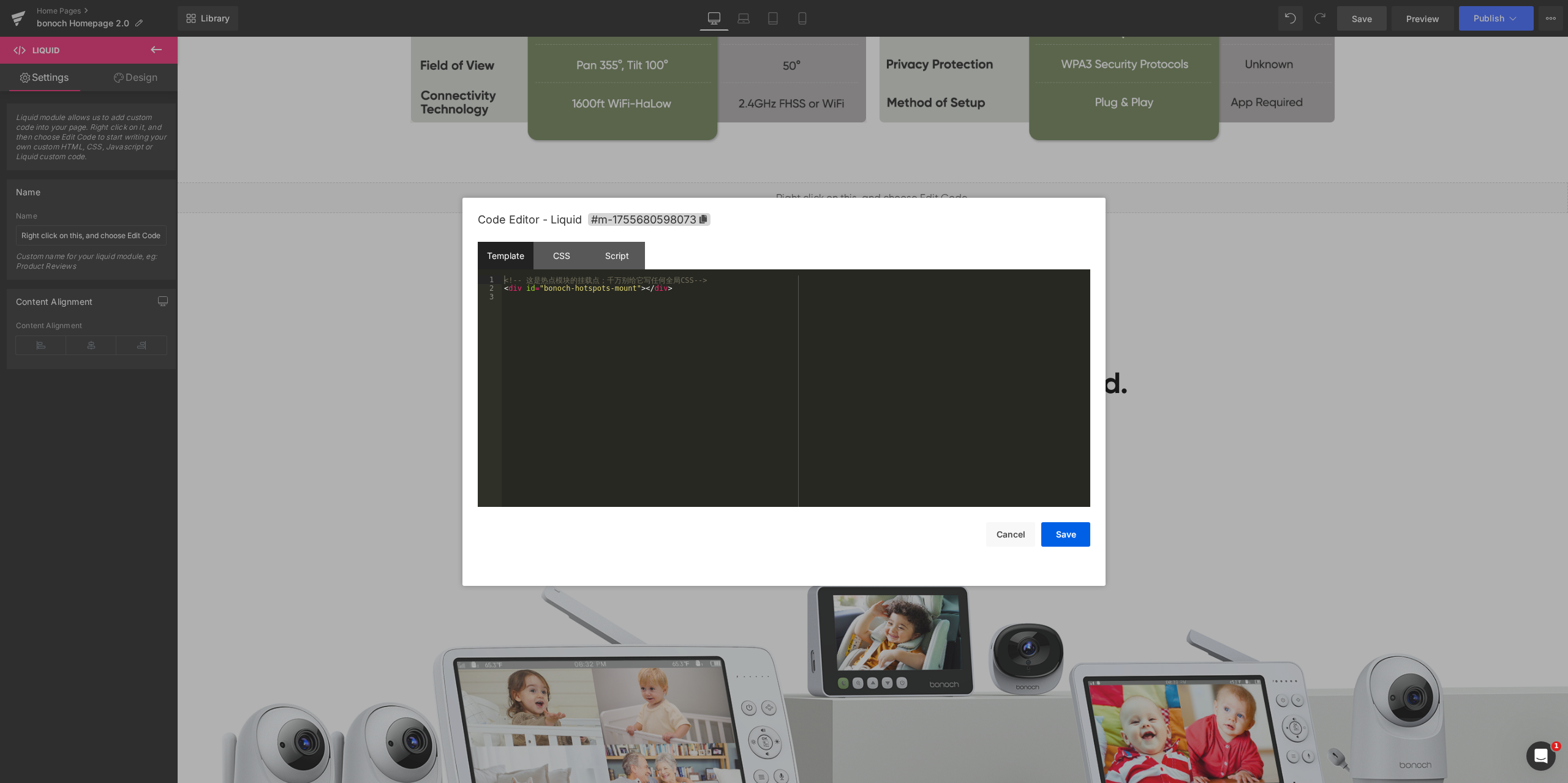
click at [859, 0] on div "Liquid You are previewing how the will restyle your page. You can not edit Elem…" at bounding box center [784, 0] width 1568 height 0
drag, startPoint x: 1189, startPoint y: 278, endPoint x: 695, endPoint y: 187, distance: 502.3
click at [1189, 278] on div at bounding box center [784, 391] width 1568 height 783
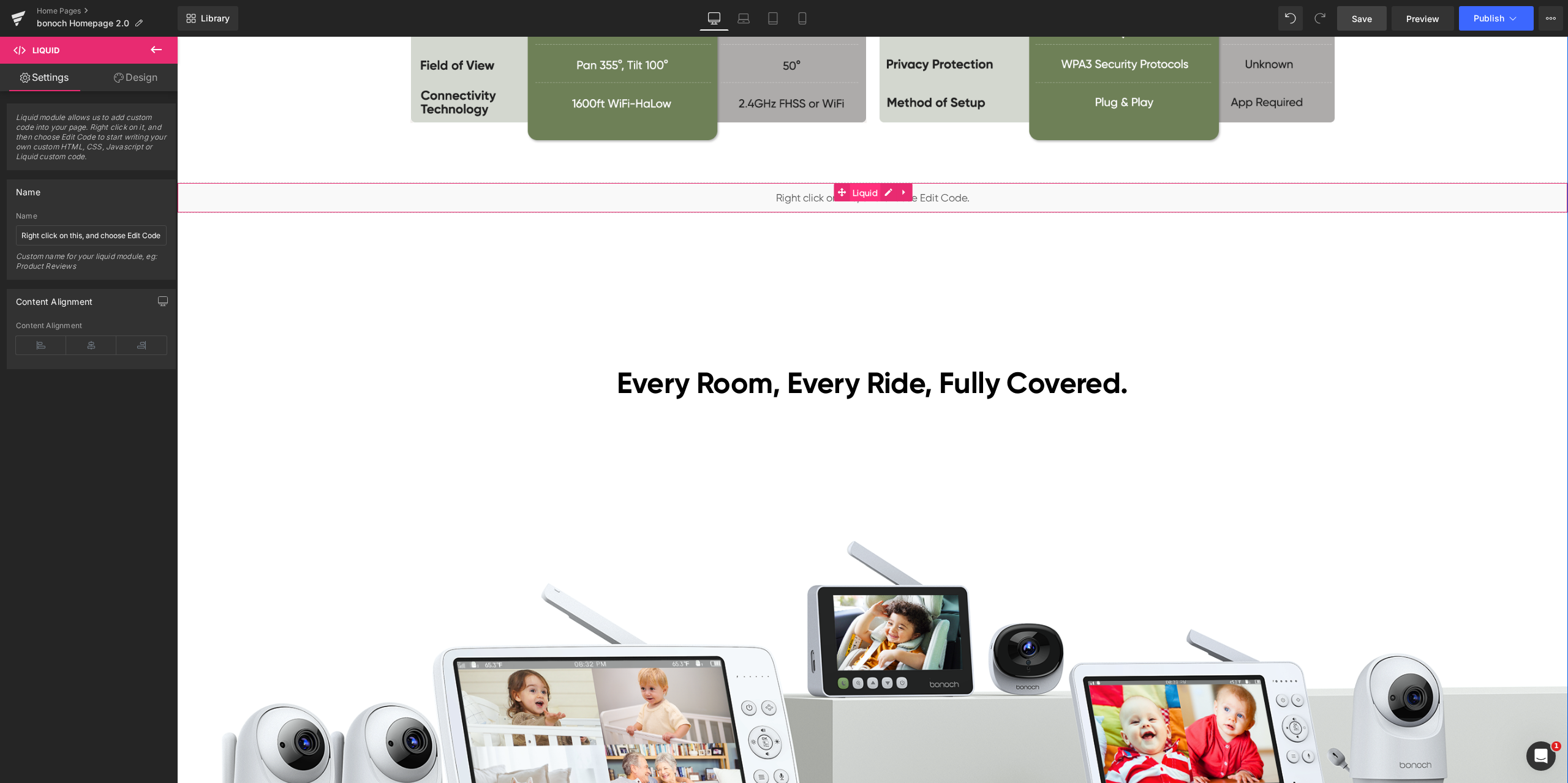
click at [856, 189] on span "Liquid" at bounding box center [865, 193] width 31 height 19
click at [899, 191] on div "Liquid" at bounding box center [872, 197] width 1391 height 31
click at [903, 191] on icon at bounding box center [903, 192] width 2 height 5
click at [908, 188] on icon at bounding box center [912, 193] width 8 height 9
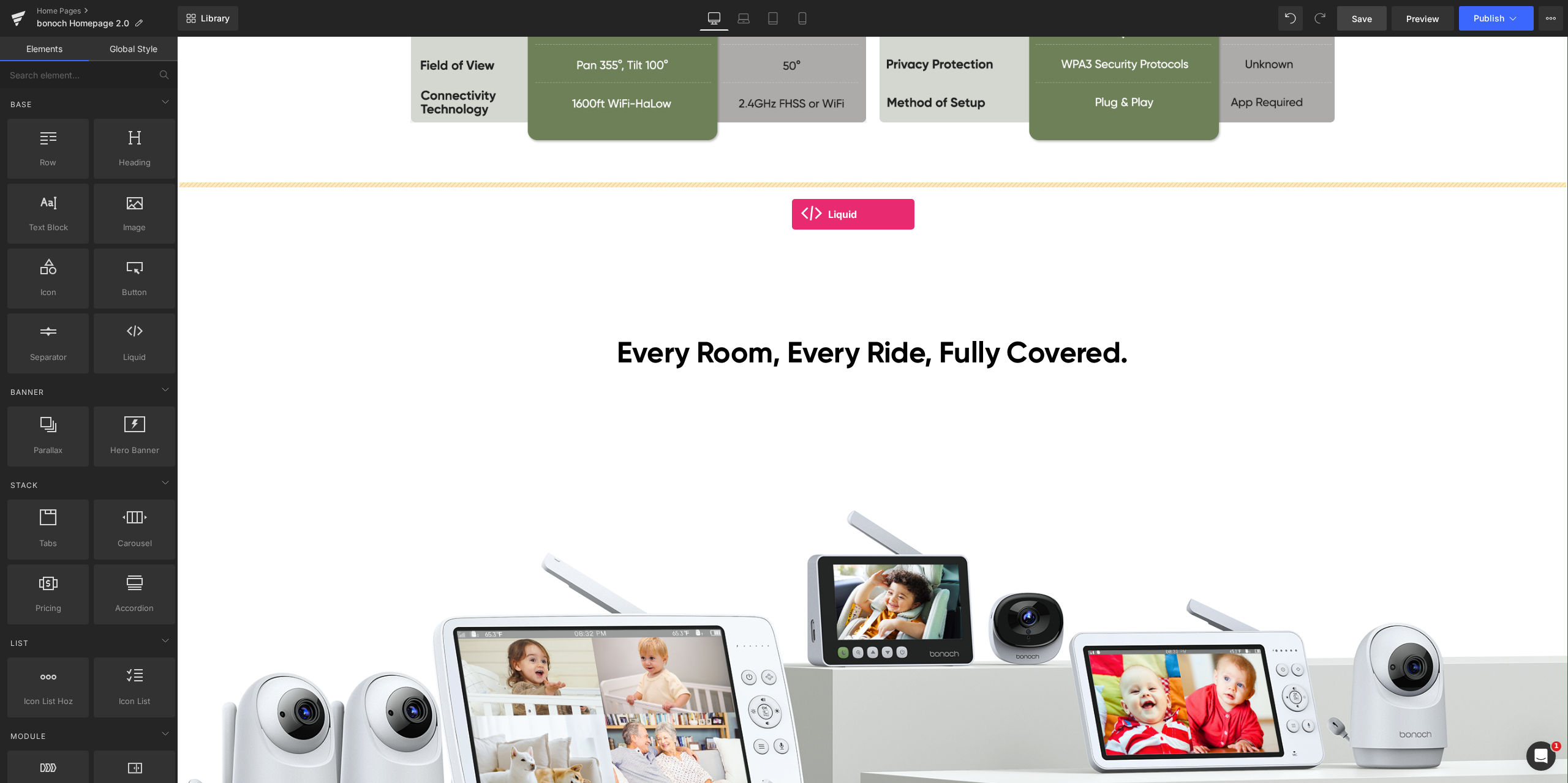
drag, startPoint x: 326, startPoint y: 376, endPoint x: 791, endPoint y: 214, distance: 492.4
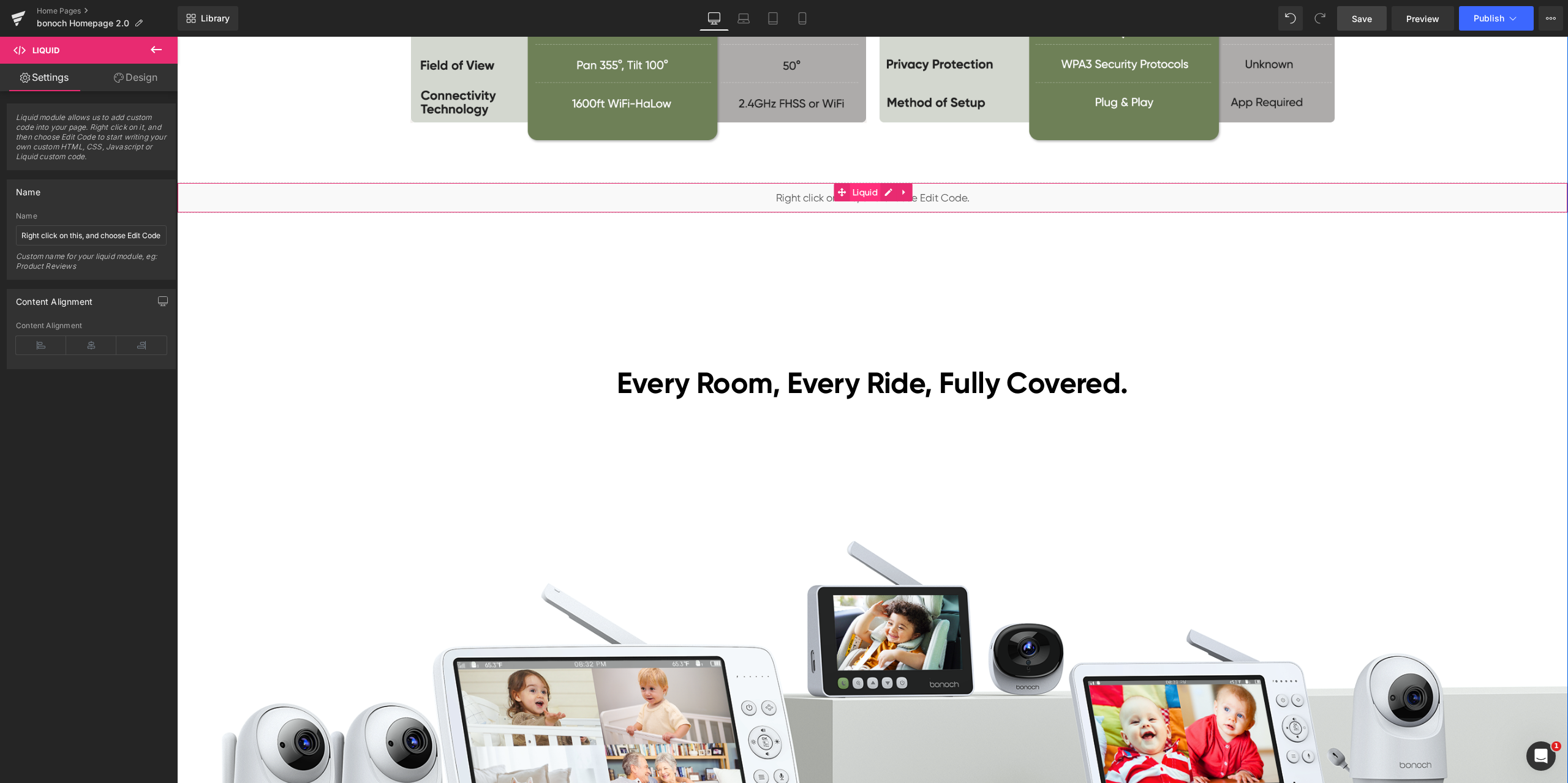
click at [856, 190] on span "Liquid" at bounding box center [865, 192] width 31 height 19
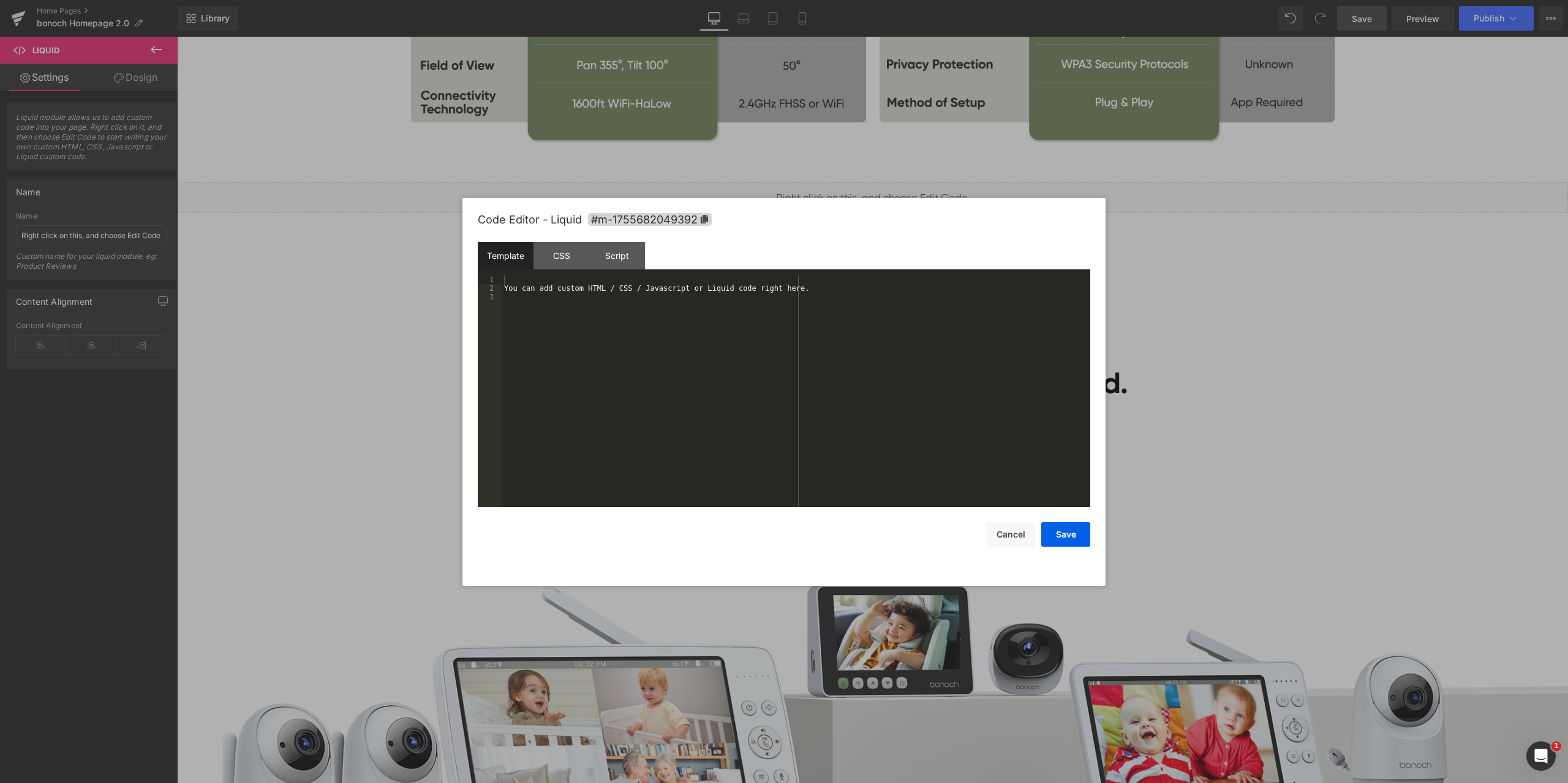
click at [839, 0] on div "Liquid You are previewing how the will restyle your page. You can not edit Elem…" at bounding box center [784, 0] width 1568 height 0
click at [626, 317] on div "You can add custom HTML / CSS / Javascript or Liquid code right here." at bounding box center [796, 399] width 588 height 249
click at [567, 258] on div "CSS" at bounding box center [561, 255] width 56 height 28
click at [618, 253] on div "Script" at bounding box center [617, 255] width 56 height 28
click at [676, 334] on div "( function ( jQuery ) { // var $module = jQuery('#m-1755682049392').children('.…" at bounding box center [796, 399] width 588 height 249
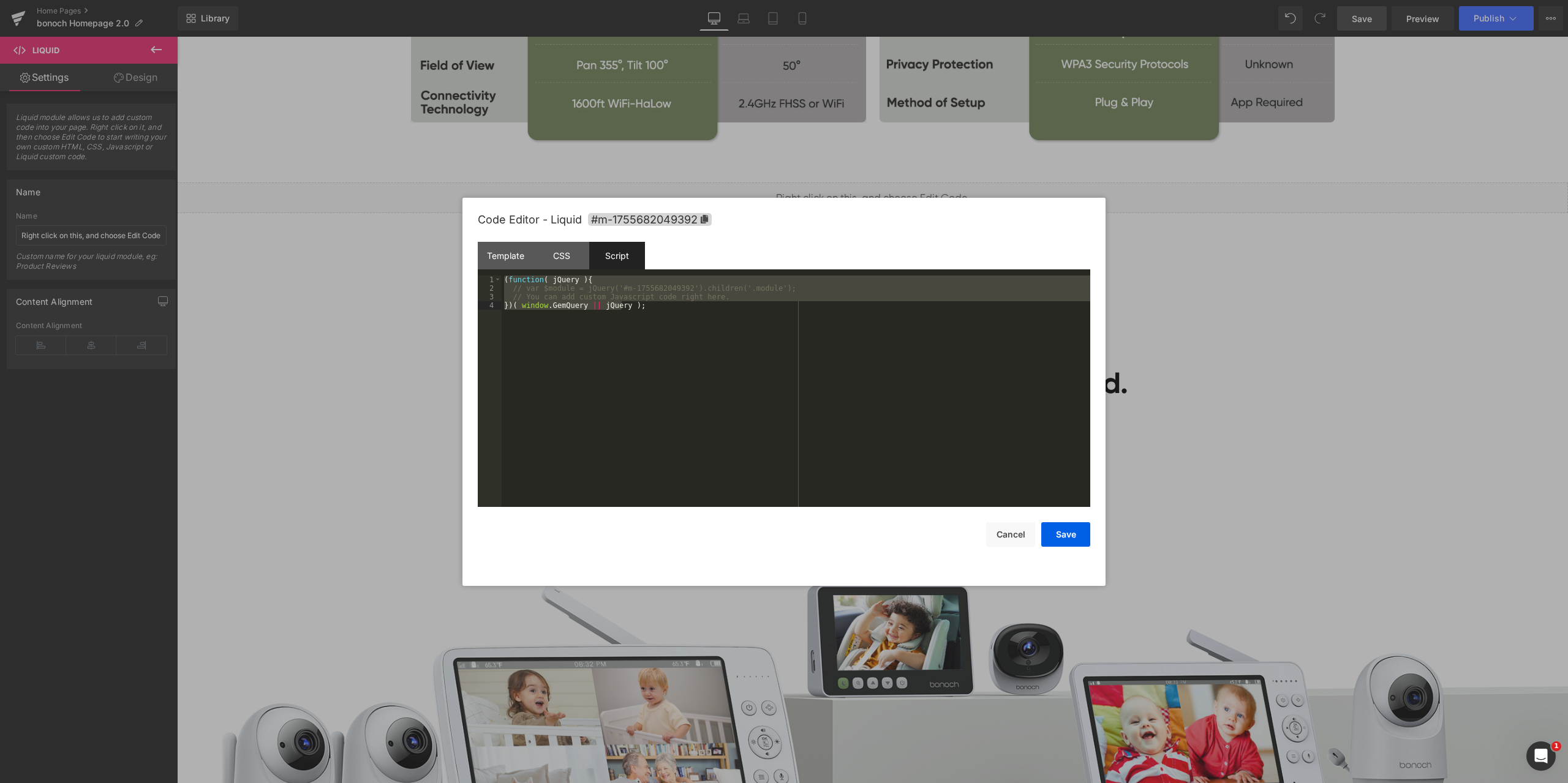
scroll to position [1800, 0]
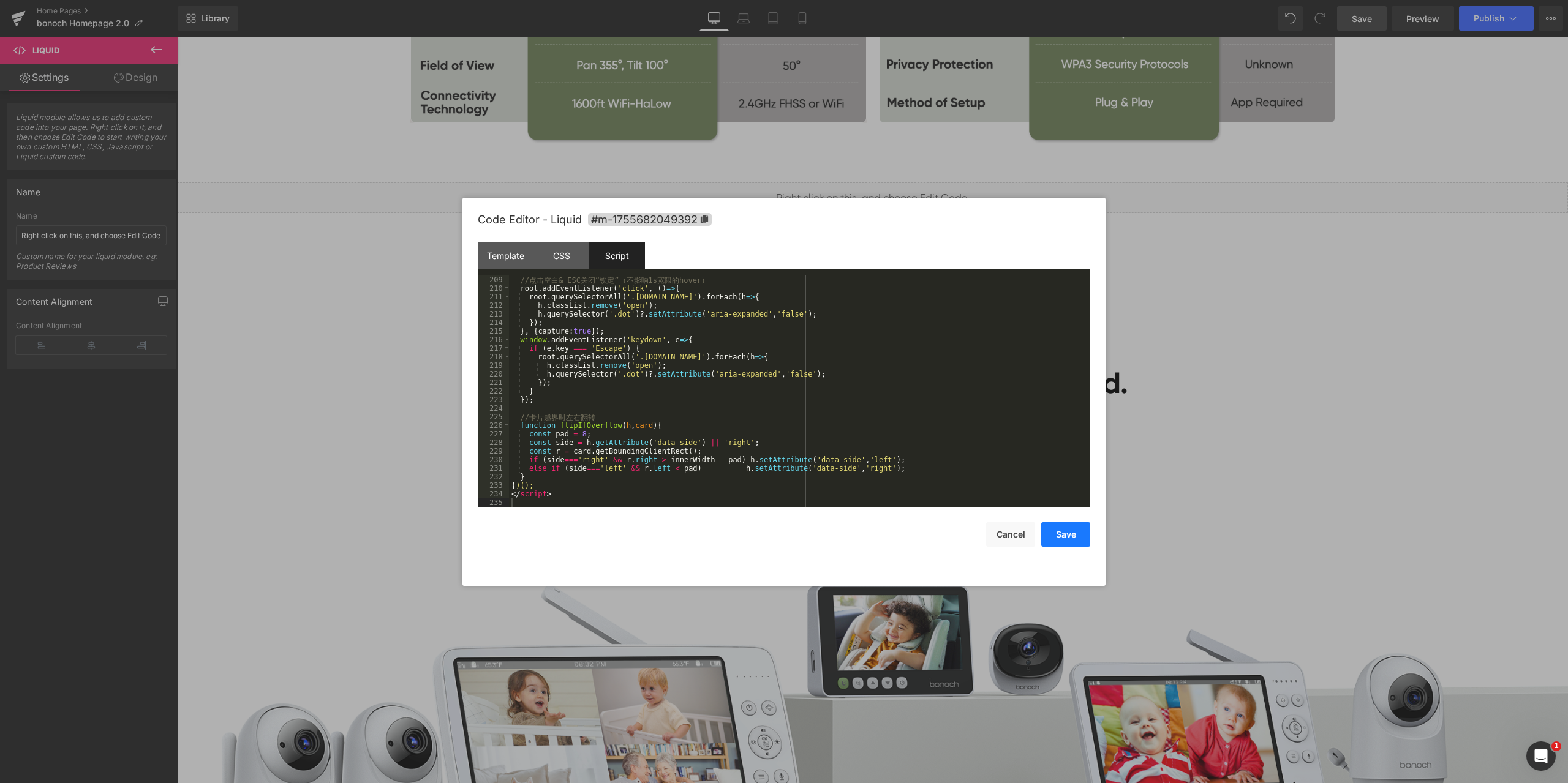
click at [1076, 533] on button "Save" at bounding box center [1065, 534] width 49 height 25
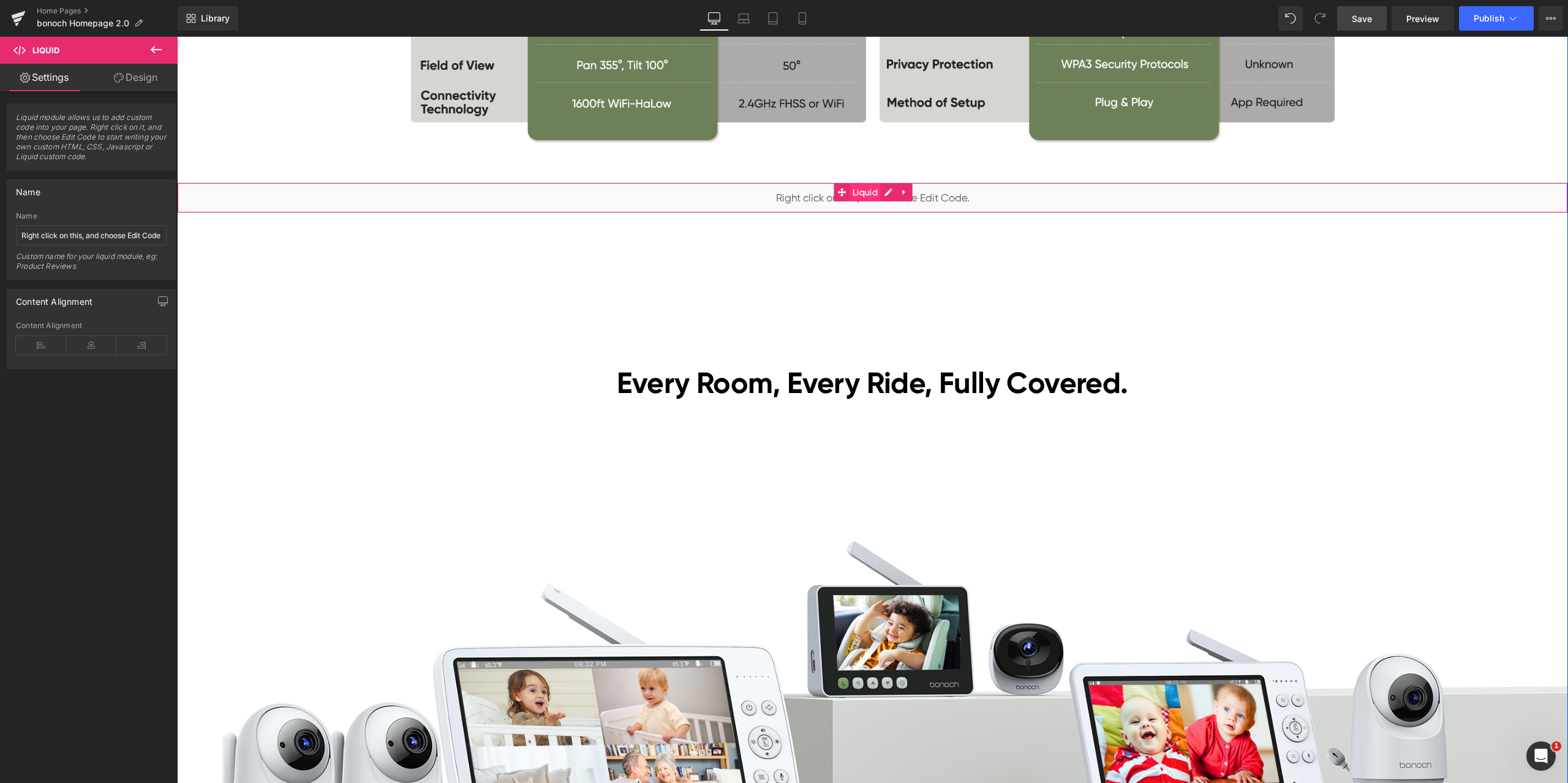
click at [856, 187] on span "Liquid" at bounding box center [865, 192] width 31 height 19
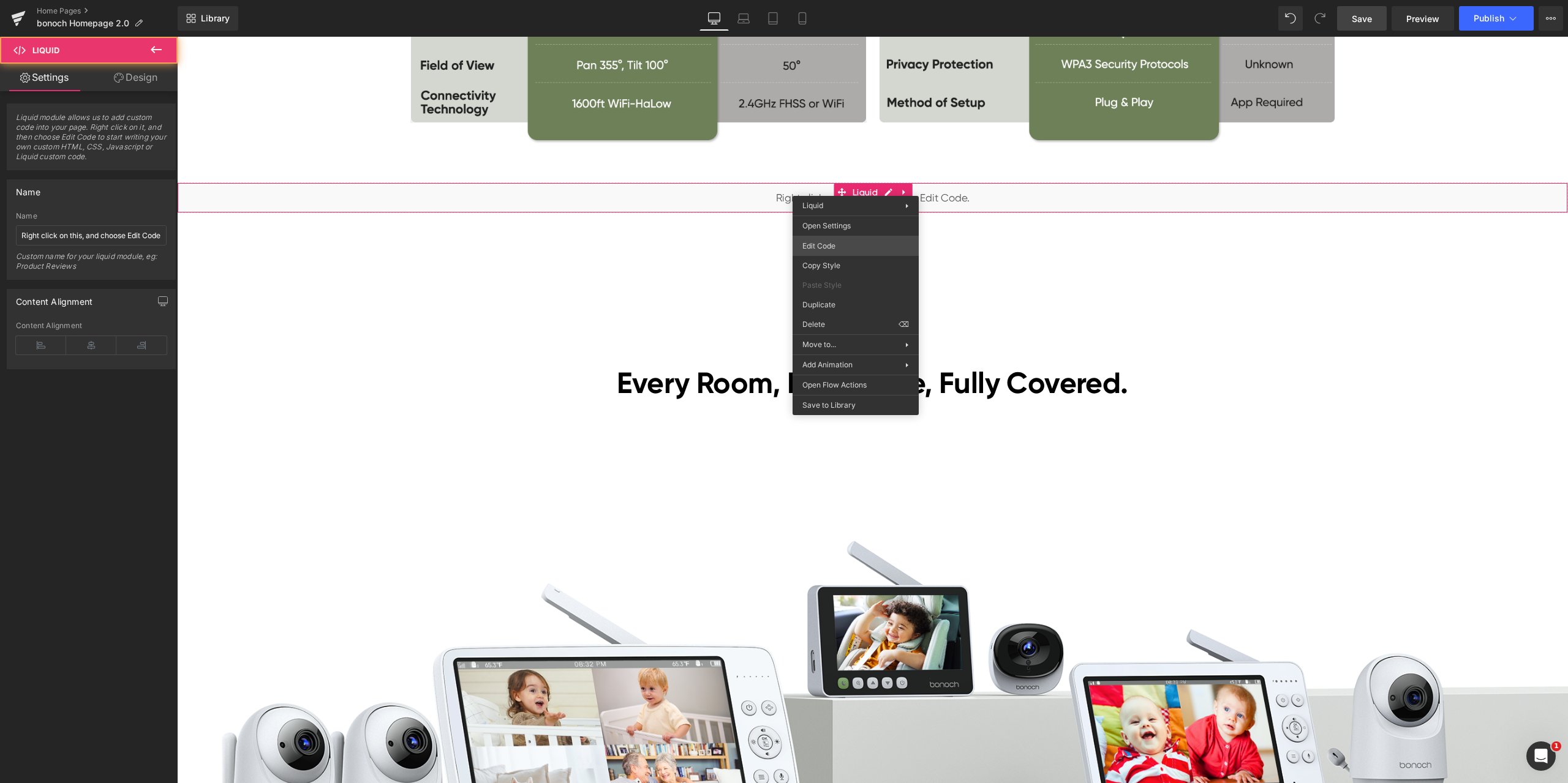
click at [845, 0] on div "Liquid You are previewing how the will restyle your page. You can not edit Elem…" at bounding box center [784, 0] width 1568 height 0
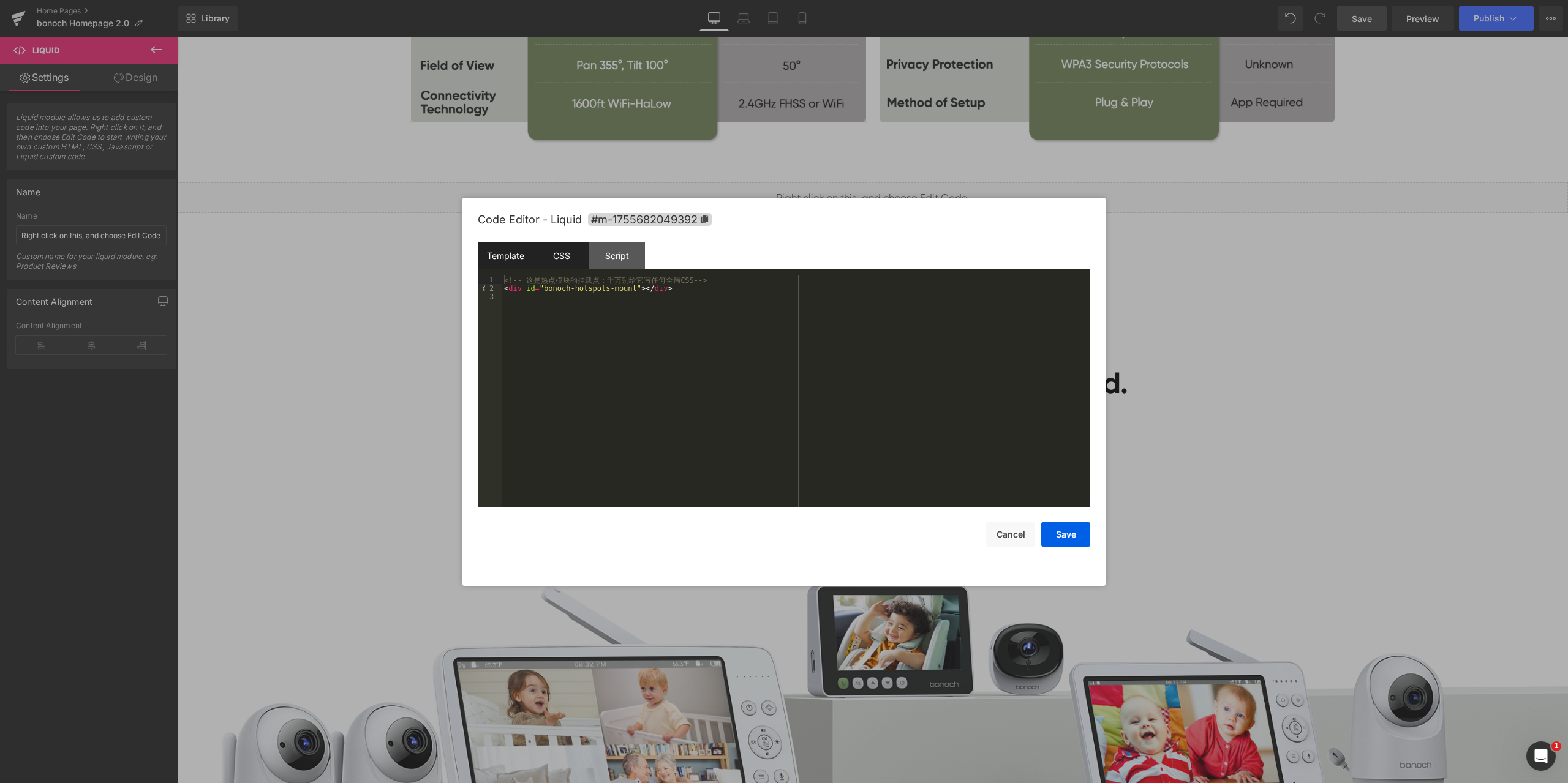
click at [563, 255] on div "CSS" at bounding box center [561, 255] width 56 height 28
click at [615, 249] on div "Script" at bounding box center [617, 255] width 56 height 28
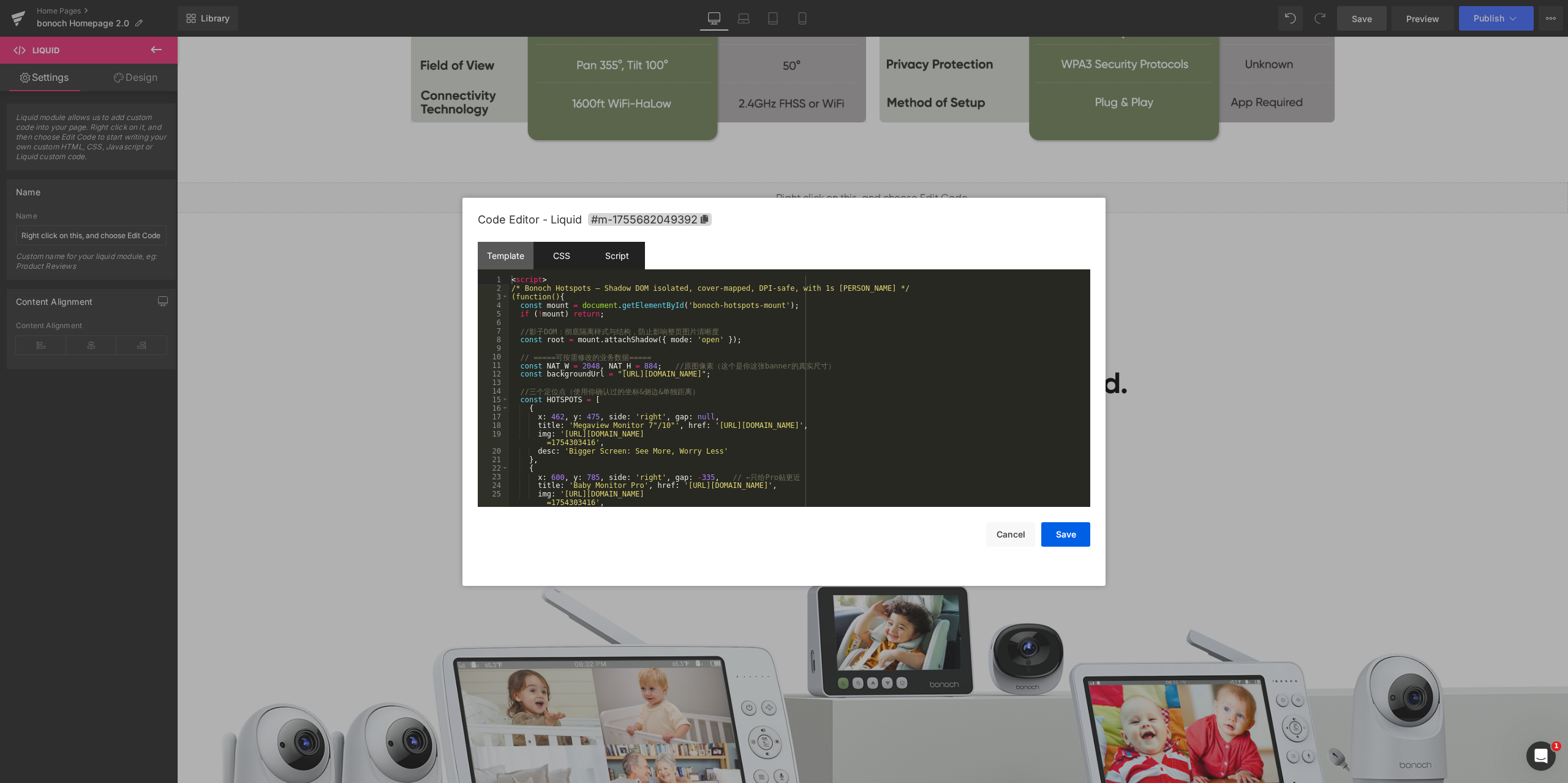
click at [576, 254] on div "CSS" at bounding box center [561, 255] width 56 height 28
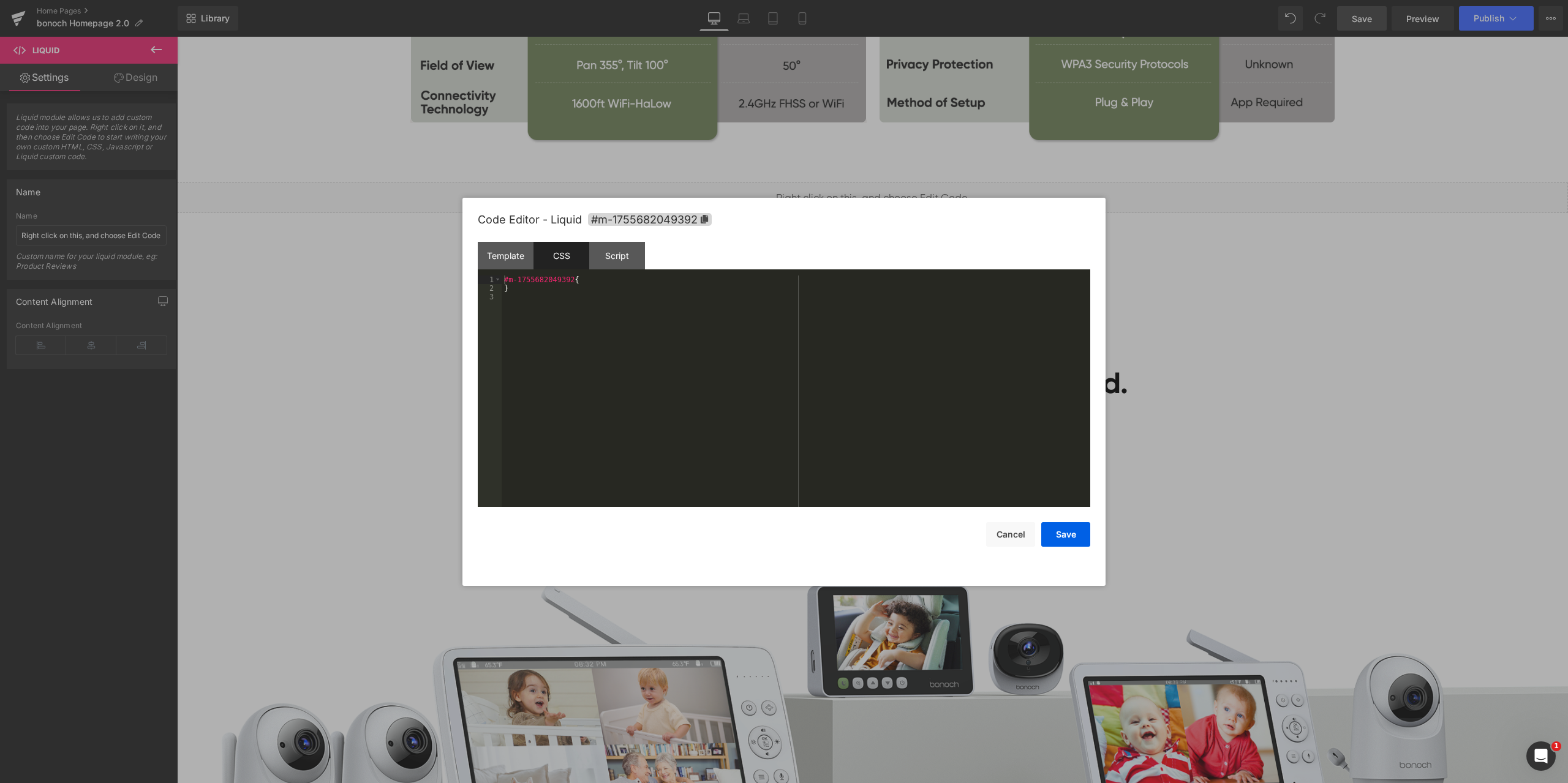
click at [1295, 331] on div at bounding box center [784, 391] width 1568 height 783
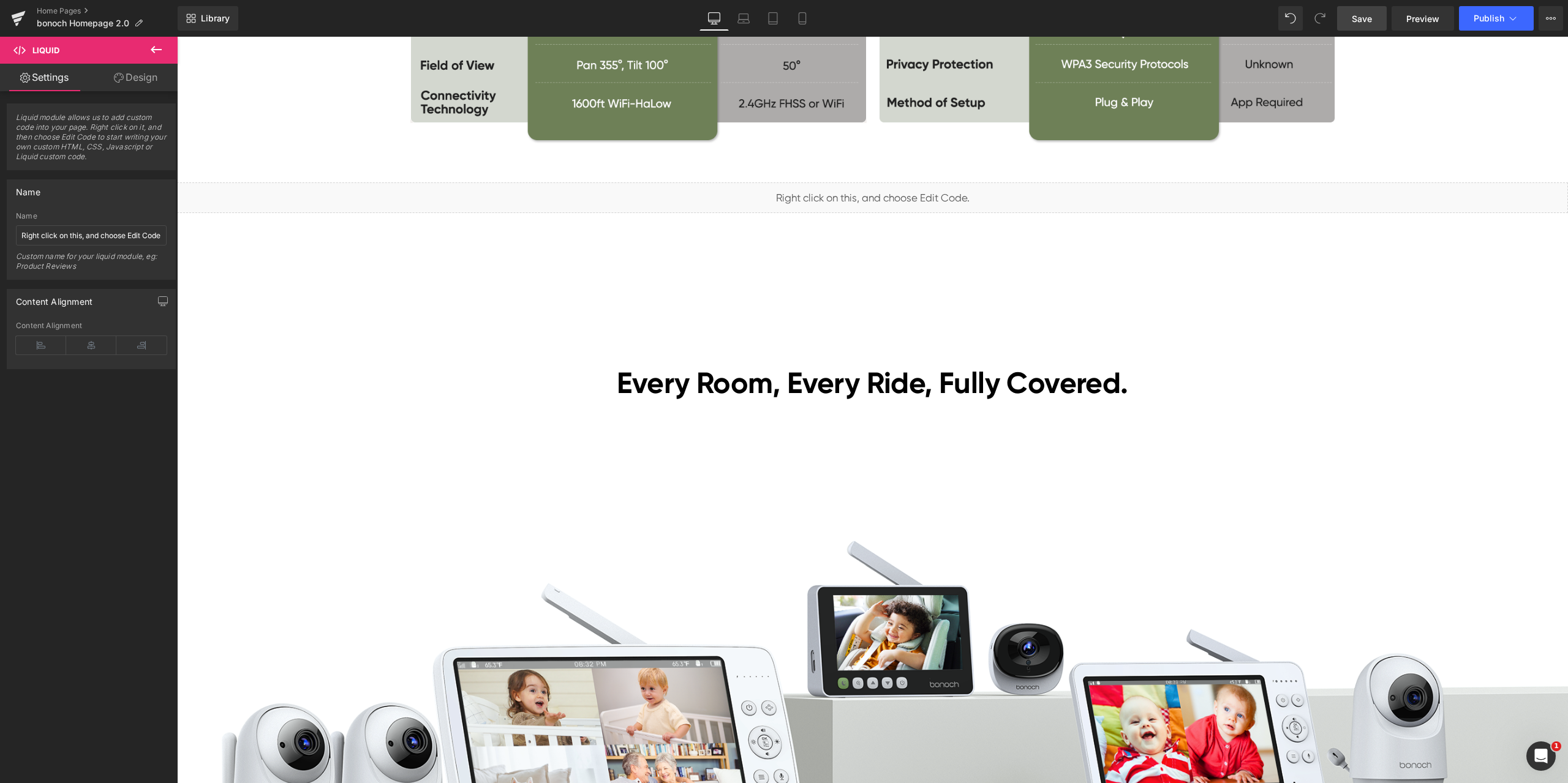
click at [1355, 22] on span "Save" at bounding box center [1361, 18] width 20 height 13
click at [1434, 32] on div "Library Desktop Desktop Laptop Tablet Mobile Save Preview Publish Scheduled Vie…" at bounding box center [873, 18] width 1390 height 37
click at [1429, 24] on span "Preview" at bounding box center [1422, 18] width 33 height 13
click at [860, 193] on span "Liquid" at bounding box center [865, 192] width 31 height 19
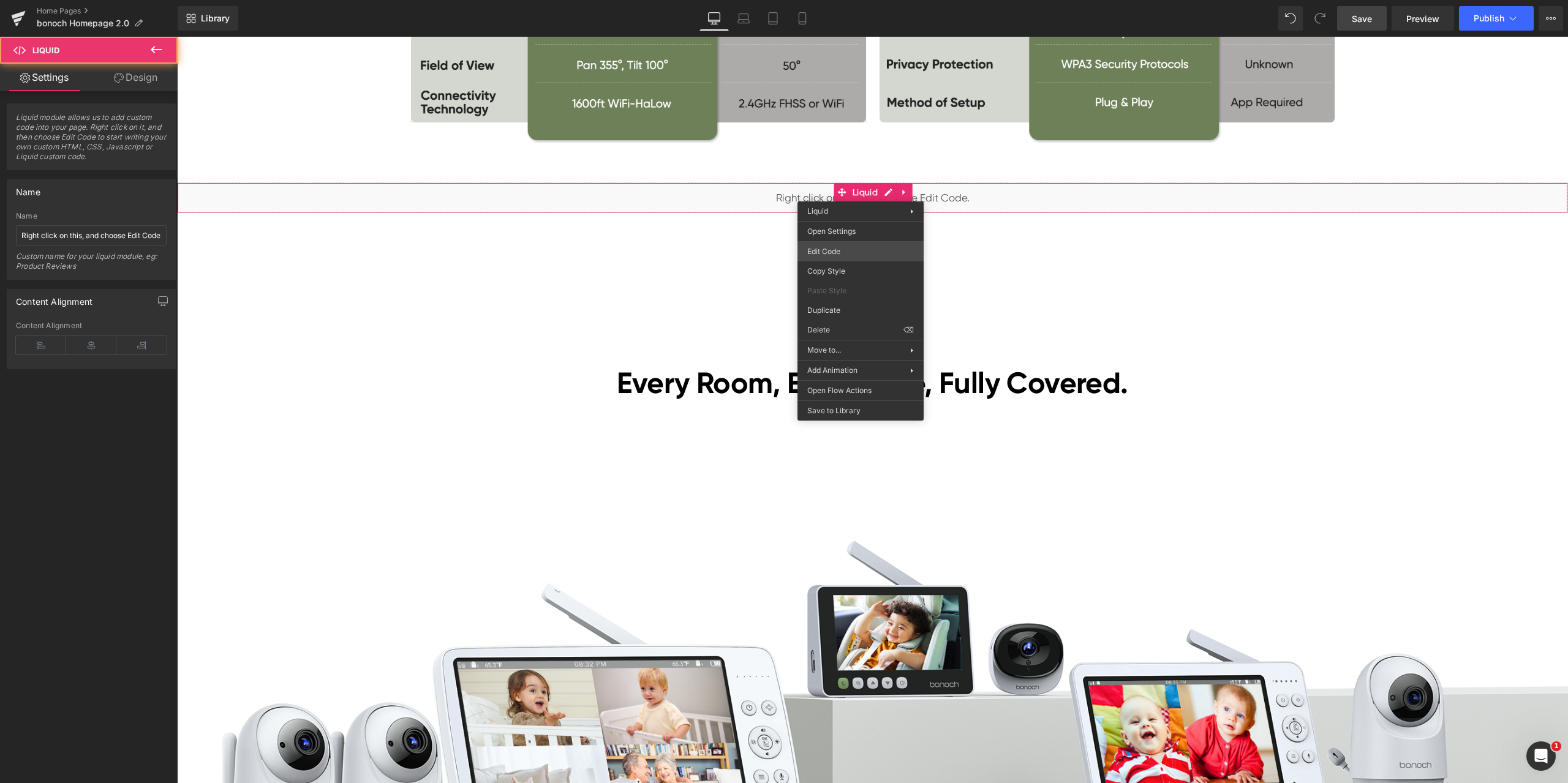
click at [839, 0] on div "Liquid You are previewing how the will restyle your page. You can not edit Elem…" at bounding box center [784, 0] width 1568 height 0
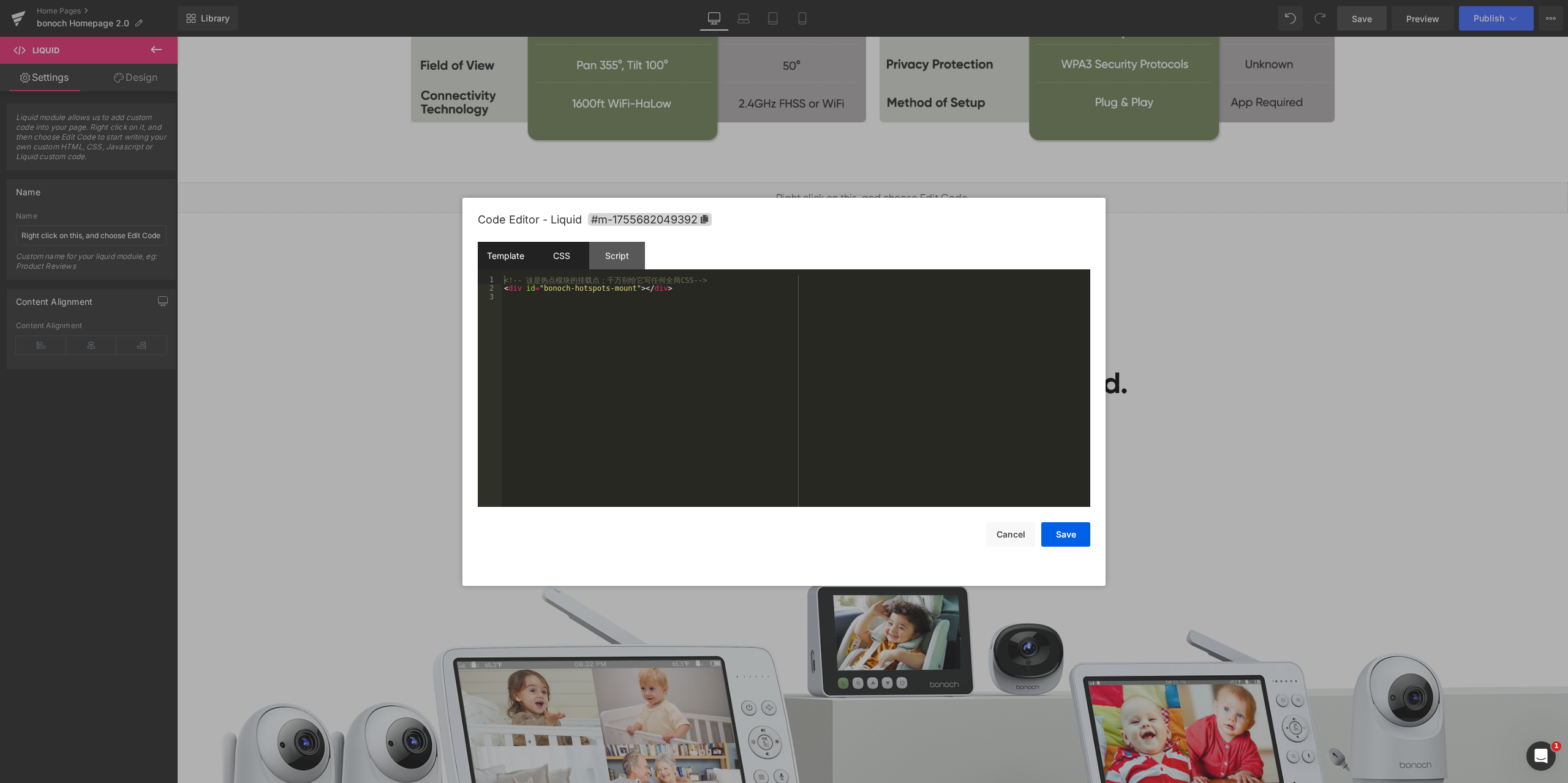
click at [564, 268] on div "CSS" at bounding box center [561, 255] width 56 height 28
click at [579, 299] on div "#m-1755682049392 { }" at bounding box center [796, 399] width 588 height 249
drag, startPoint x: 570, startPoint y: 302, endPoint x: 501, endPoint y: 280, distance: 72.4
click at [501, 280] on pre "1 2 3 #m-1755682049392 { } XXXXXXXXXXXXXXXXXXXXXXXXXXXXXXXXXXXXXXXXXXXXXXXXXX" at bounding box center [784, 391] width 612 height 231
click at [673, 302] on div at bounding box center [796, 399] width 588 height 249
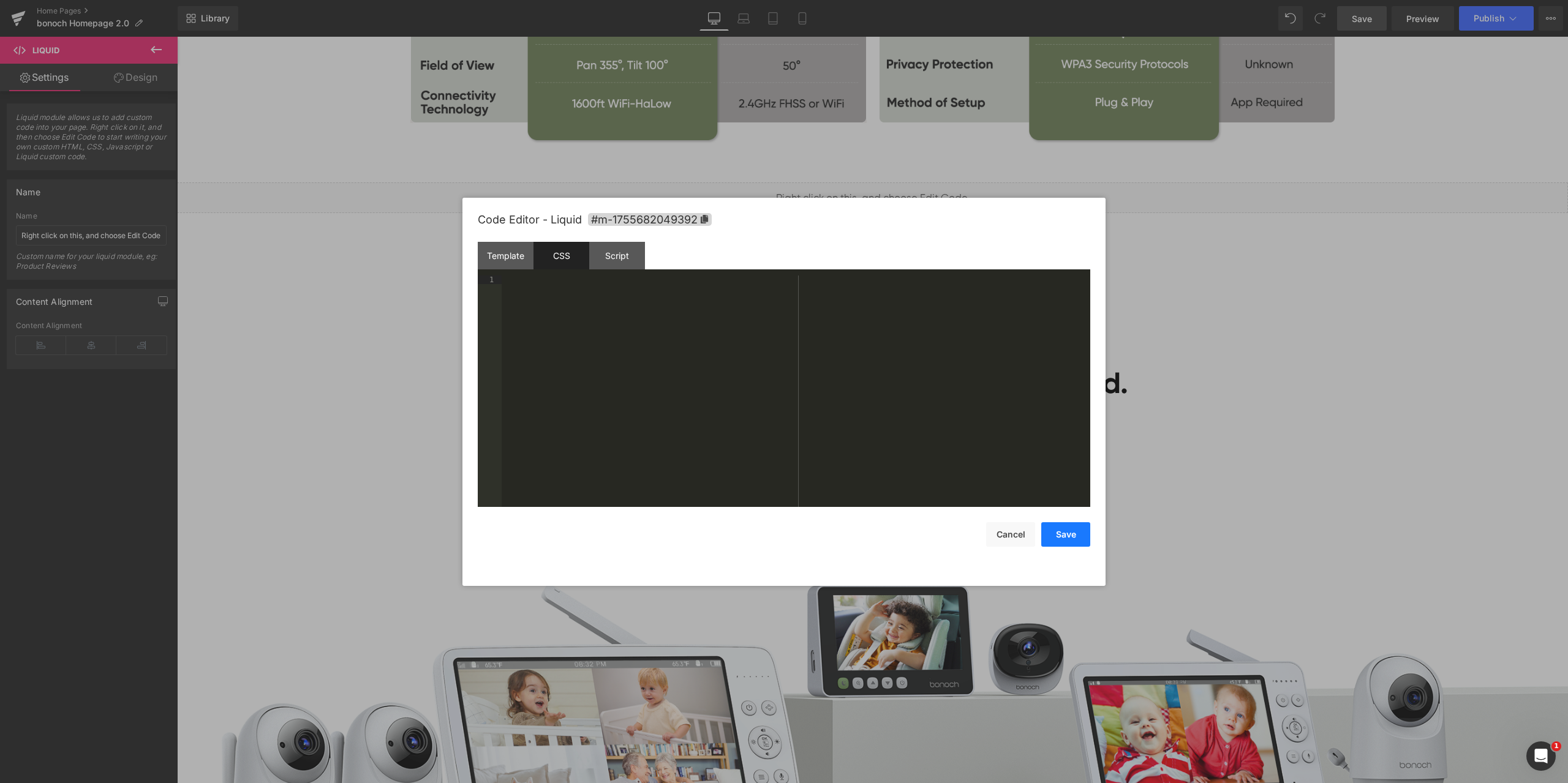
click at [1071, 530] on button "Save" at bounding box center [1065, 534] width 49 height 25
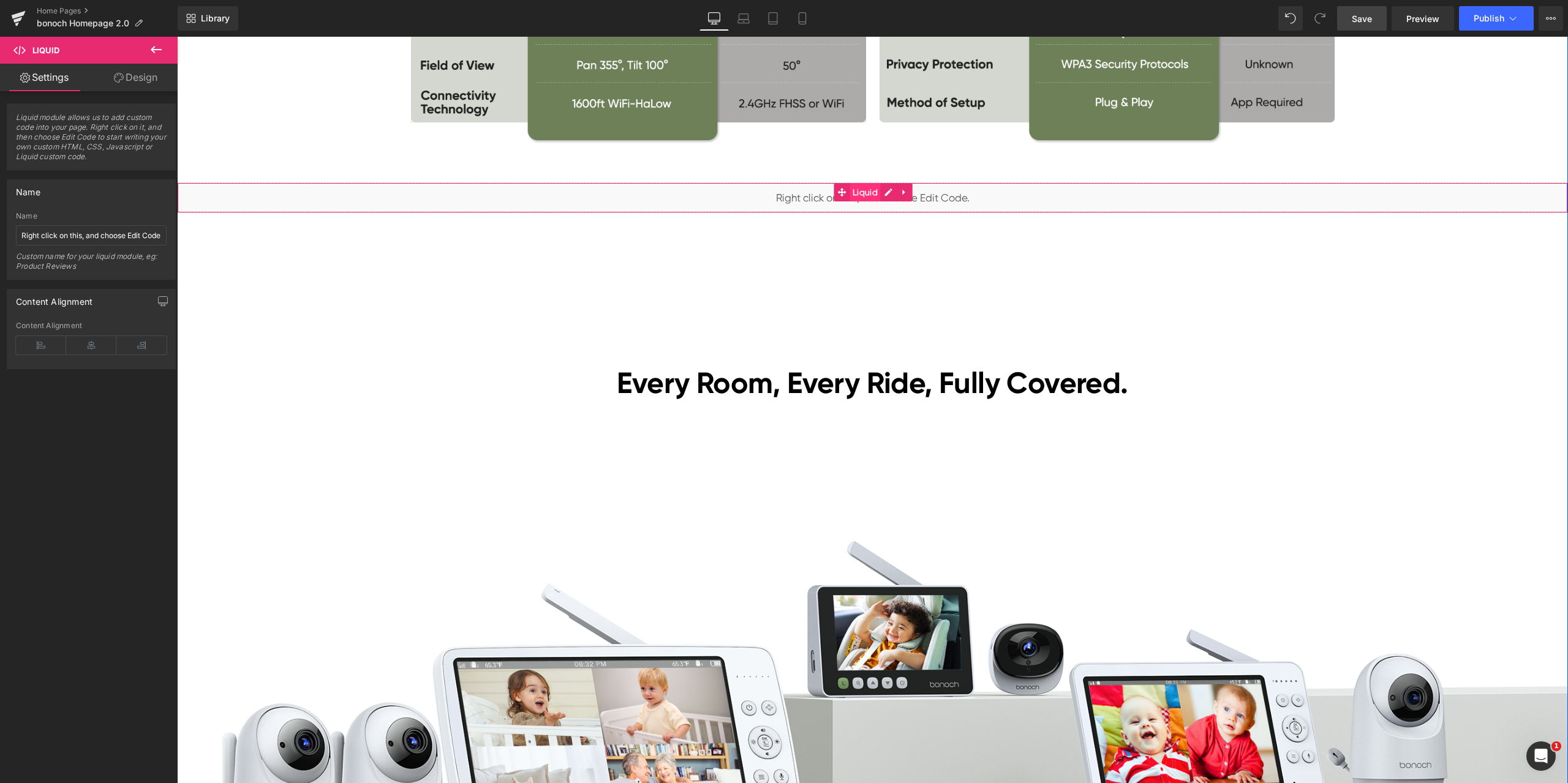
click at [868, 194] on span "Liquid" at bounding box center [865, 192] width 31 height 19
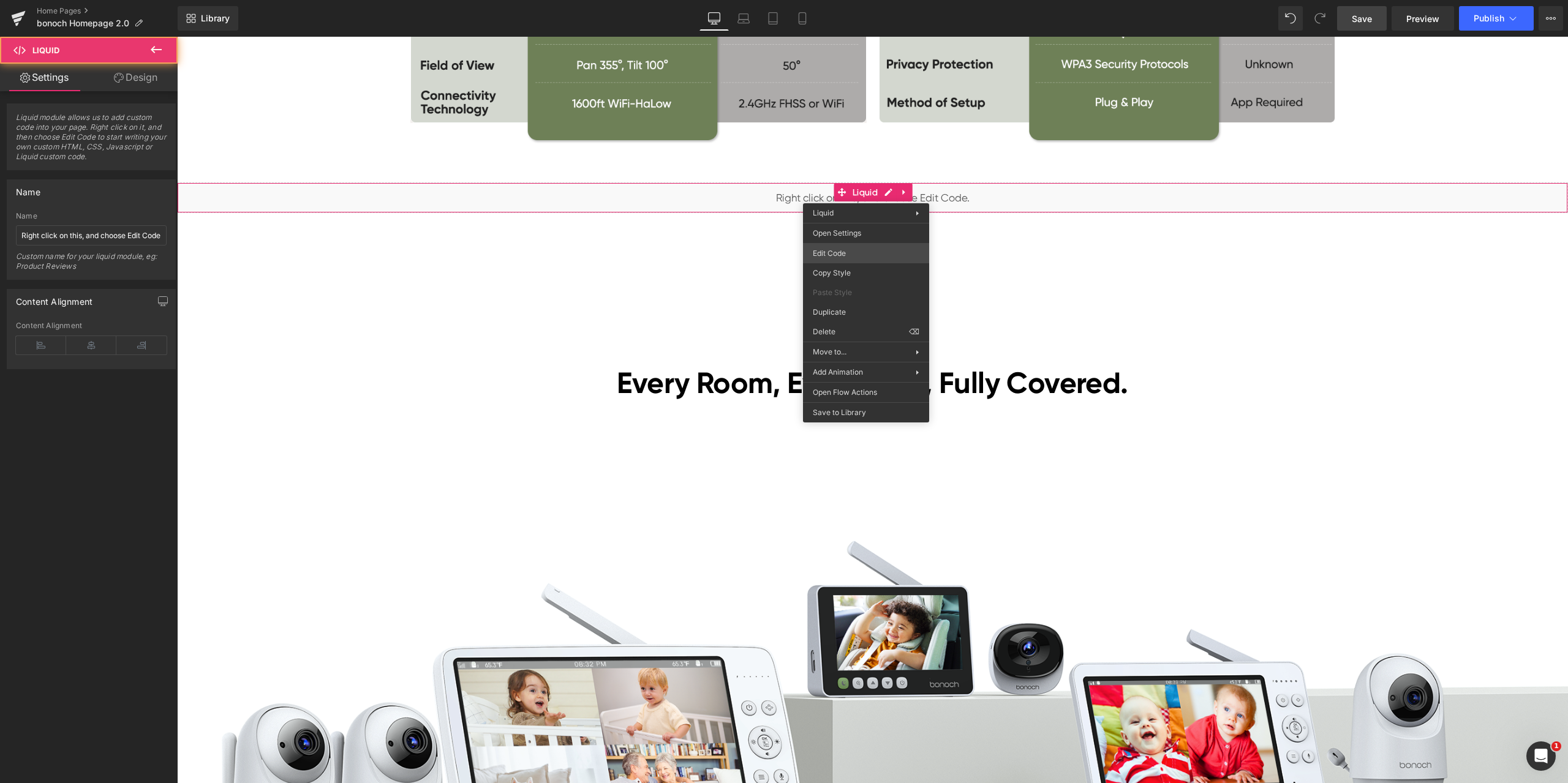
click at [846, 0] on div "Liquid You are previewing how the will restyle your page. You can not edit Elem…" at bounding box center [784, 0] width 1568 height 0
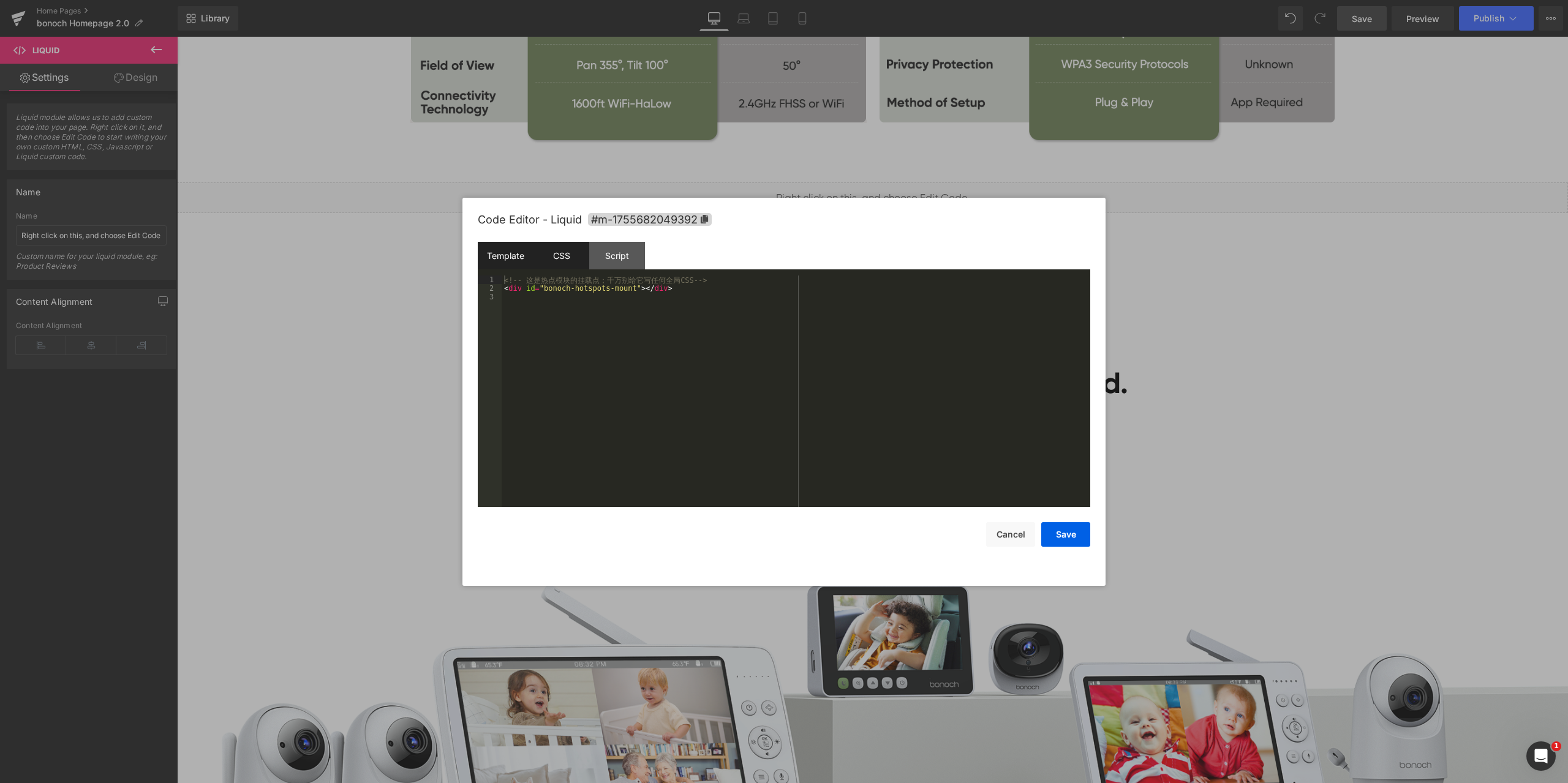
click at [561, 250] on div "CSS" at bounding box center [561, 255] width 56 height 28
click at [609, 247] on div "Script" at bounding box center [617, 255] width 56 height 28
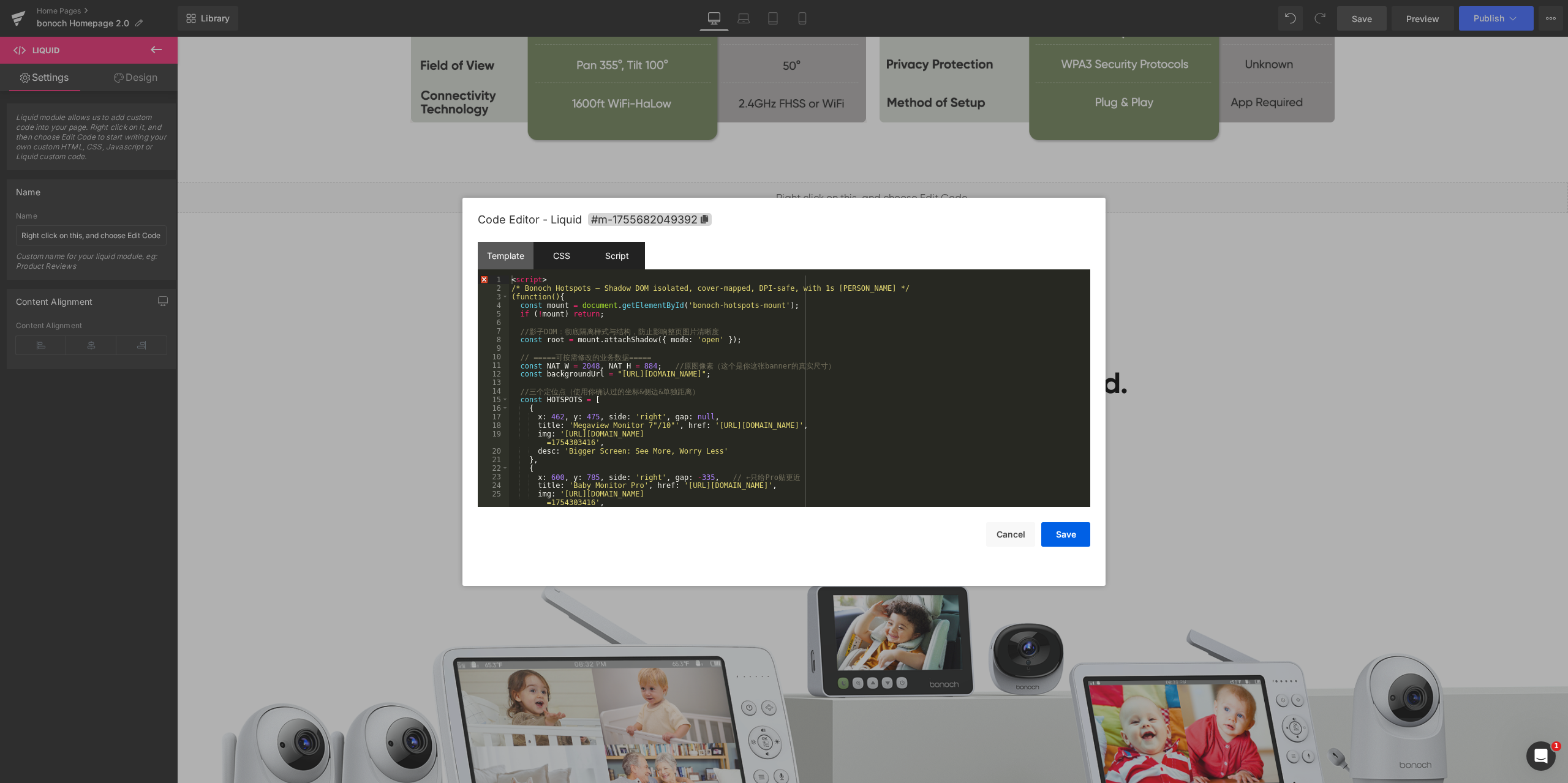
click at [564, 254] on div "CSS" at bounding box center [561, 255] width 56 height 28
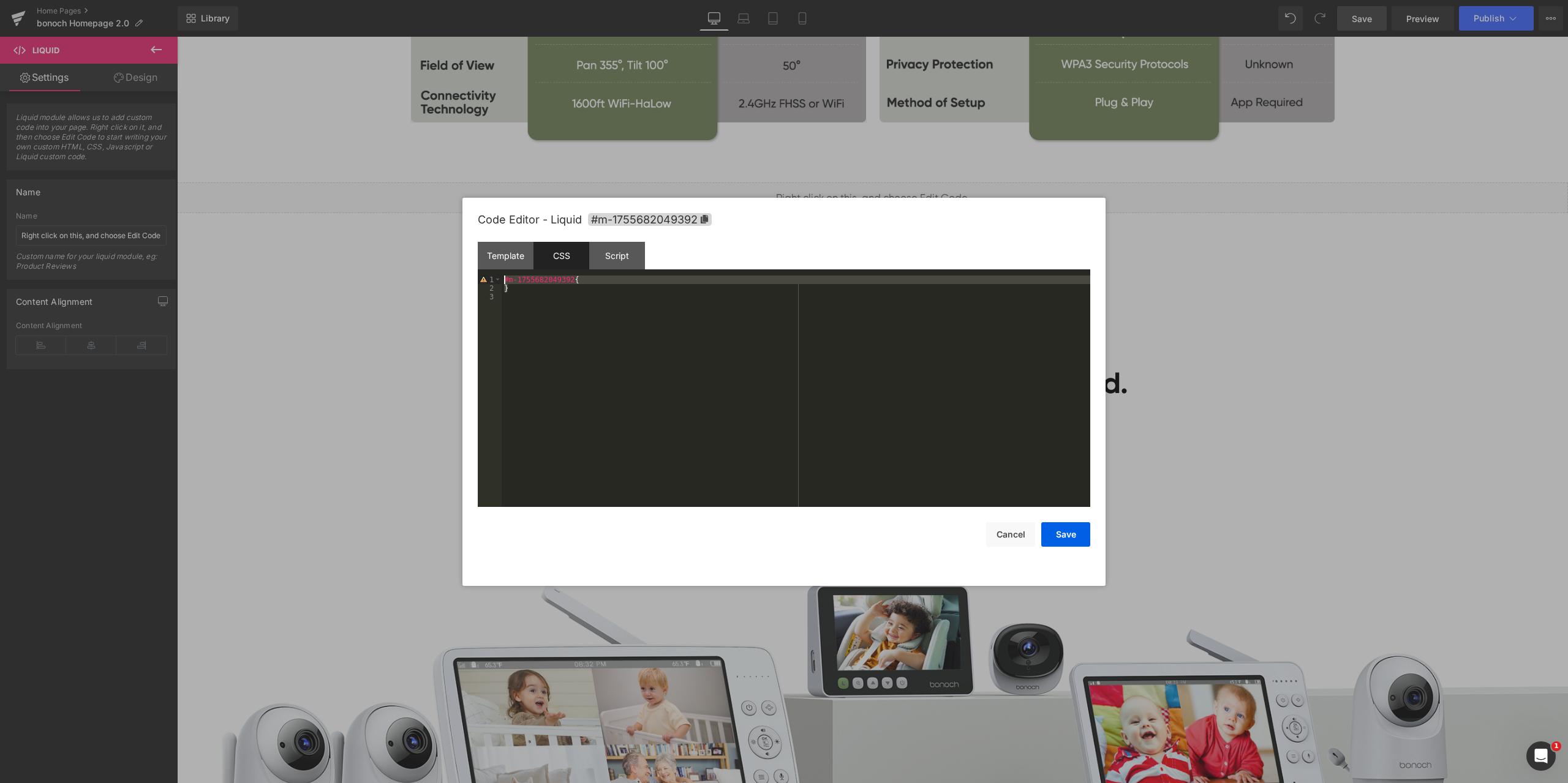
drag, startPoint x: 578, startPoint y: 285, endPoint x: 508, endPoint y: 284, distance: 70.0
click at [500, 281] on pre "1 2 3 #m-1755682049392 { } XXXXXXXXXXXXXXXXXXXXXXXXXXXXXXXXXXXXXXXXXXXXXXXXXX" at bounding box center [784, 391] width 612 height 231
click at [1064, 532] on button "Save" at bounding box center [1065, 534] width 49 height 25
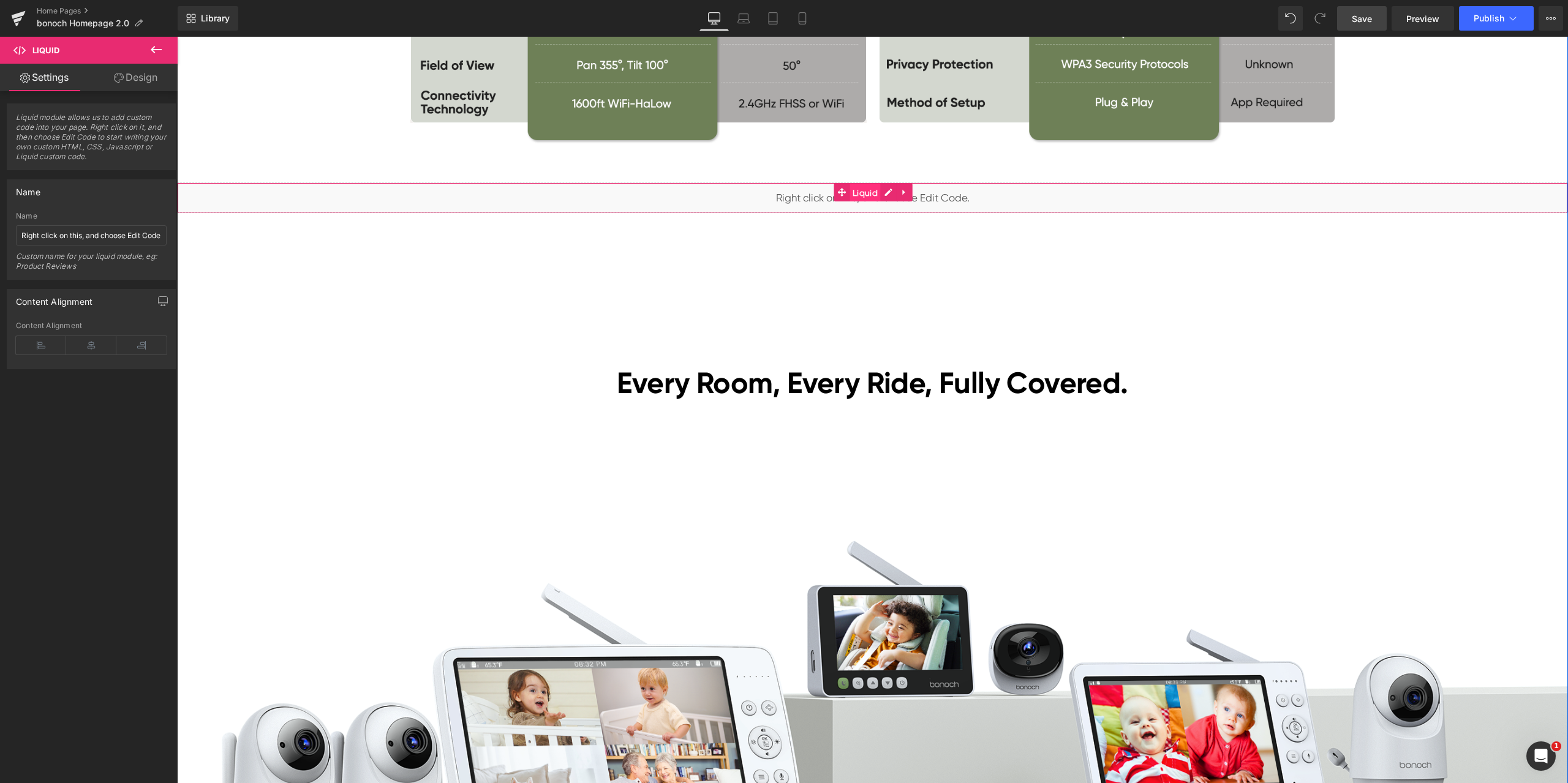
click at [868, 191] on span "Liquid" at bounding box center [865, 193] width 31 height 19
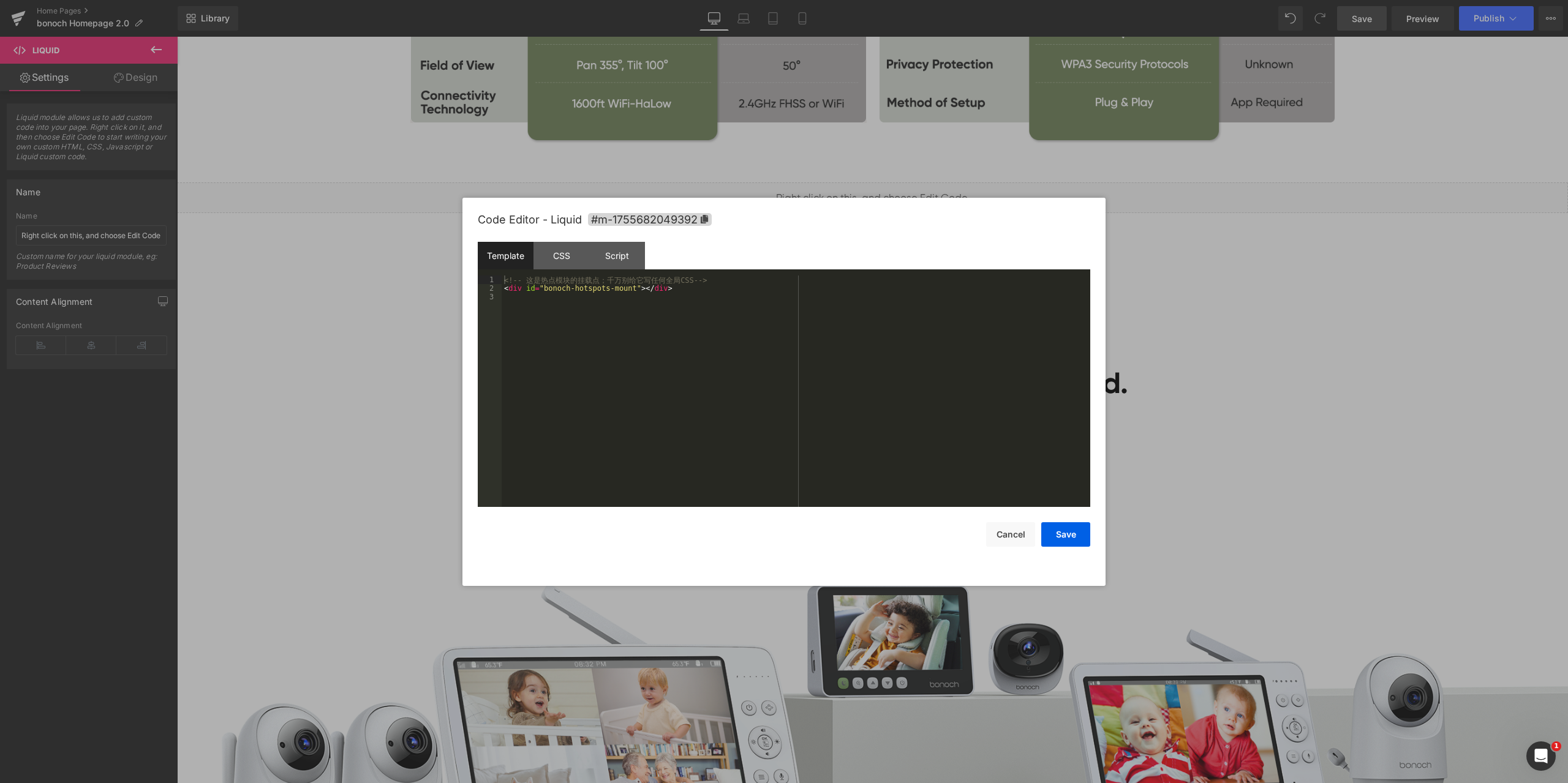
click at [871, 0] on div "Liquid You are previewing how the will restyle your page. You can not edit Elem…" at bounding box center [784, 0] width 1568 height 0
click at [561, 254] on div "CSS" at bounding box center [561, 255] width 56 height 28
click at [607, 249] on div "Script" at bounding box center [617, 255] width 56 height 28
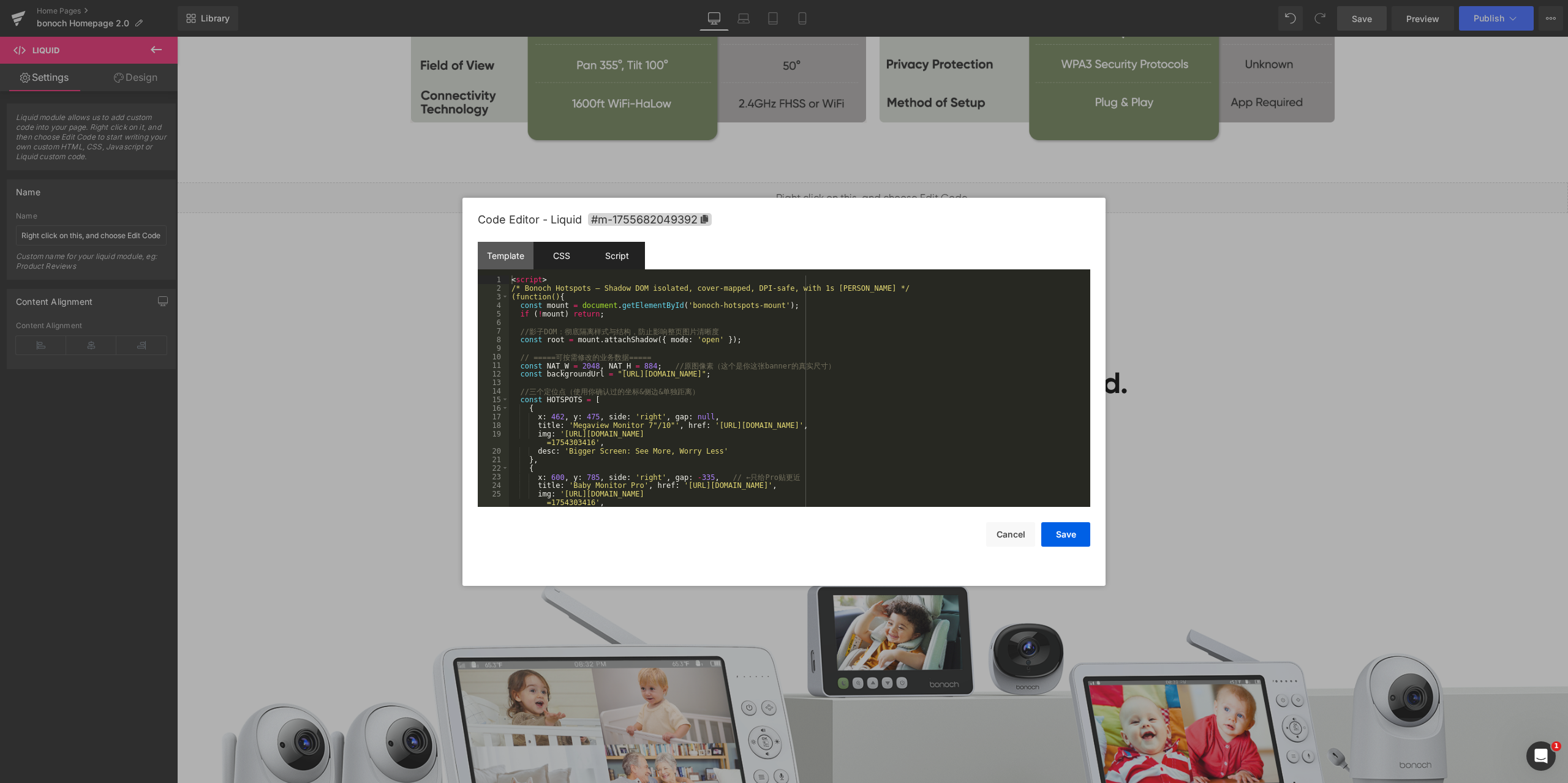
click at [567, 252] on div "CSS" at bounding box center [561, 255] width 56 height 28
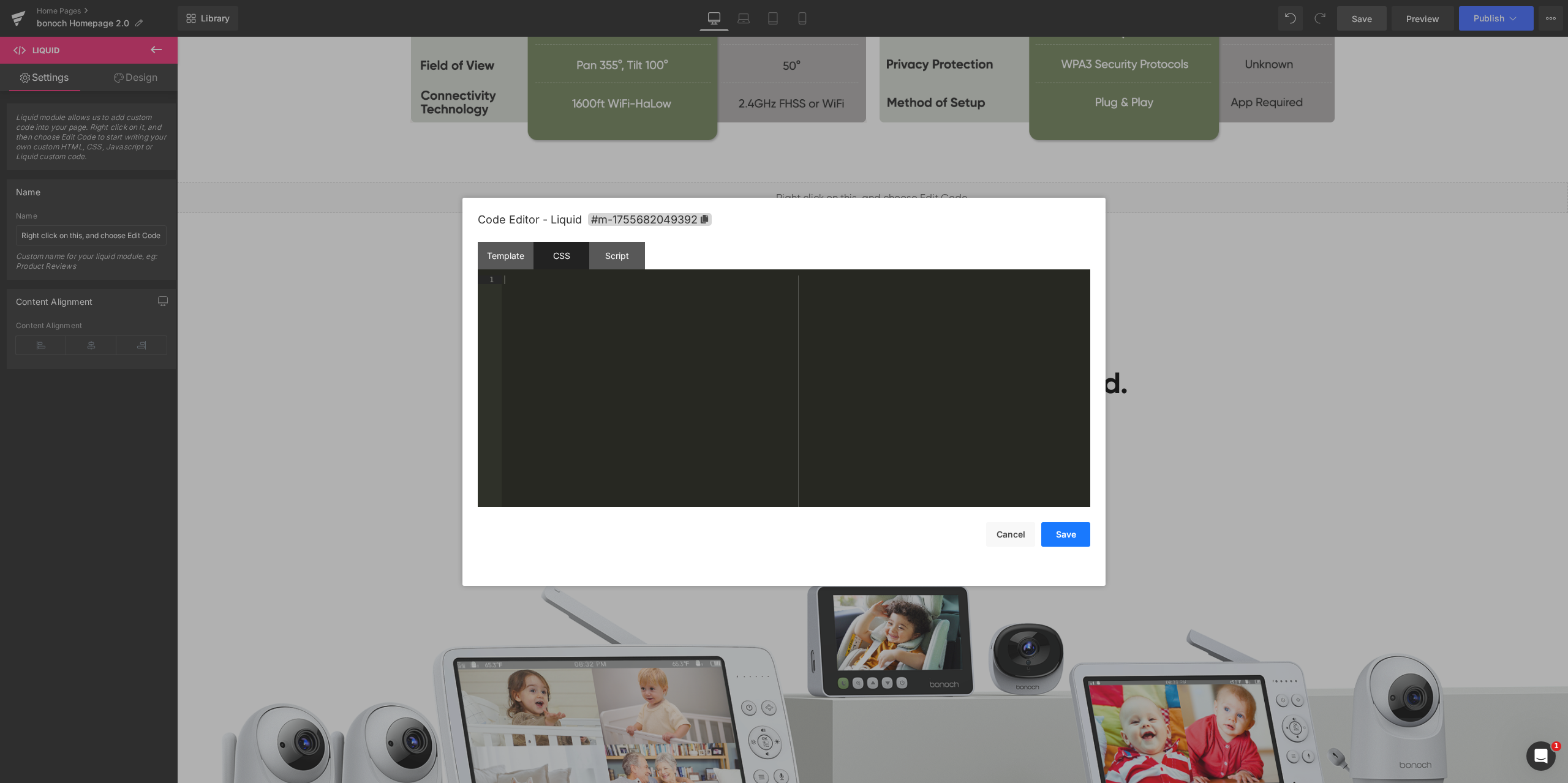
click at [1075, 537] on button "Save" at bounding box center [1065, 534] width 49 height 25
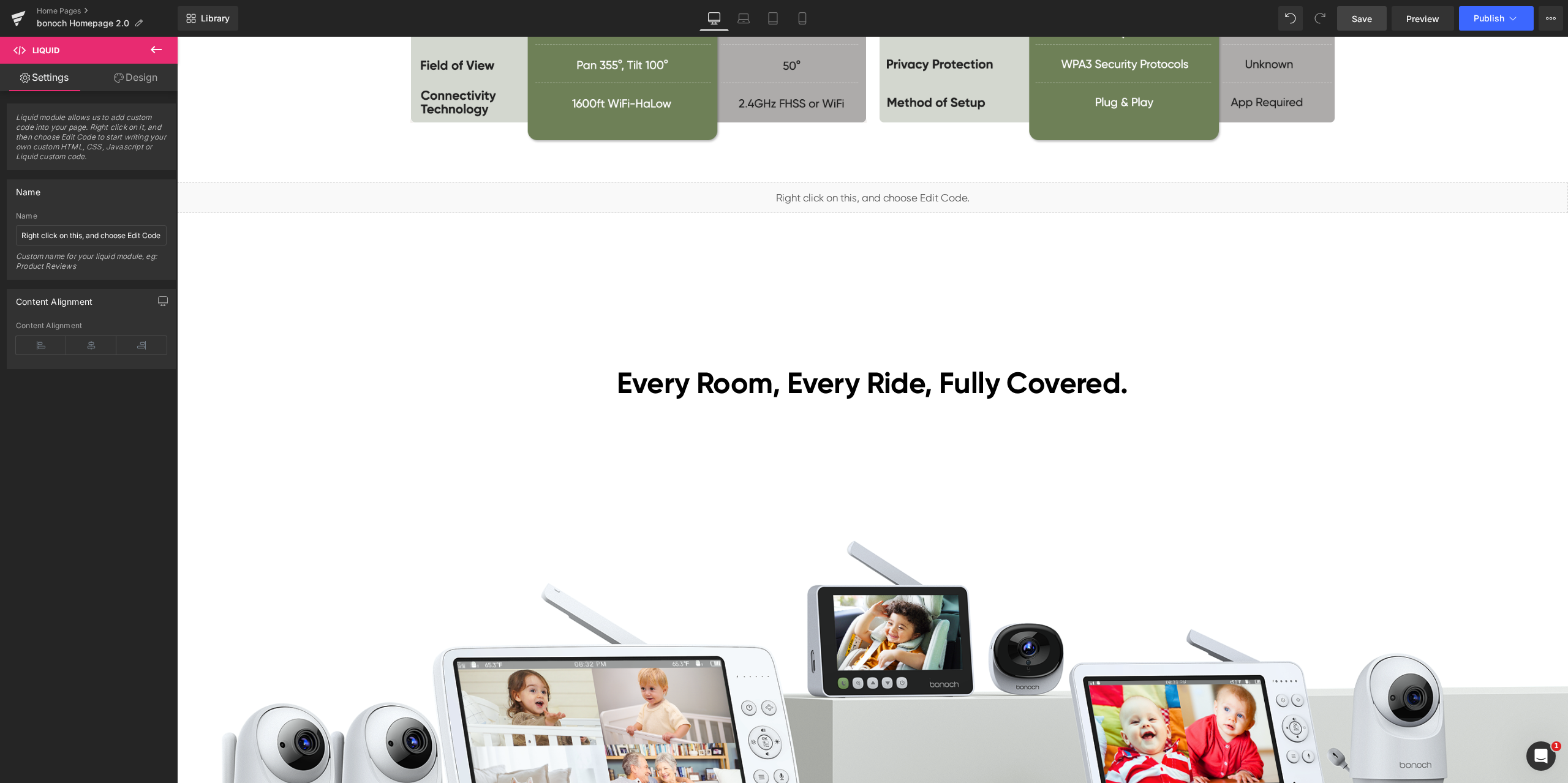
drag, startPoint x: 1360, startPoint y: 18, endPoint x: 1281, endPoint y: 166, distance: 167.8
click at [1360, 18] on span "Save" at bounding box center [1361, 18] width 20 height 13
click at [1425, 22] on span "Preview" at bounding box center [1422, 18] width 33 height 13
click at [850, 190] on span "Liquid" at bounding box center [865, 192] width 31 height 19
click at [900, 188] on div "Liquid" at bounding box center [872, 197] width 1391 height 31
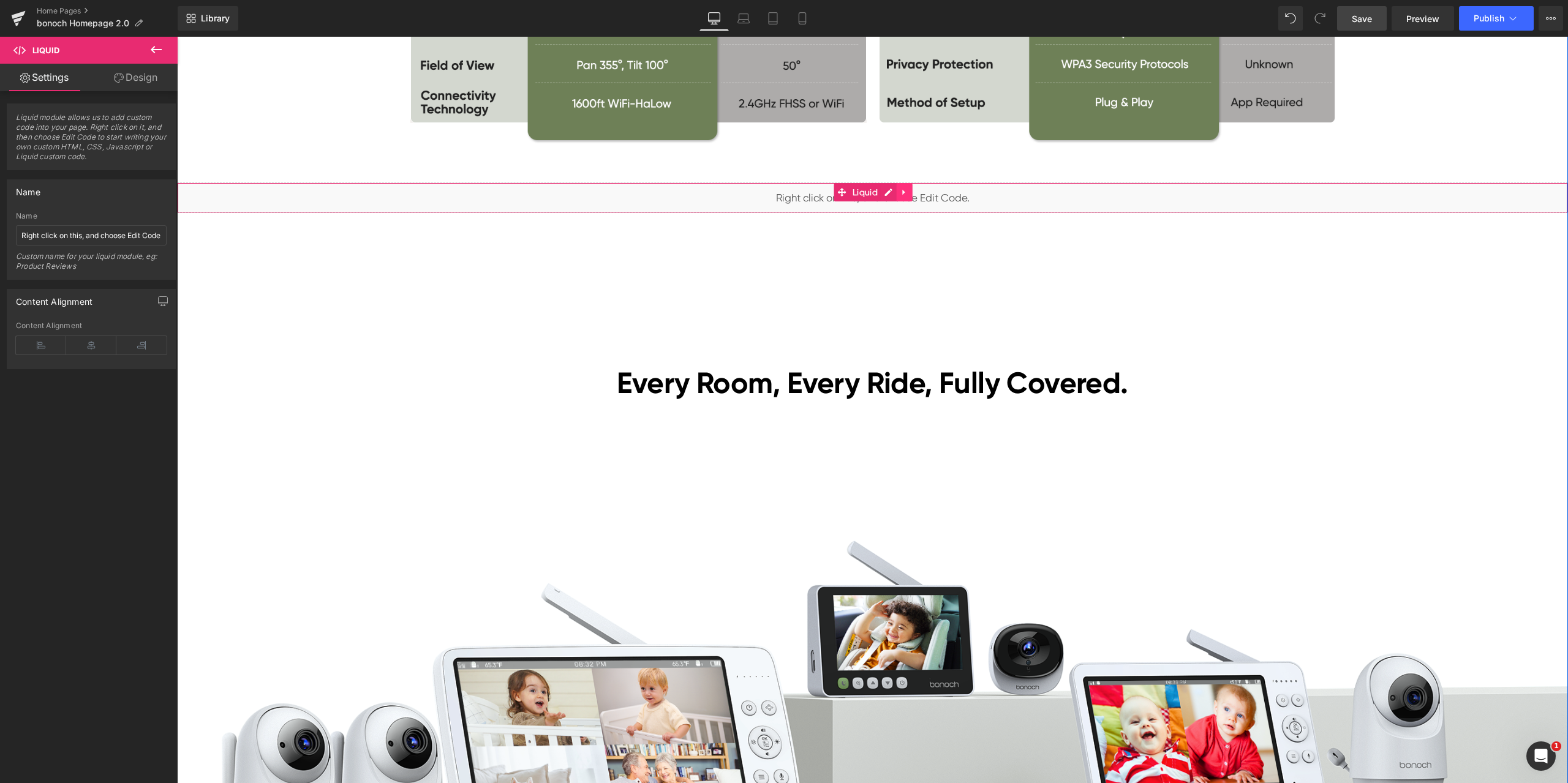
click at [903, 193] on icon at bounding box center [903, 192] width 2 height 5
click at [908, 193] on icon at bounding box center [912, 193] width 8 height 9
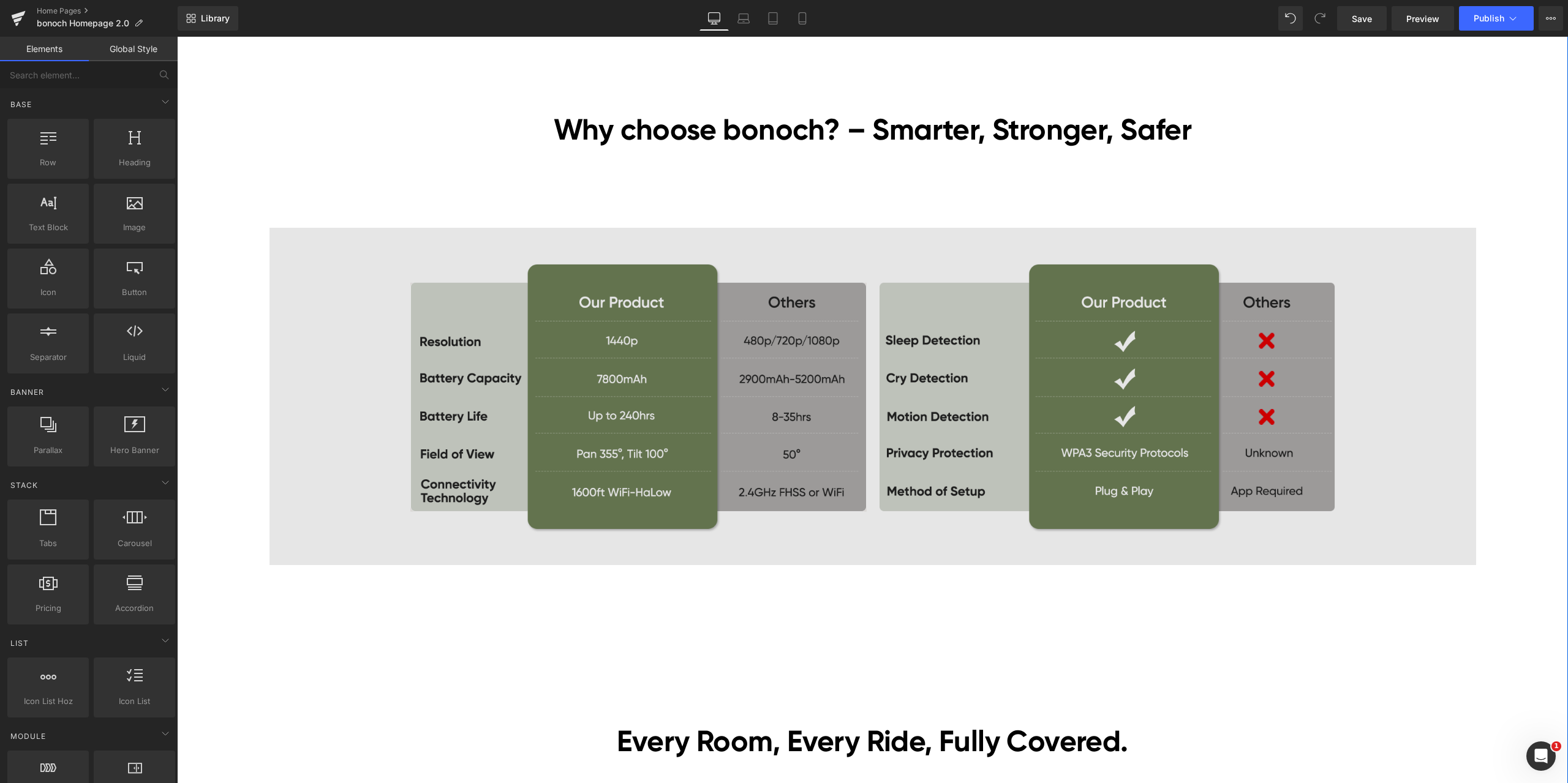
scroll to position [2877, 0]
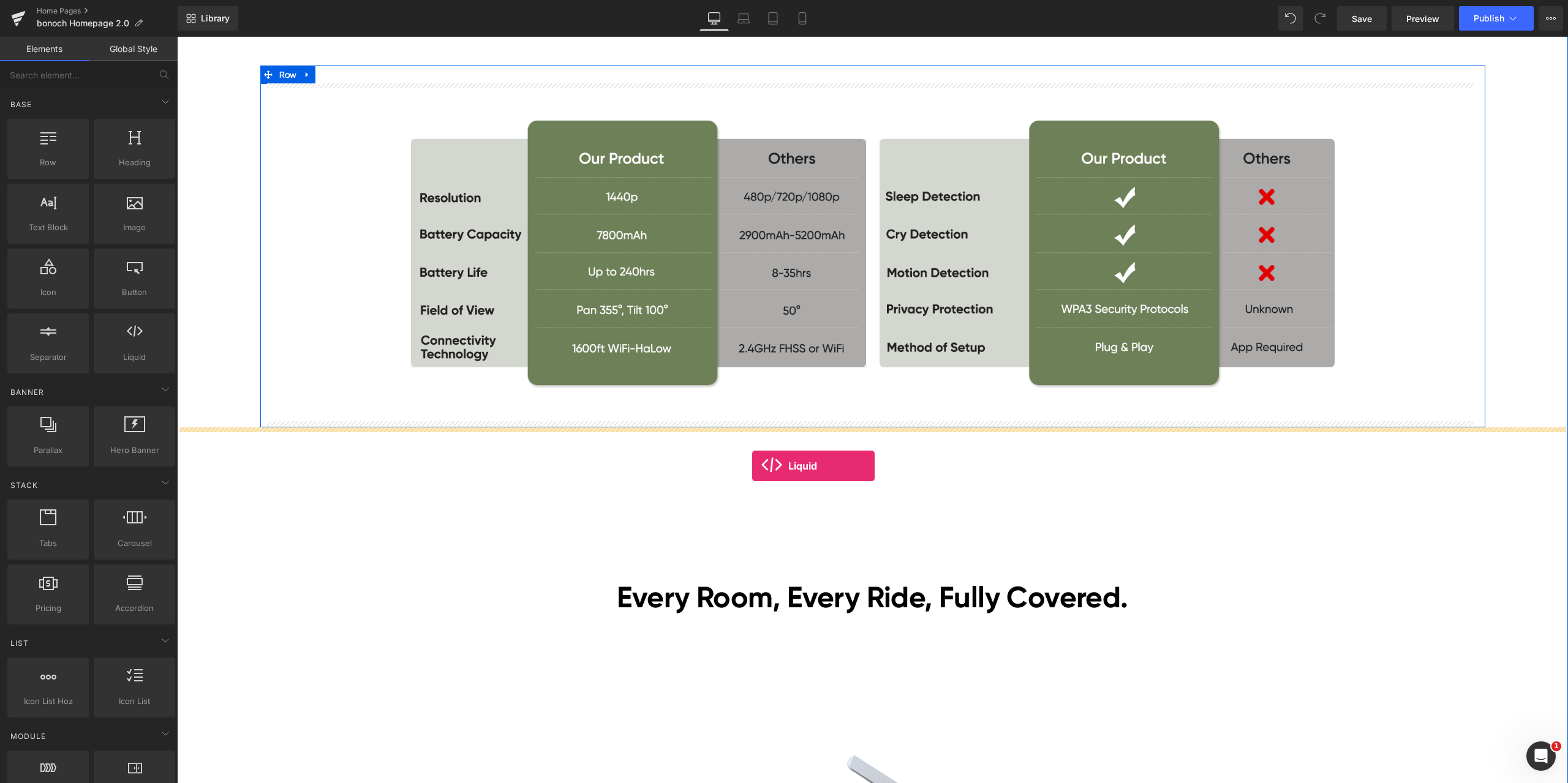
drag, startPoint x: 307, startPoint y: 386, endPoint x: 752, endPoint y: 466, distance: 452.1
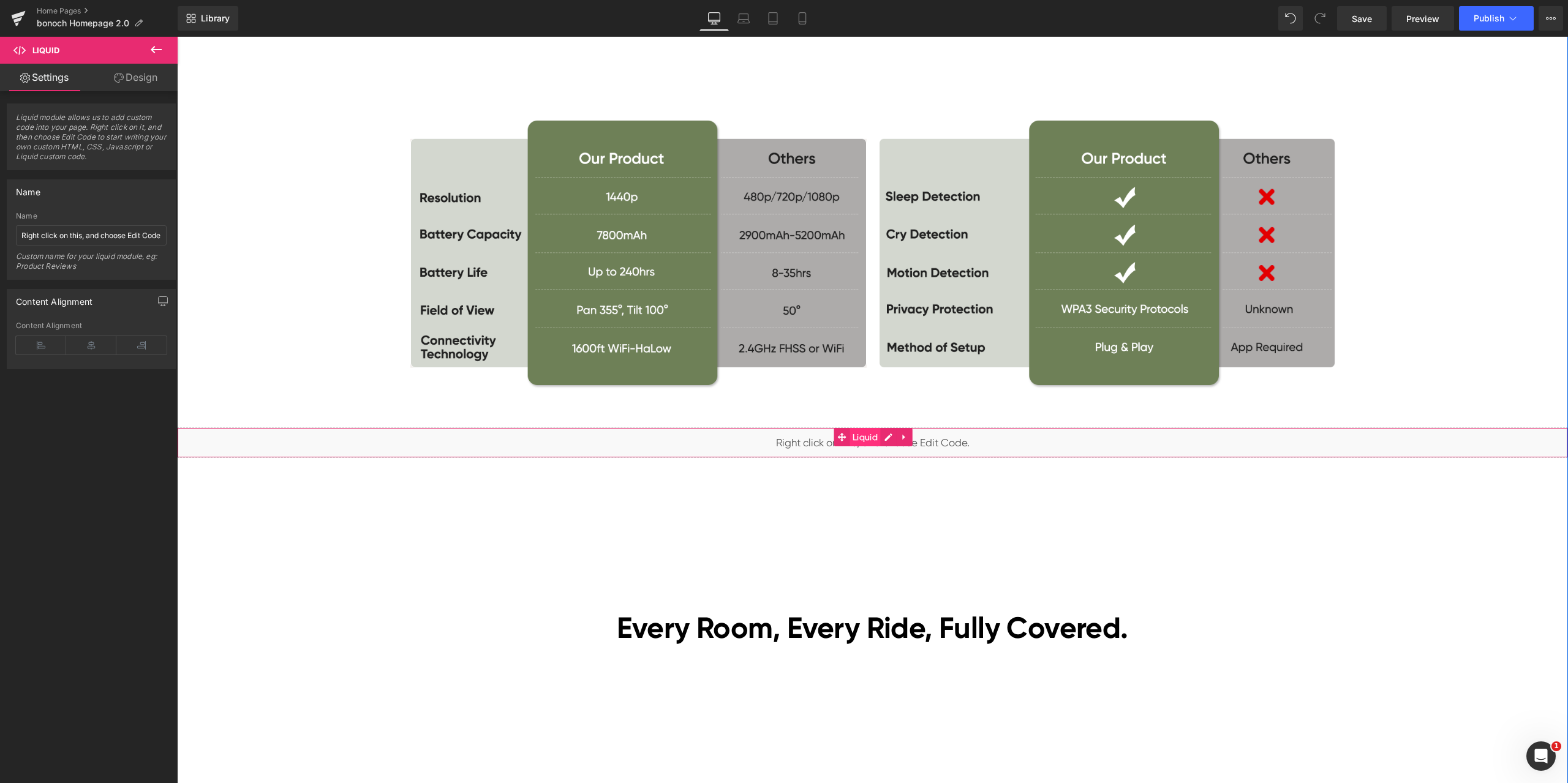
click at [852, 437] on span "Liquid" at bounding box center [865, 437] width 31 height 19
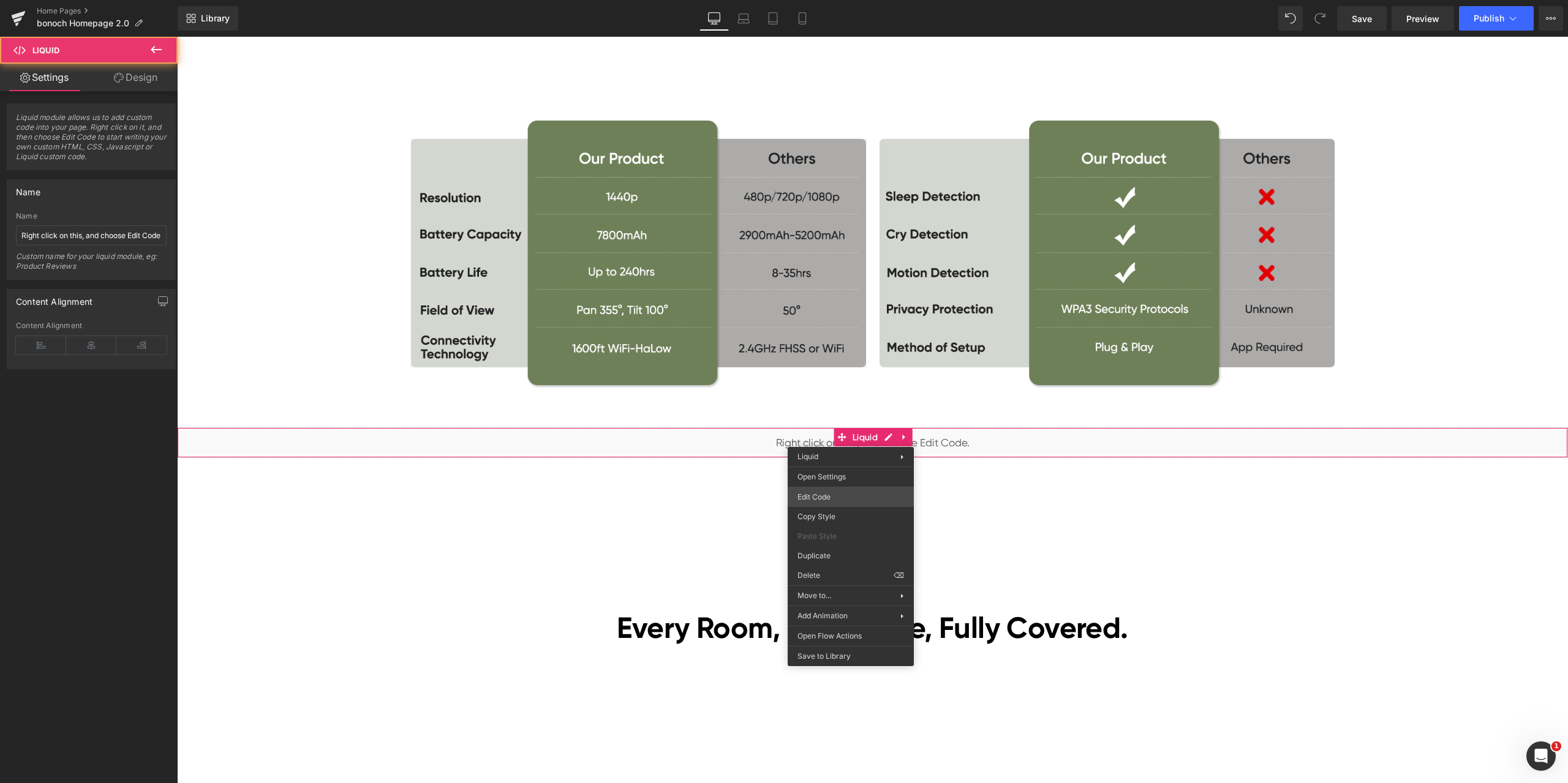
click at [847, 0] on div "Liquid You are previewing how the will restyle your page. You can not edit Elem…" at bounding box center [784, 0] width 1568 height 0
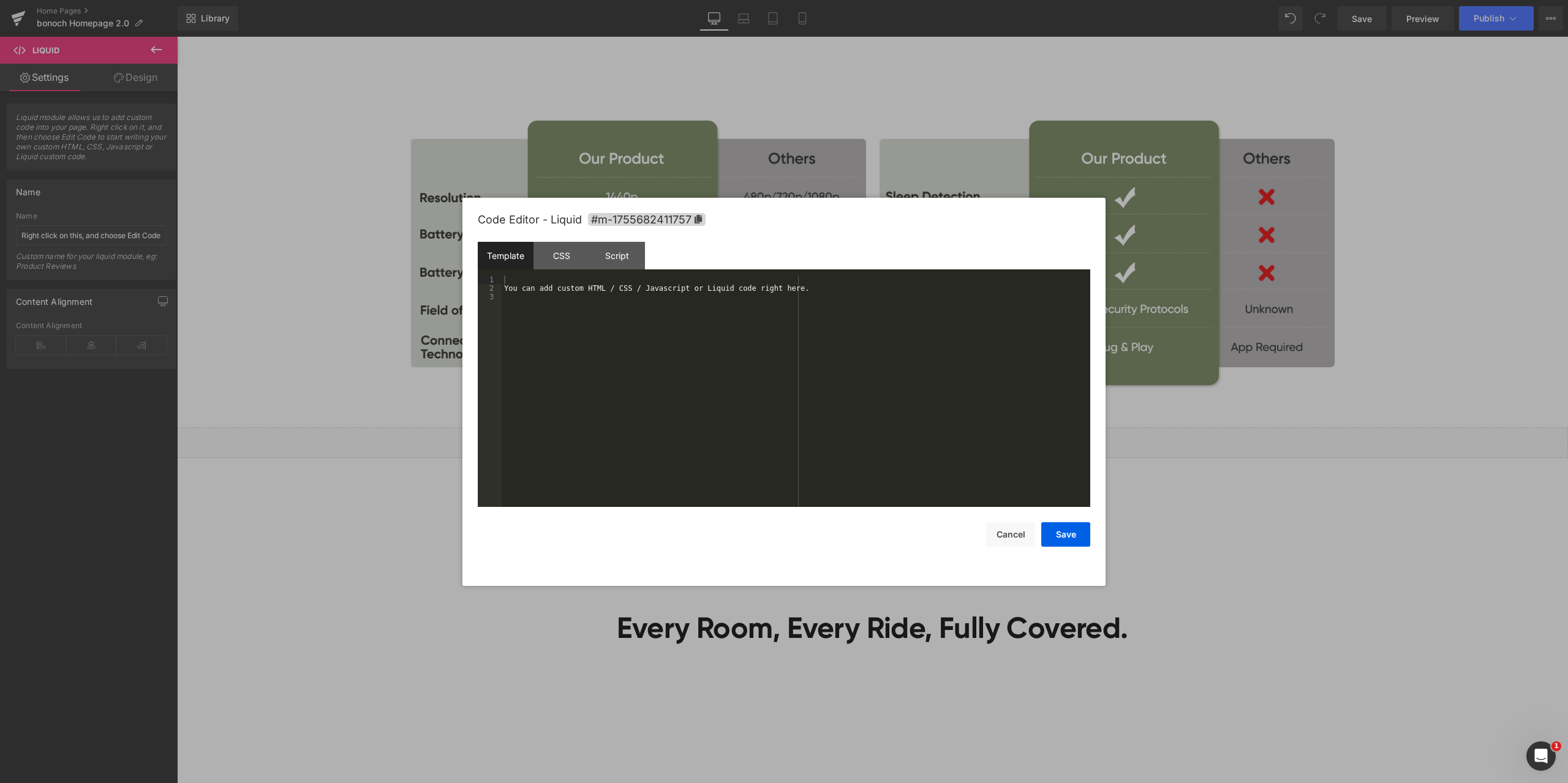
click at [774, 352] on div "You can add custom HTML / CSS / Javascript or Liquid code right here." at bounding box center [796, 399] width 588 height 249
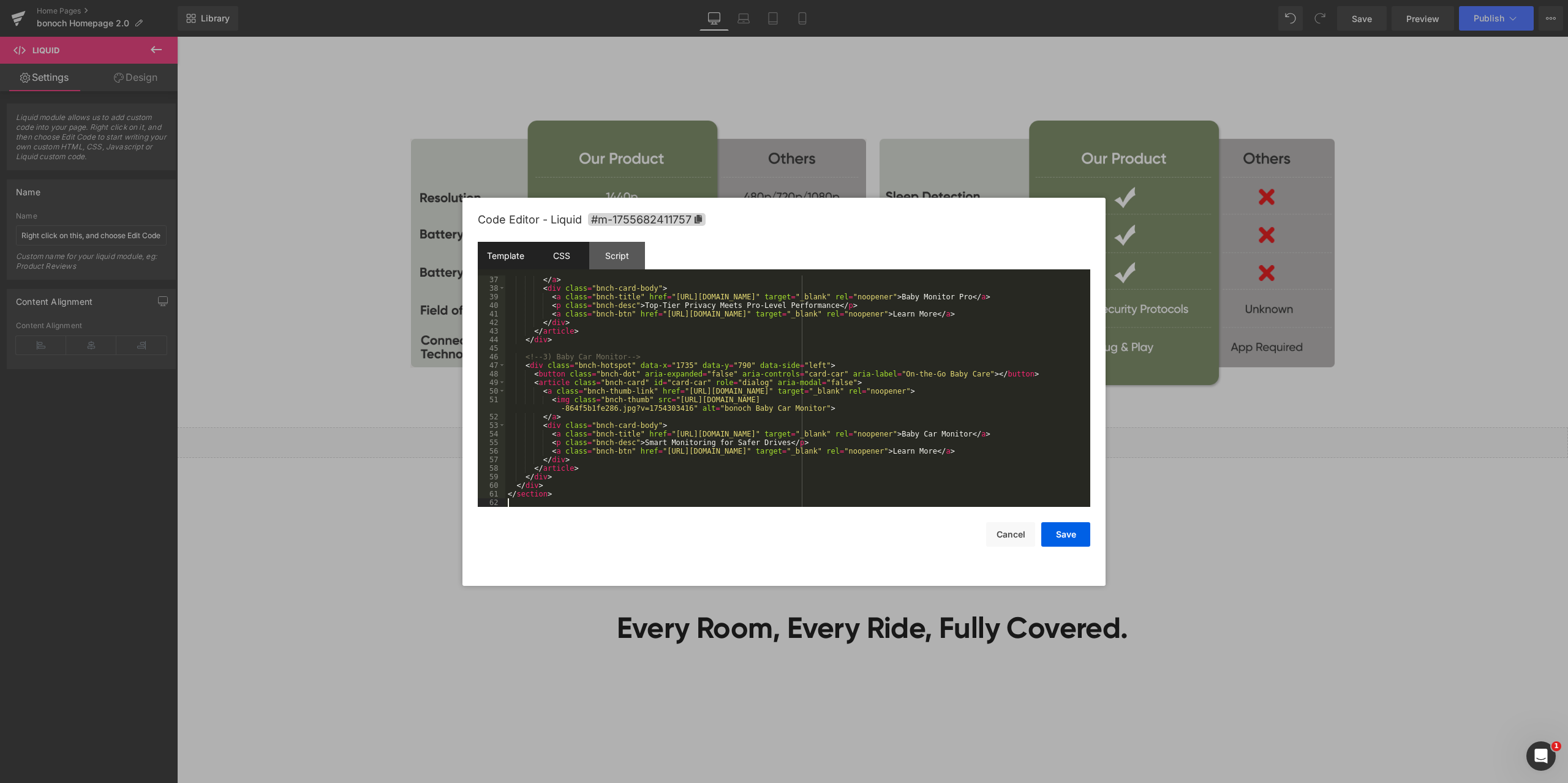
click at [560, 254] on div "CSS" at bounding box center [561, 255] width 56 height 28
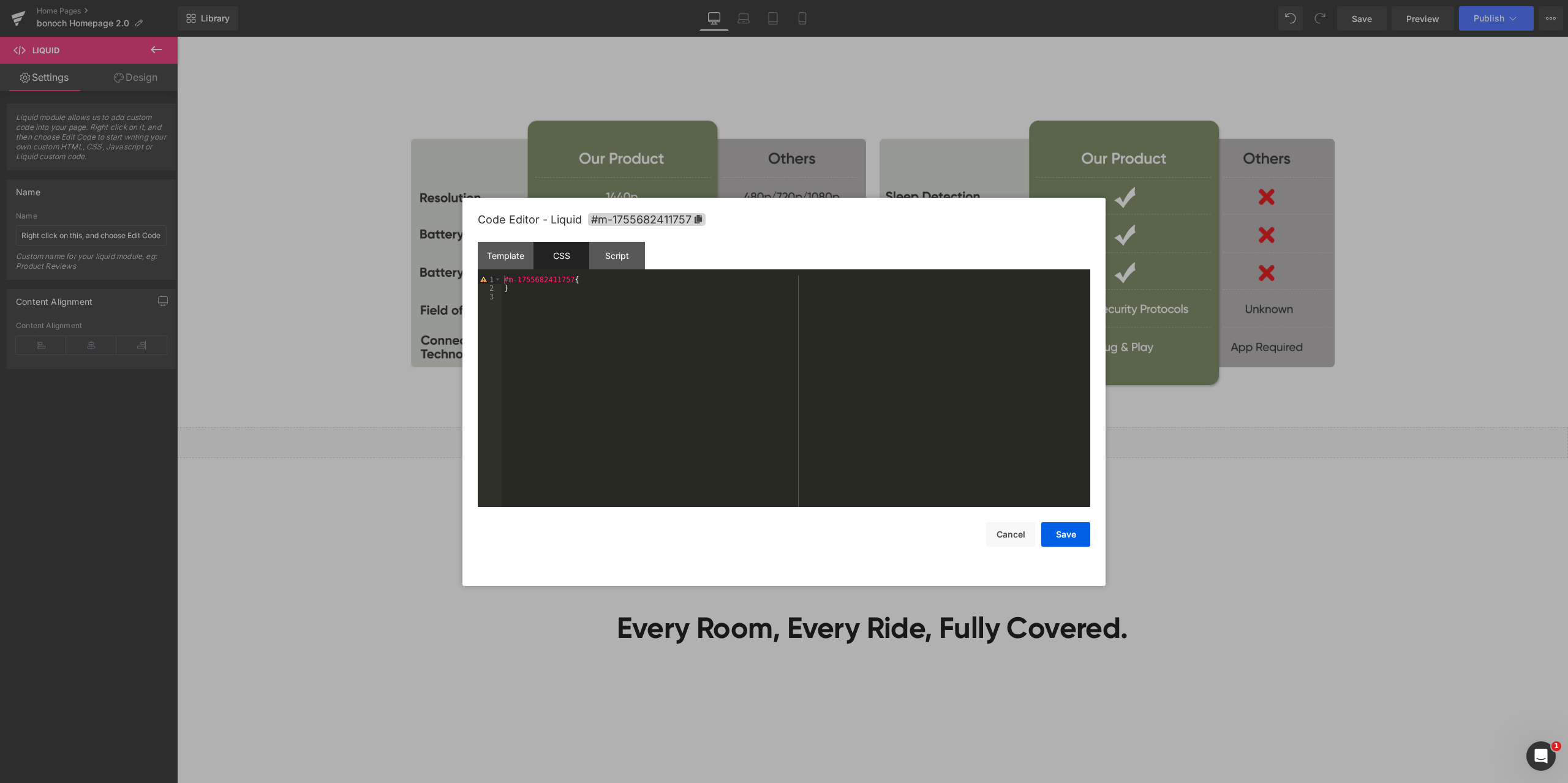
click at [585, 310] on div "#m-1755682411757 { }" at bounding box center [796, 399] width 588 height 249
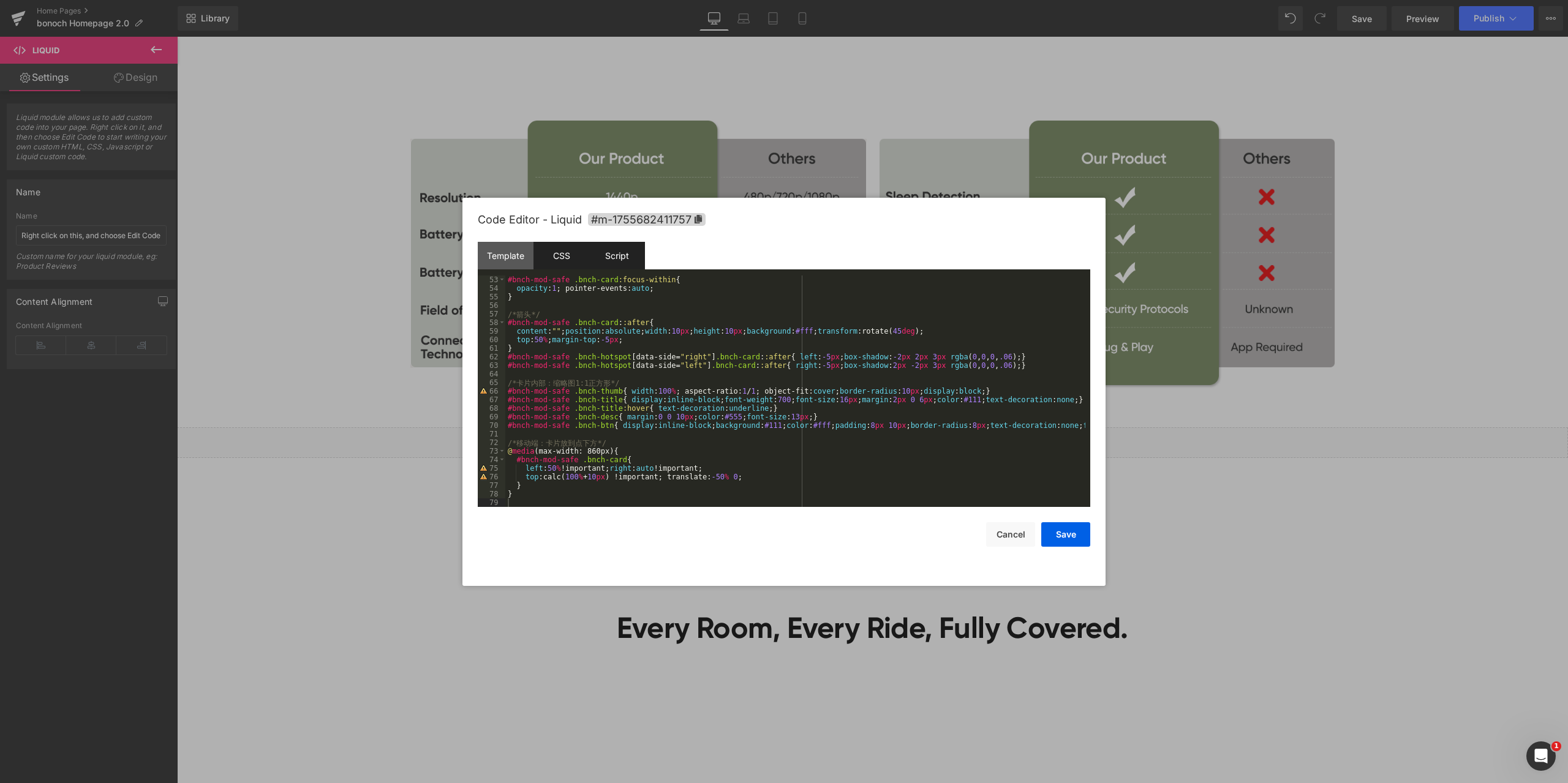
click at [621, 257] on div "Script" at bounding box center [617, 255] width 56 height 28
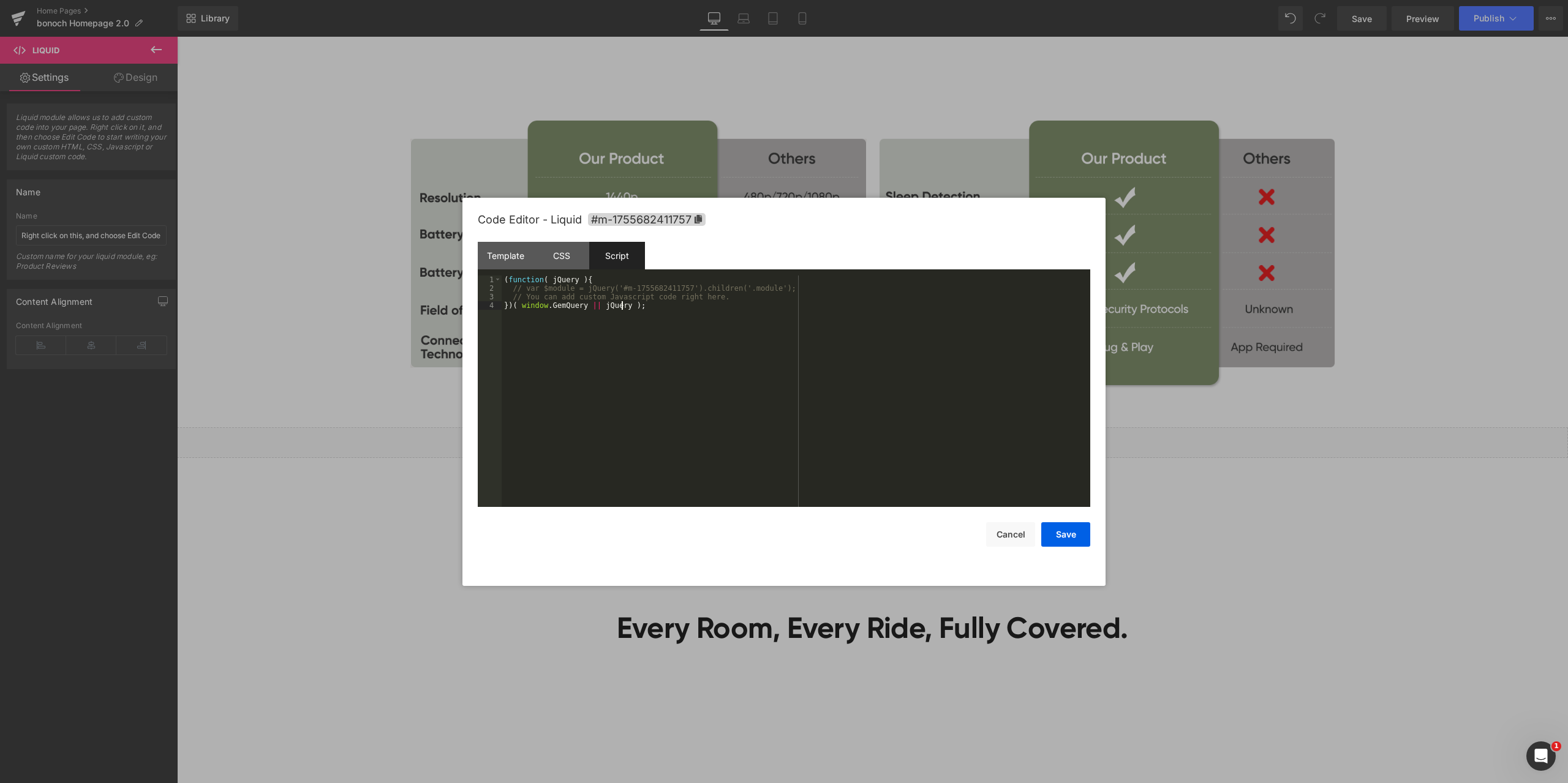
click at [704, 311] on div "( function ( jQuery ) { // var $module = jQuery('#m-1755682411757').children('.…" at bounding box center [796, 399] width 588 height 249
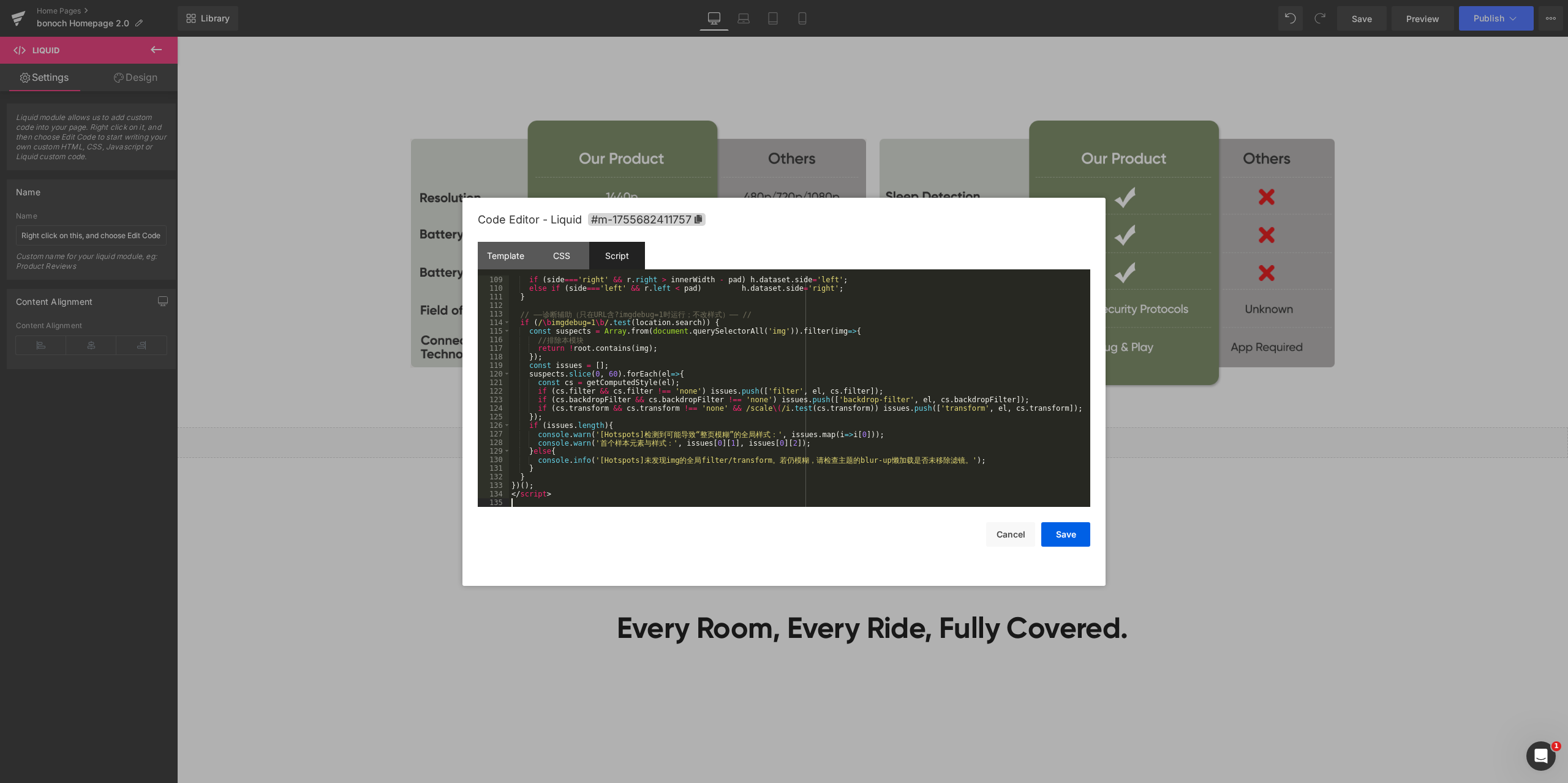
scroll to position [926, 0]
click at [1068, 532] on button "Save" at bounding box center [1065, 534] width 49 height 25
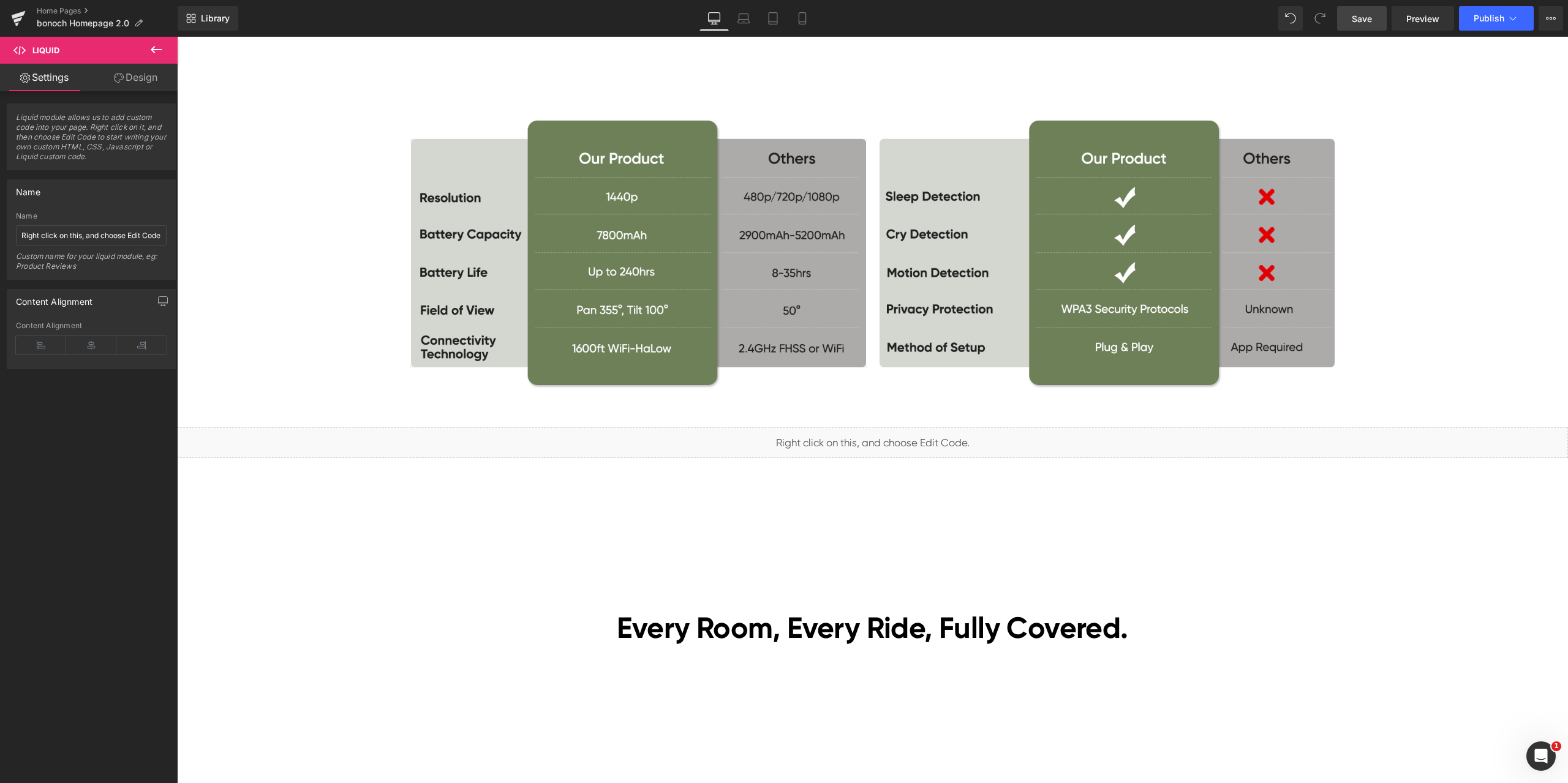
click at [1356, 19] on span "Save" at bounding box center [1361, 18] width 20 height 13
click at [1423, 22] on span "Preview" at bounding box center [1422, 18] width 33 height 13
click at [862, 437] on span "Liquid" at bounding box center [865, 437] width 31 height 19
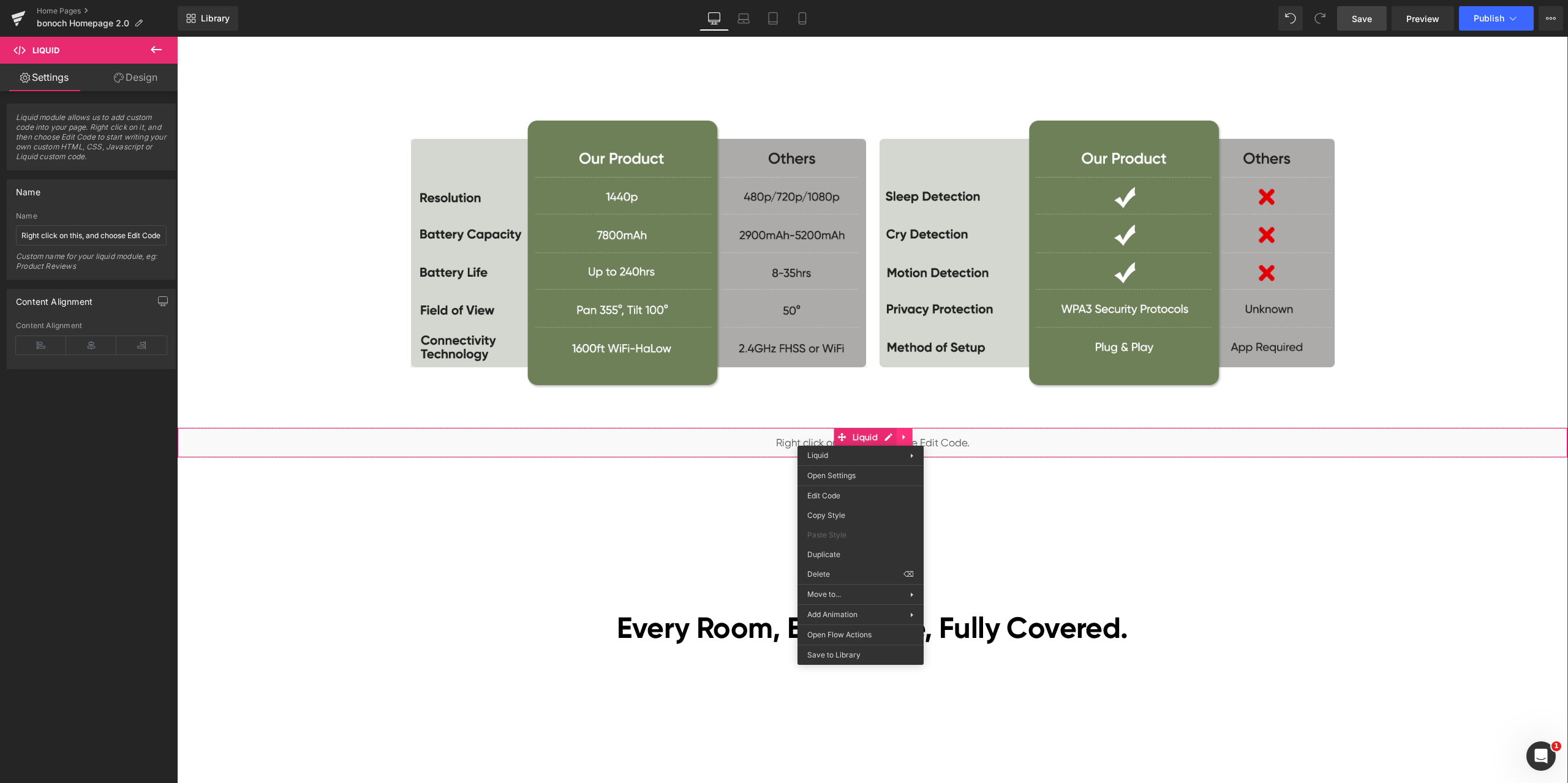
click at [897, 433] on div "Liquid" at bounding box center [872, 442] width 1391 height 31
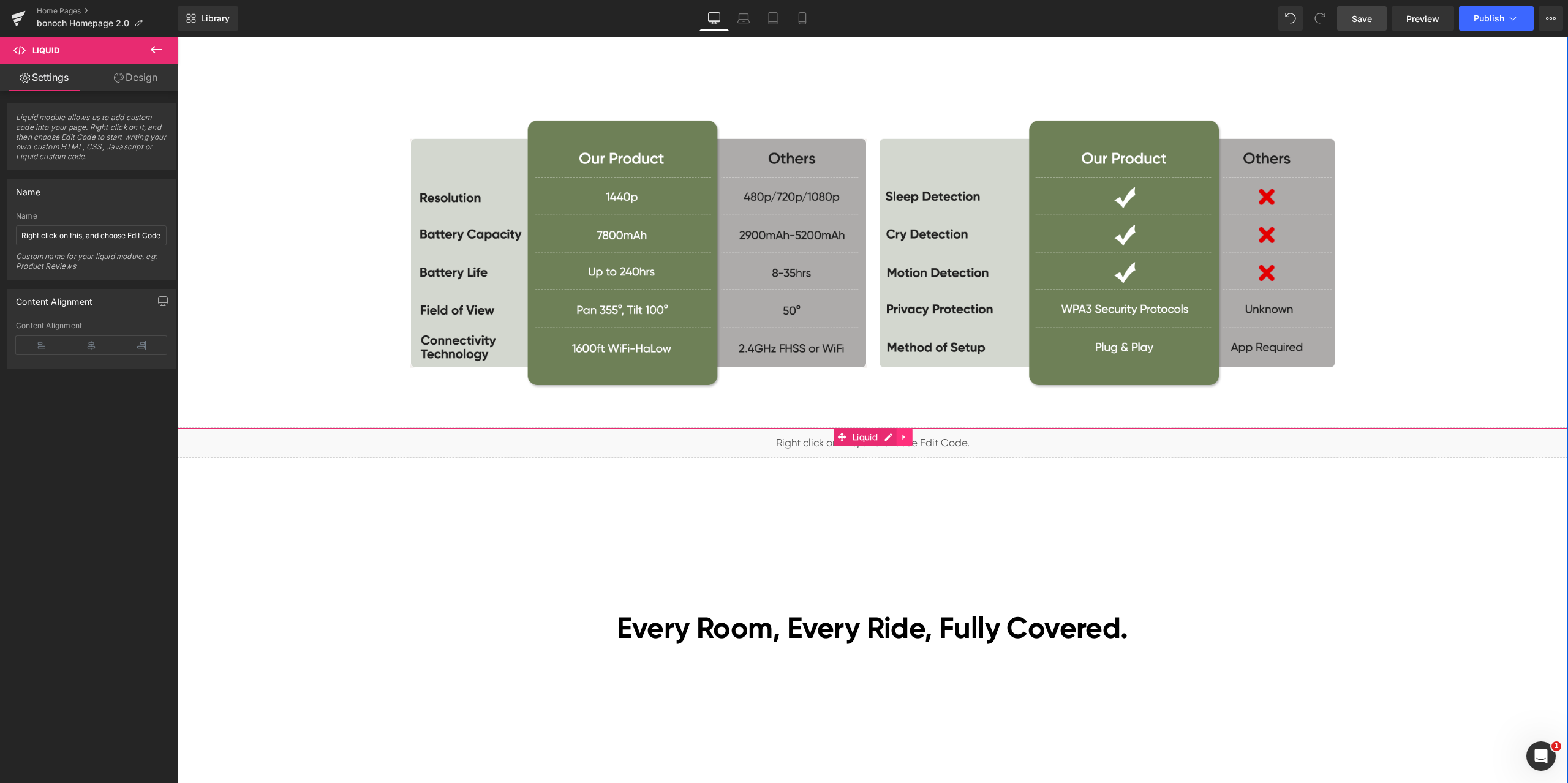
click at [900, 435] on icon at bounding box center [904, 437] width 8 height 9
click at [904, 437] on link at bounding box center [912, 437] width 16 height 19
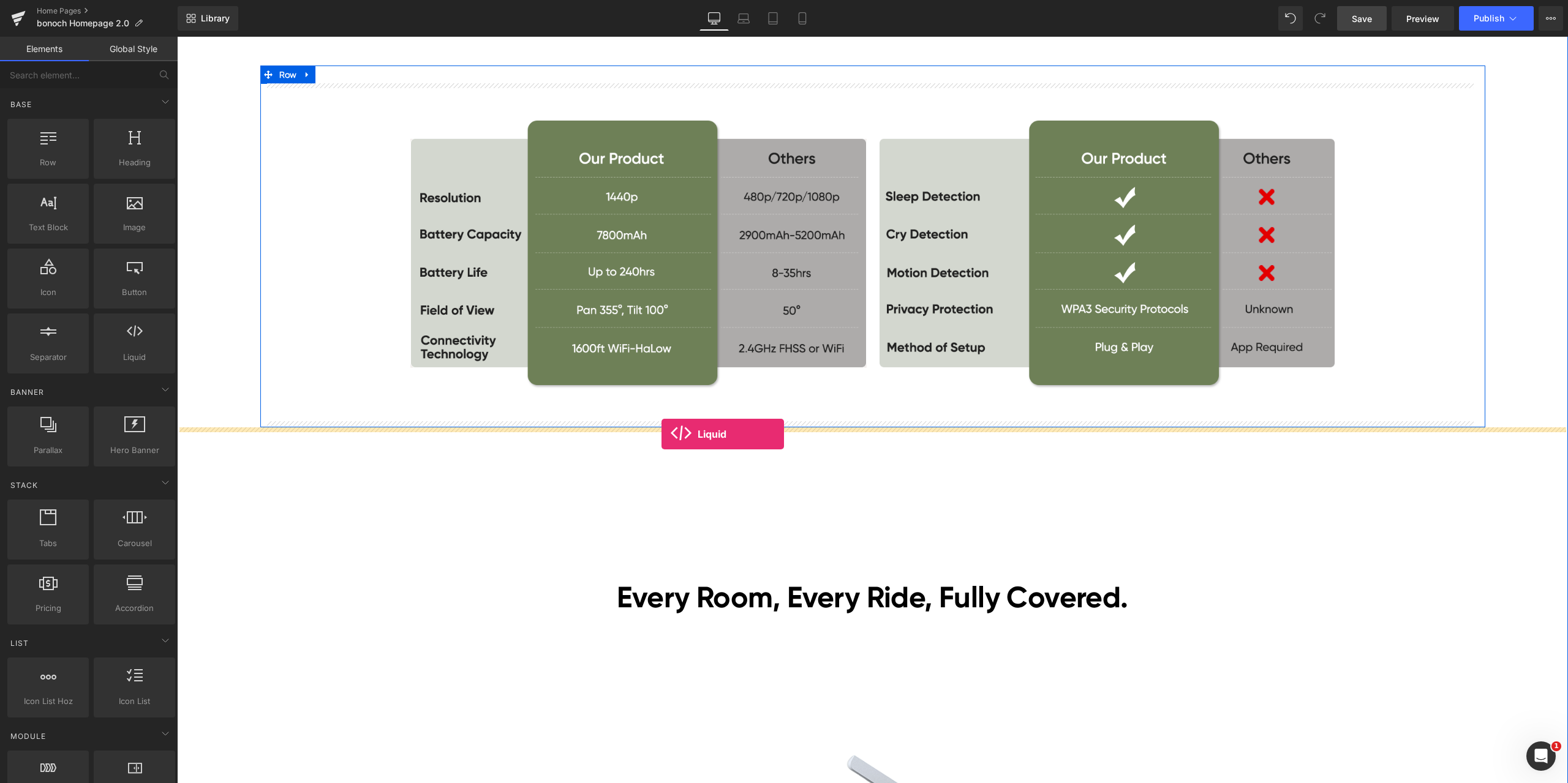
drag, startPoint x: 211, startPoint y: 363, endPoint x: 662, endPoint y: 434, distance: 456.6
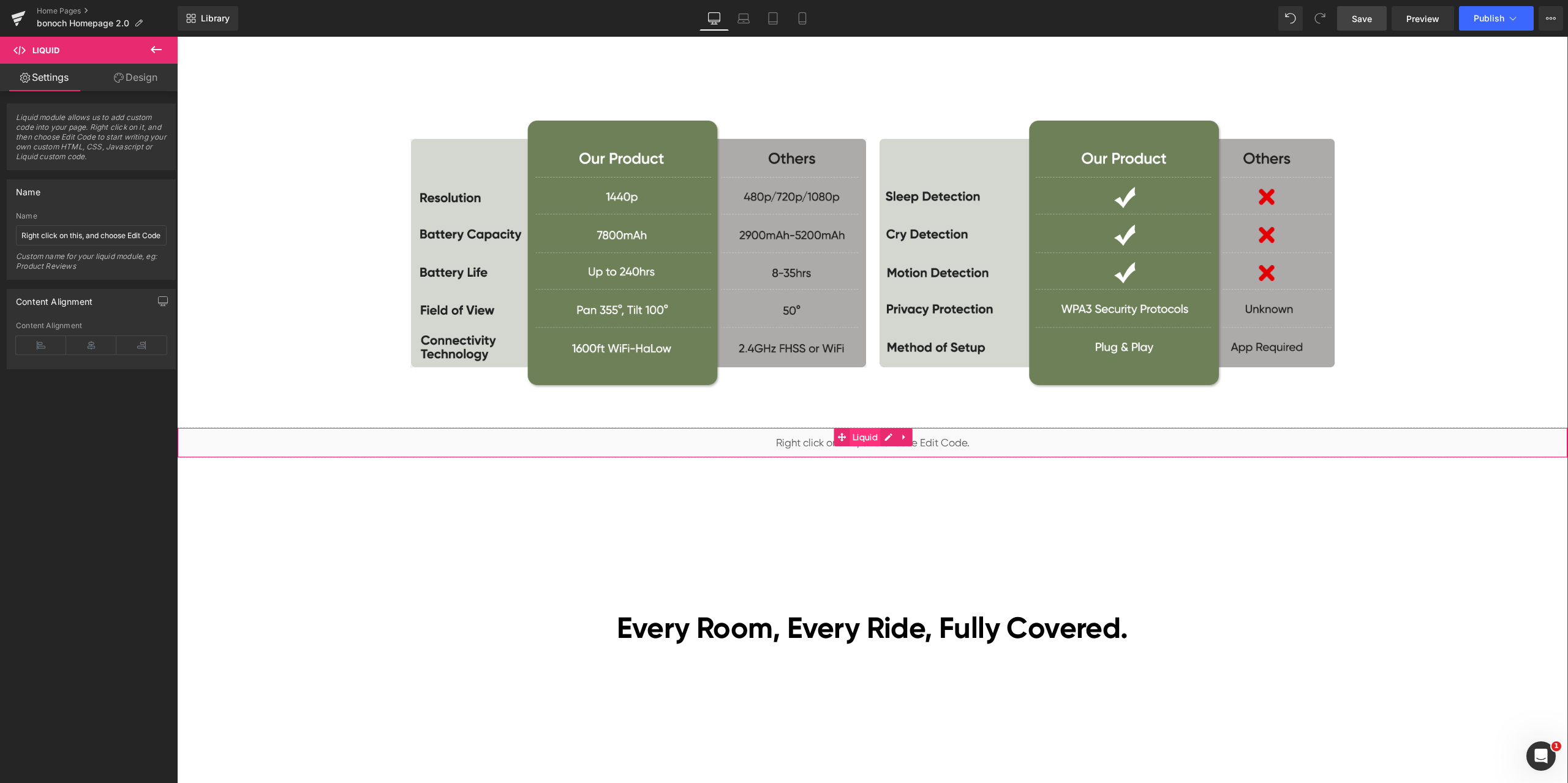
click at [859, 438] on span "Liquid" at bounding box center [865, 437] width 31 height 19
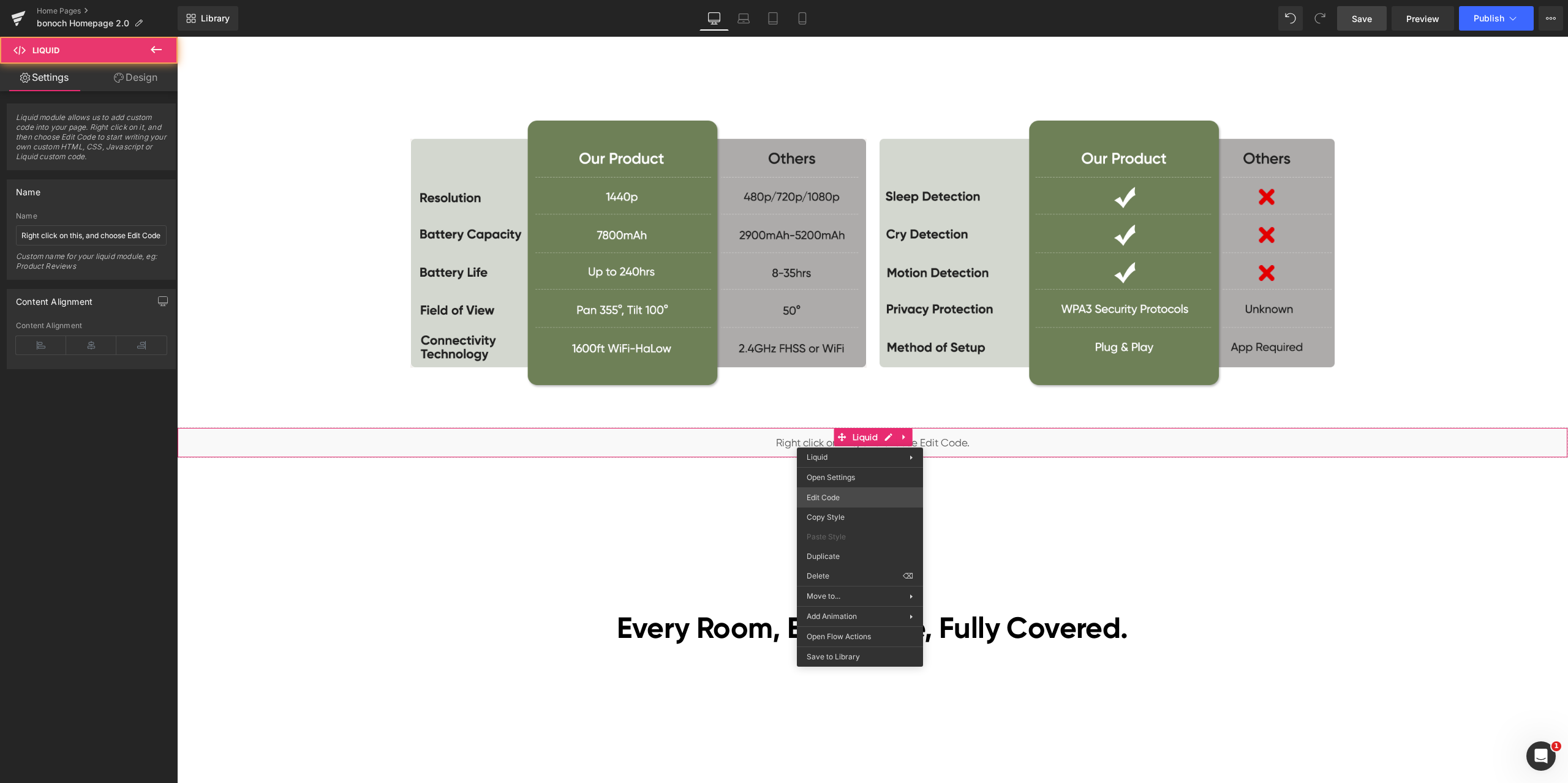
click at [835, 0] on div "Liquid You are previewing how the will restyle your page. You can not edit Elem…" at bounding box center [784, 0] width 1568 height 0
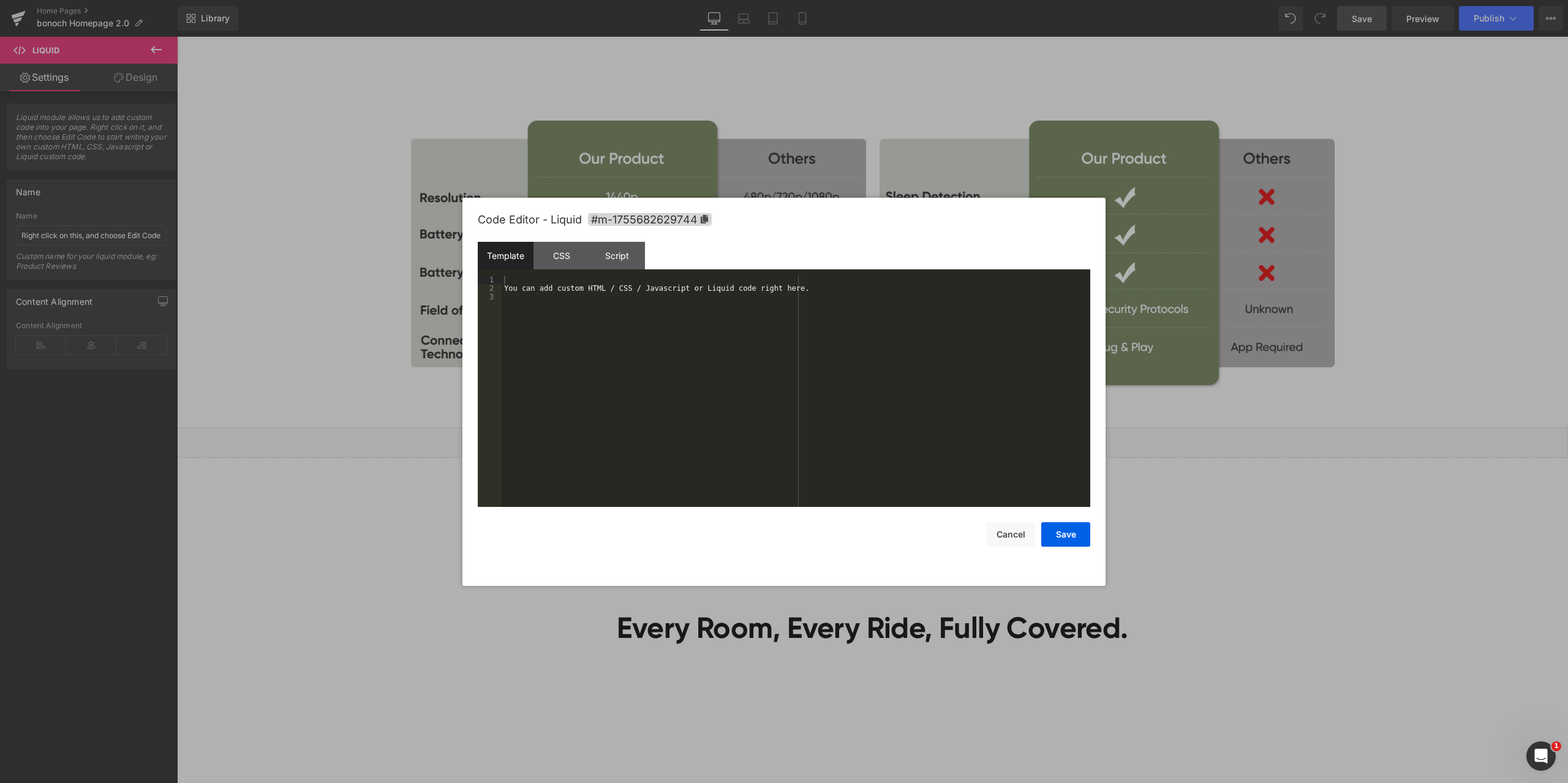
click at [709, 349] on div "You can add custom HTML / CSS / Javascript or Liquid code right here." at bounding box center [796, 399] width 588 height 249
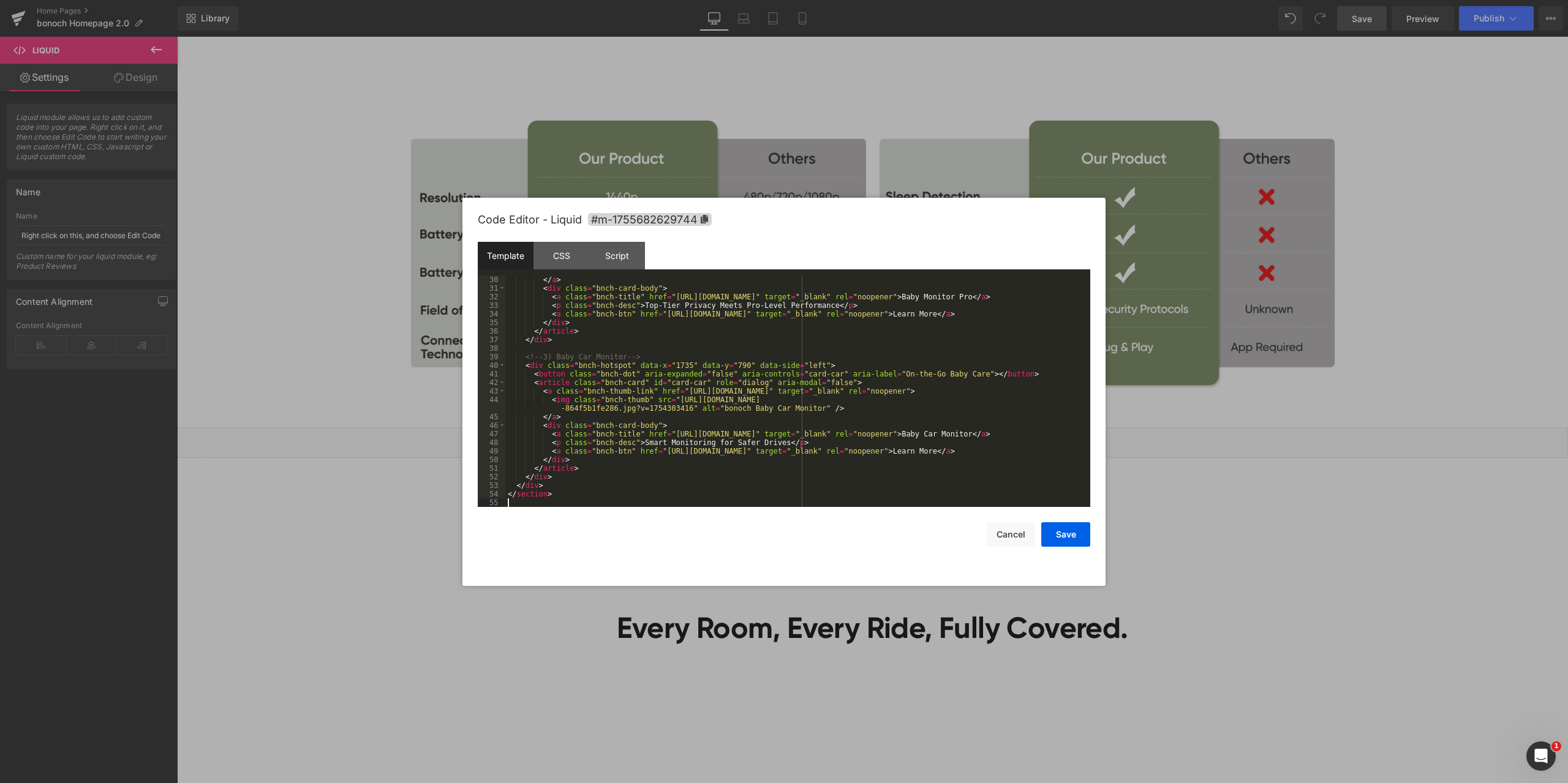
scroll to position [266, 0]
click at [562, 253] on div "CSS" at bounding box center [561, 255] width 56 height 28
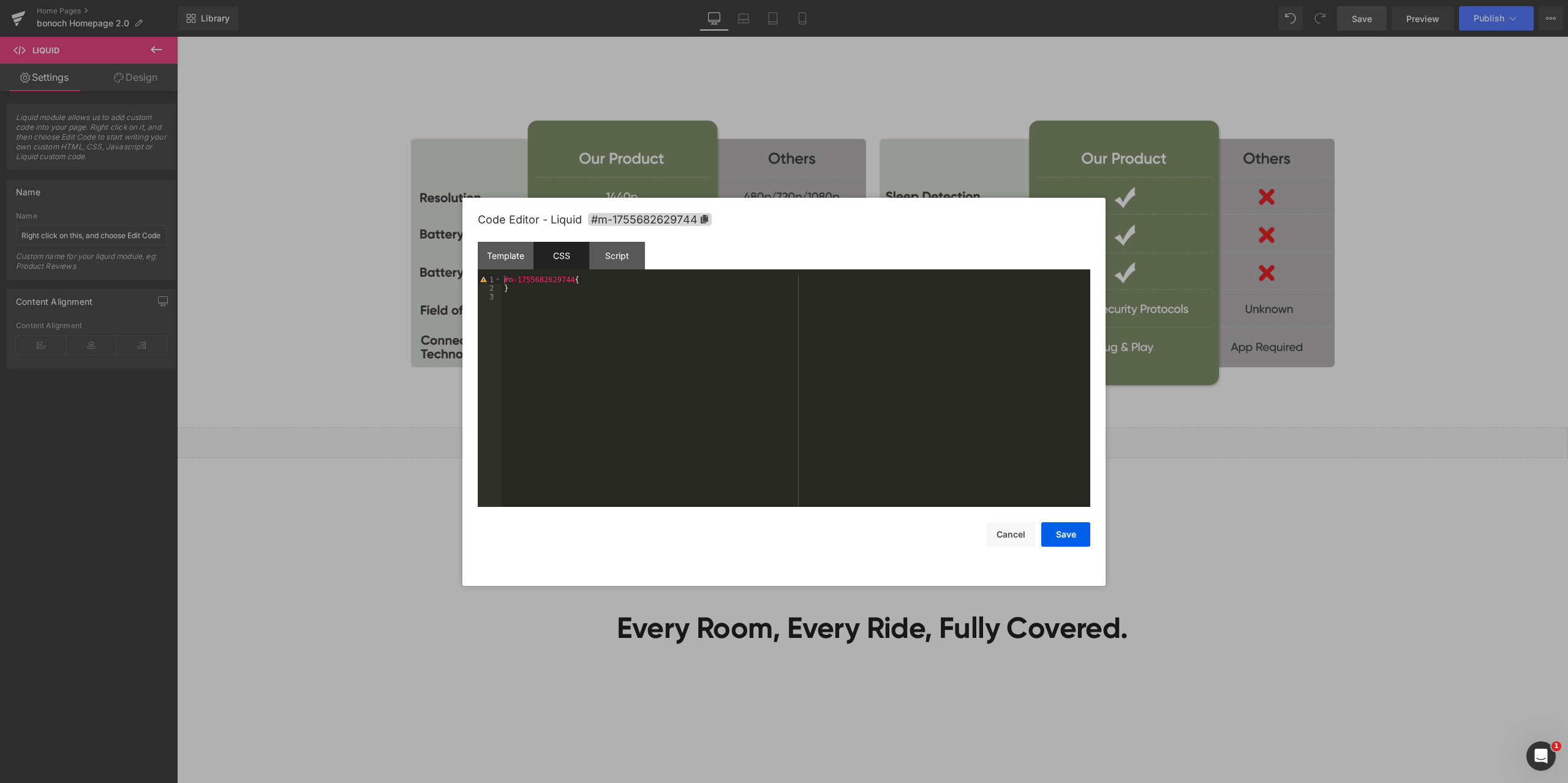
click at [590, 305] on div "#m-1755682629744 { }" at bounding box center [796, 399] width 588 height 249
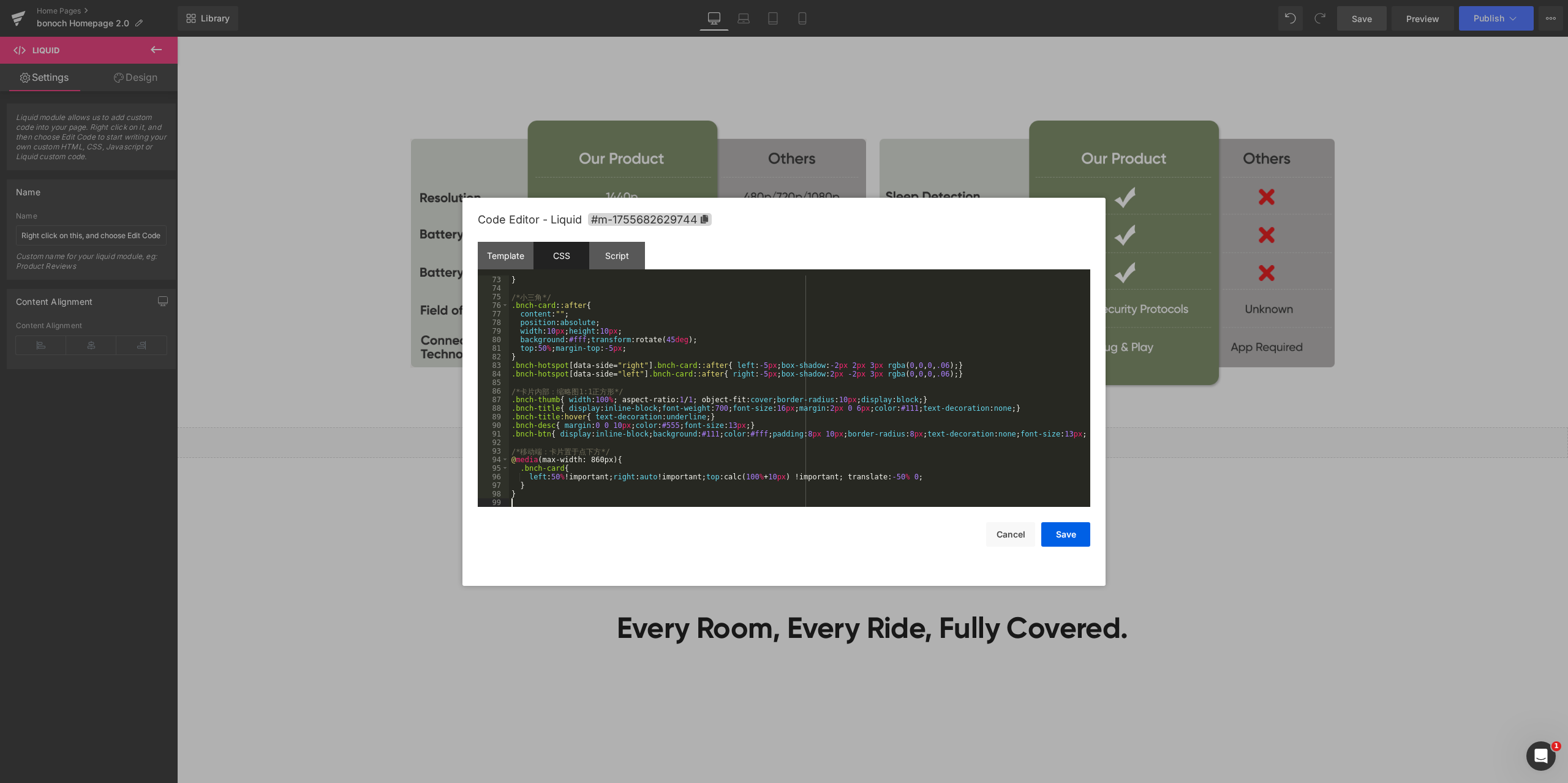
scroll to position [617, 0]
drag, startPoint x: 614, startPoint y: 249, endPoint x: 638, endPoint y: 266, distance: 29.4
click at [614, 249] on div "Script" at bounding box center [617, 255] width 56 height 28
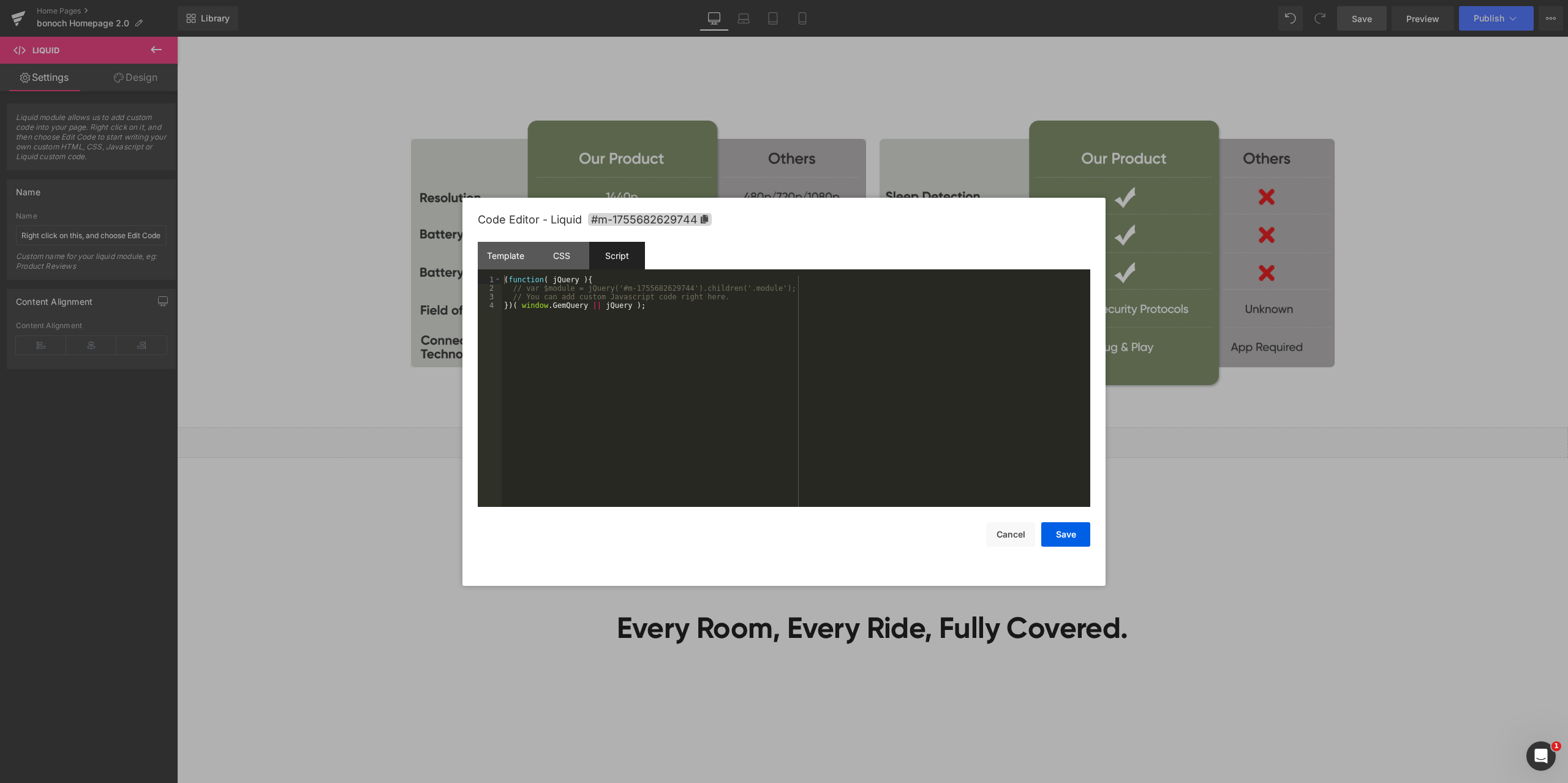
click at [665, 358] on div "( function ( jQuery ) { // var $module = jQuery('#m-1755682629744').children('.…" at bounding box center [796, 399] width 588 height 249
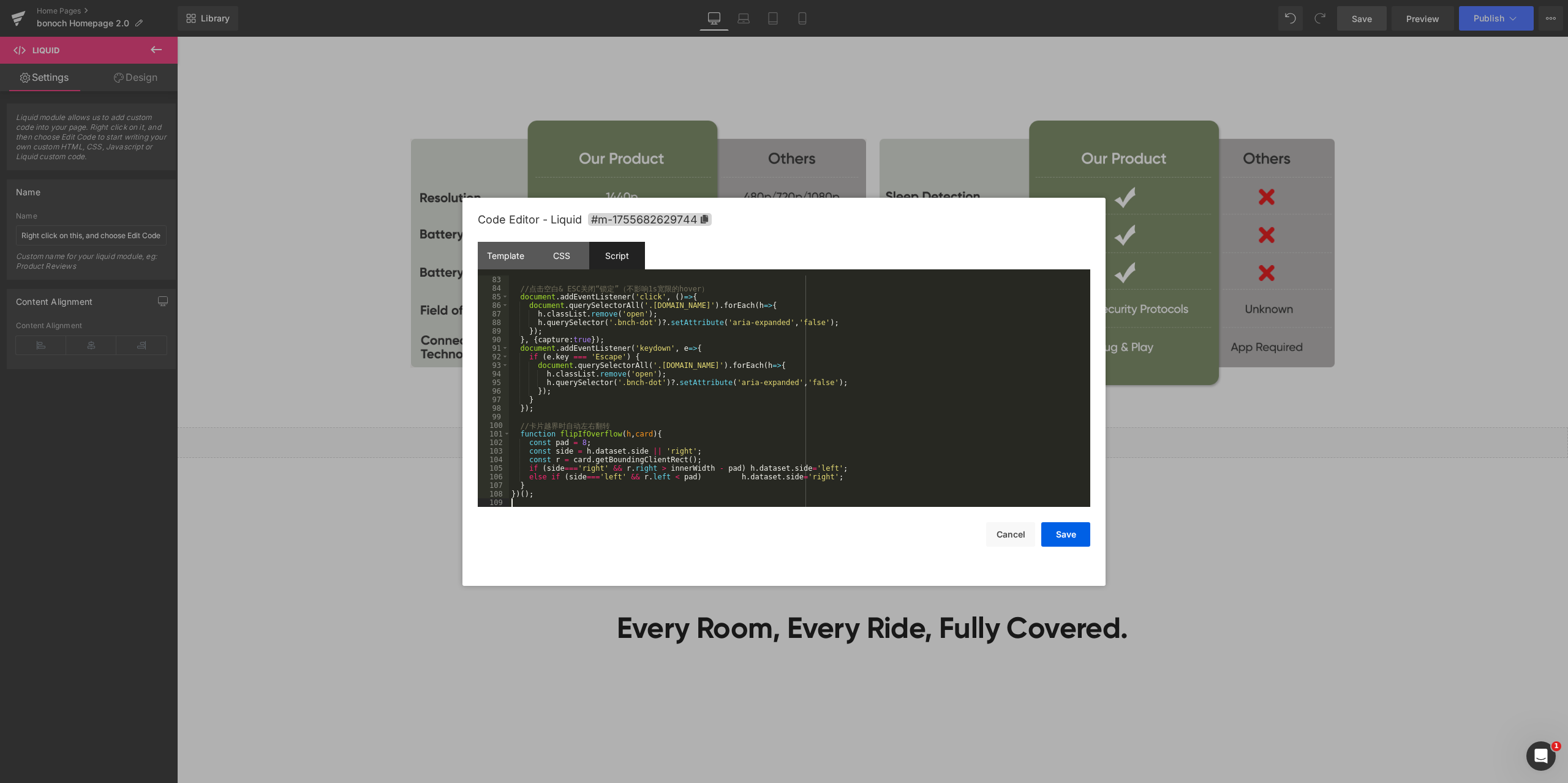
scroll to position [703, 0]
click at [1063, 532] on button "Save" at bounding box center [1065, 534] width 49 height 25
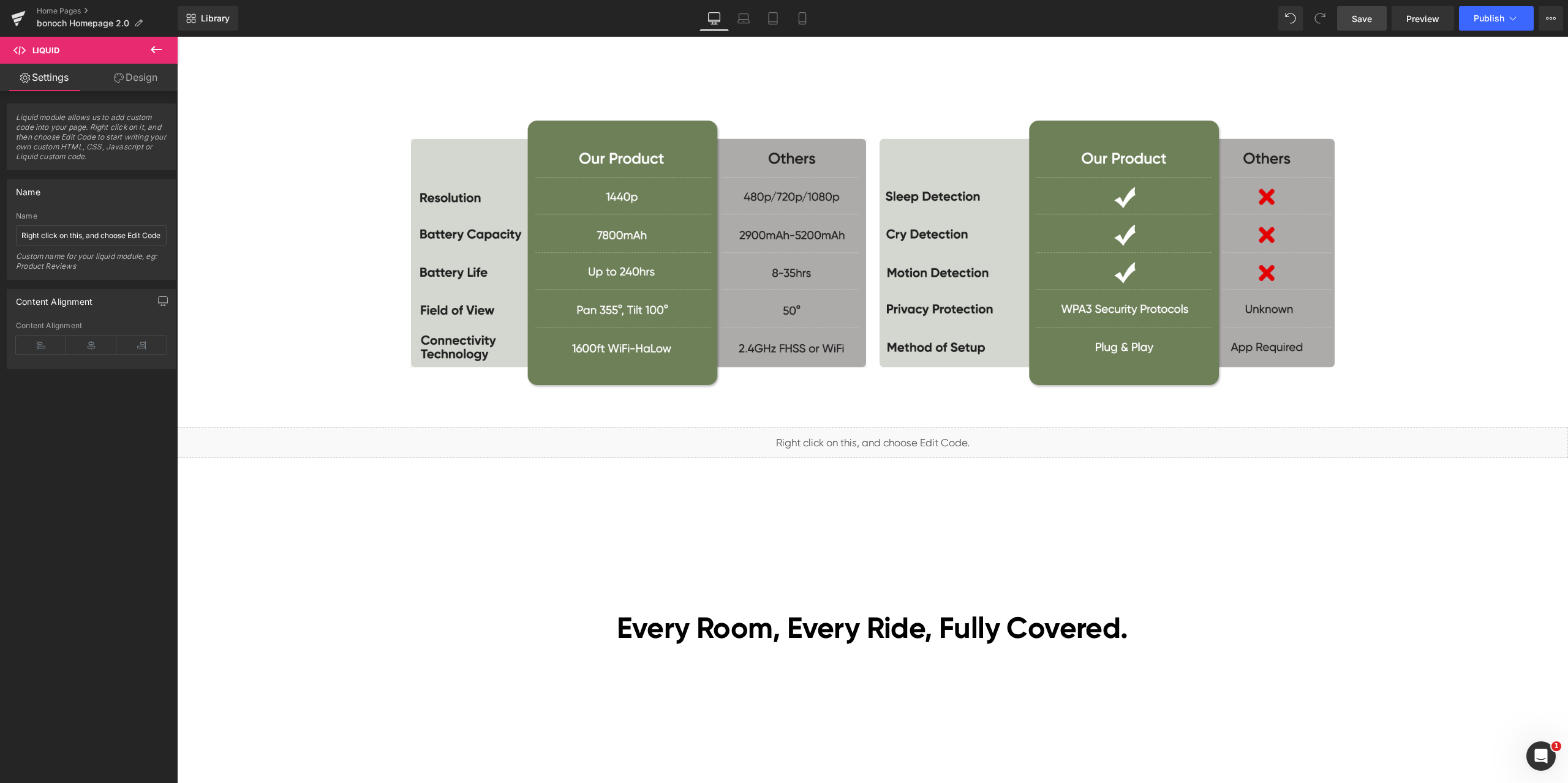
click at [1378, 19] on link "Save" at bounding box center [1361, 18] width 49 height 25
click at [1423, 17] on span "Preview" at bounding box center [1422, 18] width 33 height 13
click at [67, 13] on link "Home Pages" at bounding box center [107, 10] width 141 height 10
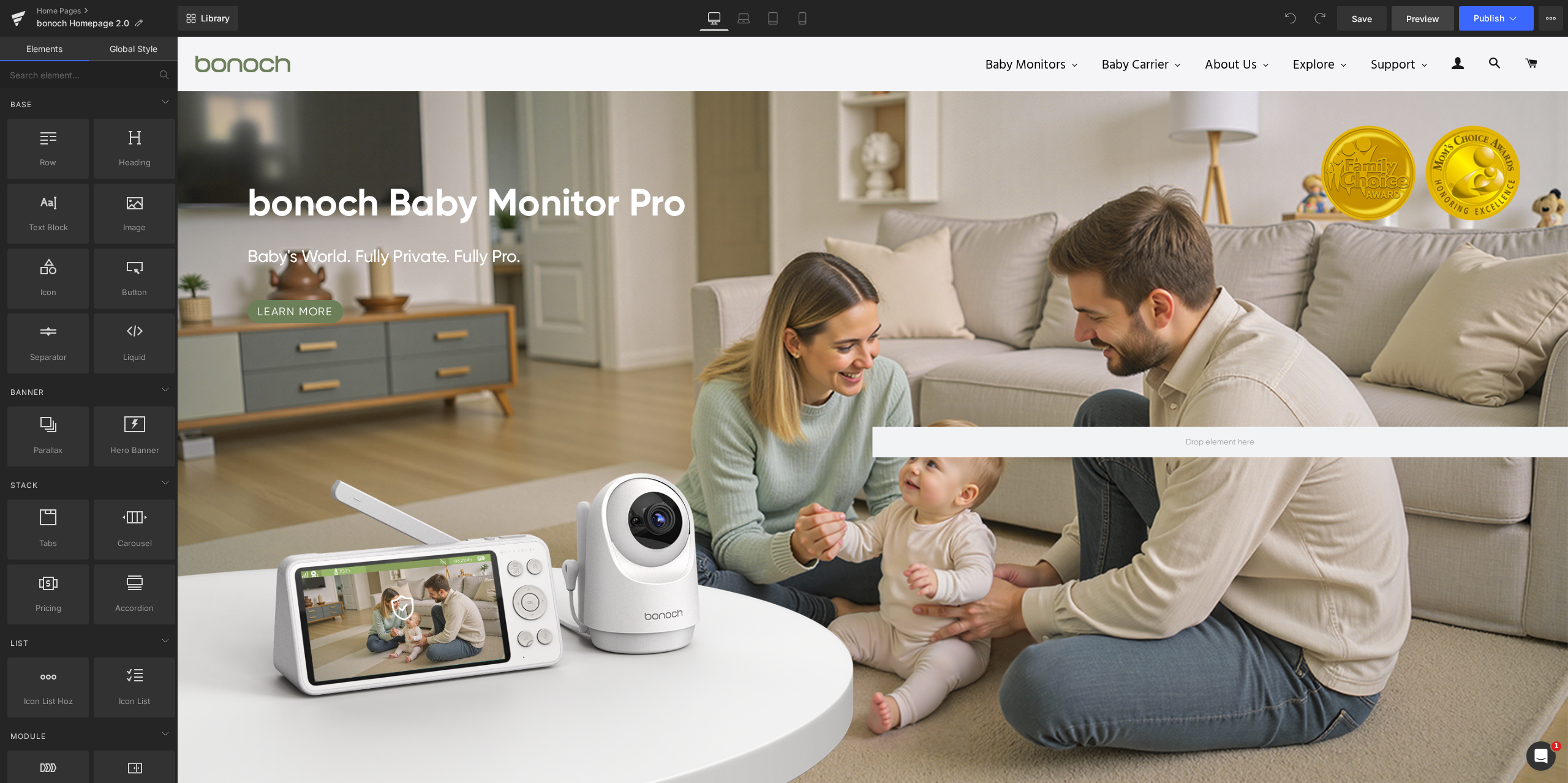
click at [1428, 12] on span "Preview" at bounding box center [1422, 18] width 33 height 13
